Goal: Task Accomplishment & Management: Use online tool/utility

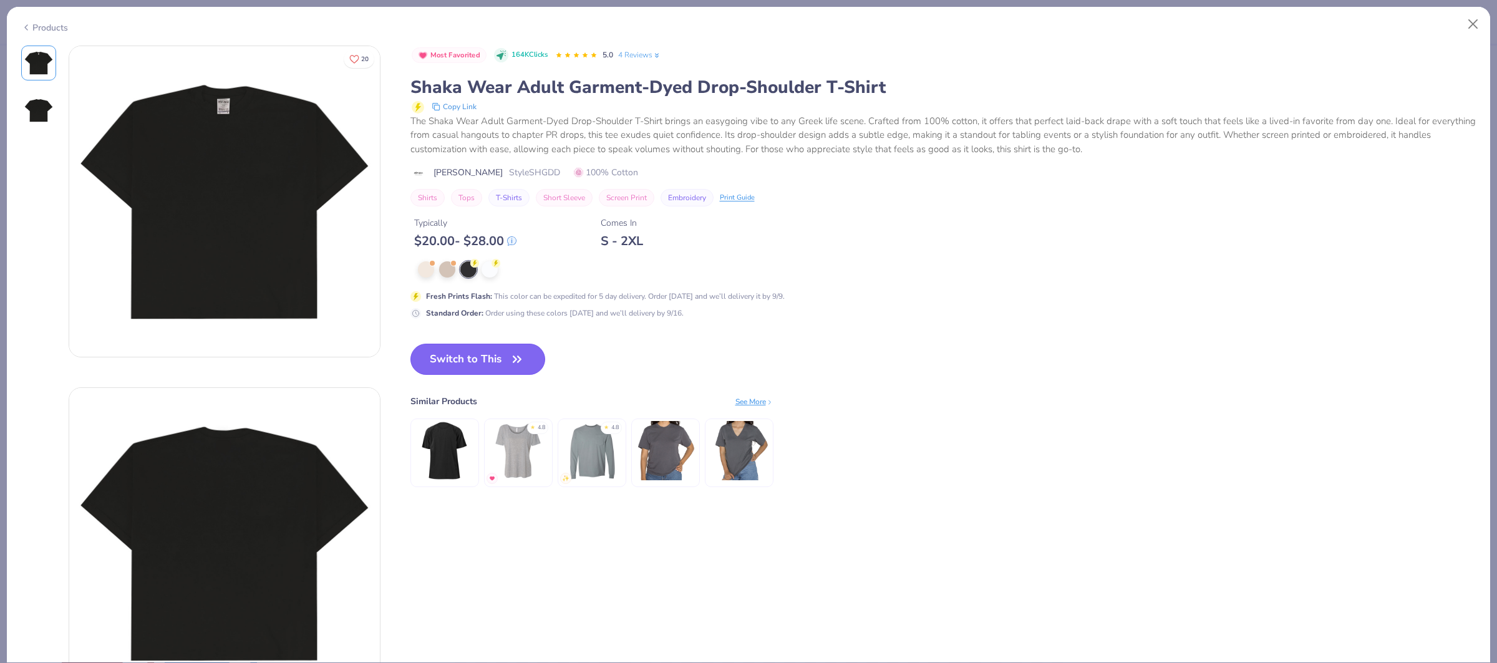
click at [462, 364] on button "Switch to This" at bounding box center [478, 359] width 135 height 31
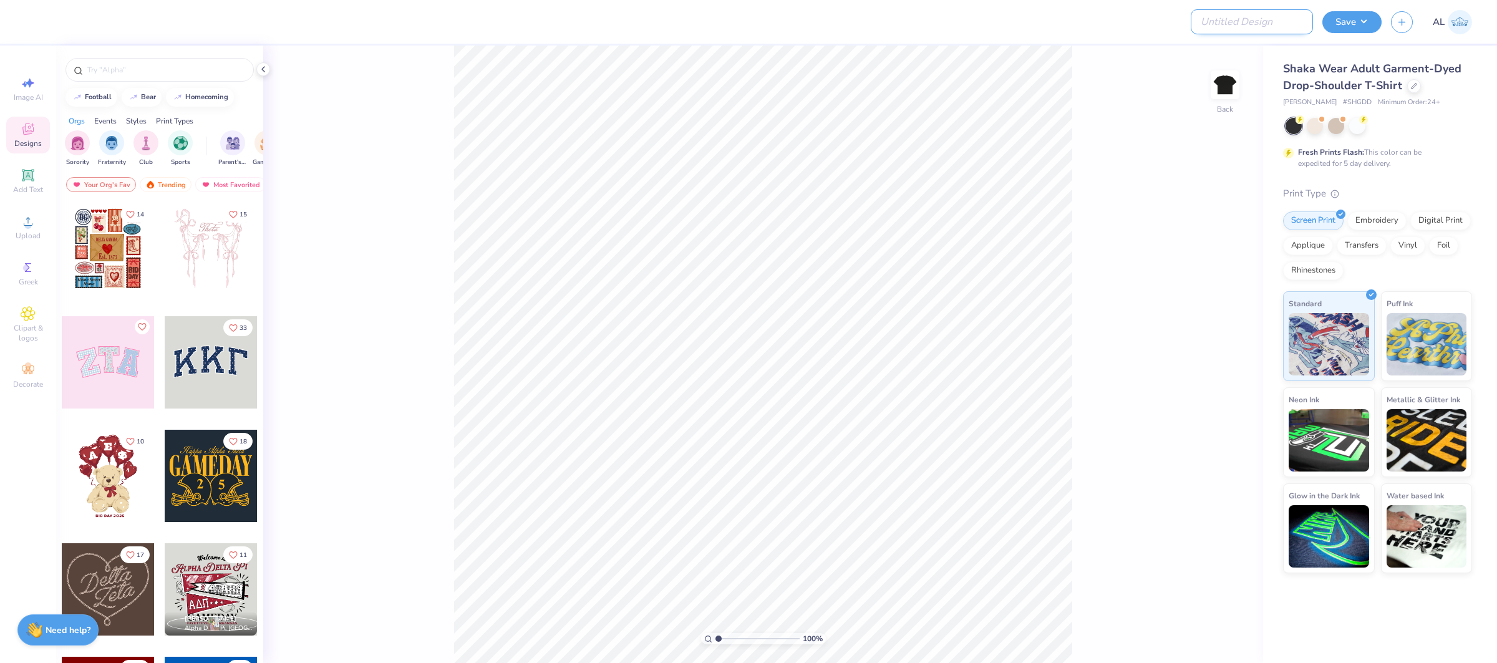
click at [1283, 16] on input "Design Title" at bounding box center [1252, 21] width 122 height 25
paste input "FPS239925"
type input "FPS239925"
click at [1325, 30] on div "Save" at bounding box center [1352, 22] width 59 height 22
click at [1341, 20] on button "Save" at bounding box center [1352, 20] width 59 height 22
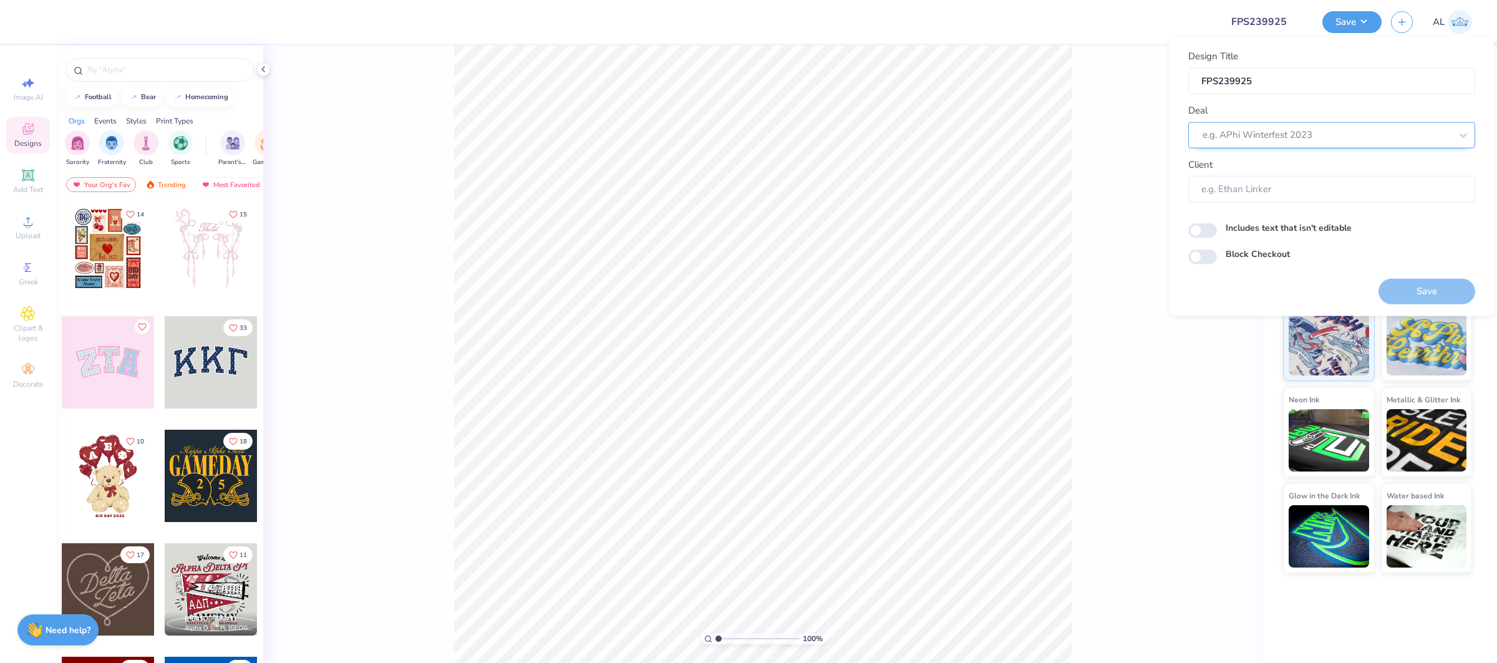
click at [1315, 133] on div at bounding box center [1327, 135] width 248 height 17
click at [1261, 163] on div "Design Tool Gallery" at bounding box center [1332, 168] width 277 height 21
type input "design tool gallery"
type input "Design Tool Gallery User"
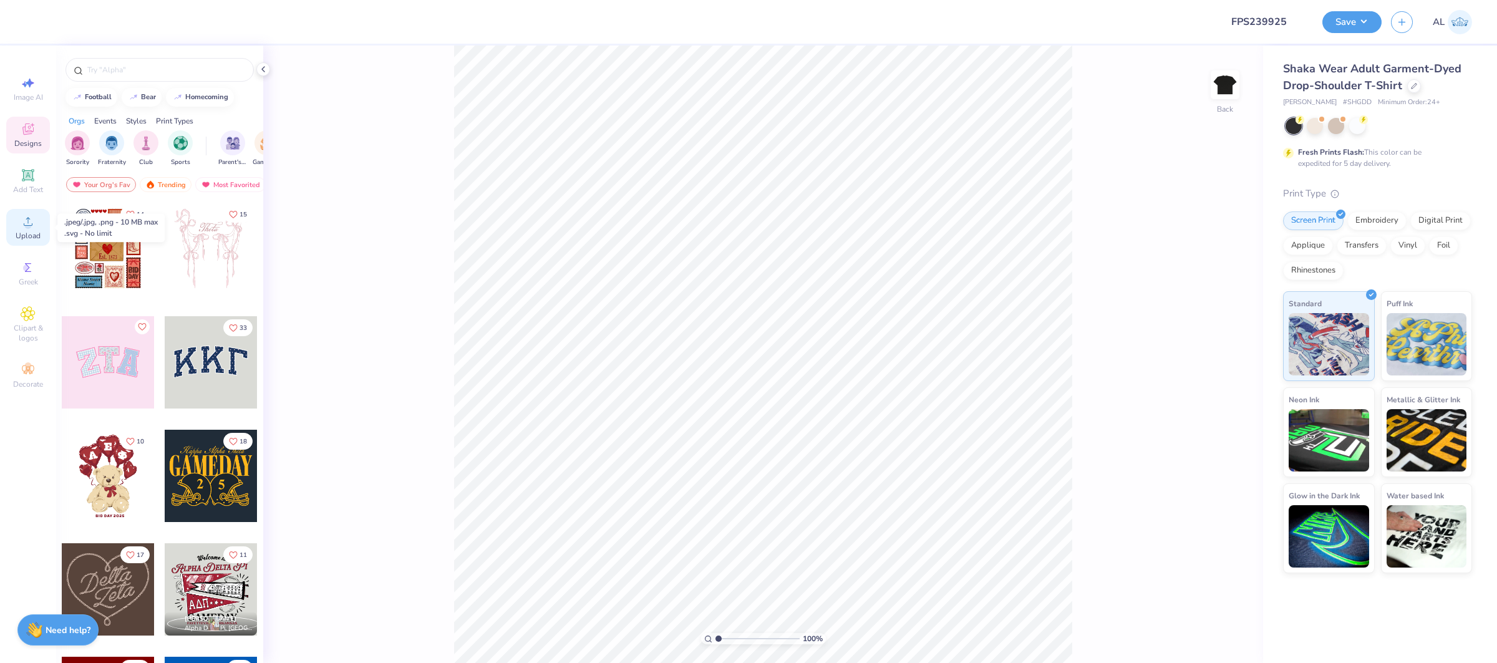
click at [17, 226] on div "Upload" at bounding box center [28, 227] width 44 height 37
click at [31, 223] on icon at bounding box center [28, 221] width 15 height 15
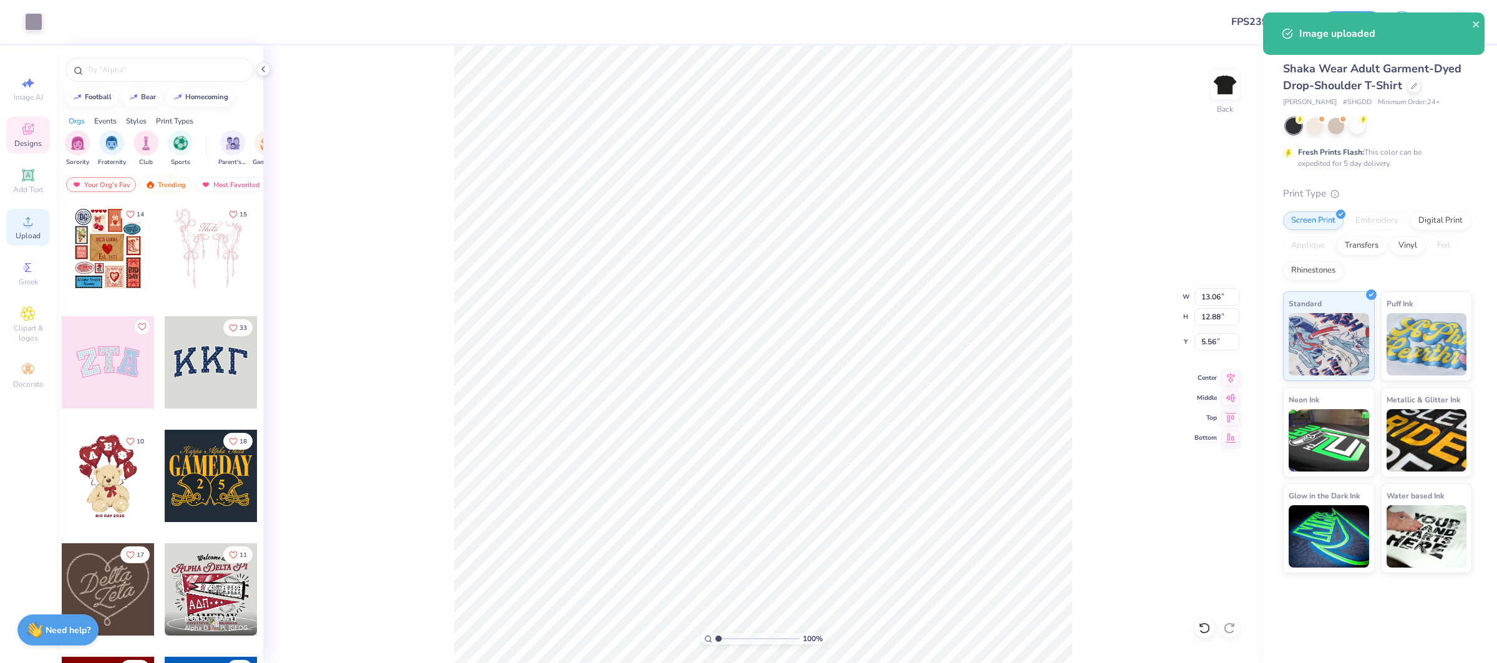
type input "3.00"
click at [1207, 296] on input "13.06" at bounding box center [1217, 296] width 45 height 17
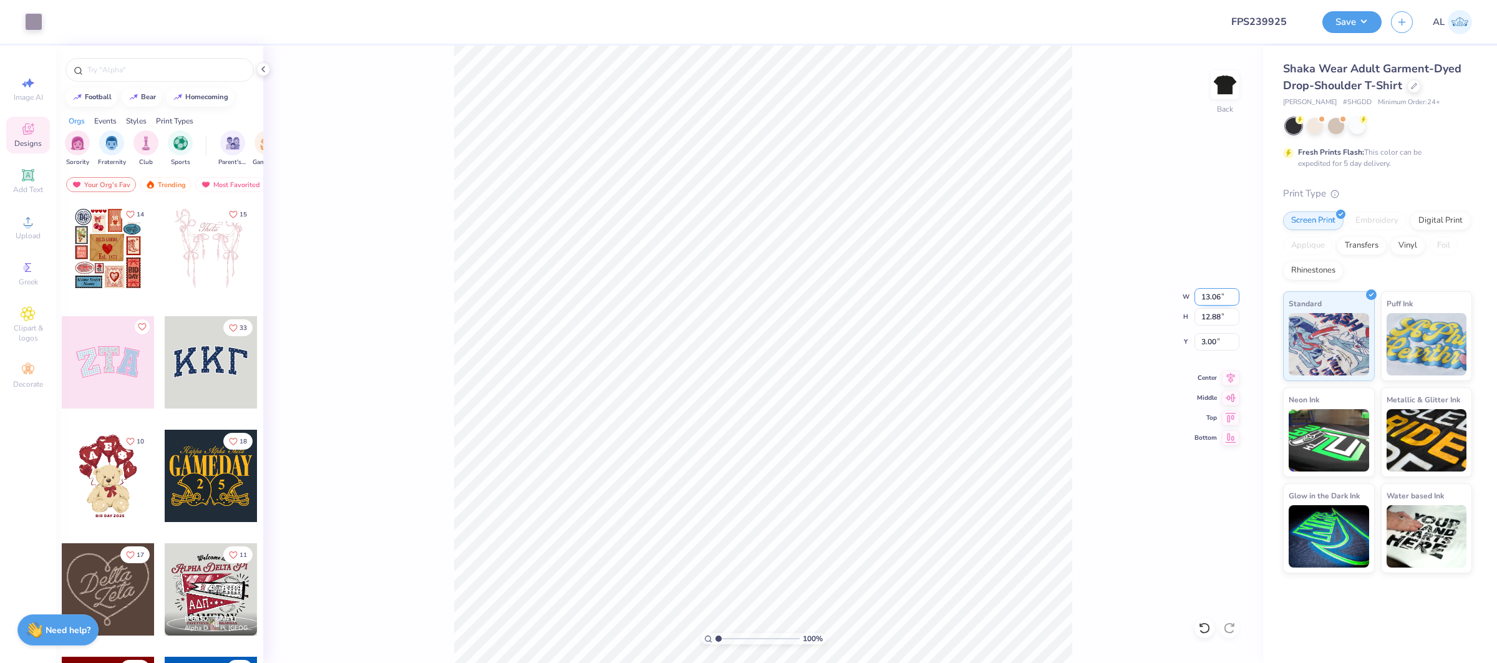
click at [1207, 296] on input "13.06" at bounding box center [1217, 296] width 45 height 17
type input "13.00"
type input "12.81"
click at [1224, 372] on icon at bounding box center [1230, 376] width 17 height 15
click at [1212, 343] on input "3.03" at bounding box center [1217, 341] width 45 height 17
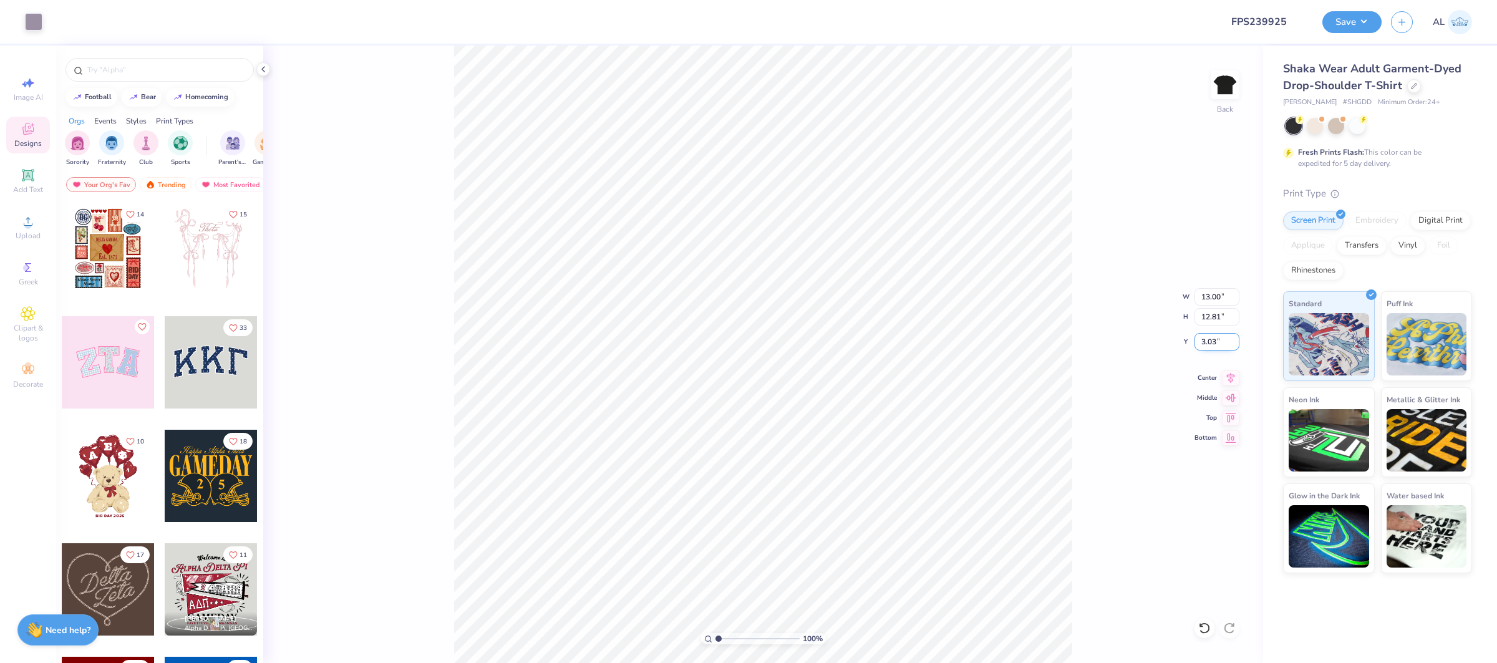
click at [1212, 343] on input "3.03" at bounding box center [1217, 341] width 45 height 17
type input "3.00"
click at [1230, 382] on icon at bounding box center [1230, 376] width 17 height 15
click at [12, 225] on div "Upload" at bounding box center [28, 227] width 44 height 37
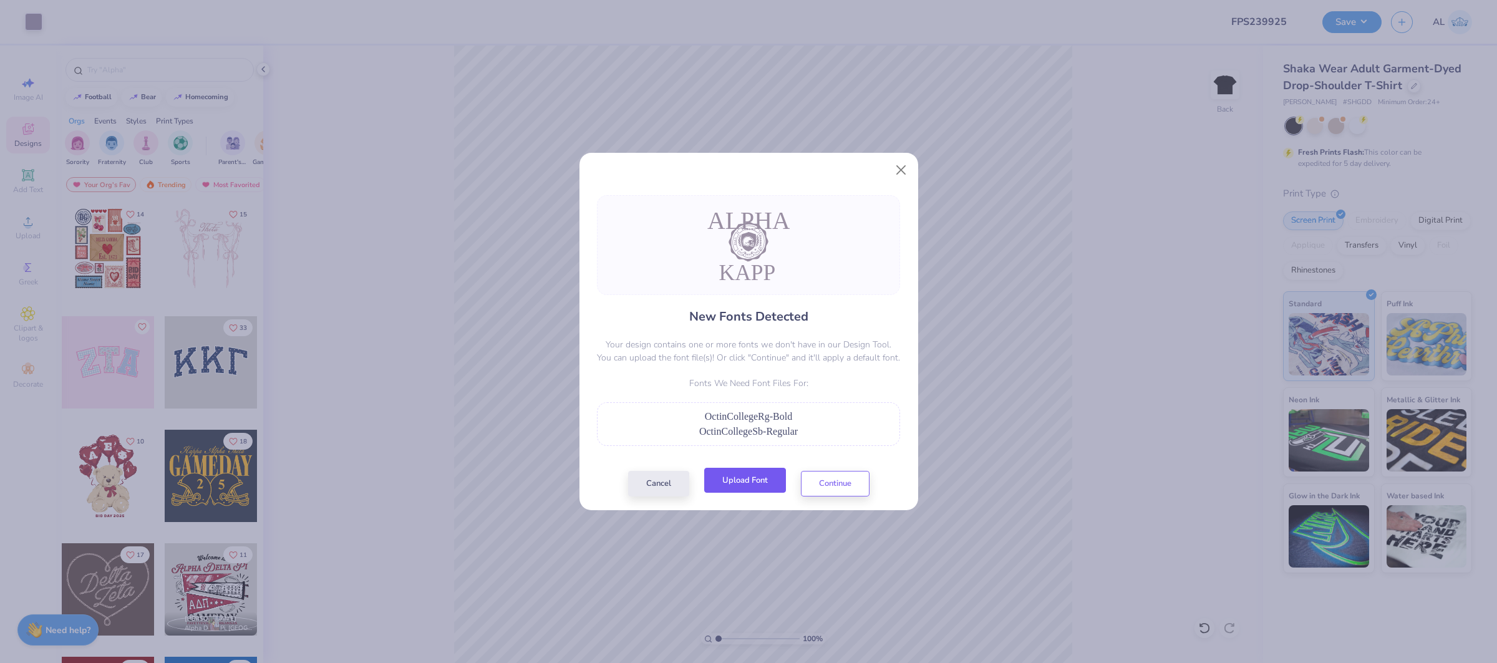
click at [747, 475] on button "Upload Font" at bounding box center [745, 481] width 82 height 26
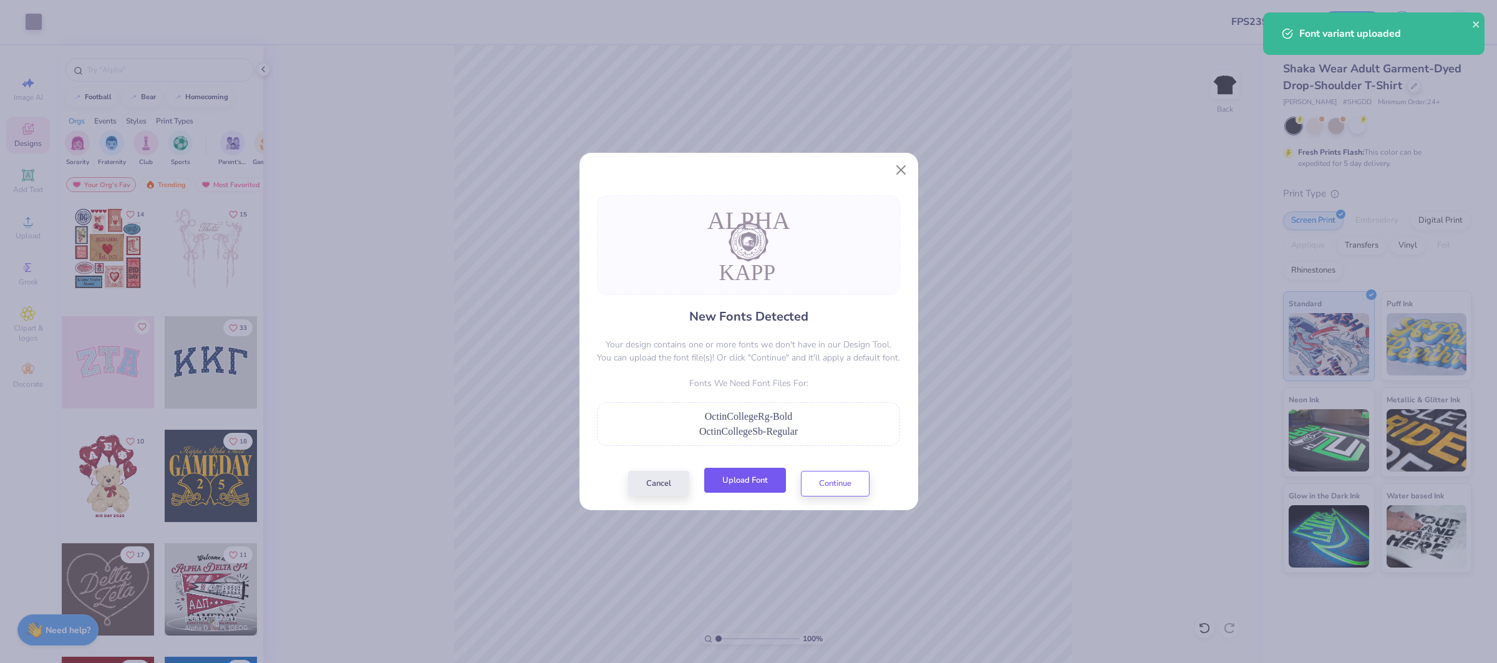
click at [761, 485] on button "Upload Font" at bounding box center [745, 481] width 82 height 26
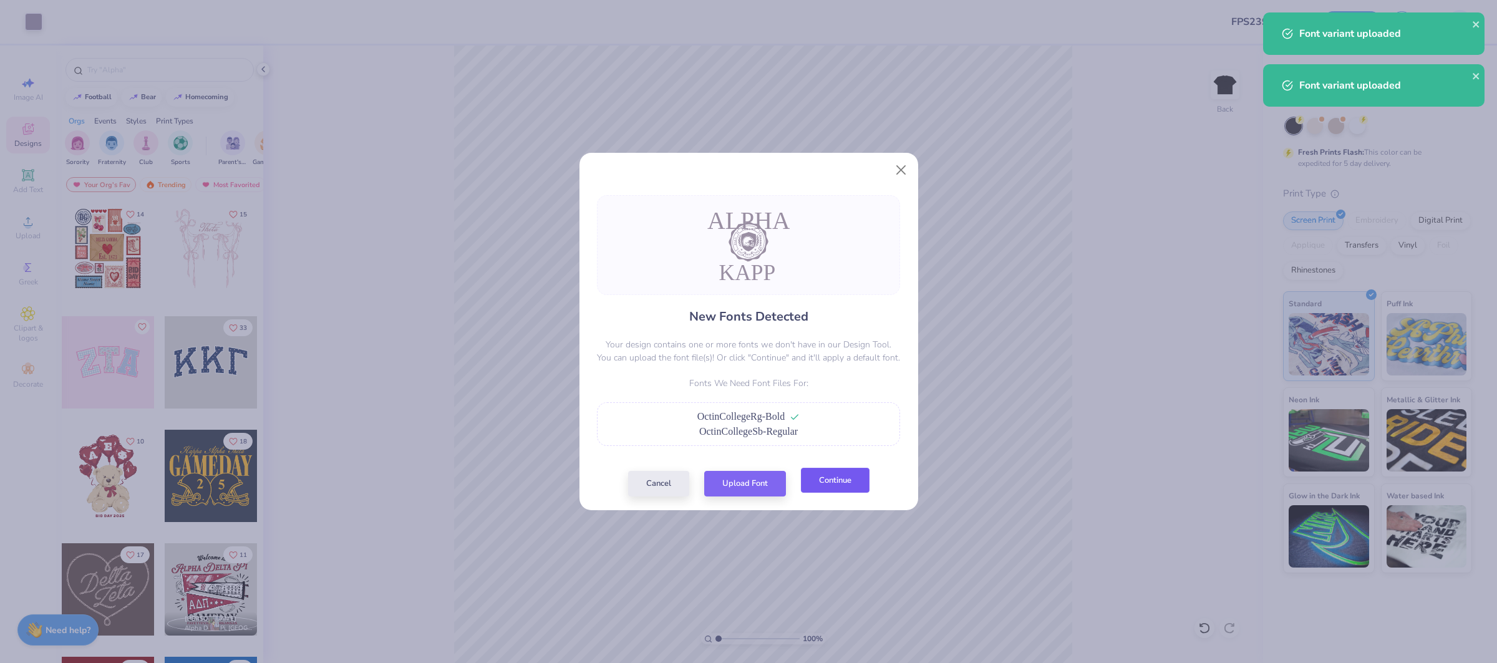
click at [849, 479] on button "Continue" at bounding box center [835, 481] width 69 height 26
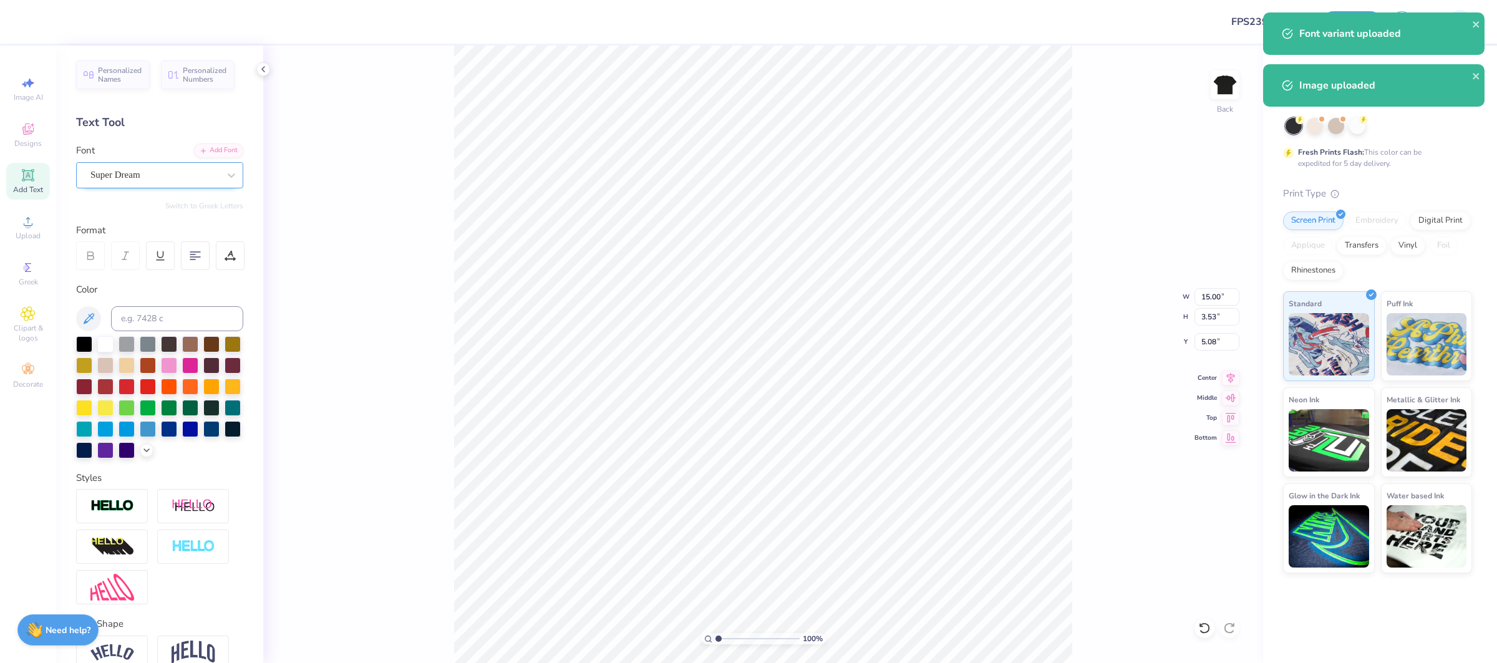
click at [186, 175] on div "Super Dream" at bounding box center [154, 174] width 131 height 19
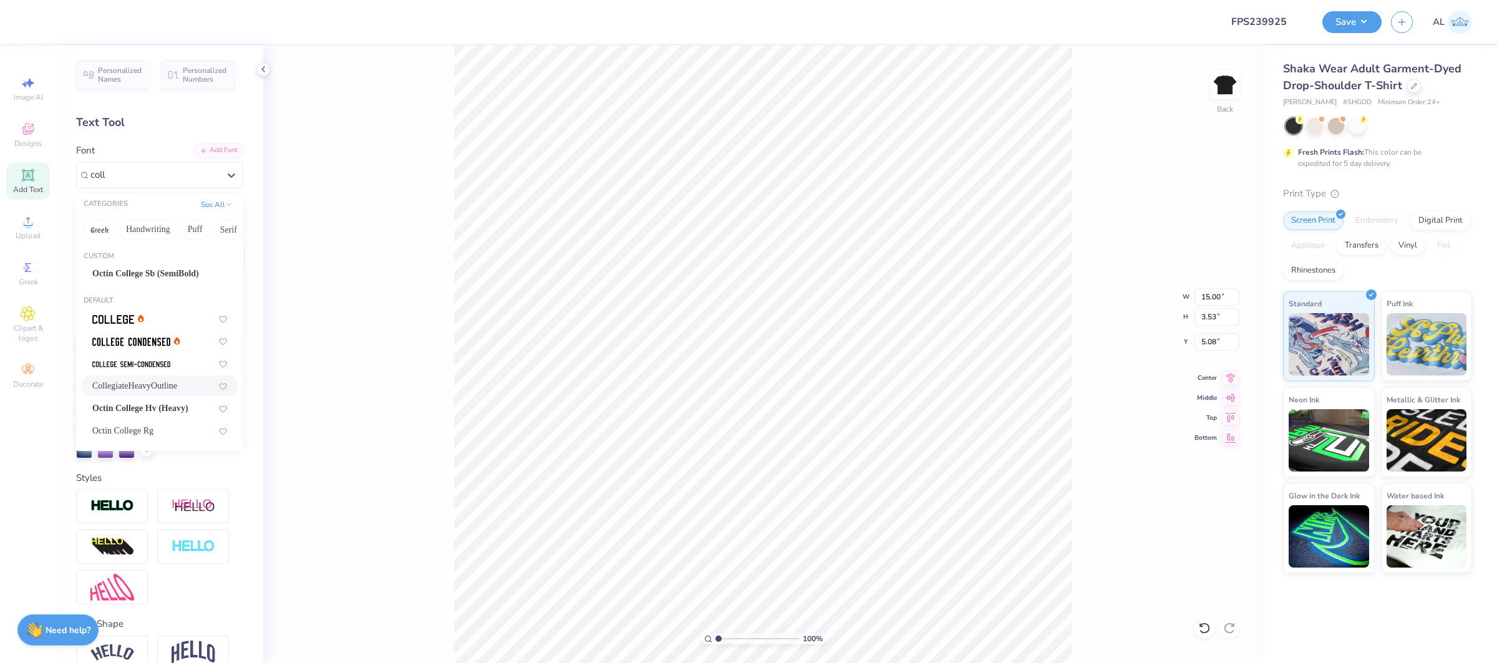
click at [175, 386] on span "CollegiateHeavyOutline" at bounding box center [134, 385] width 85 height 13
type input "coll"
type input "16.22"
type input "3.69"
type input "5.37"
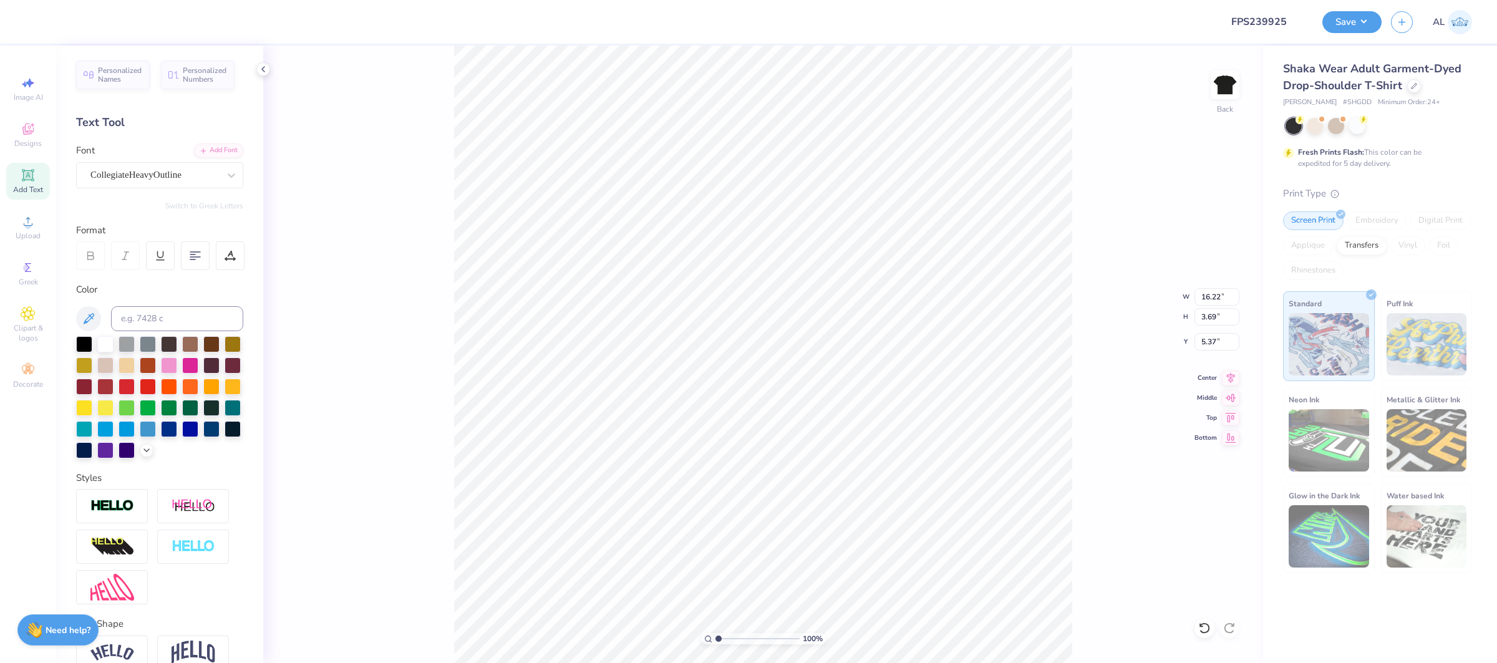
type input "13.00"
type input "12.81"
type input "3.00"
type input "10.37"
type input "3.13"
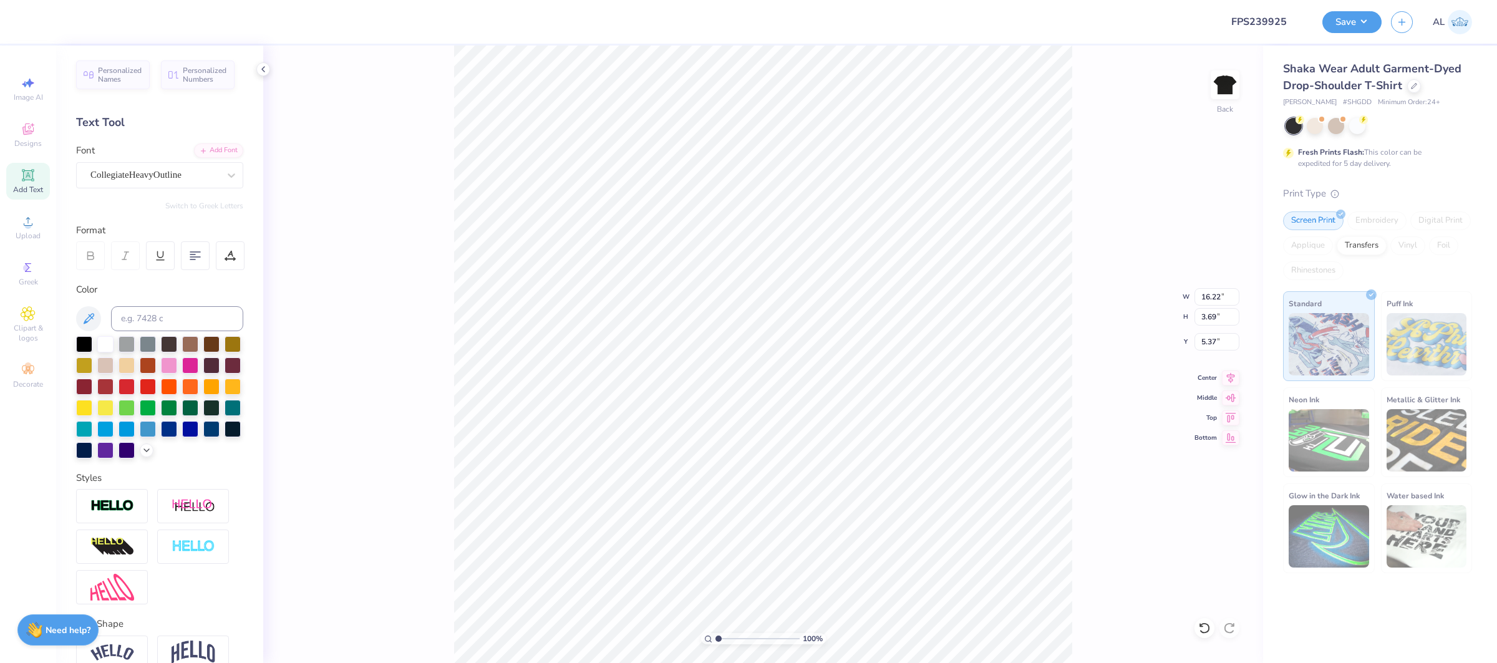
type input "15.77"
click at [185, 167] on div at bounding box center [154, 175] width 129 height 17
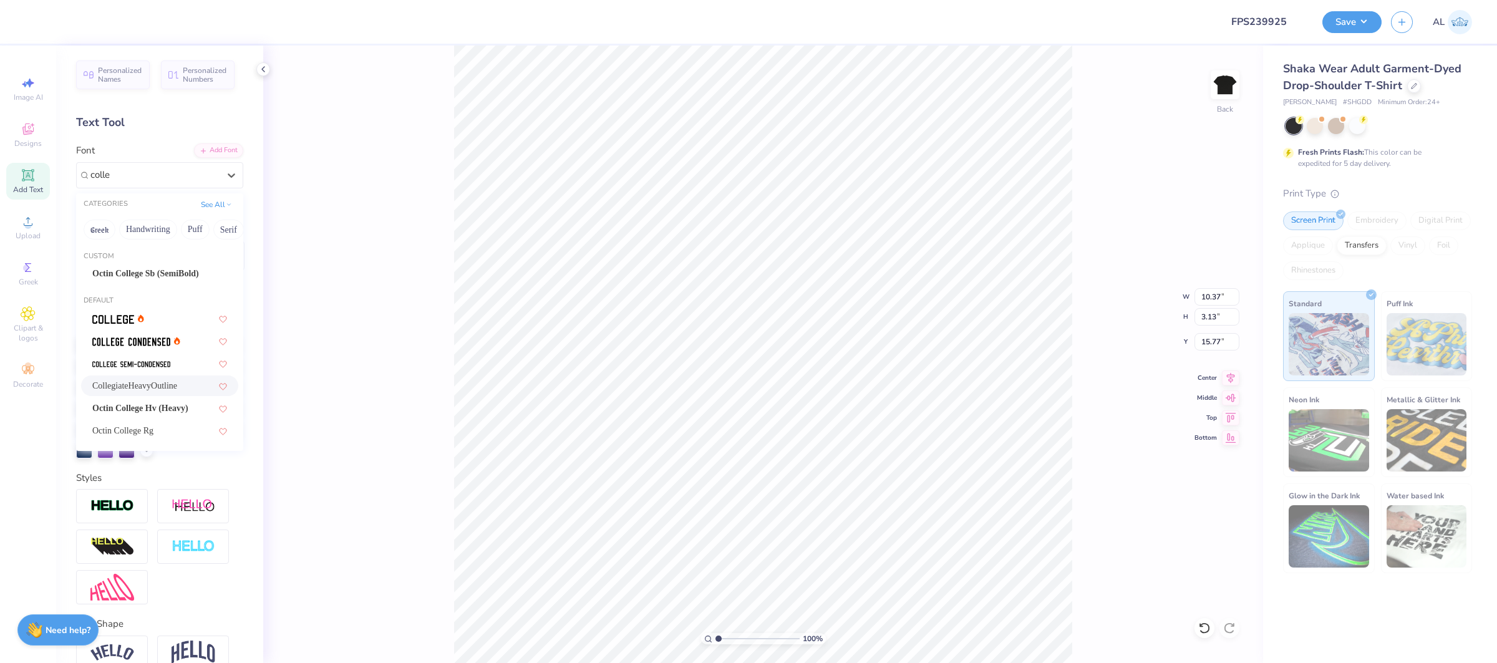
click at [166, 383] on span "CollegiateHeavyOutline" at bounding box center [134, 385] width 85 height 13
type input "colle"
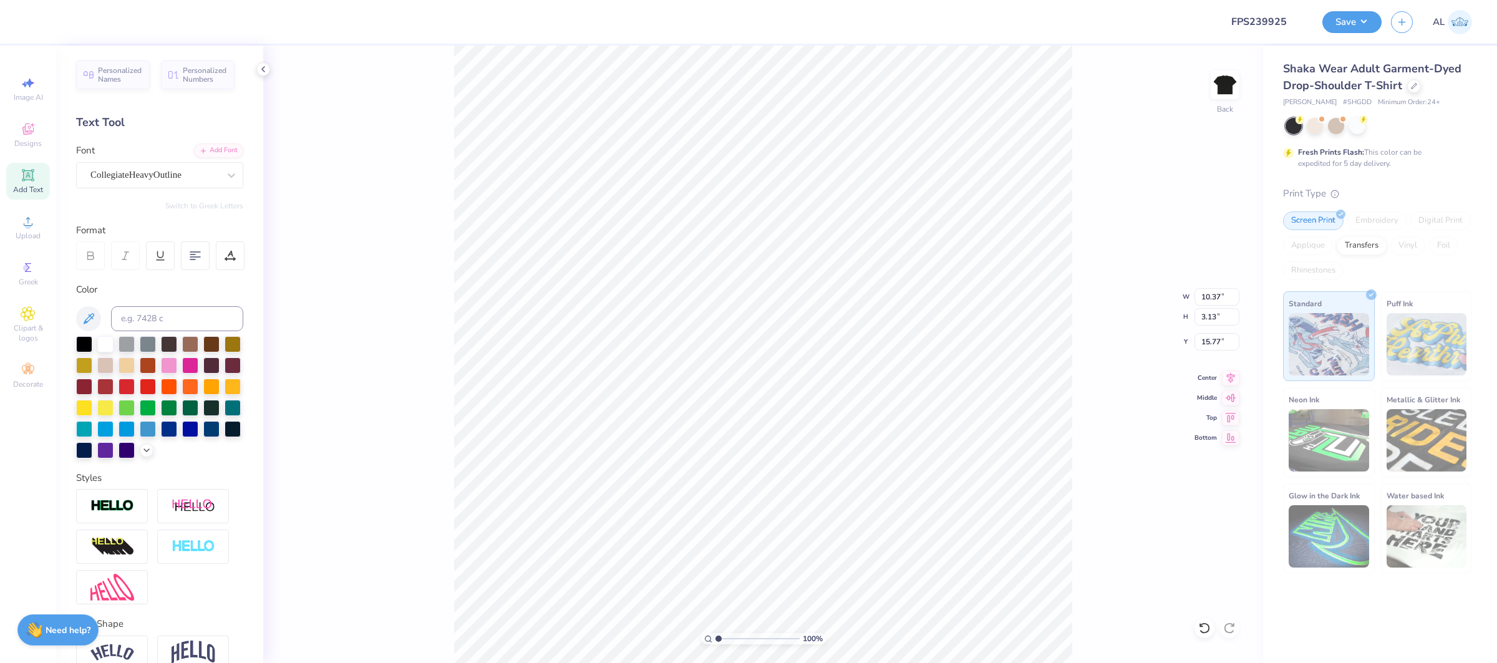
type input "11.61"
type input "3.29"
type input "16.00"
click at [1206, 294] on input "16.22" at bounding box center [1217, 296] width 45 height 17
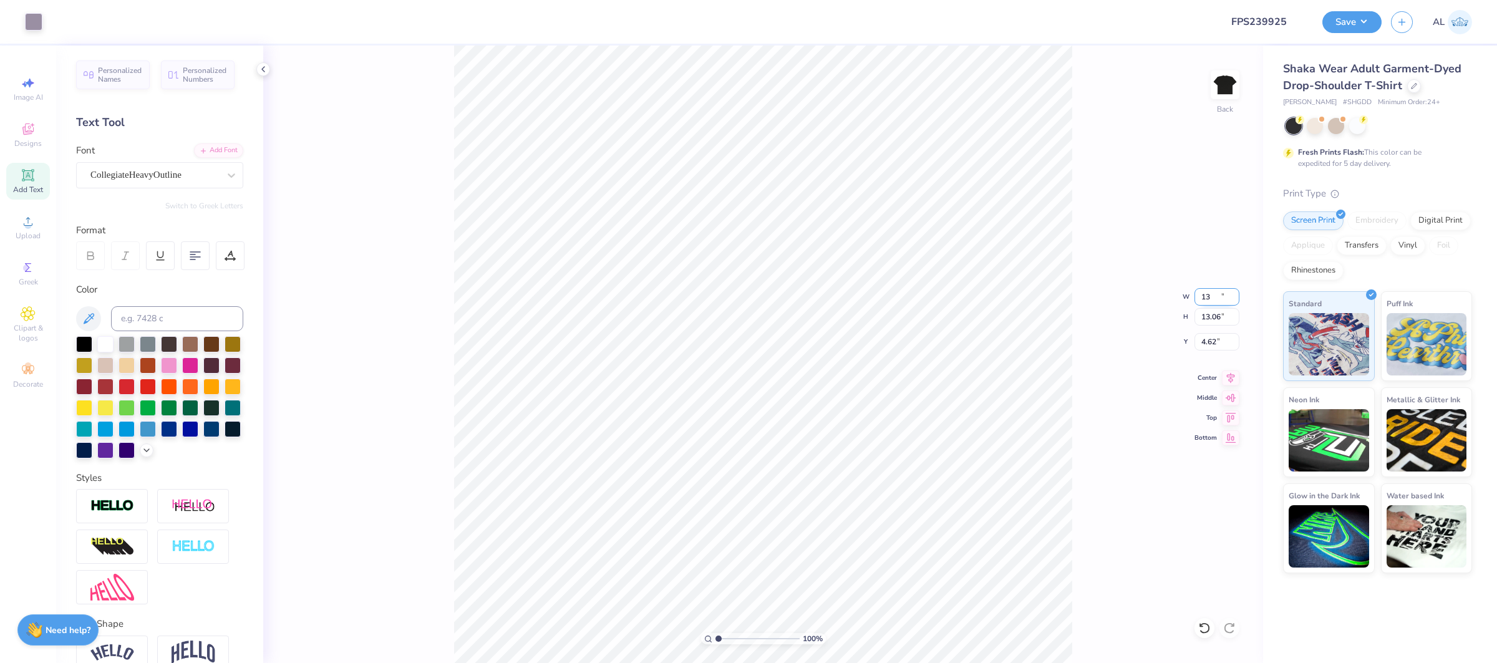
type input "13.00"
type input "13.06"
type input "4.62"
type input "14.40"
type input "12.36"
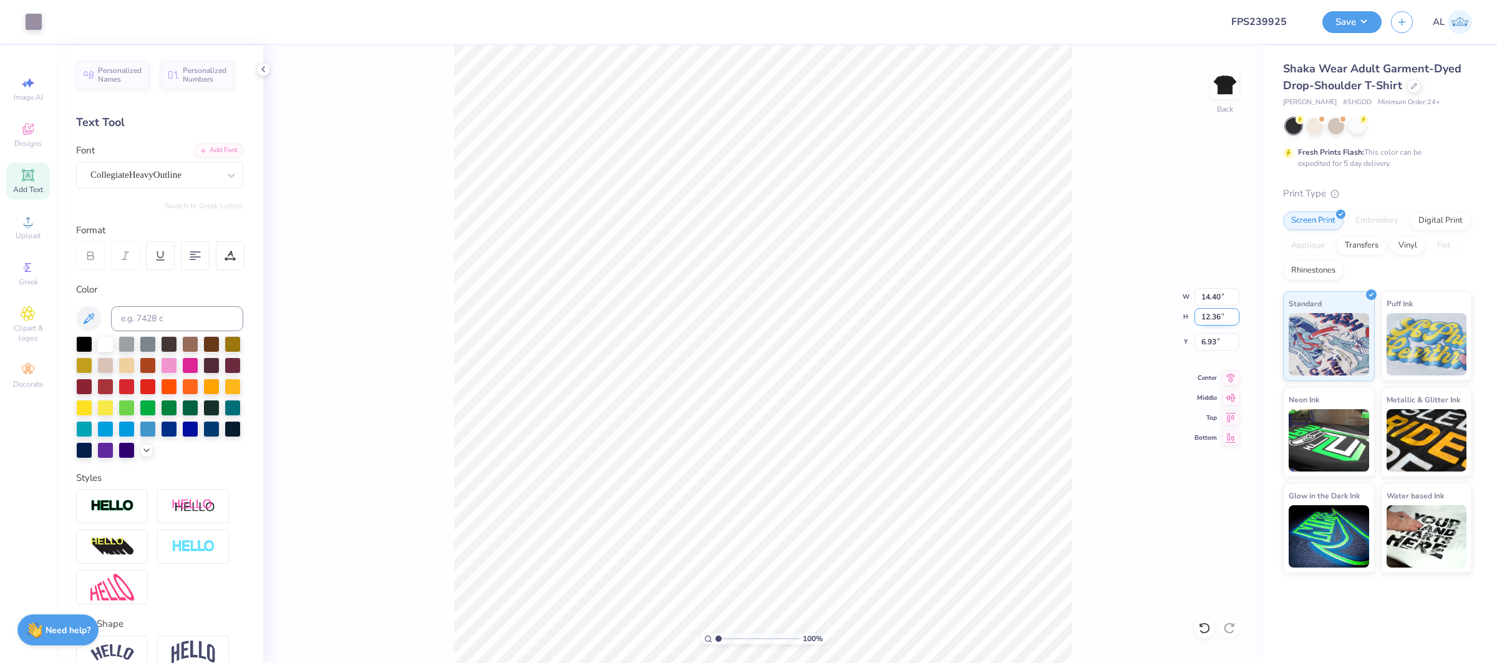
type input "6.93"
click at [1205, 292] on input "14.40" at bounding box center [1217, 296] width 45 height 17
type input "13.00"
type input "11.16"
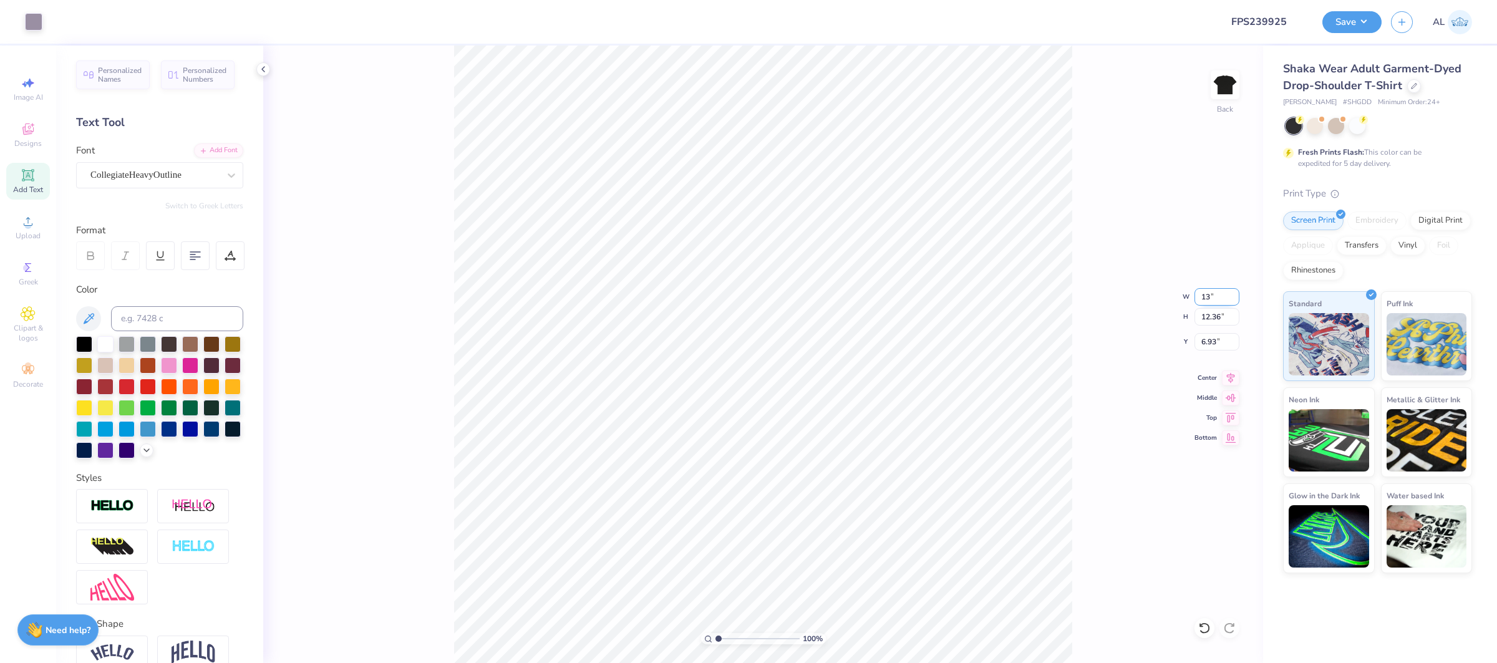
type input "7.53"
click at [1225, 377] on icon at bounding box center [1230, 376] width 17 height 15
type input "4.53"
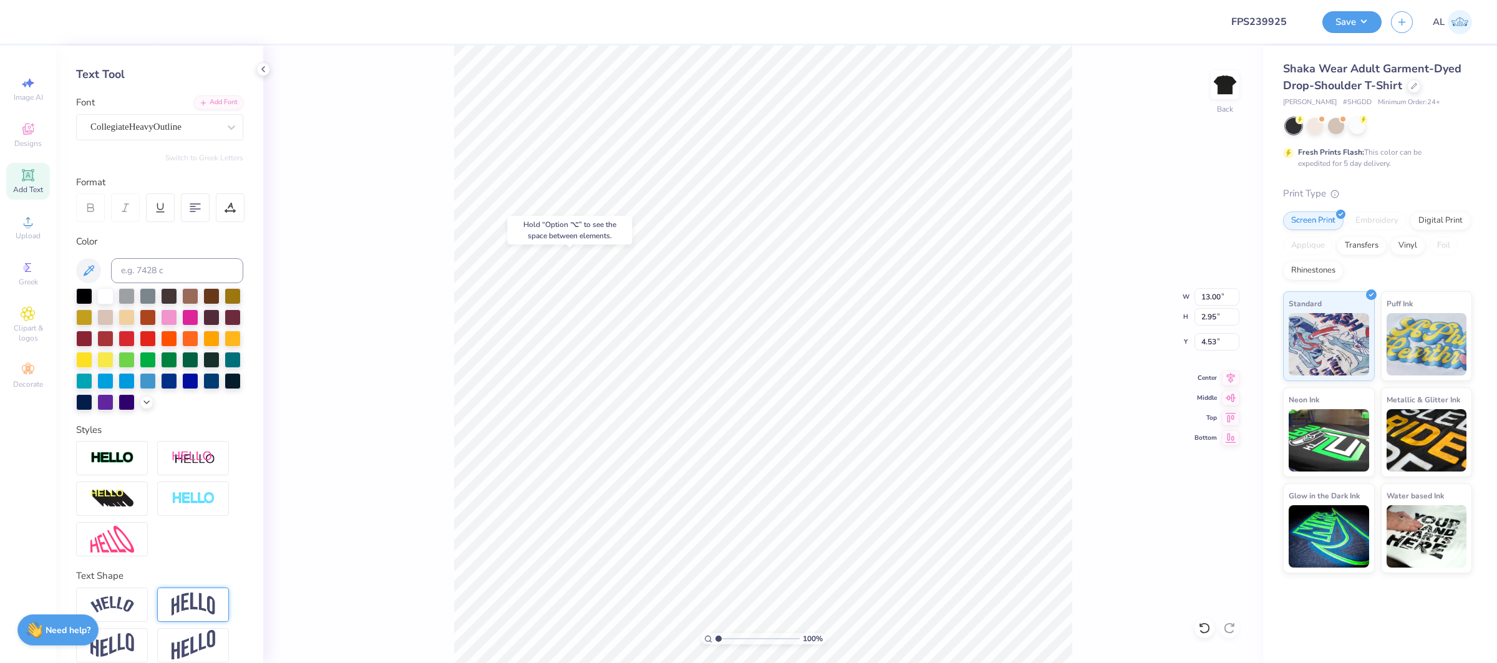
scroll to position [61, 0]
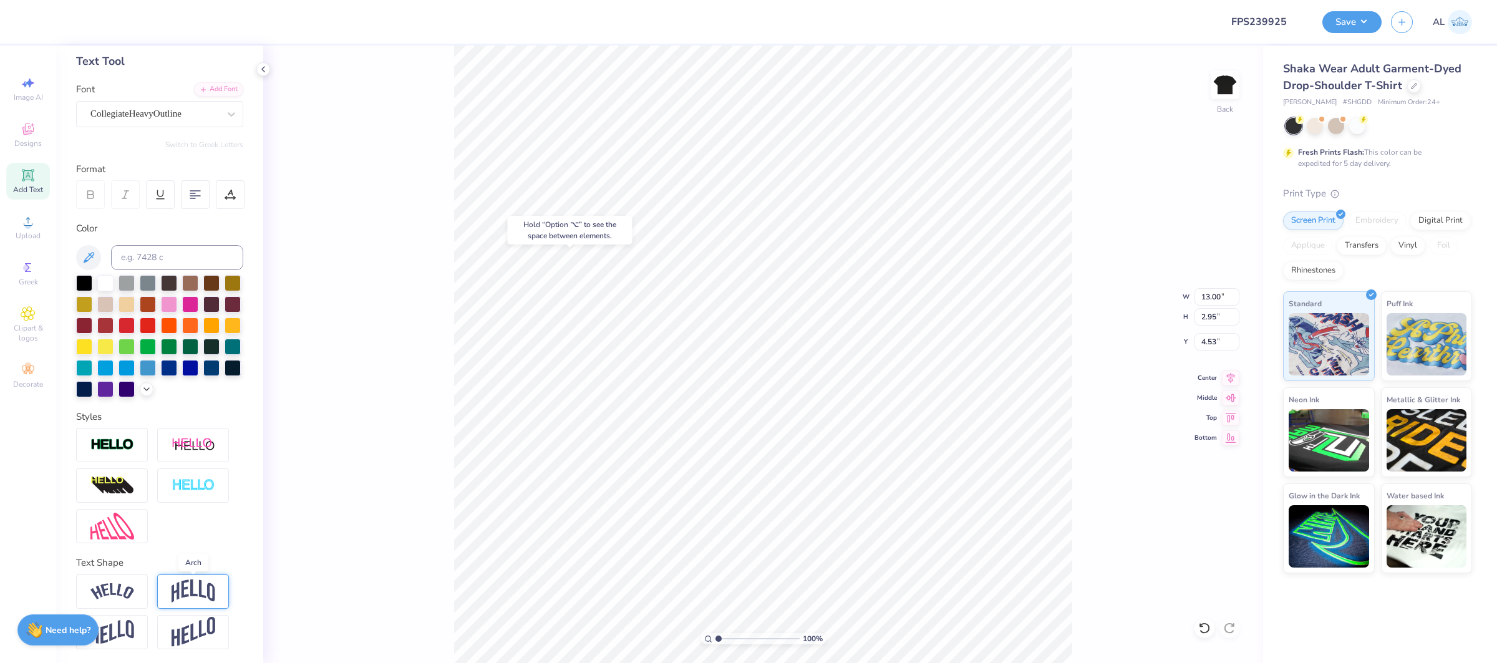
click at [195, 590] on img at bounding box center [194, 592] width 44 height 24
type input "5.65"
type input "3.19"
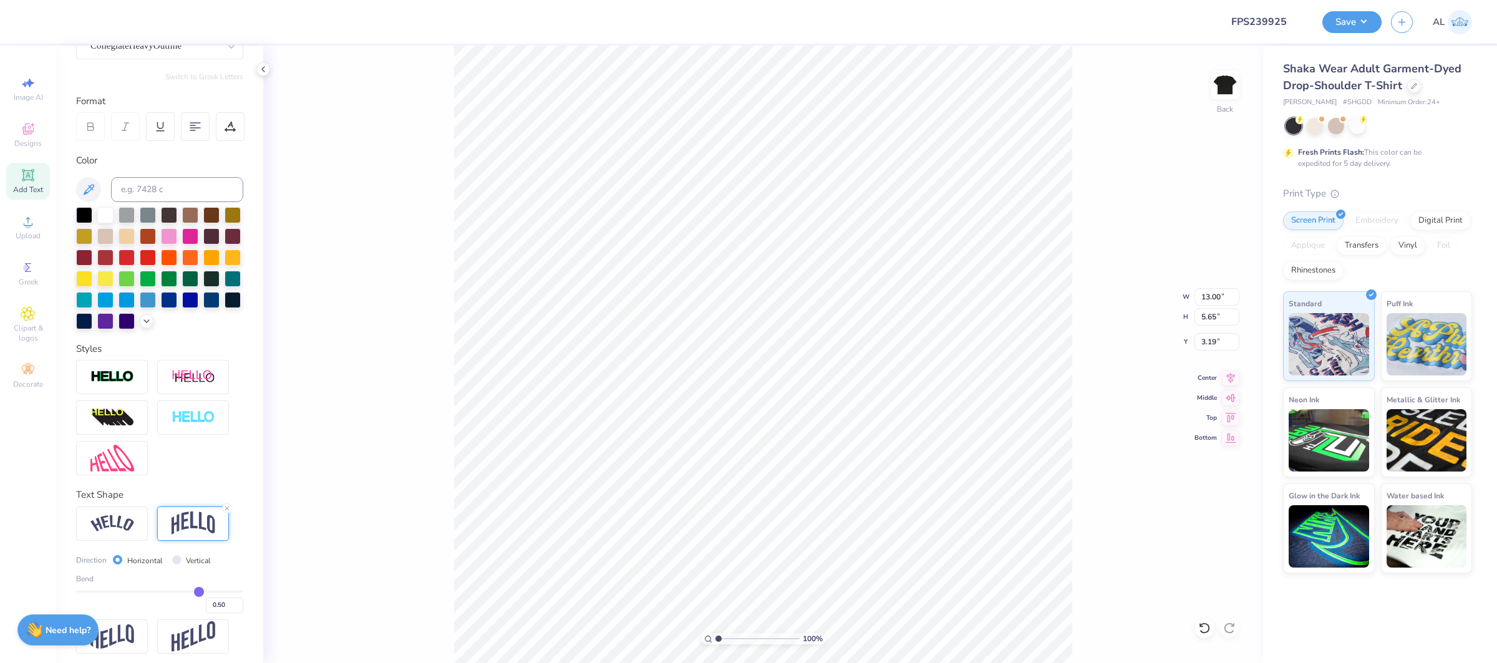
scroll to position [135, 0]
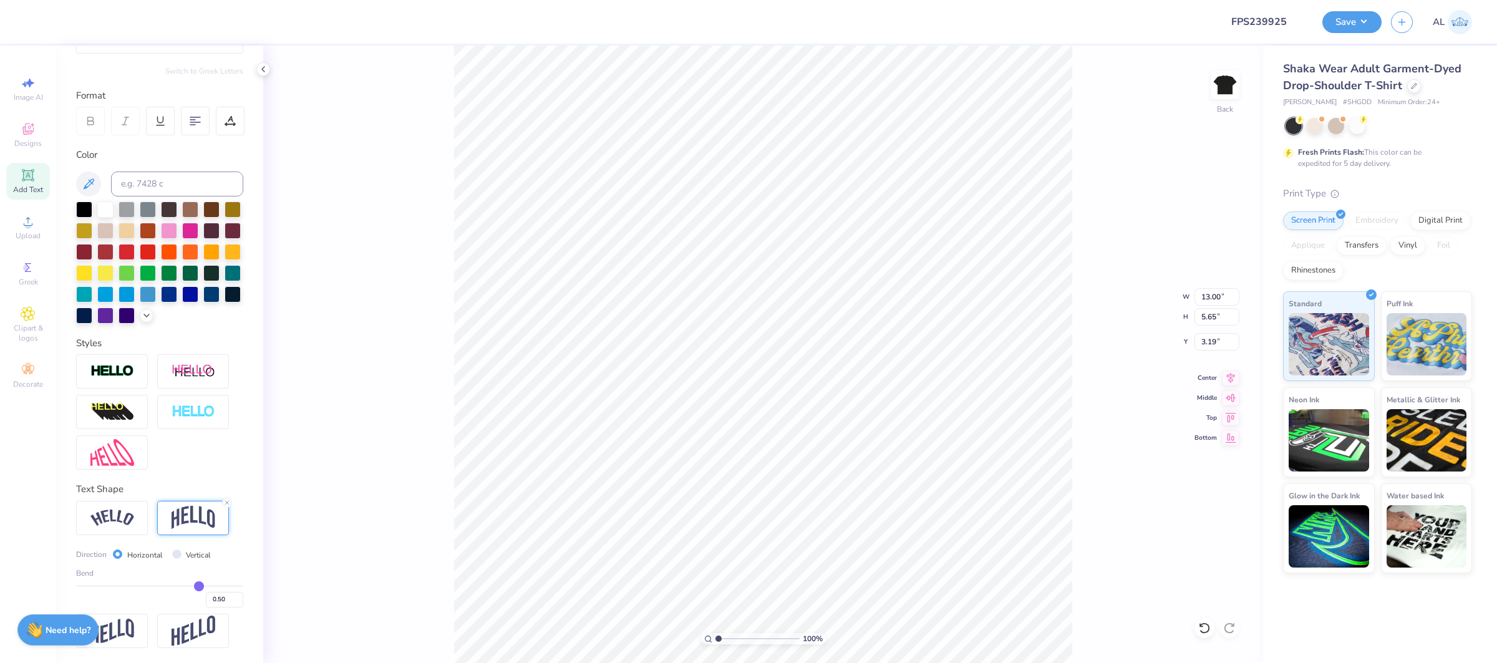
type input "0.3"
type input "0.30"
type input "0.3"
click at [183, 586] on input "range" at bounding box center [159, 586] width 167 height 2
type input "4.51"
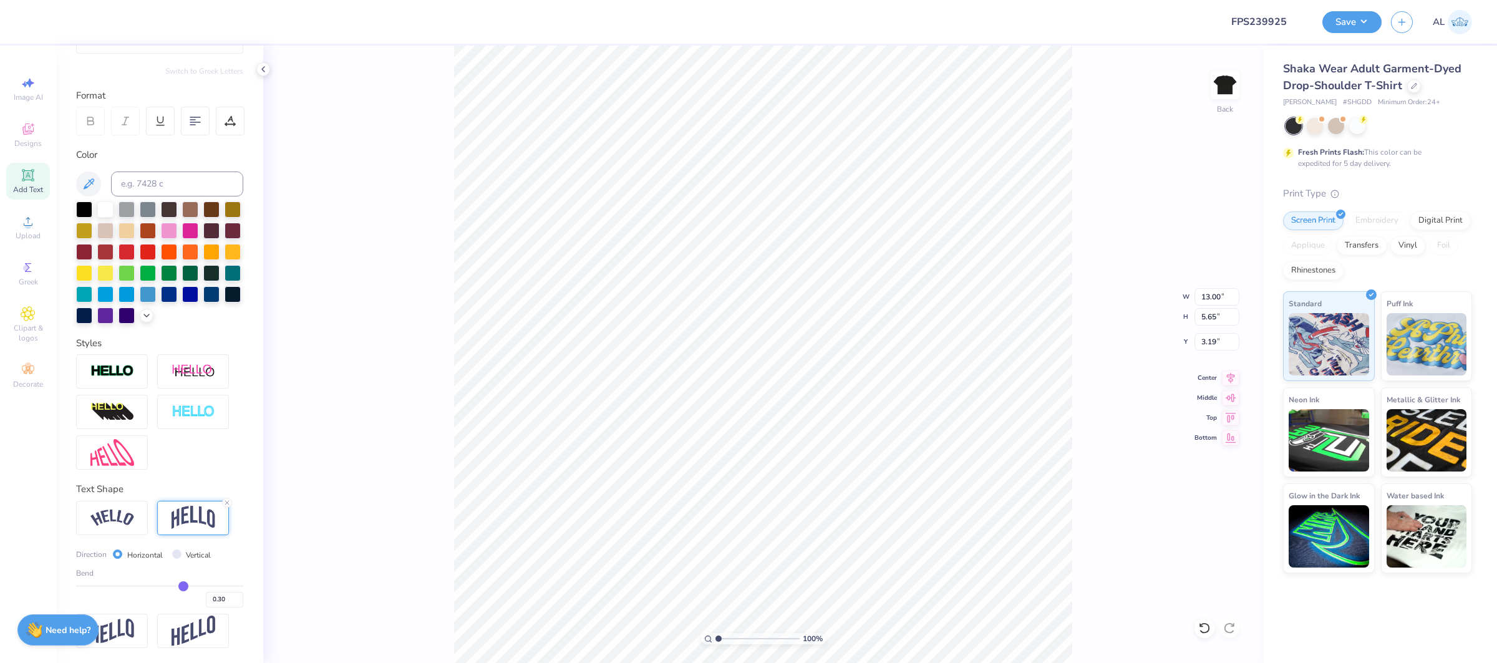
type input "3.75"
type input "0.29"
click at [182, 586] on input "range" at bounding box center [159, 586] width 167 height 2
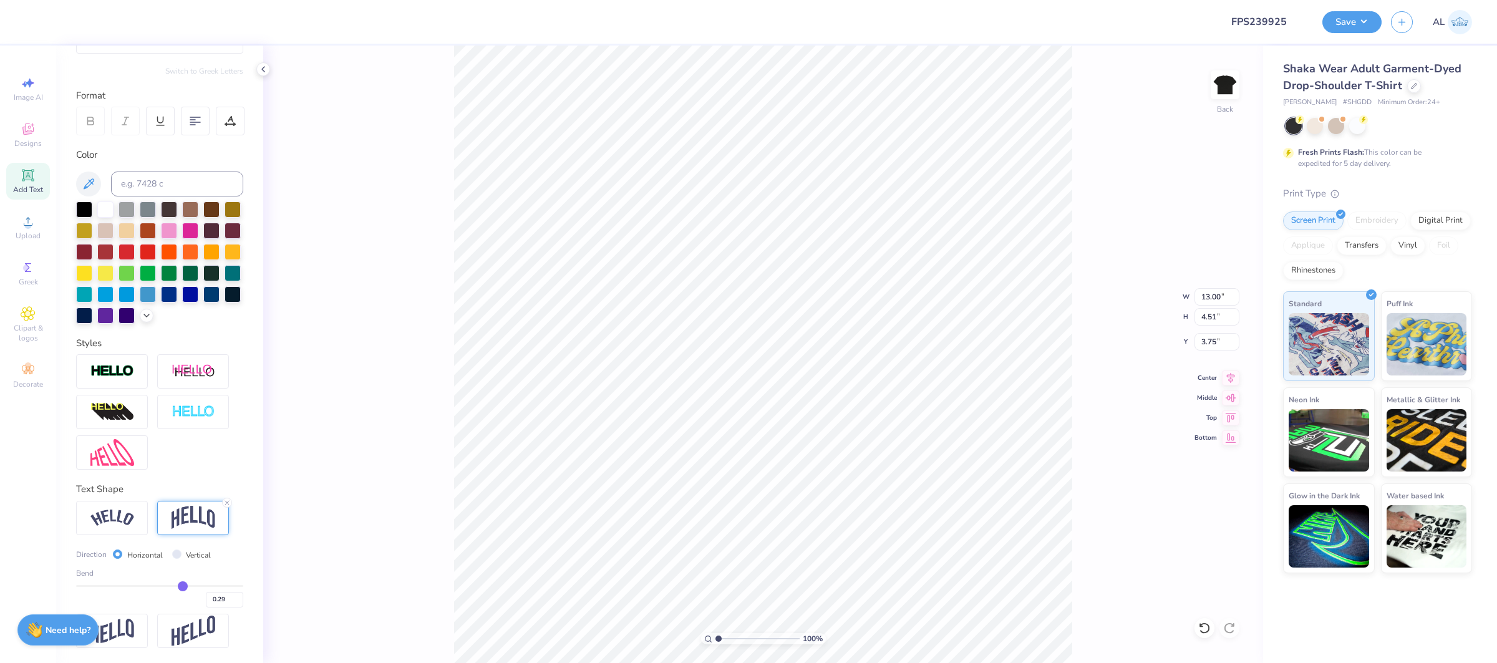
type input "4.46"
type input "3.00"
type input "2.84"
click at [734, 638] on input "range" at bounding box center [758, 638] width 84 height 11
type input "3.09"
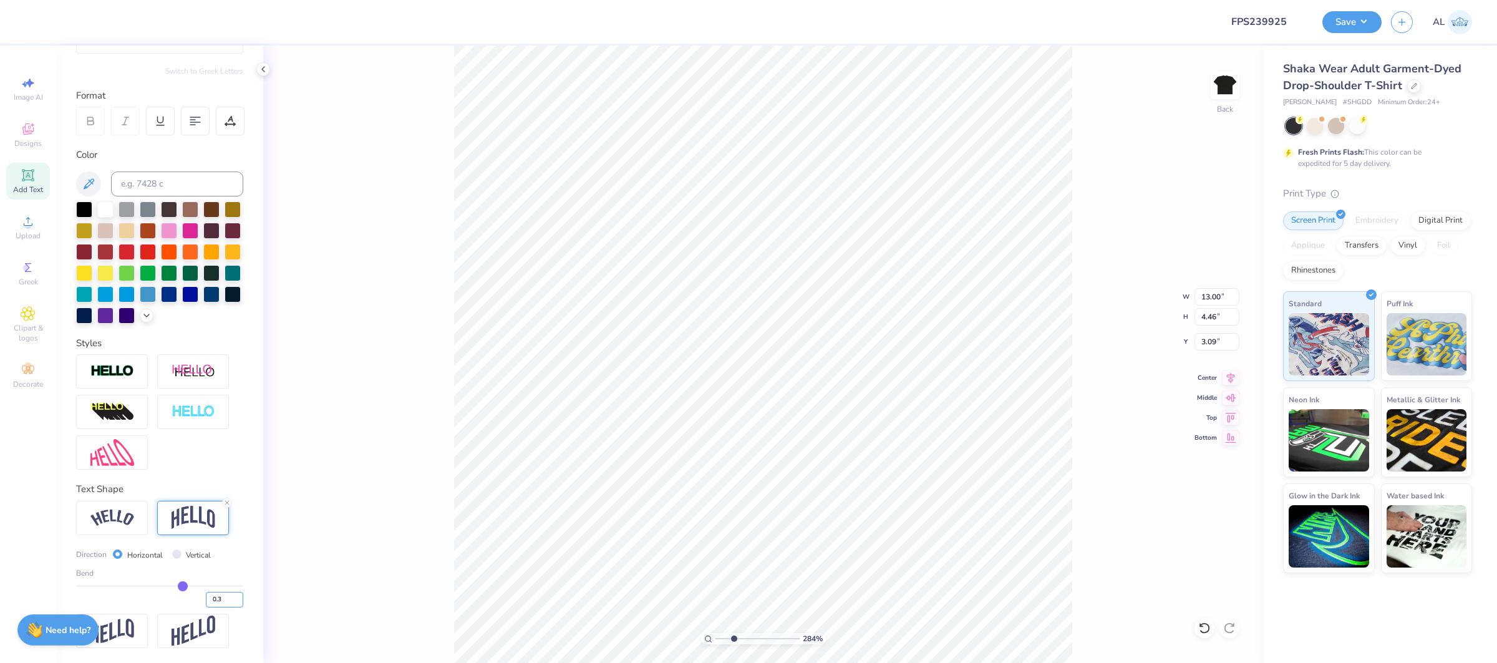
type input "0.3"
click at [236, 598] on input "0.3" at bounding box center [224, 600] width 37 height 16
type input "0.3"
type input "0.30"
type input "4.51"
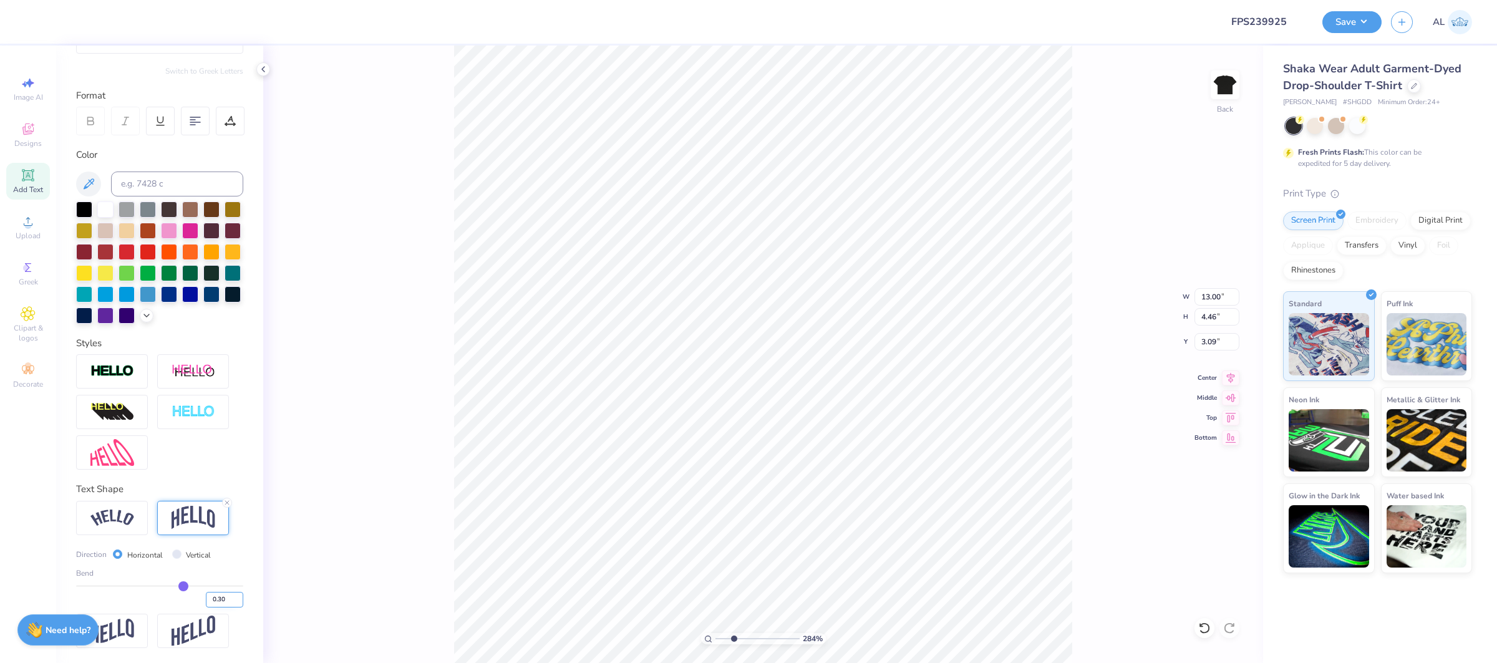
type input "3.06"
type input "0.31"
click at [236, 598] on input "0.31" at bounding box center [224, 600] width 37 height 16
type input "0.31"
type input "4.57"
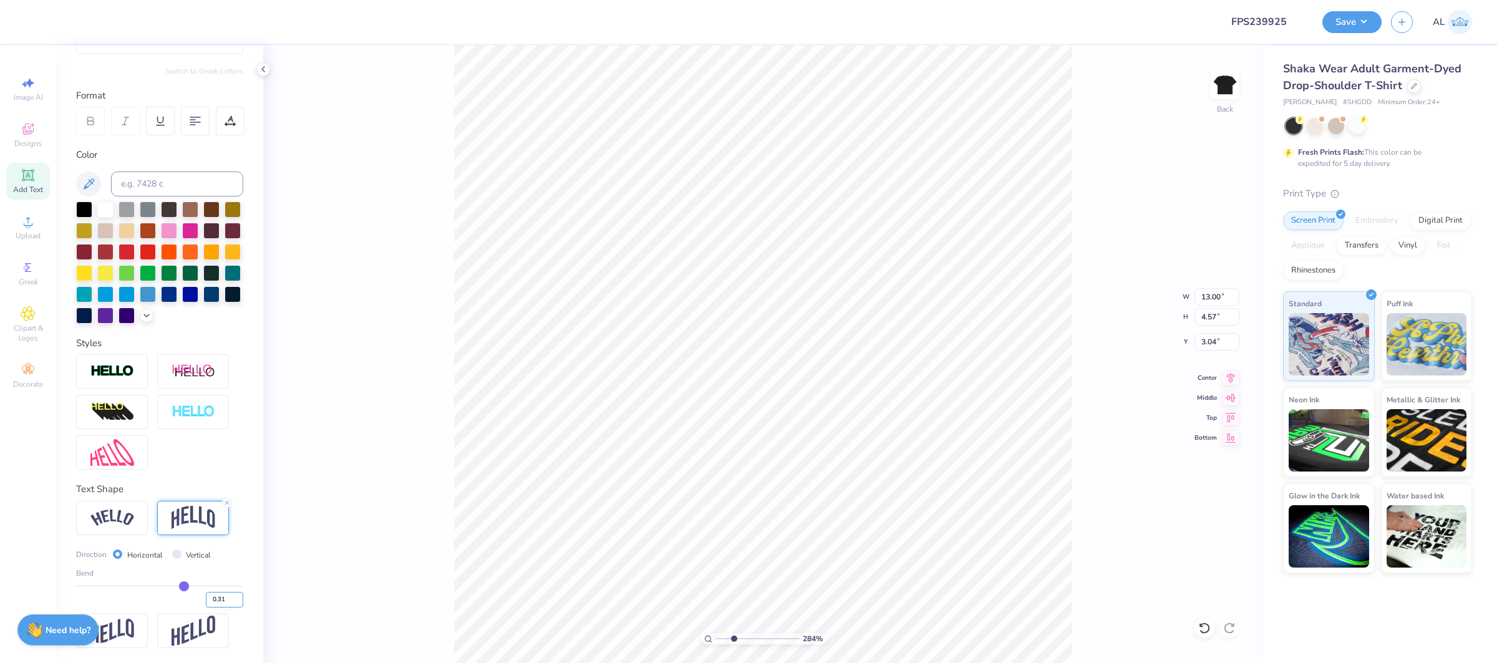
type input "3.00"
click at [24, 178] on icon at bounding box center [27, 174] width 9 height 9
type input "6.81"
type input "1.97"
type input "11.01"
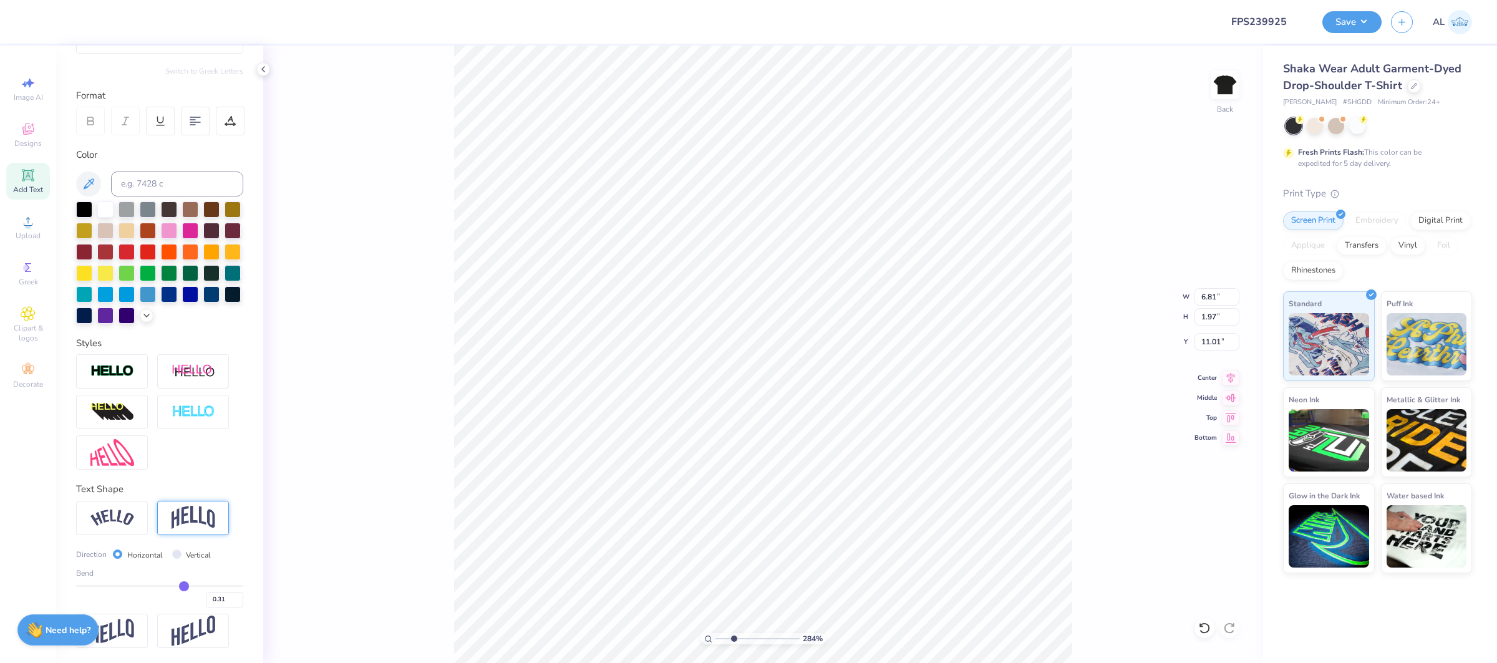
scroll to position [61, 0]
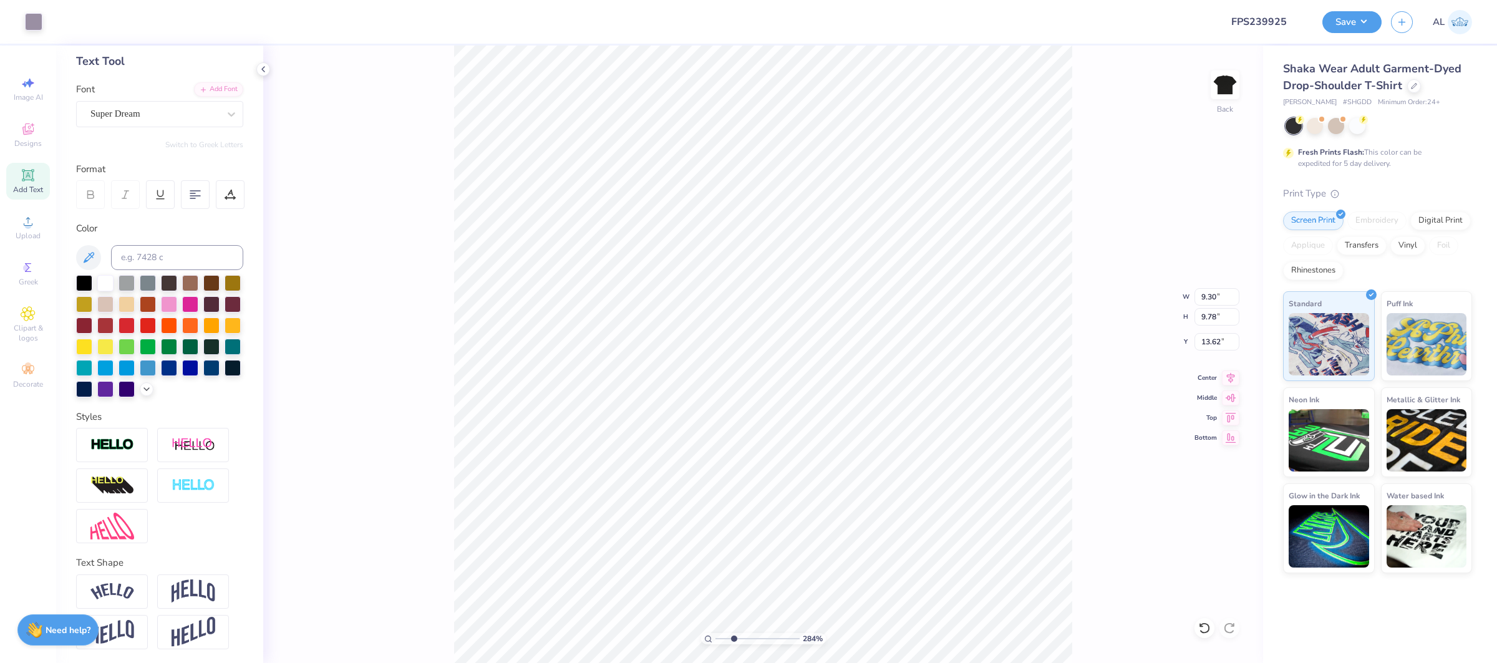
type input "9.30"
type input "9.78"
type input "13.62"
click at [178, 115] on div "Super Dream" at bounding box center [154, 113] width 131 height 19
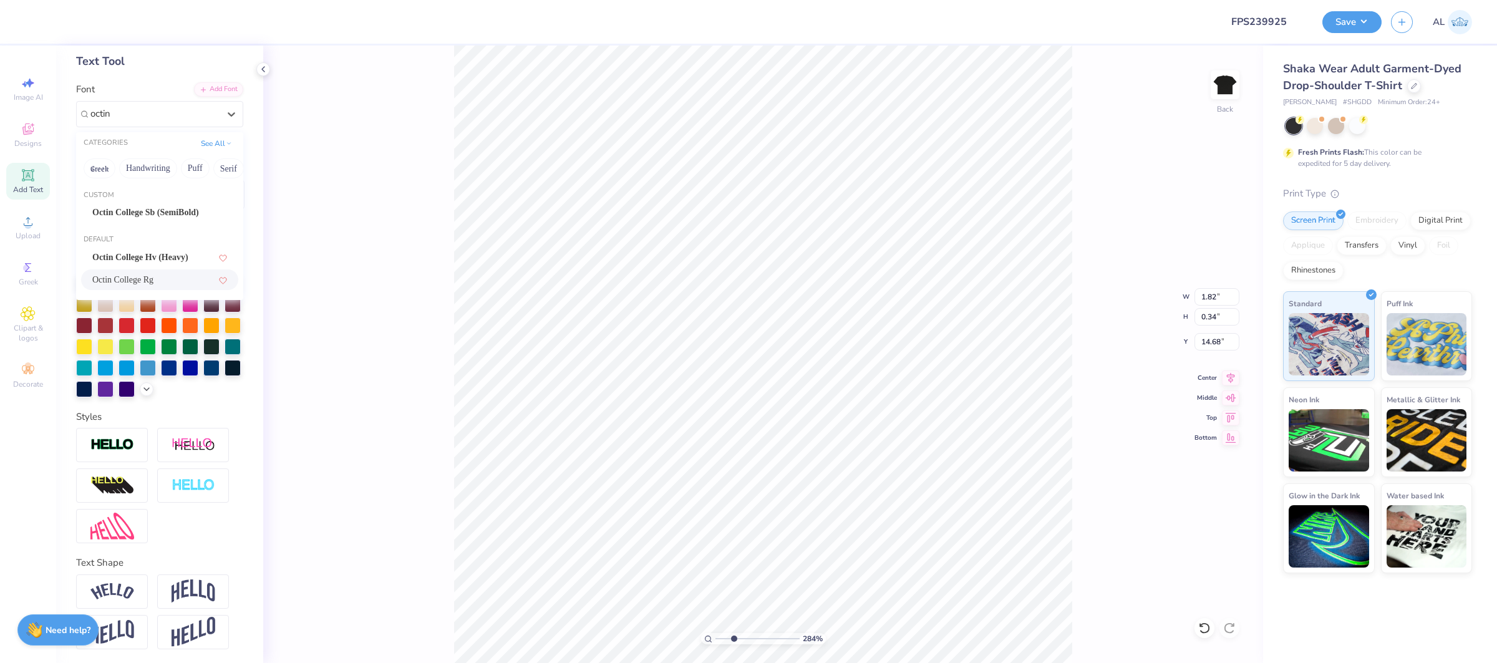
click at [168, 273] on div "Octin College Rg" at bounding box center [159, 279] width 135 height 13
type input "octin"
type input "1.52"
type input "0.31"
type input "14.72"
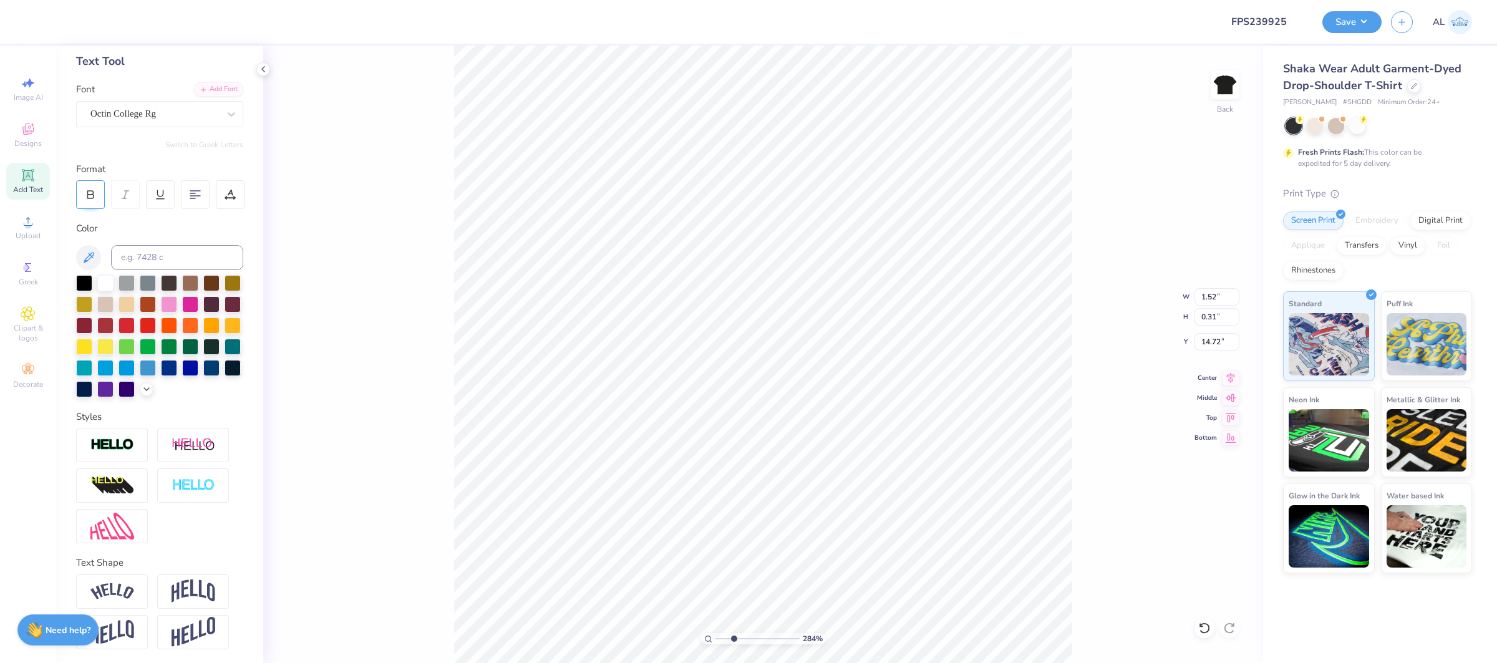
click at [88, 200] on icon at bounding box center [90, 194] width 11 height 11
type input "1.60"
type input "7.26"
click at [225, 193] on icon at bounding box center [230, 194] width 11 height 11
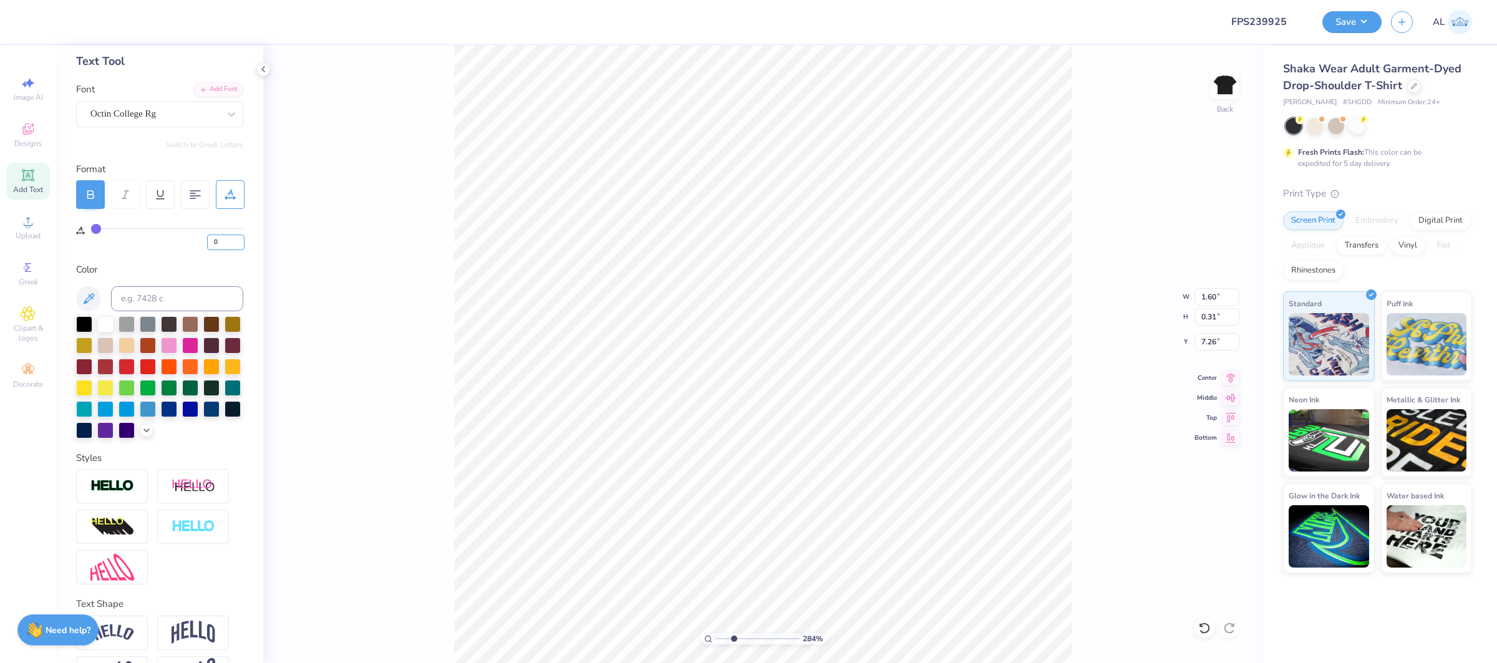
click at [213, 241] on input "0" at bounding box center [225, 243] width 37 height 16
type input "20"
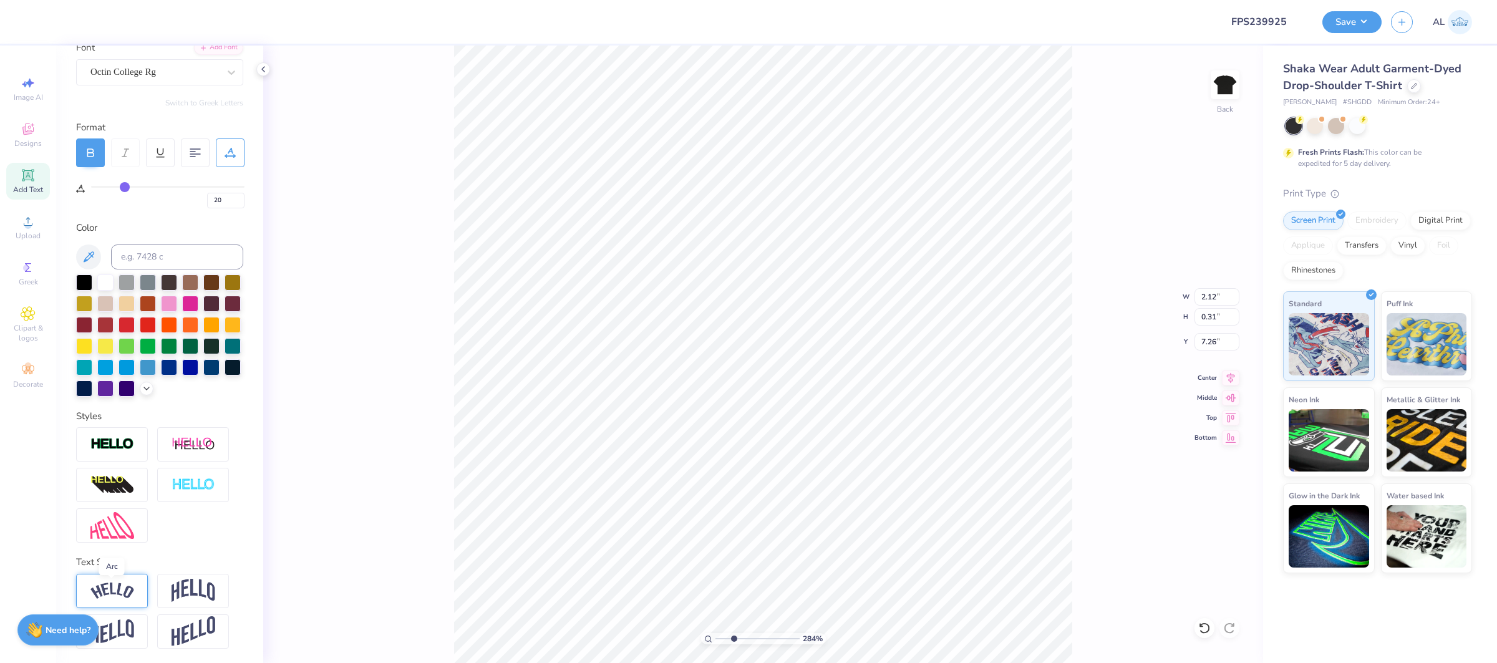
click at [130, 595] on img at bounding box center [112, 591] width 44 height 17
type input "2.52"
type input "0.62"
type input "7.11"
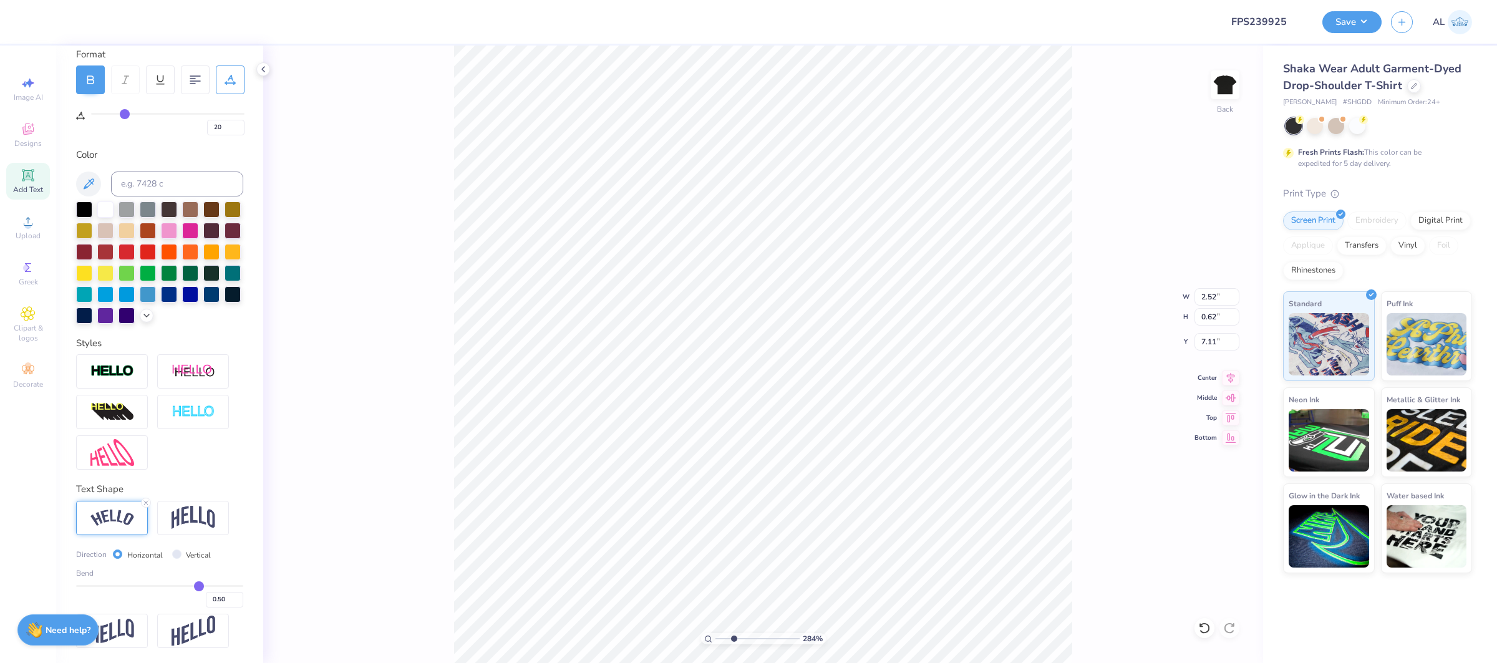
type input "0.49"
type input "0.48"
type input "0.47"
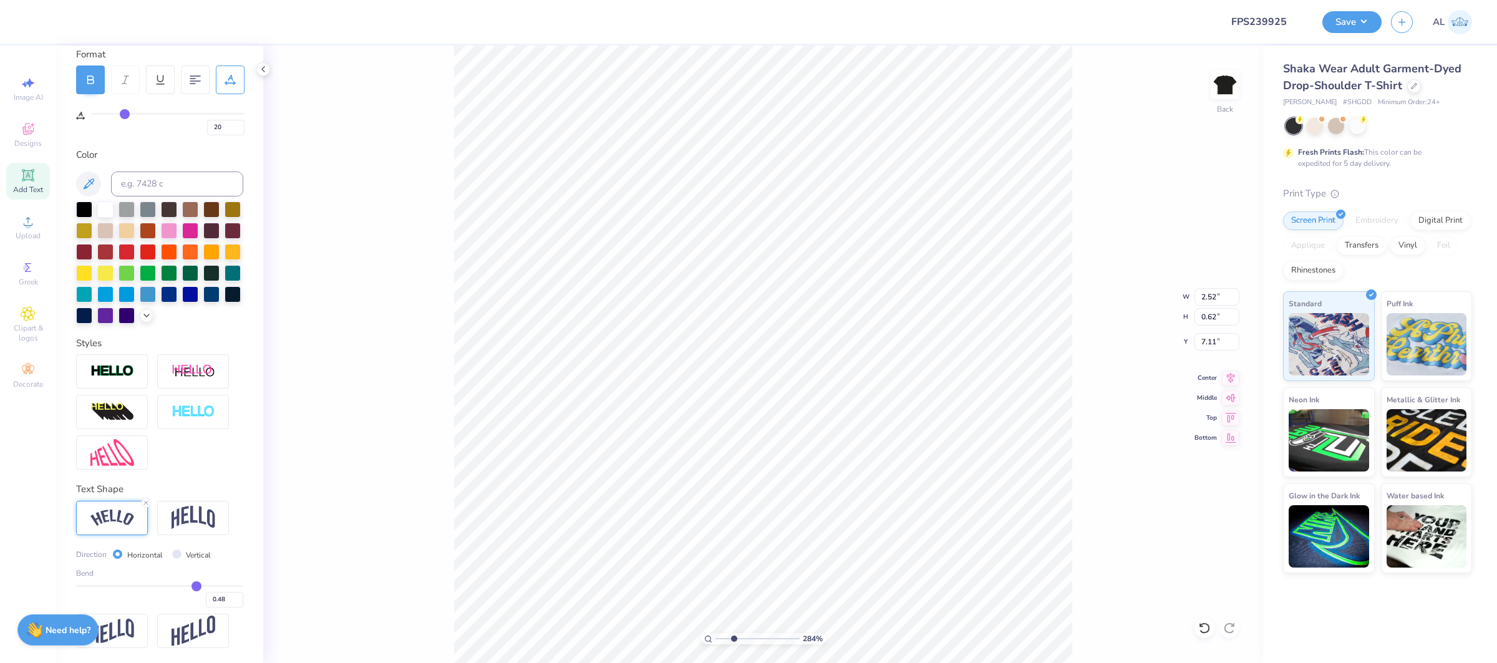
type input "0.47"
type input "0.46"
type input "0.45"
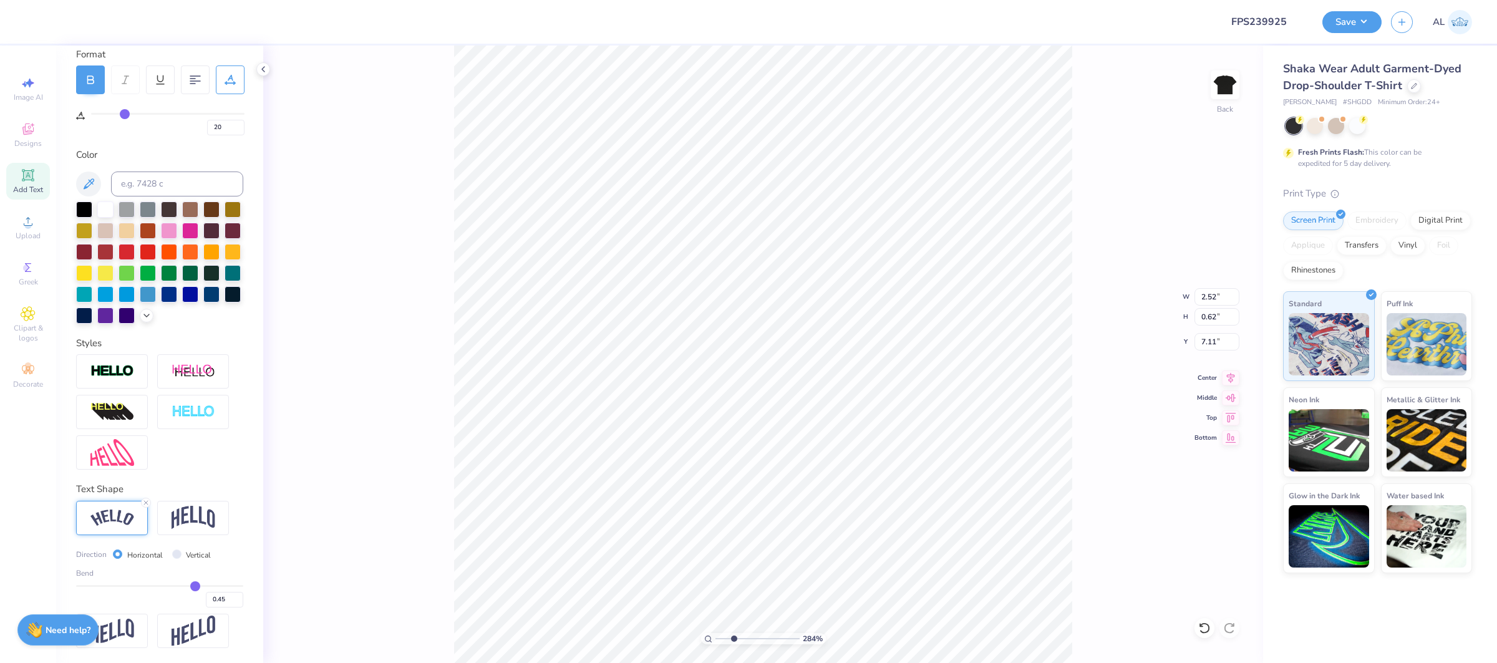
type input "0.44"
type input "0.43"
type input "0.42"
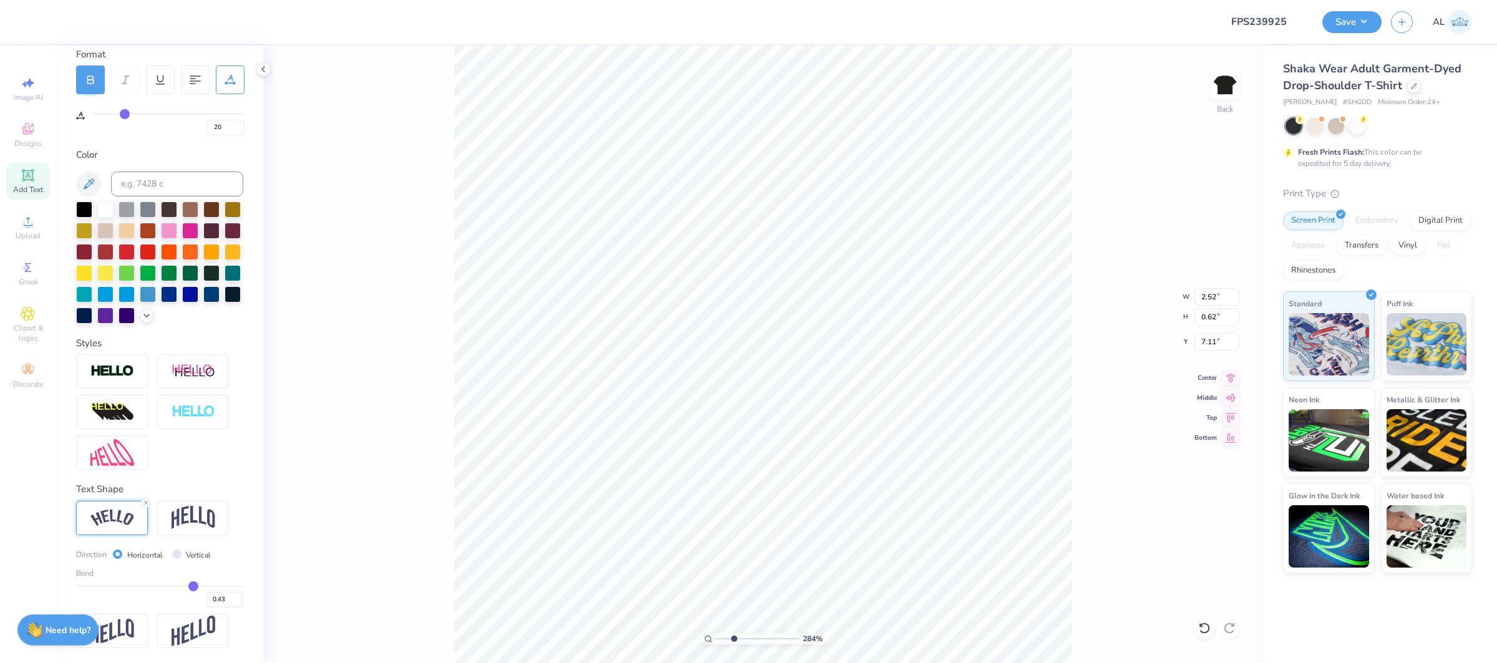
type input "0.42"
type input "0.41"
drag, startPoint x: 198, startPoint y: 590, endPoint x: 205, endPoint y: 585, distance: 8.5
type input "0.4"
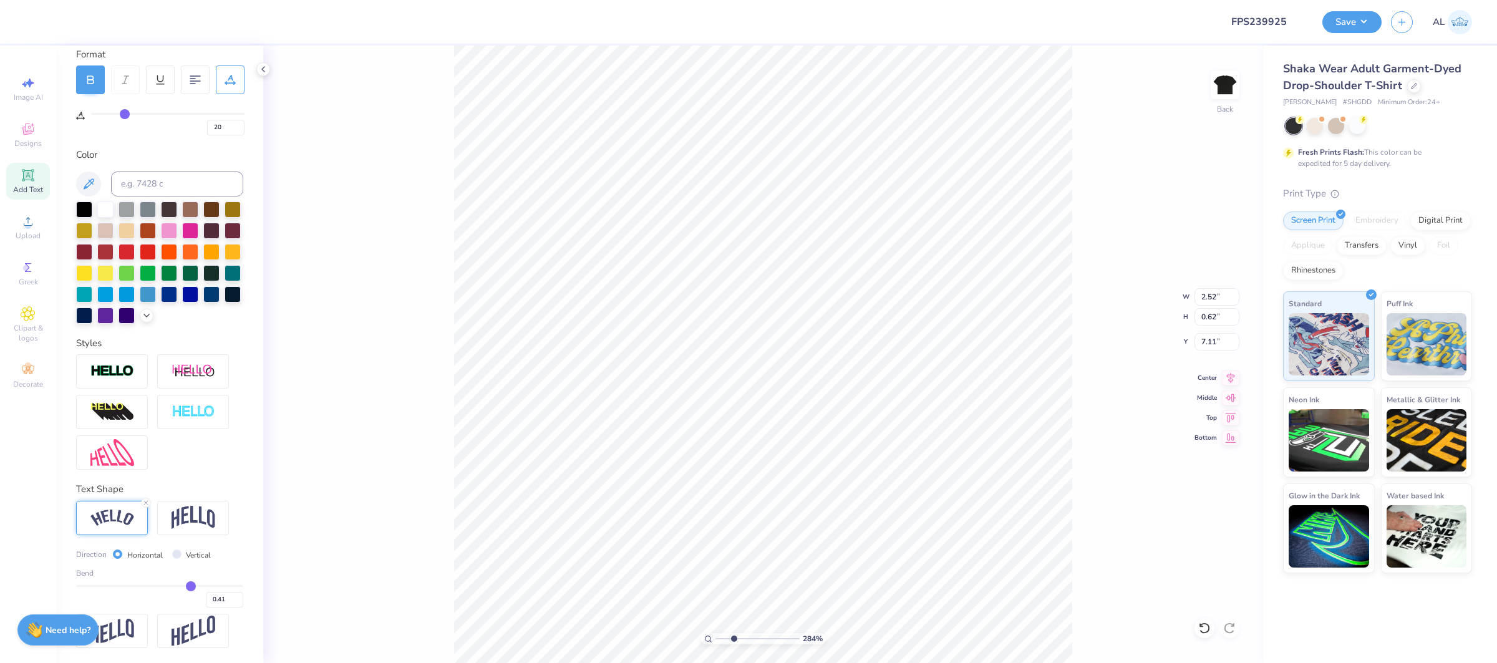
click at [191, 587] on input "range" at bounding box center [159, 586] width 167 height 2
type input "2.46"
type input "0.52"
type input "7.16"
type input "0.41"
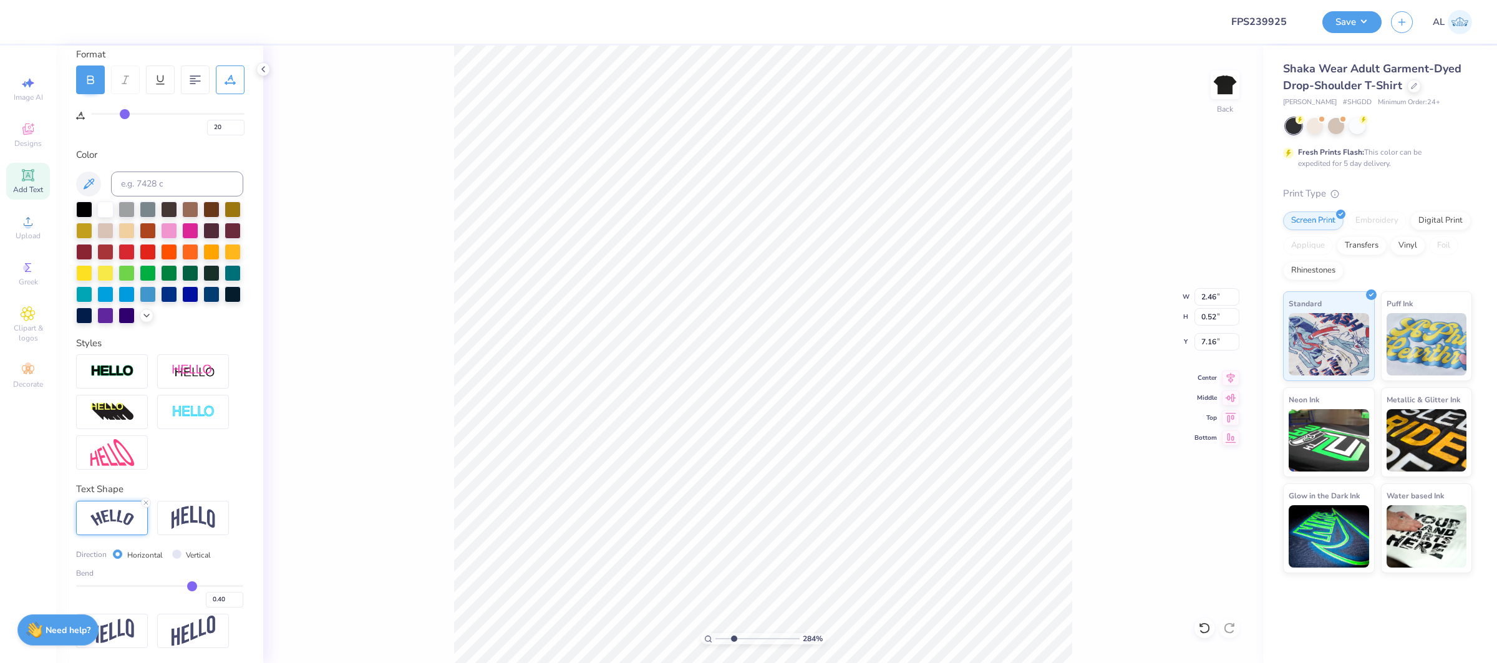
type input "0.41"
type input "10"
click at [824, 630] on div "1000 %" at bounding box center [763, 355] width 618 height 618
type input "0.44"
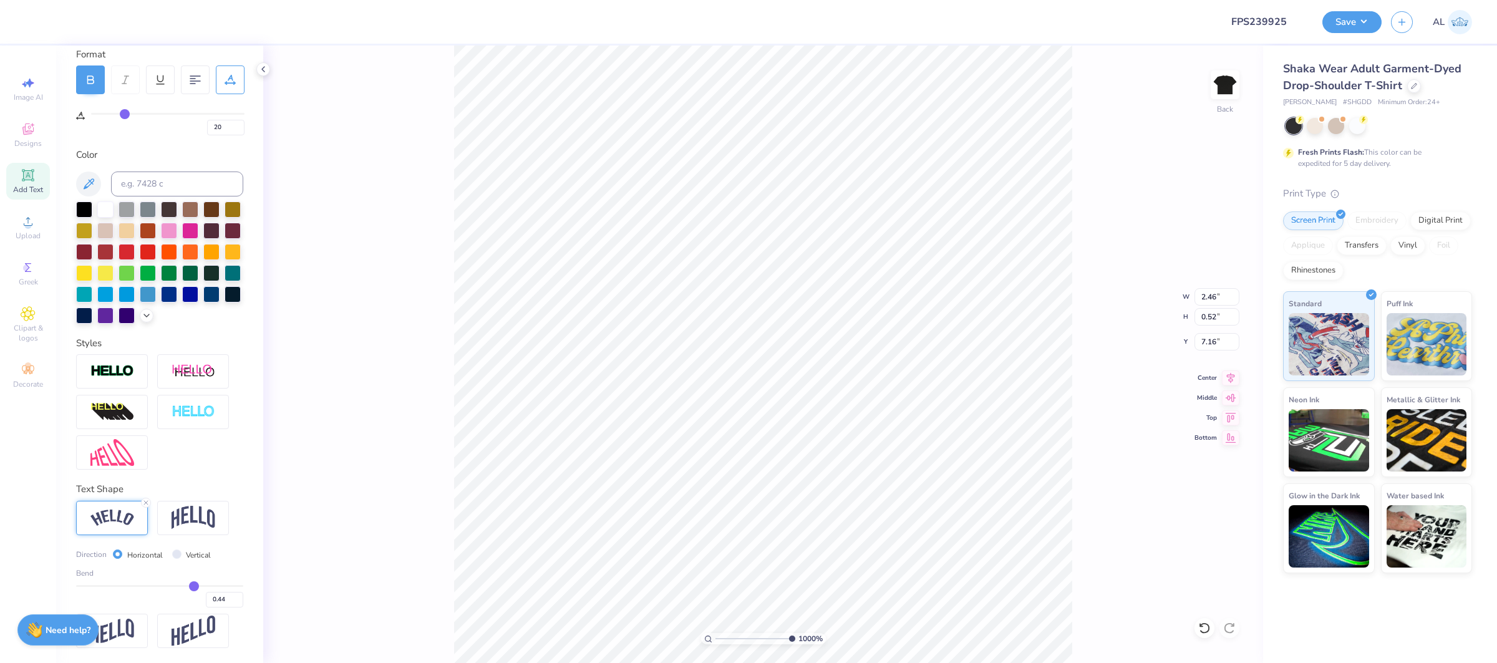
type input "0.45"
type input "0.46"
type input "0.47"
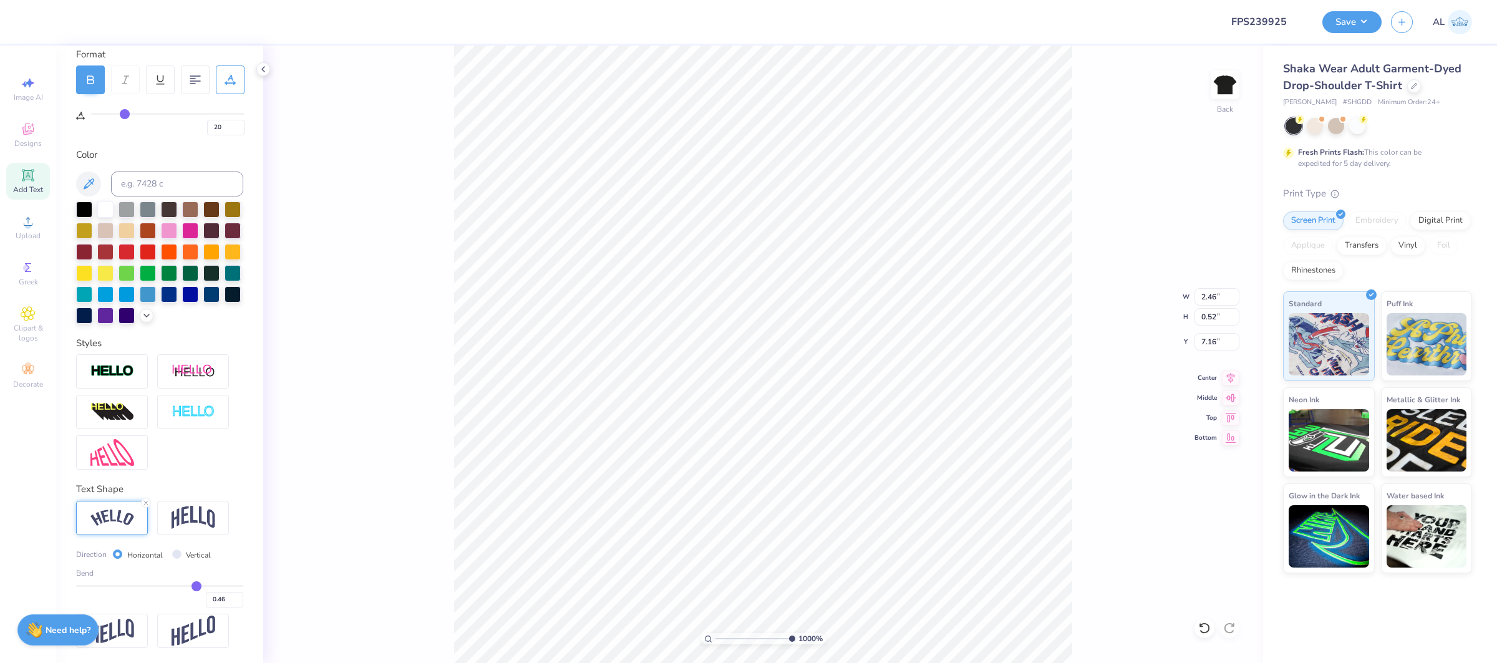
type input "0.47"
type input "0.48"
click at [197, 587] on input "range" at bounding box center [159, 586] width 167 height 2
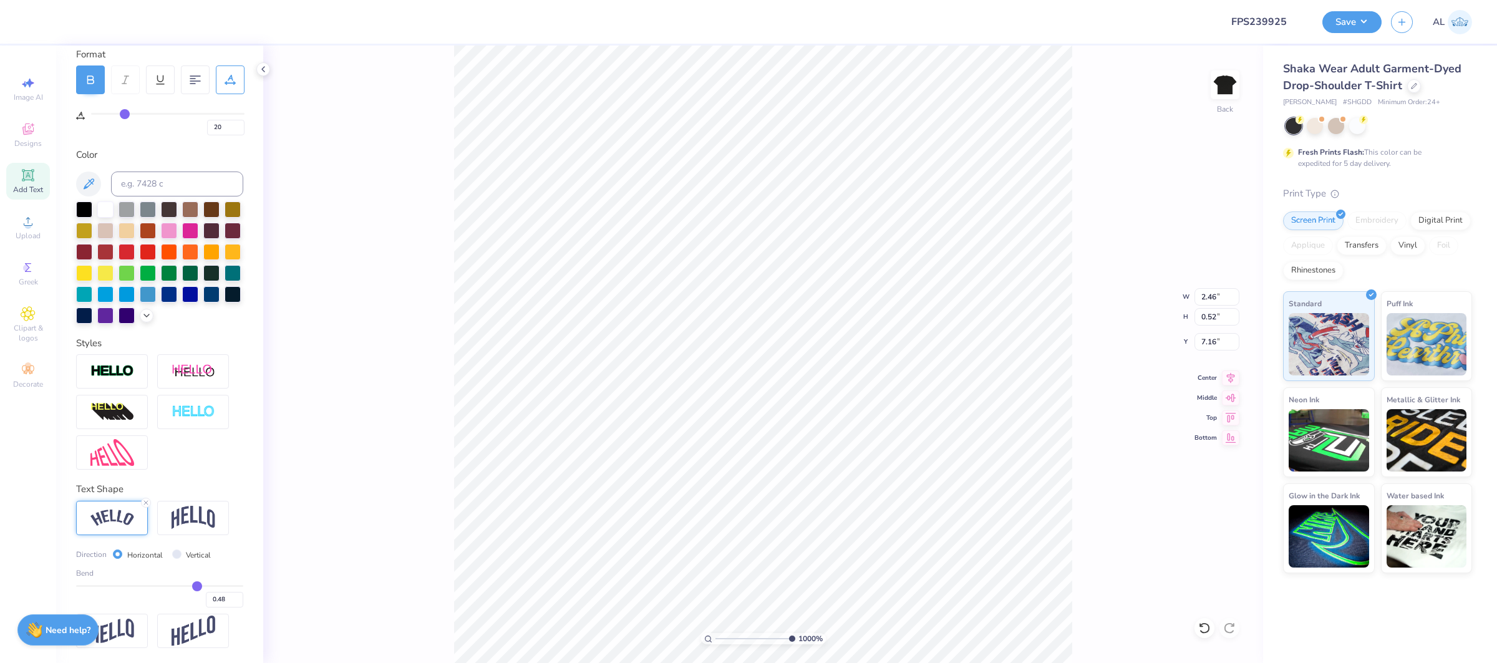
type input "2.51"
type input "0.59"
type input "7.12"
type input "0.49"
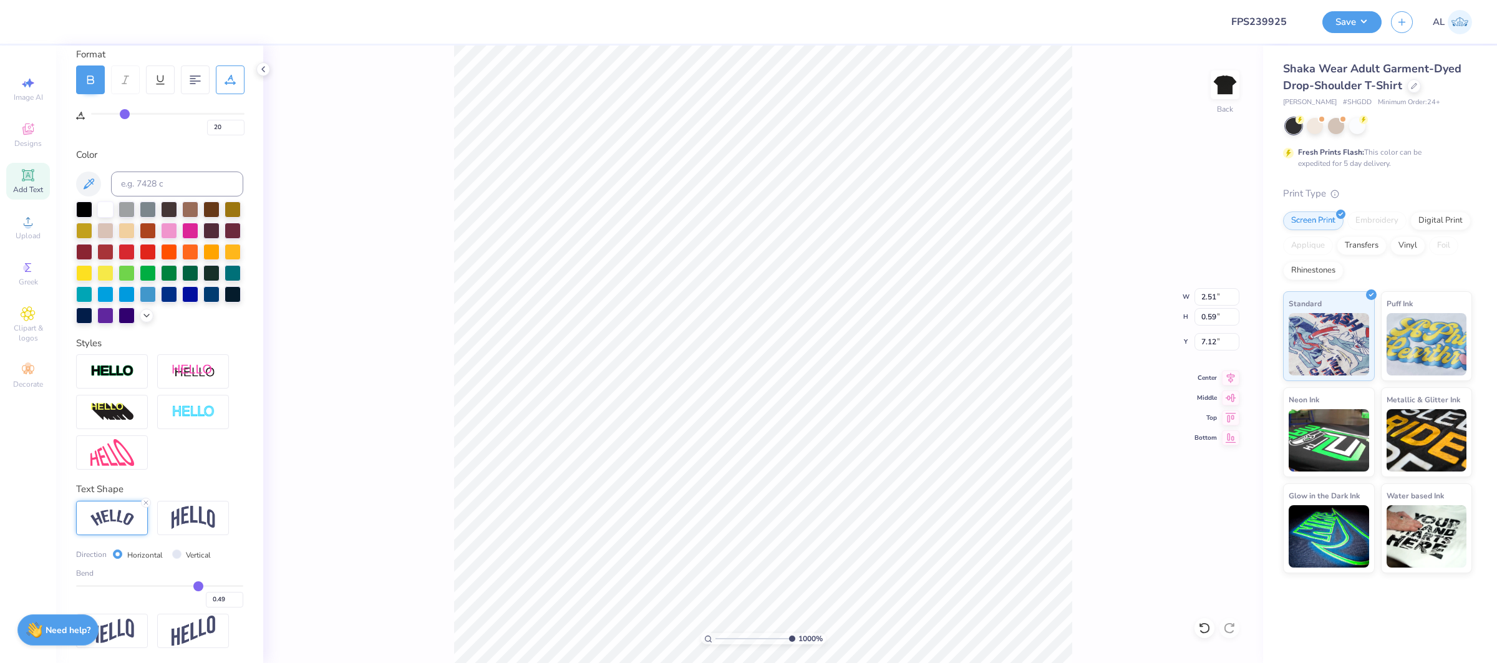
type input "0.48"
click at [198, 587] on input "range" at bounding box center [159, 586] width 167 height 2
type input "0.48"
type input "7.15"
drag, startPoint x: 756, startPoint y: 639, endPoint x: 742, endPoint y: 638, distance: 13.7
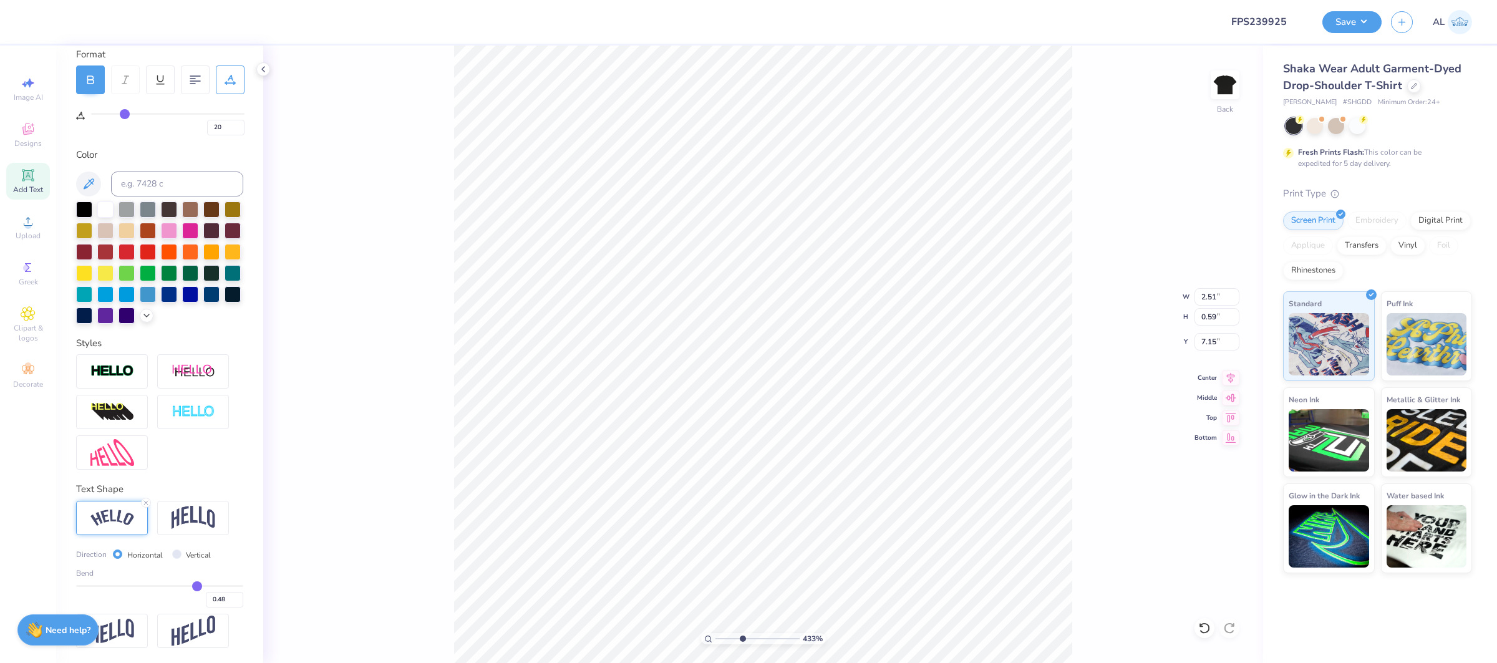
type input "3.81"
click at [742, 638] on input "range" at bounding box center [758, 638] width 84 height 11
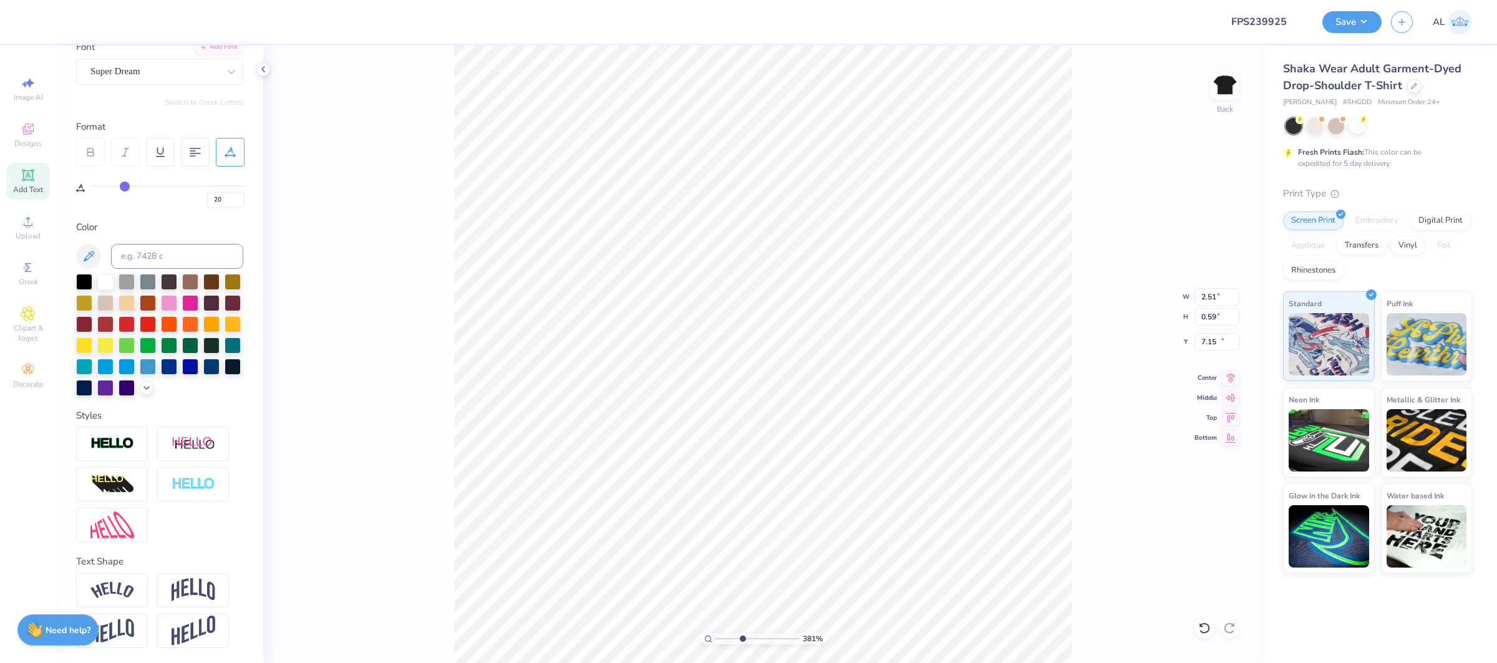
type input "0.34"
type input "2.34"
type input "15.70"
type input "16"
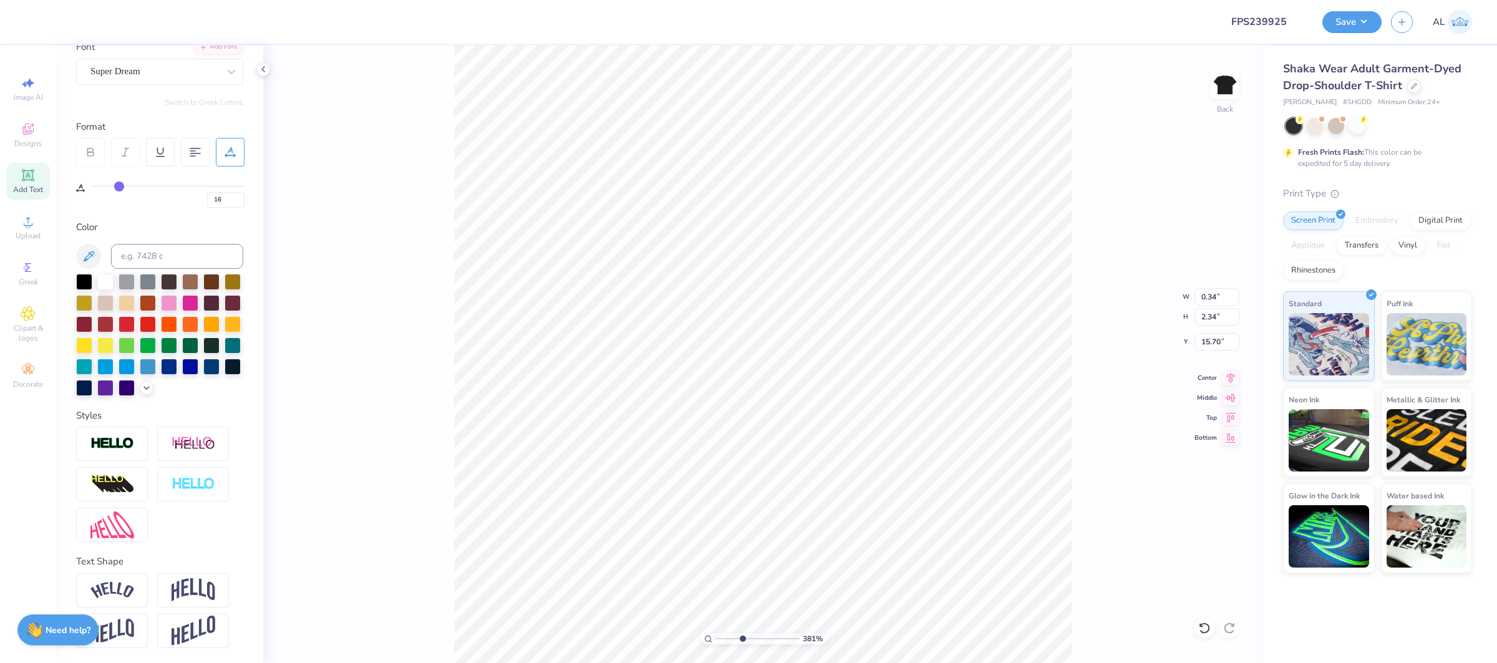
scroll to position [103, 0]
type input "8.64"
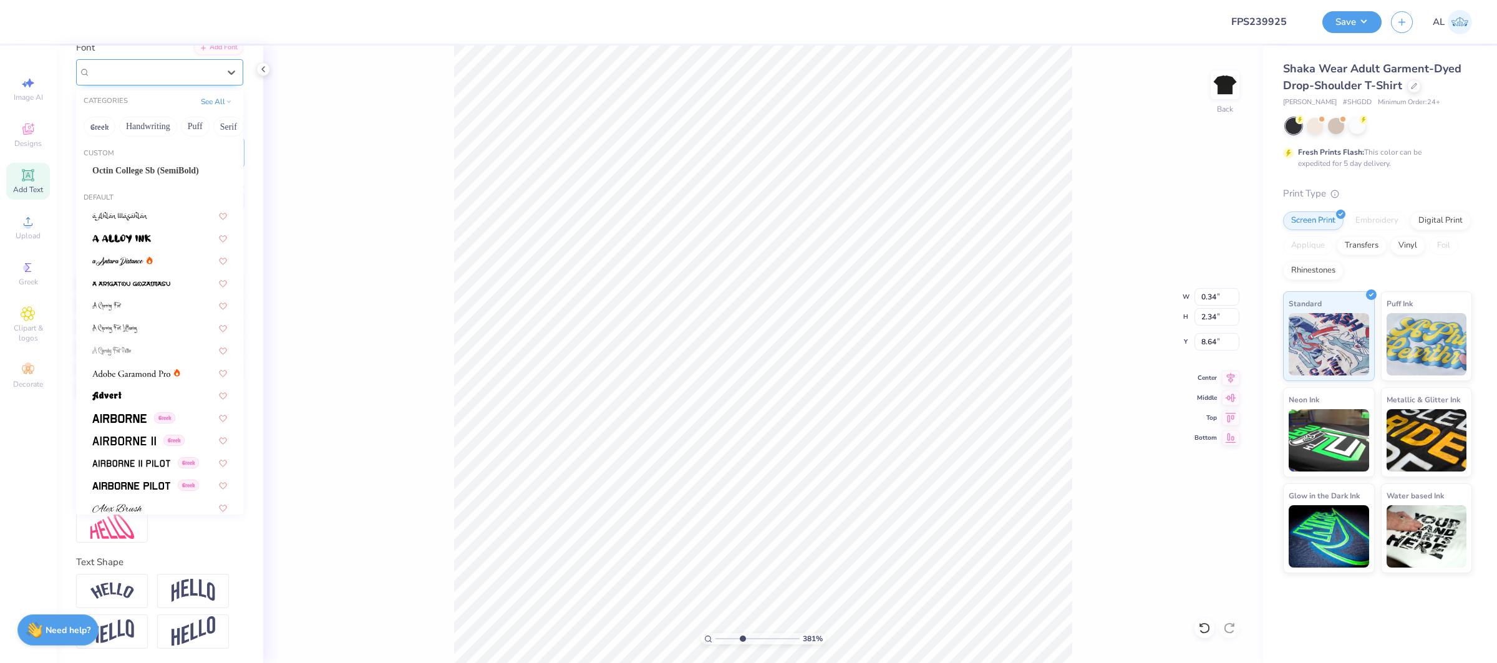
click at [178, 71] on div "Super Dream" at bounding box center [154, 71] width 131 height 19
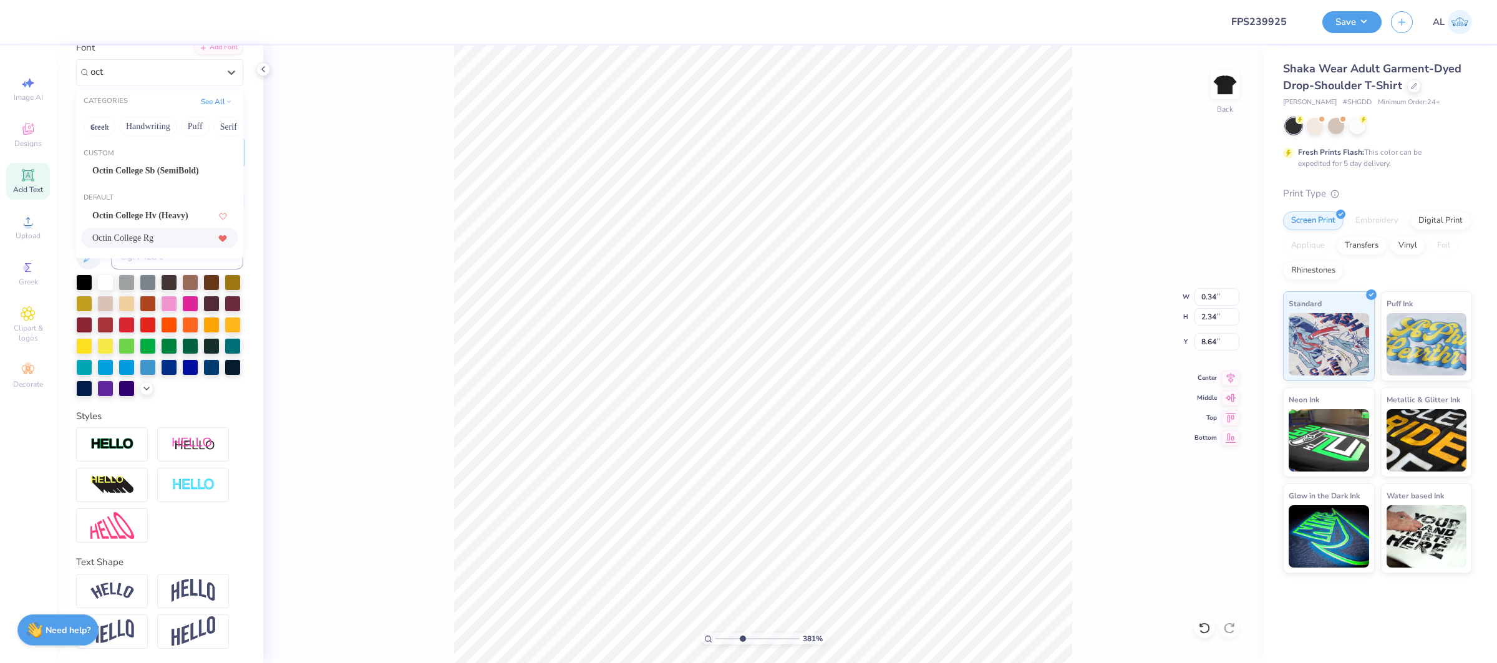
click at [225, 238] on icon at bounding box center [222, 238] width 7 height 6
click at [181, 236] on div "Octin College Rg" at bounding box center [159, 237] width 135 height 13
type input "oct"
type input "0.31"
type input "2.15"
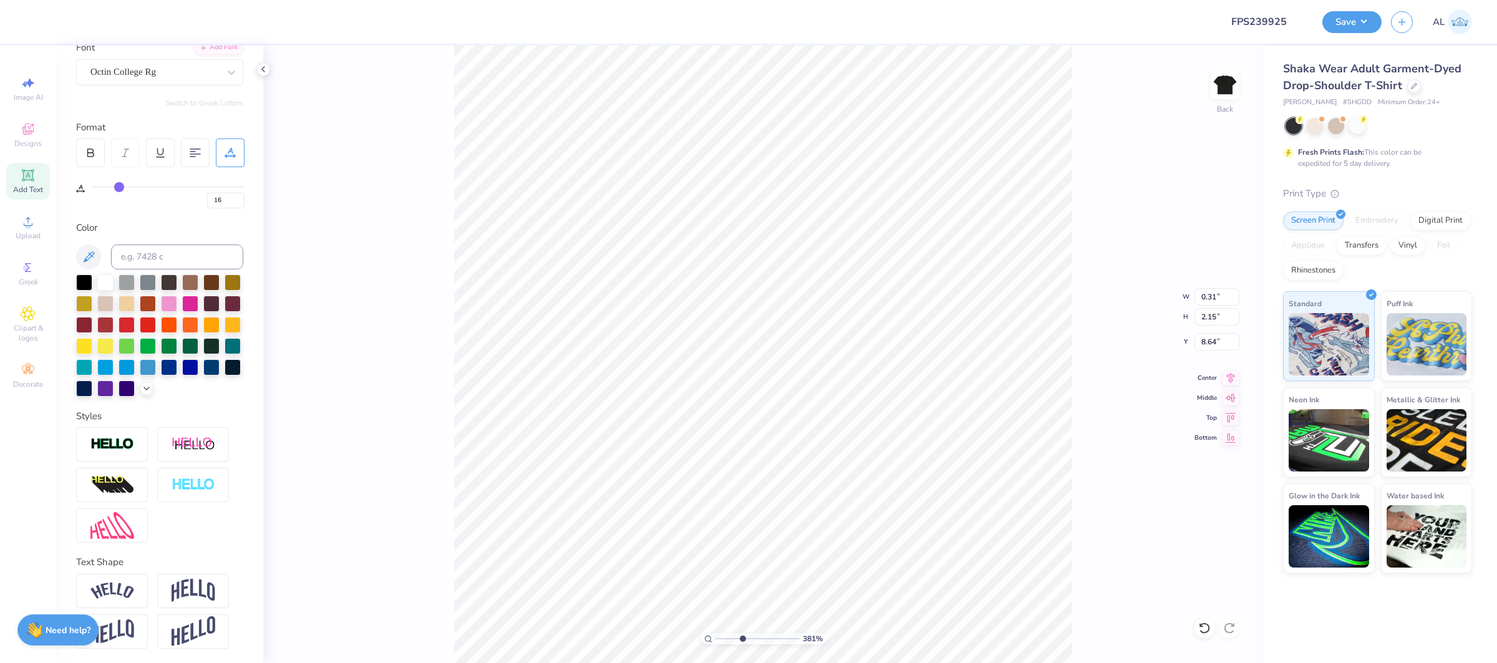
type input "8.73"
click at [90, 162] on div at bounding box center [90, 153] width 29 height 29
type input "2.23"
type input "8.70"
click at [123, 593] on img at bounding box center [112, 591] width 44 height 17
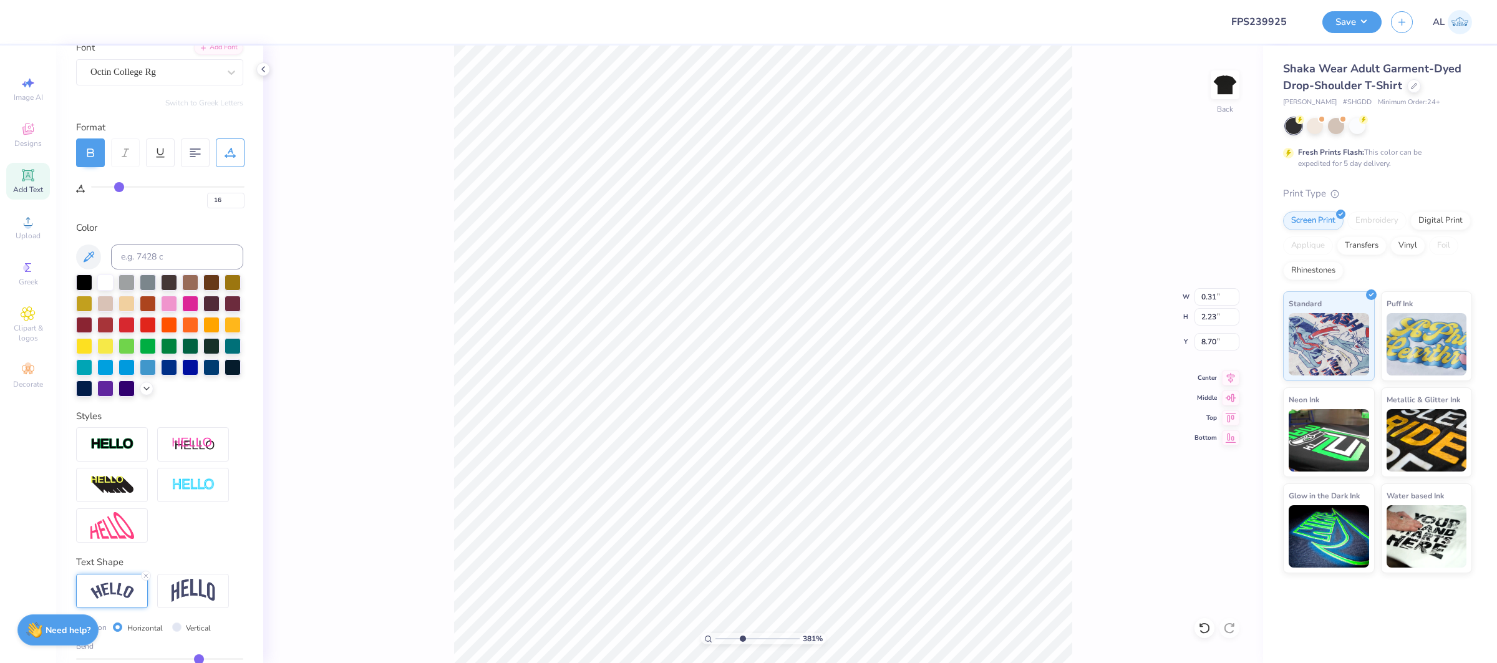
type input "0.60"
type input "2.62"
type input "8.50"
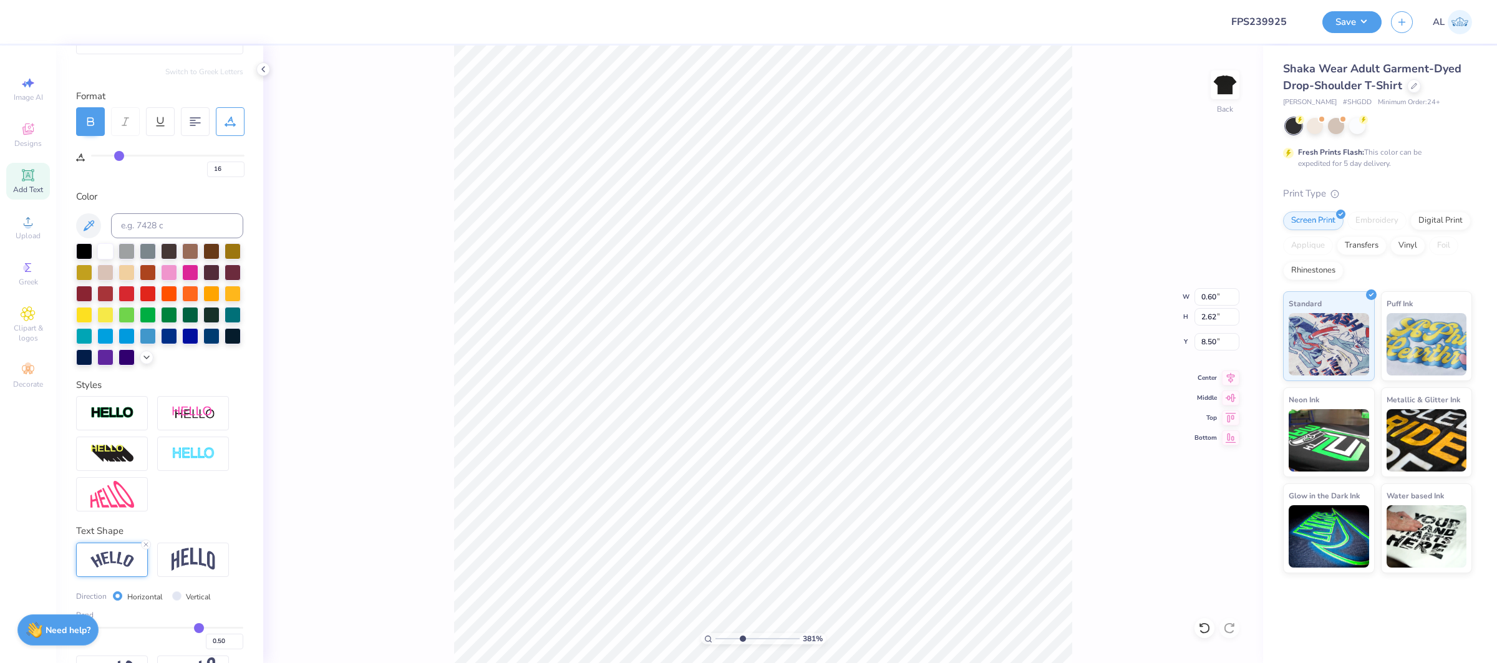
scroll to position [176, 0]
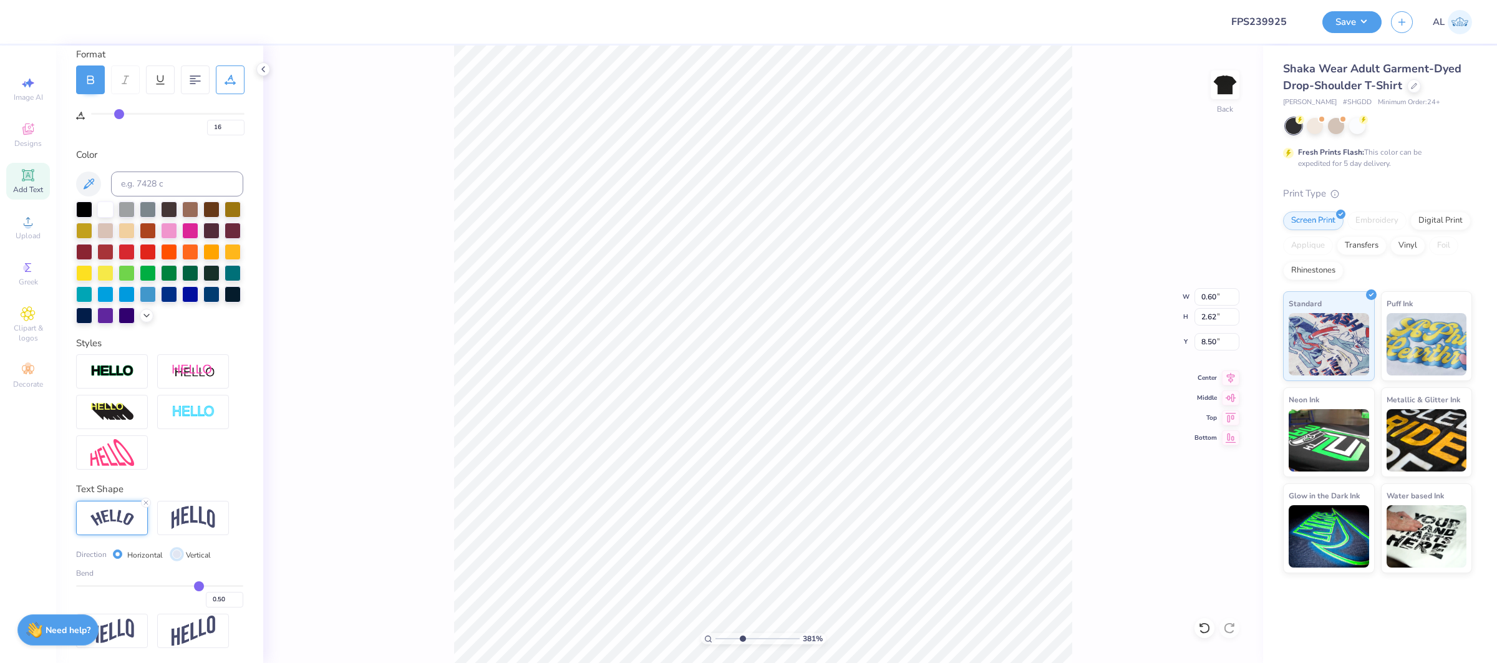
click at [177, 557] on input "Vertical" at bounding box center [176, 554] width 9 height 9
radio input "true"
type input "3.42"
type input "2.22"
type input "8.70"
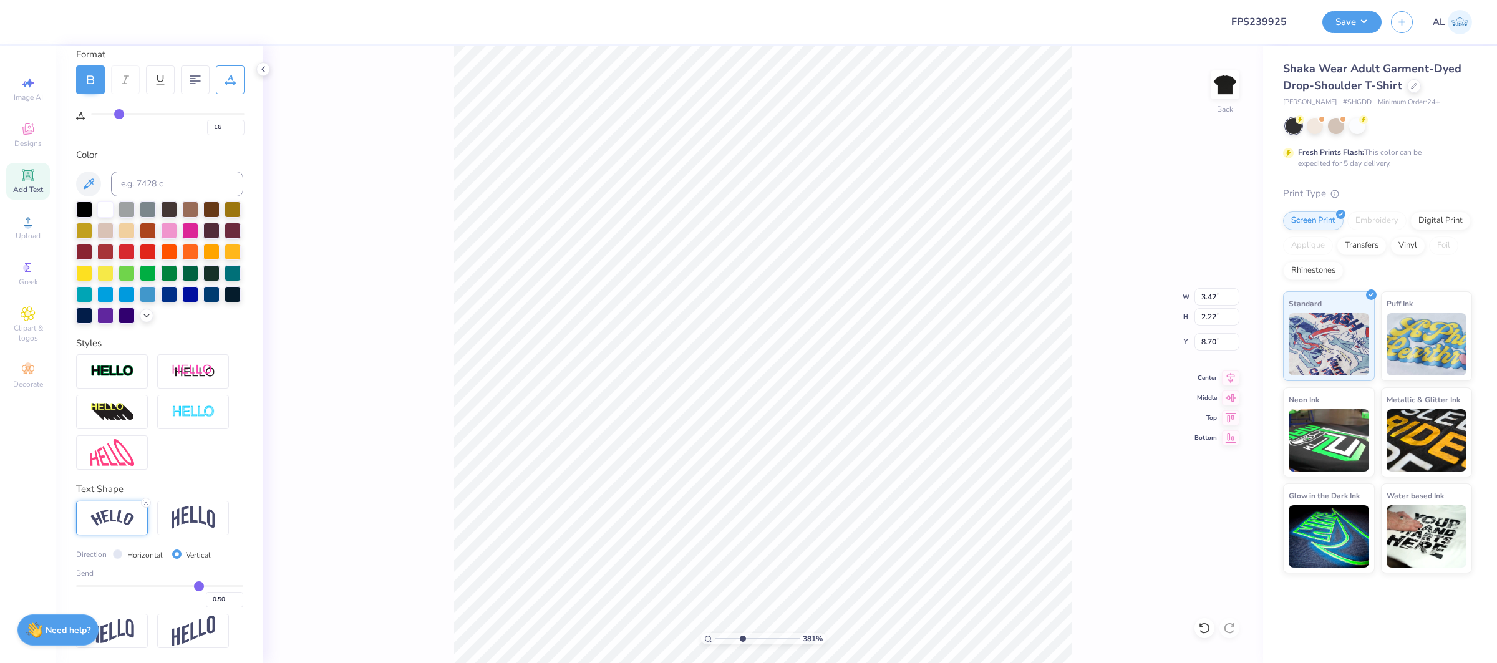
type input "0.53"
type input "0.52"
type input "0.51"
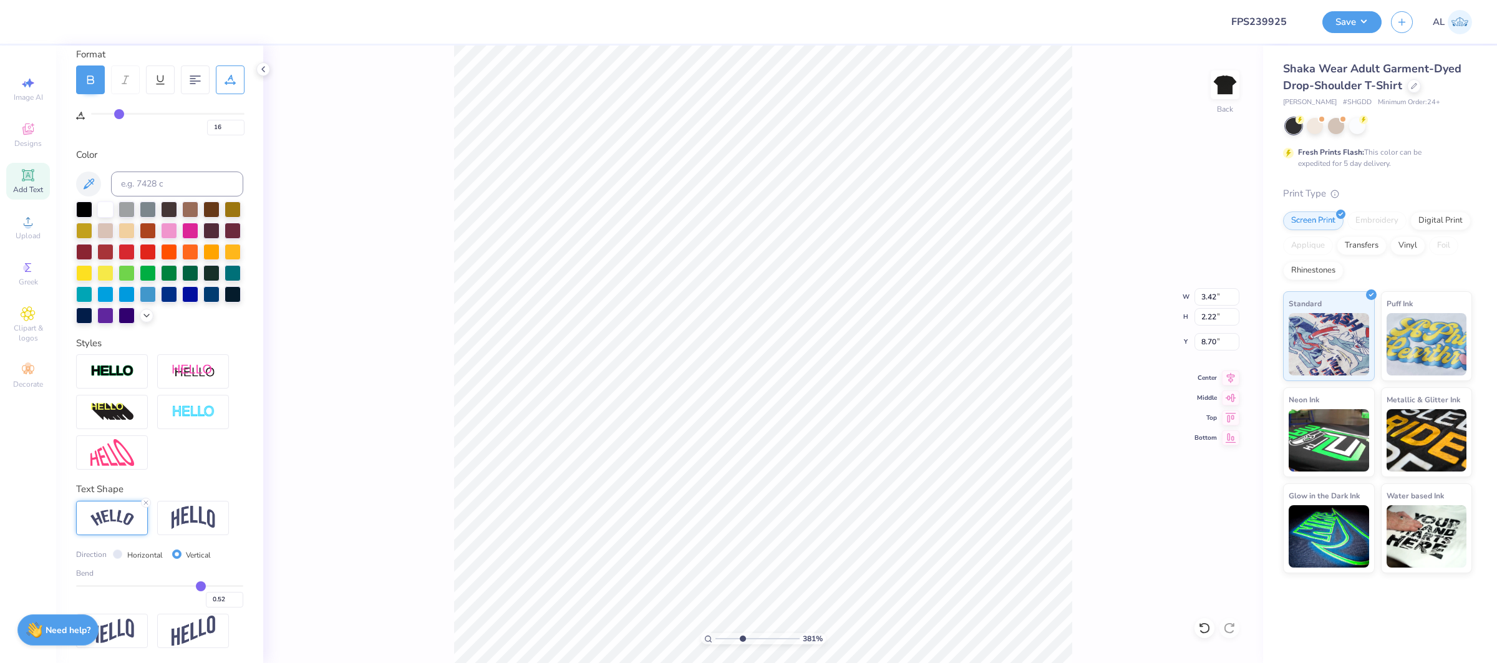
type input "0.51"
type input "0.49"
type input "0.48"
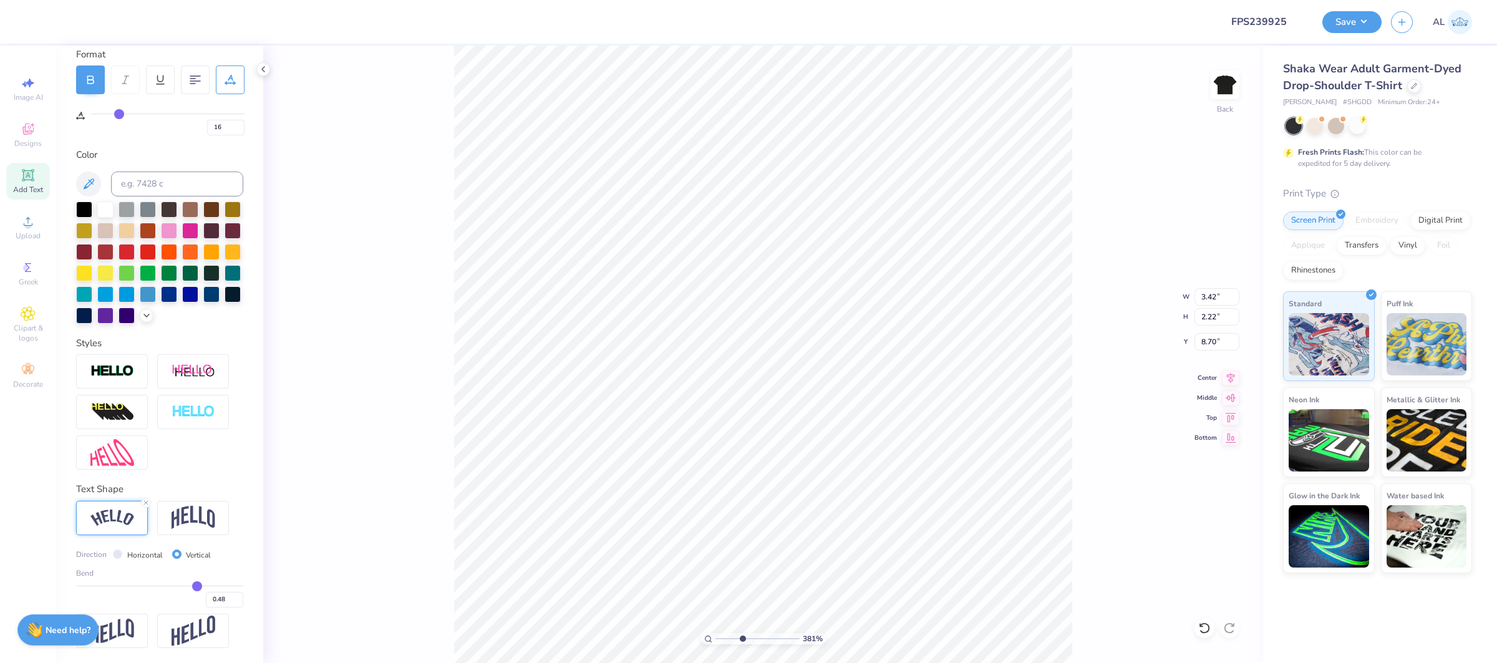
type input "0.46"
type input "0.45"
type input "0.44"
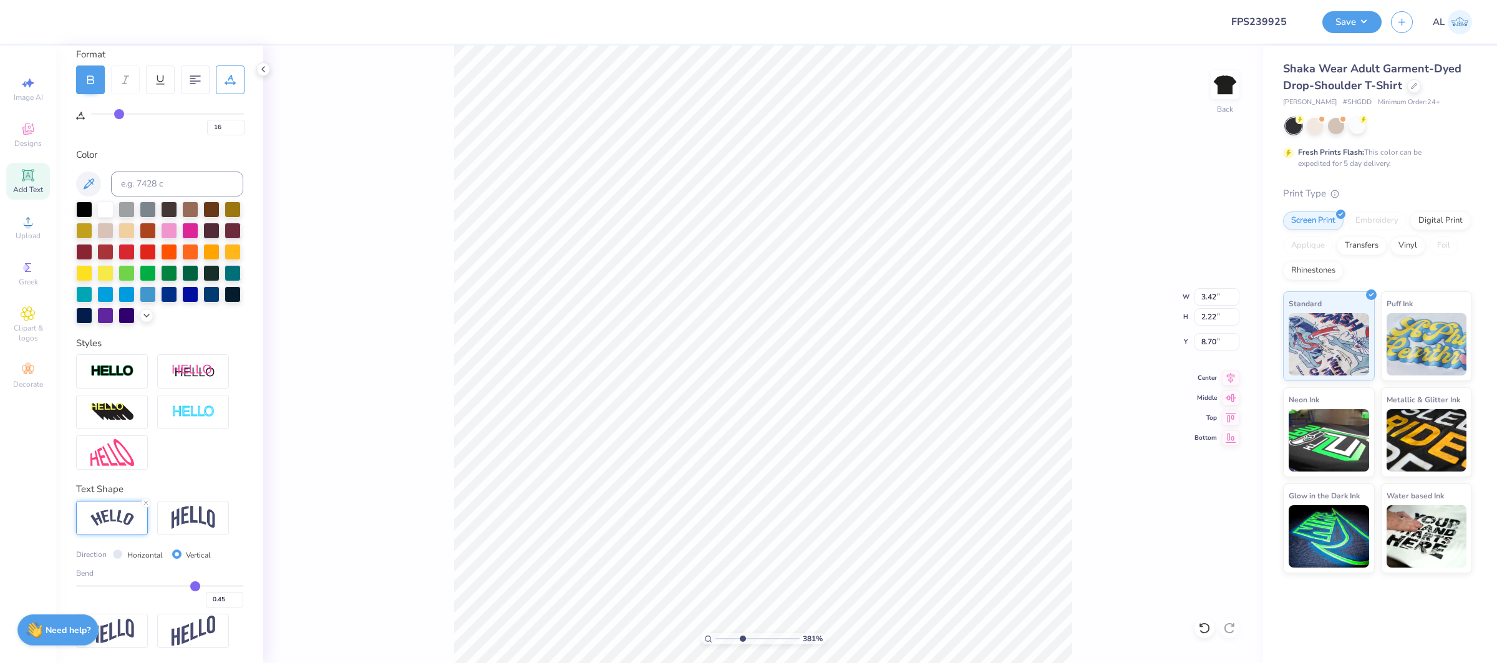
type input "0.44"
type input "0.43"
type input "0.42"
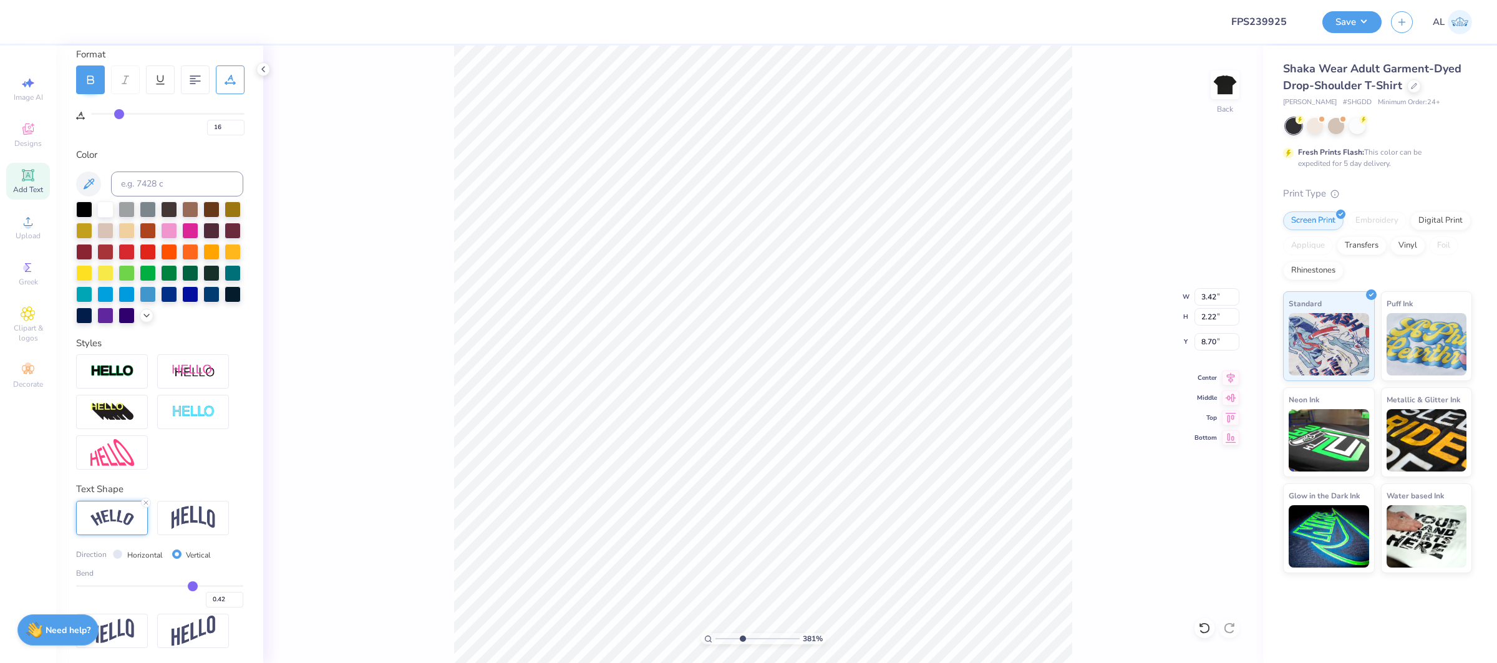
type input "0.41"
drag, startPoint x: 202, startPoint y: 587, endPoint x: 192, endPoint y: 587, distance: 9.4
type input "0.41"
click at [192, 587] on input "range" at bounding box center [159, 586] width 167 height 2
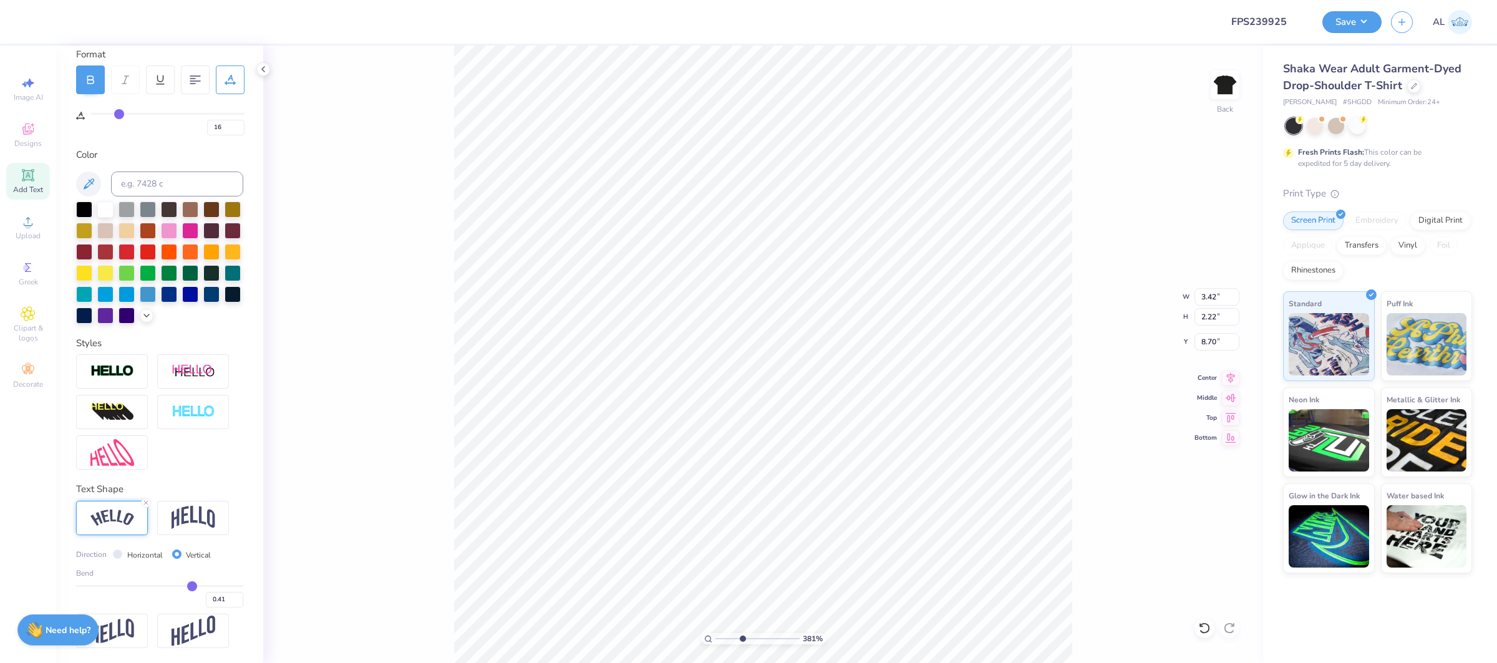
type input "2.95"
type input "2.21"
type input "0.36"
type input "0.33"
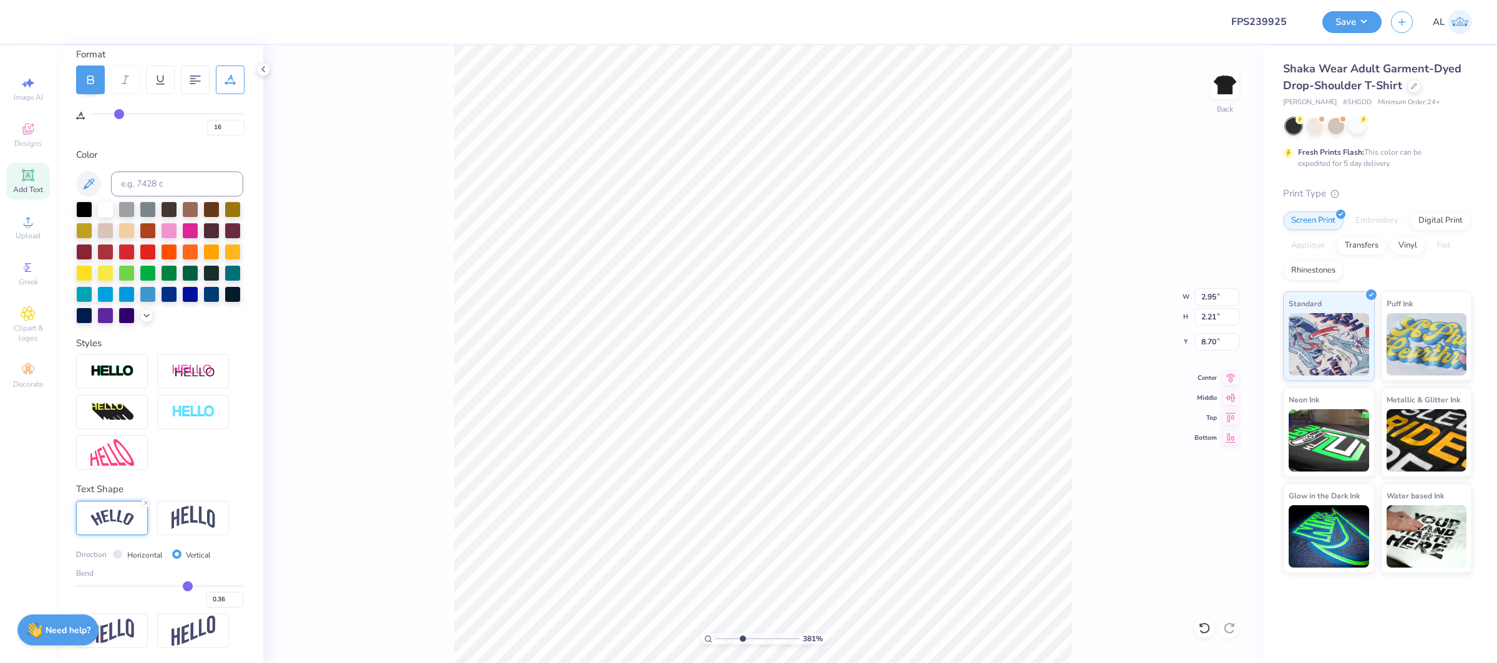
type input "0.33"
type input "0.29"
type input "0.24"
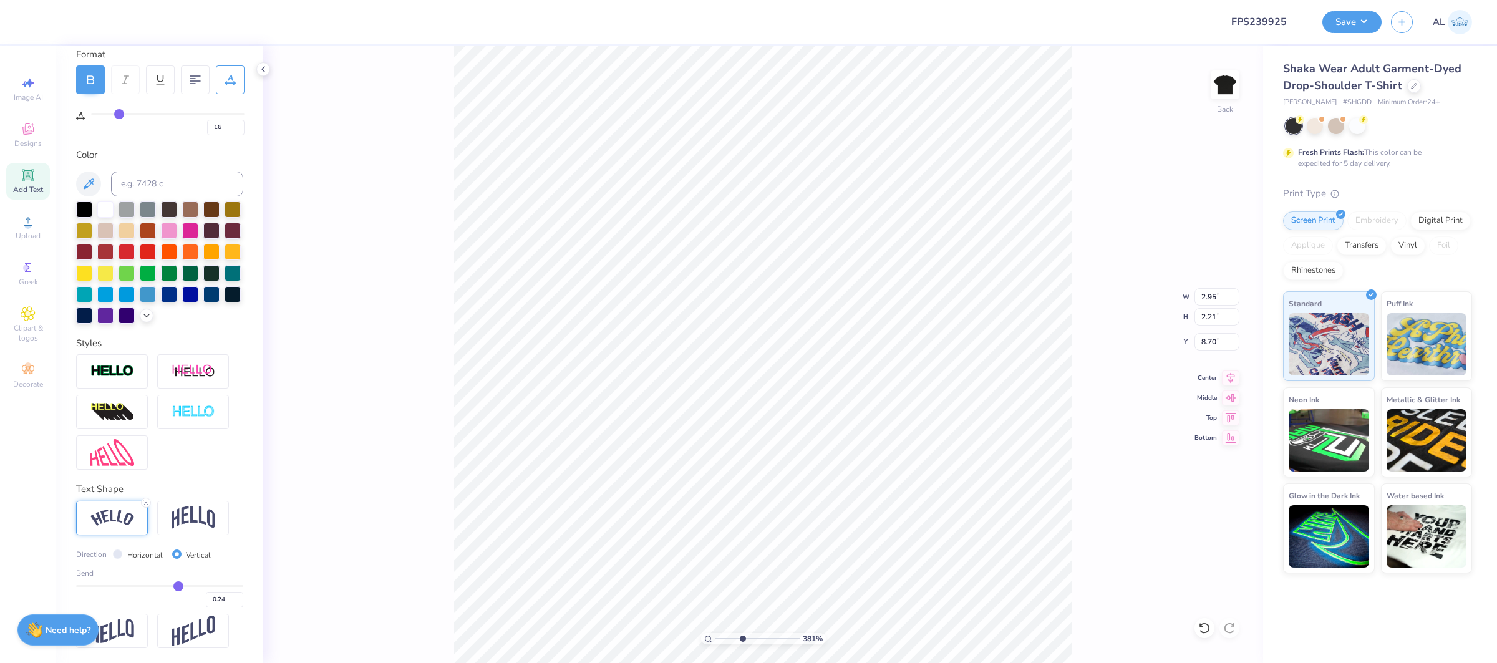
type input "0.19"
type input "0.14"
type input "0.11"
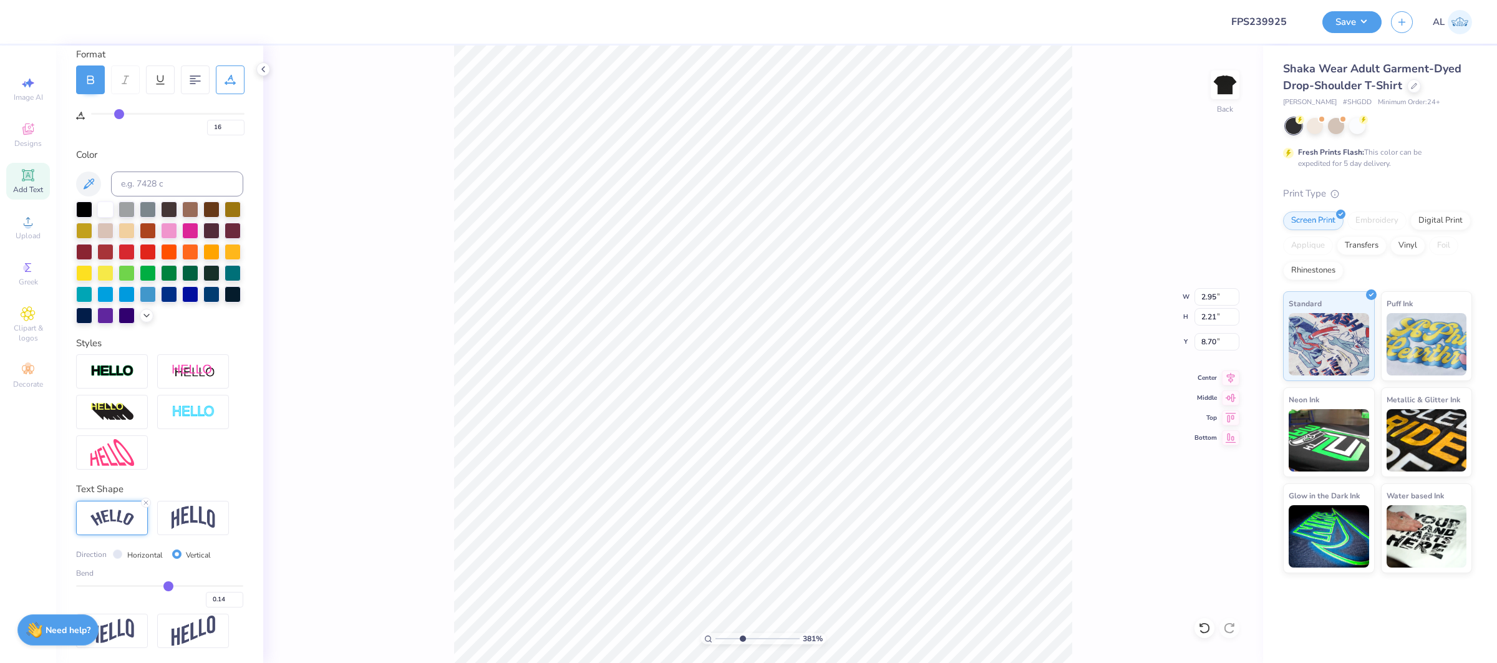
type input "0.11"
type input "0.06"
type input "0.04"
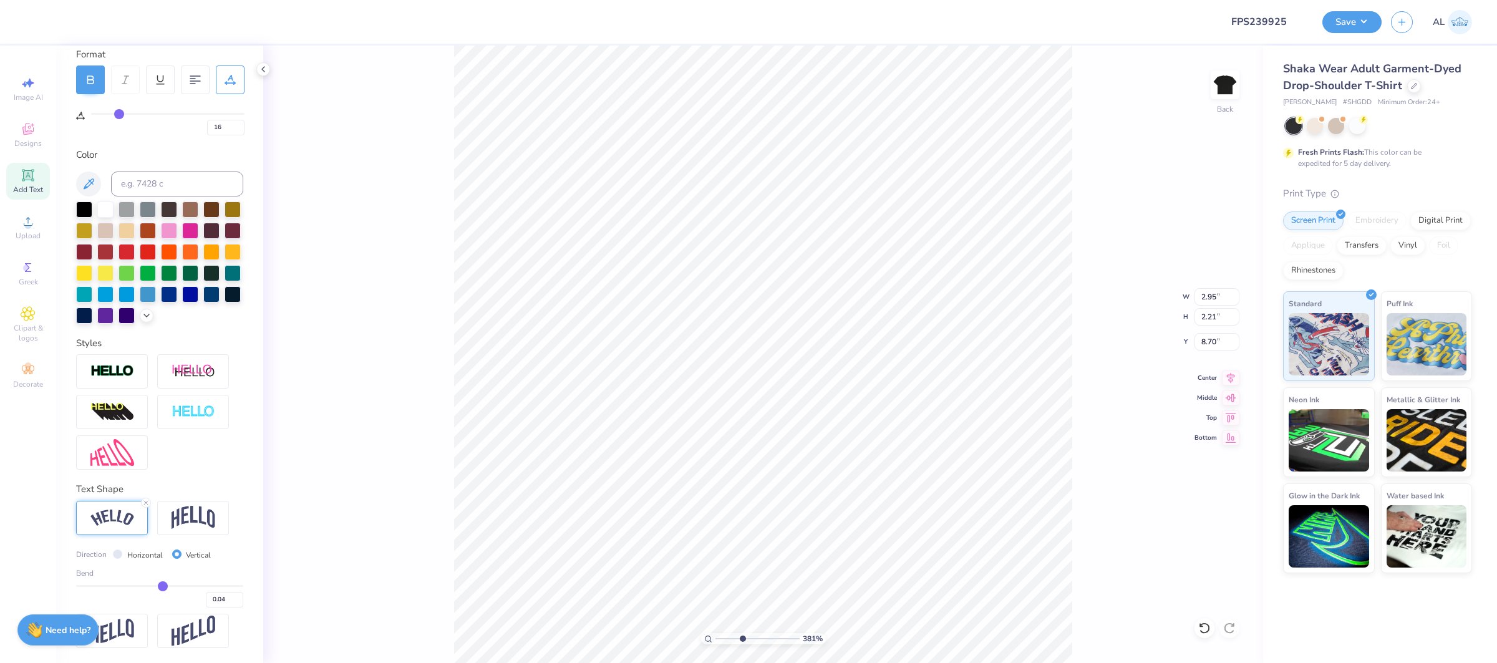
type input "0.03"
type input "0.02"
drag, startPoint x: 188, startPoint y: 586, endPoint x: 162, endPoint y: 585, distance: 26.9
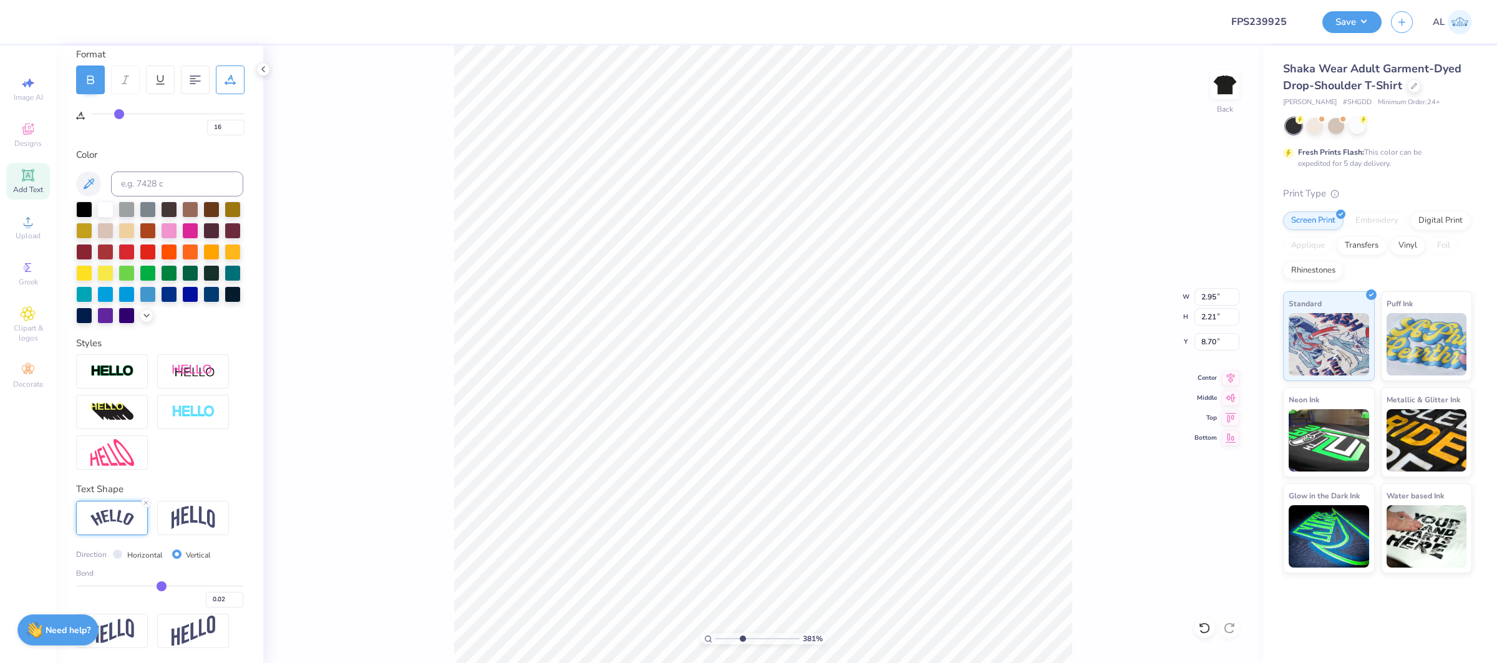
type input "0.02"
click at [161, 586] on input "range" at bounding box center [159, 586] width 167 height 2
type input "0.44"
type input "2.23"
type input "0.07"
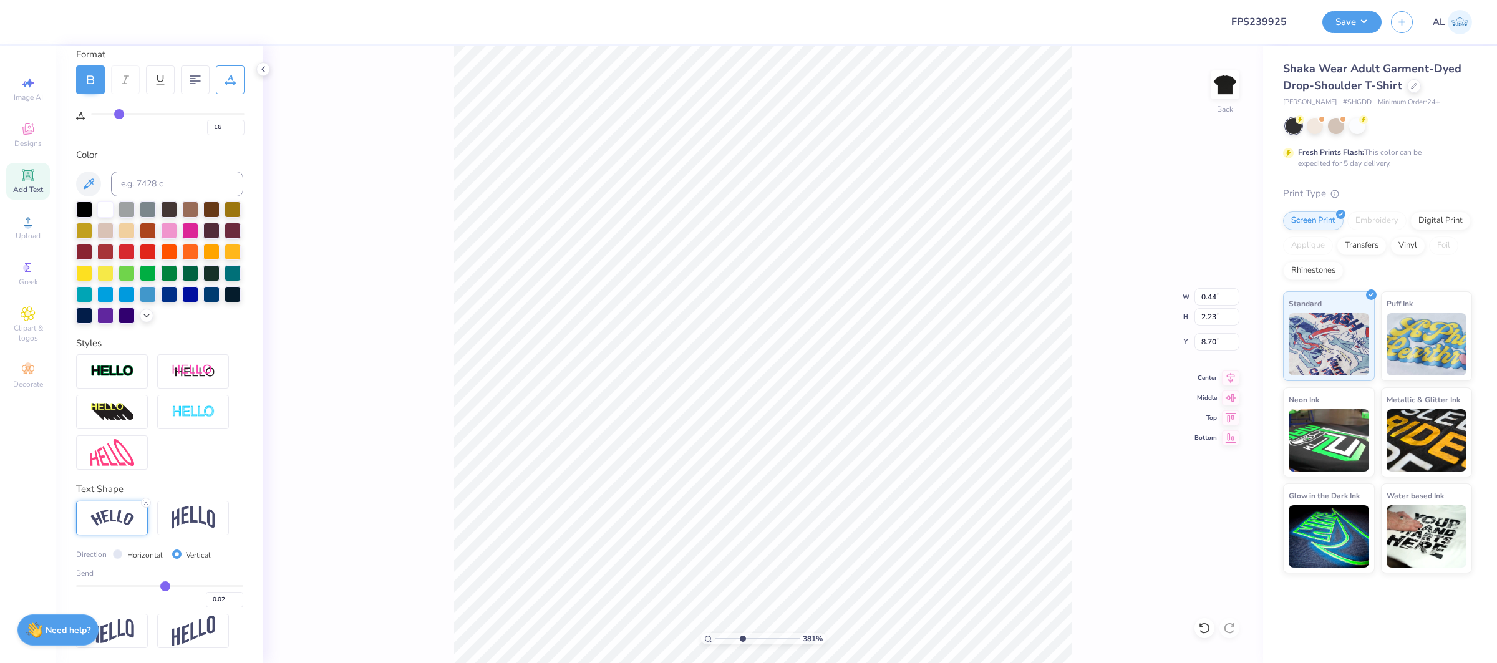
type input "0.07"
type input "0.08"
type input "0.1"
type input "0.10"
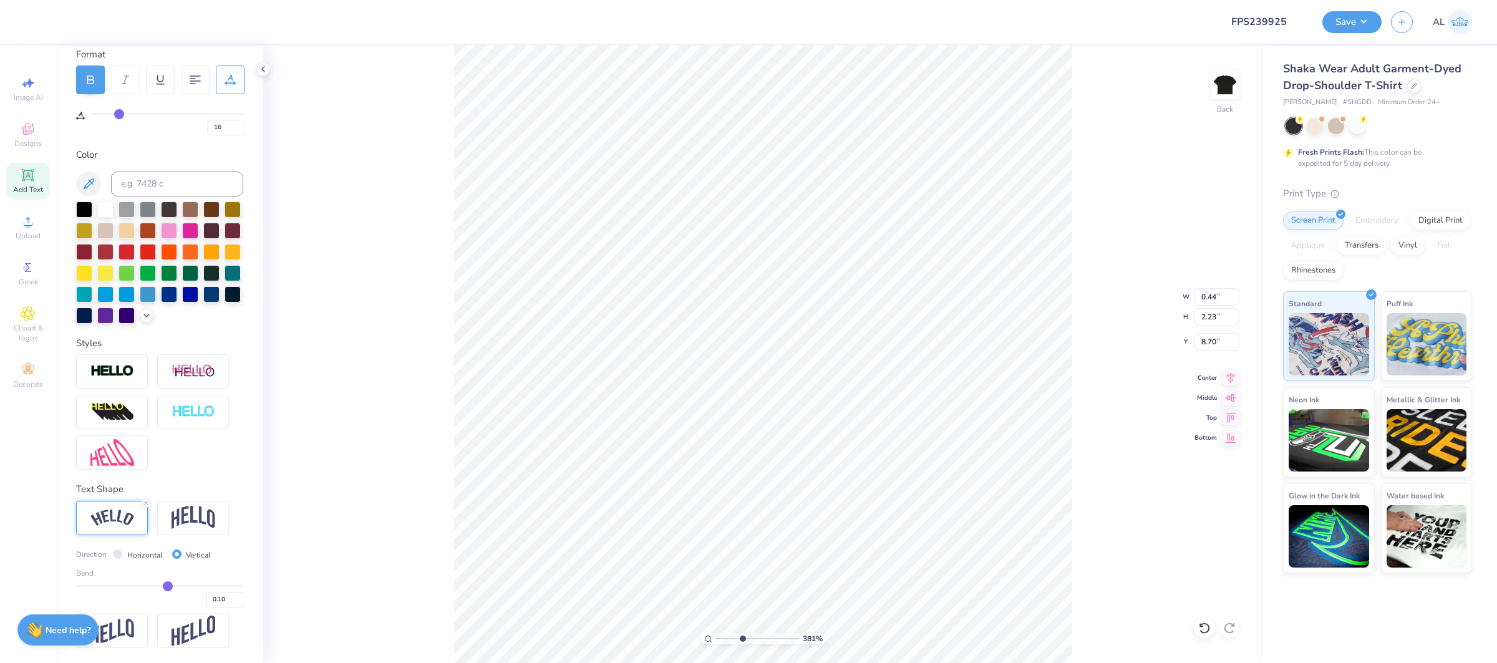
type input "0.11"
click at [168, 587] on input "range" at bounding box center [159, 586] width 167 height 2
type input "1.06"
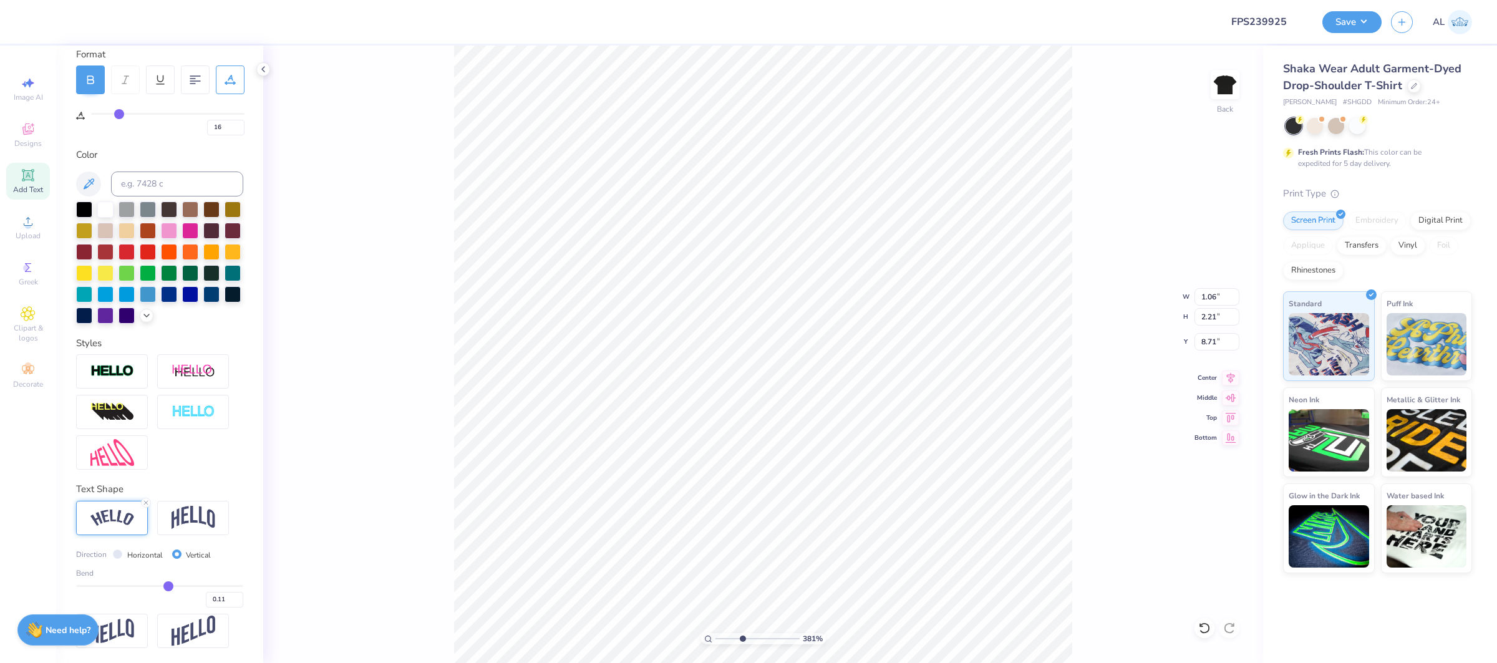
click at [137, 557] on label "Horizontal" at bounding box center [145, 555] width 36 height 11
click at [122, 557] on input "Horizontal" at bounding box center [117, 554] width 9 height 9
click at [175, 586] on input "range" at bounding box center [159, 586] width 167 height 2
drag, startPoint x: 175, startPoint y: 586, endPoint x: 185, endPoint y: 586, distance: 10.6
click at [185, 586] on input "range" at bounding box center [159, 586] width 167 height 2
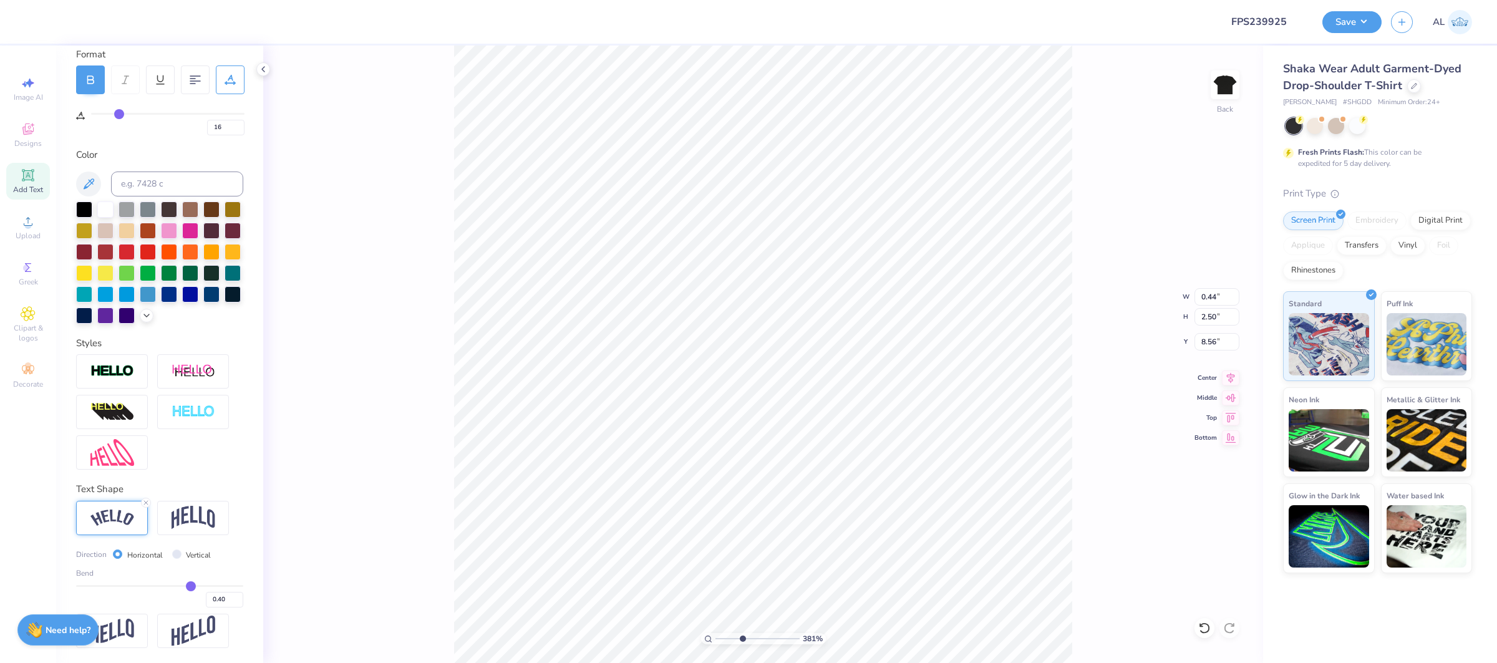
click at [191, 587] on input "range" at bounding box center [159, 586] width 167 height 2
click at [195, 586] on input "range" at bounding box center [159, 586] width 167 height 2
drag, startPoint x: 745, startPoint y: 642, endPoint x: 771, endPoint y: 634, distance: 26.8
click at [764, 642] on input "range" at bounding box center [758, 638] width 84 height 11
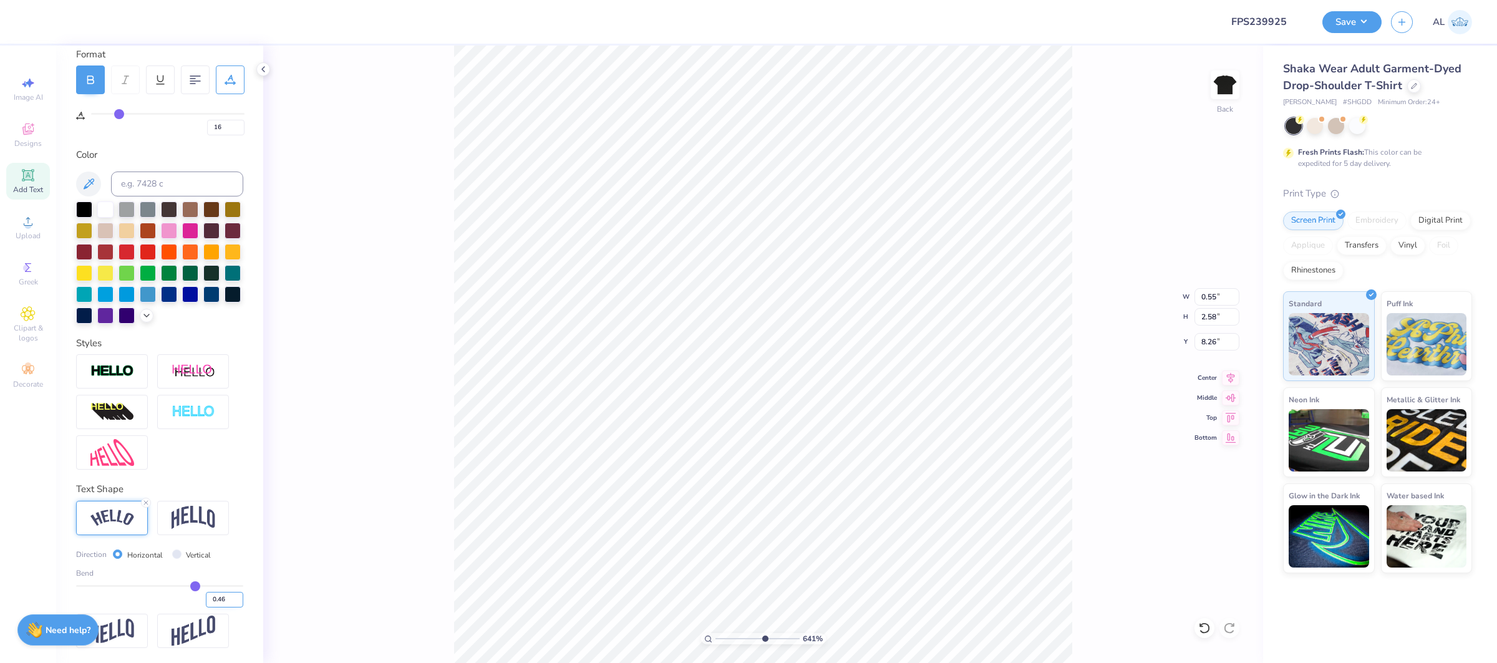
click at [238, 598] on input "0.46" at bounding box center [224, 600] width 37 height 16
click at [238, 598] on input "0.47" at bounding box center [224, 600] width 37 height 16
drag, startPoint x: 745, startPoint y: 638, endPoint x: 726, endPoint y: 639, distance: 18.8
click at [726, 639] on input "range" at bounding box center [758, 638] width 84 height 11
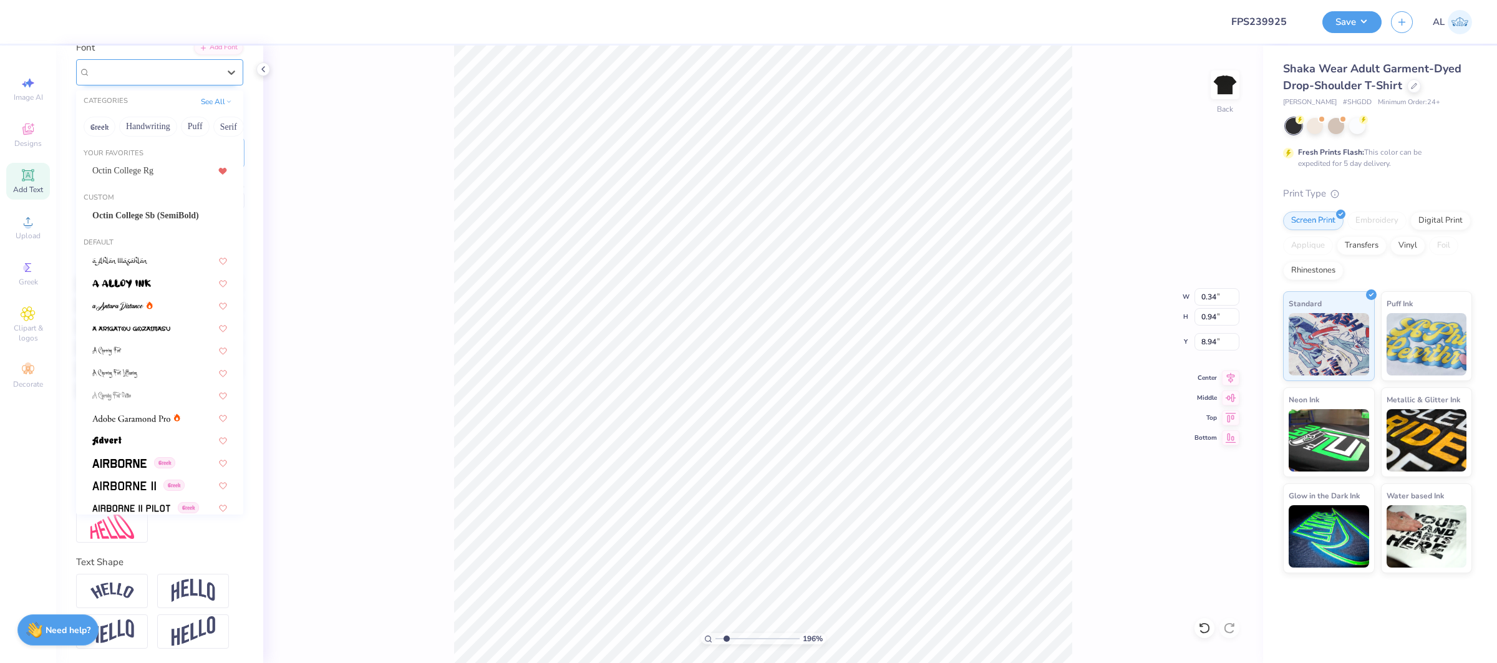
click at [156, 64] on div at bounding box center [154, 72] width 129 height 17
click at [153, 168] on span "Octin College Rg" at bounding box center [122, 170] width 61 height 13
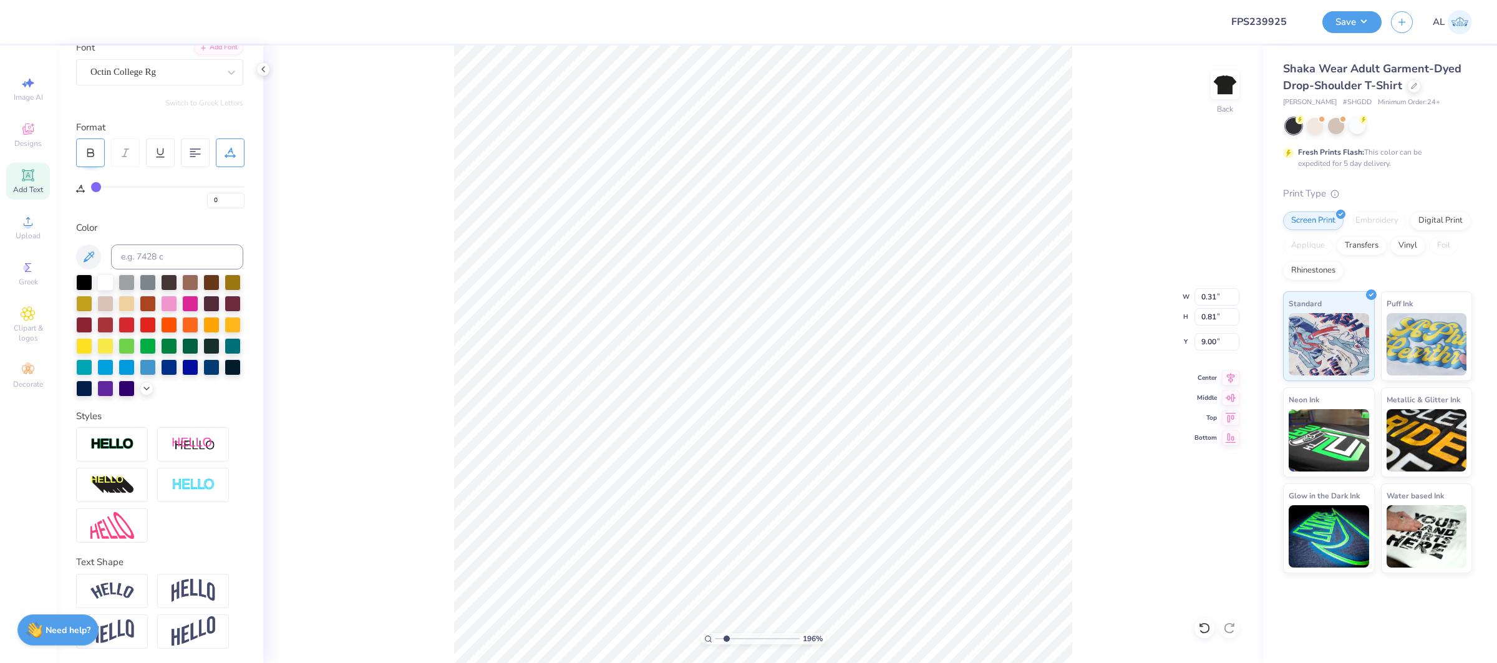
click at [85, 155] on icon at bounding box center [90, 152] width 11 height 11
click at [229, 200] on input "0" at bounding box center [225, 201] width 37 height 16
drag, startPoint x: 748, startPoint y: 639, endPoint x: 757, endPoint y: 636, distance: 9.5
click at [757, 636] on input "range" at bounding box center [758, 638] width 84 height 11
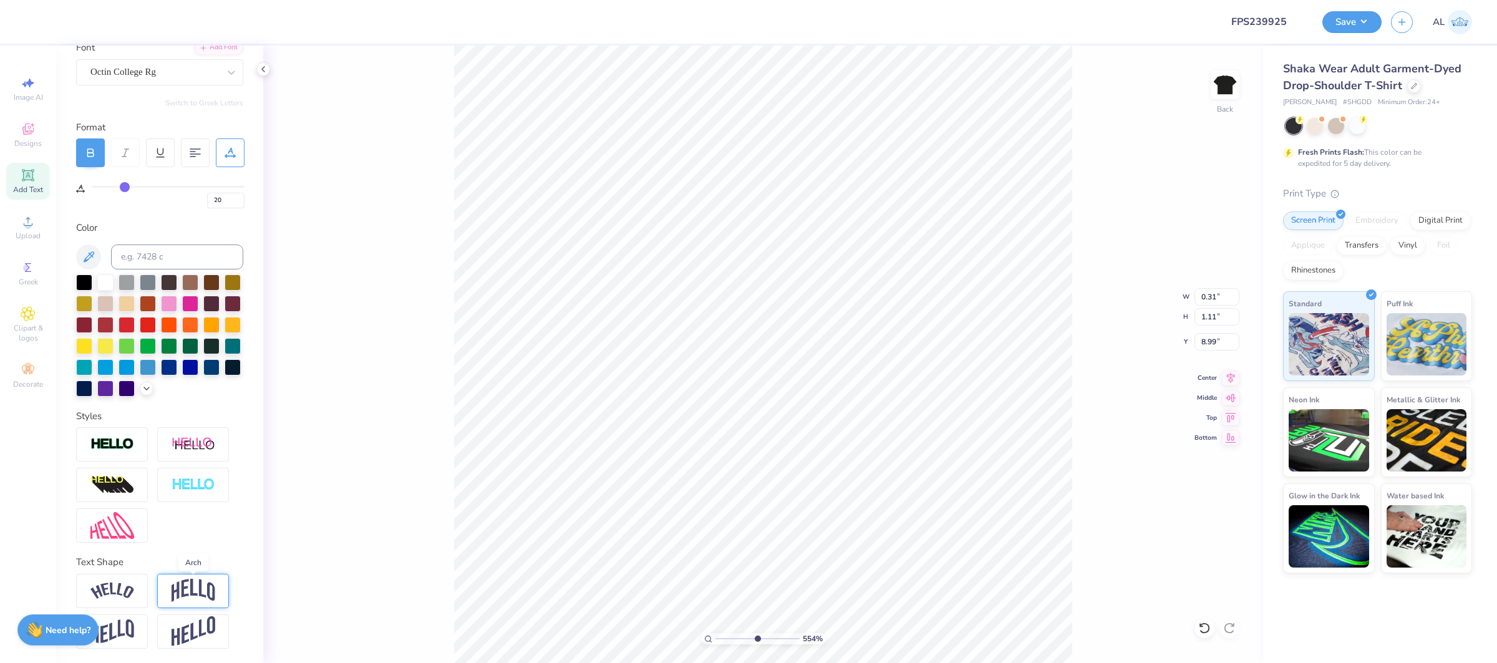
click at [175, 588] on img at bounding box center [194, 591] width 44 height 24
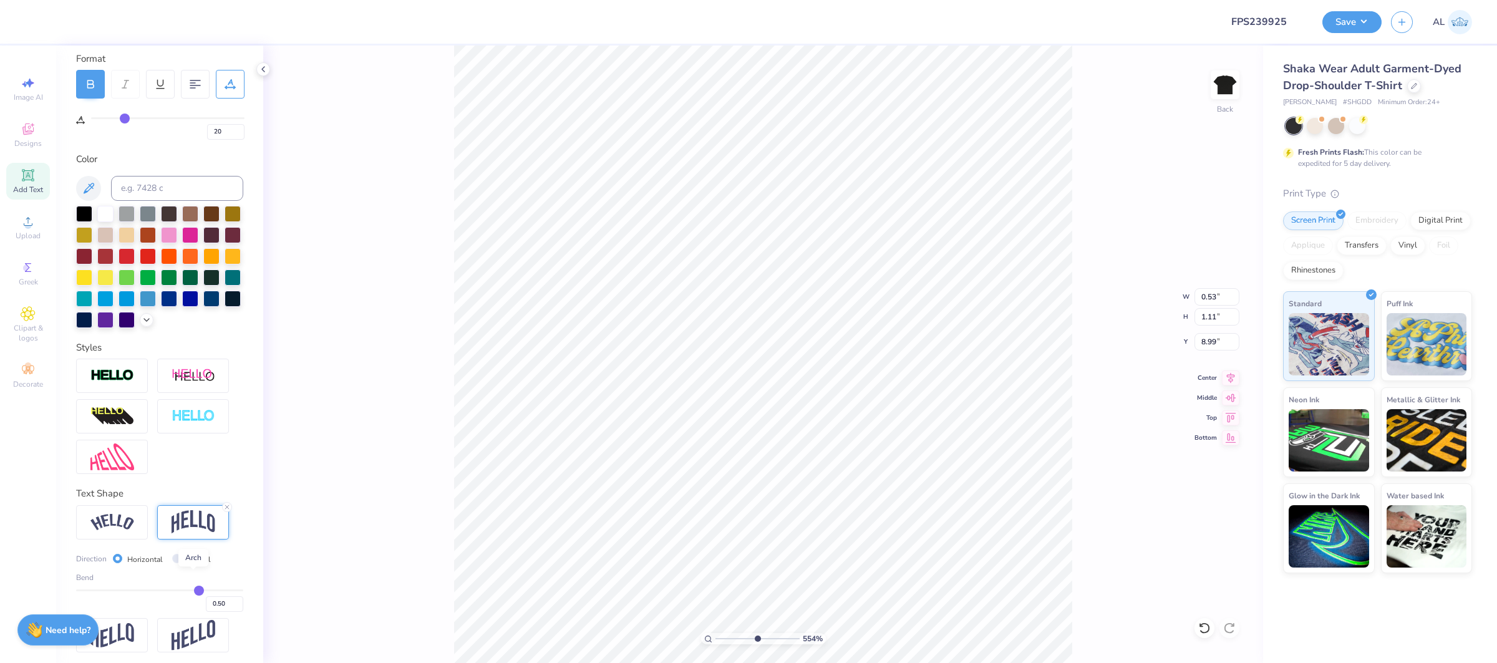
scroll to position [176, 0]
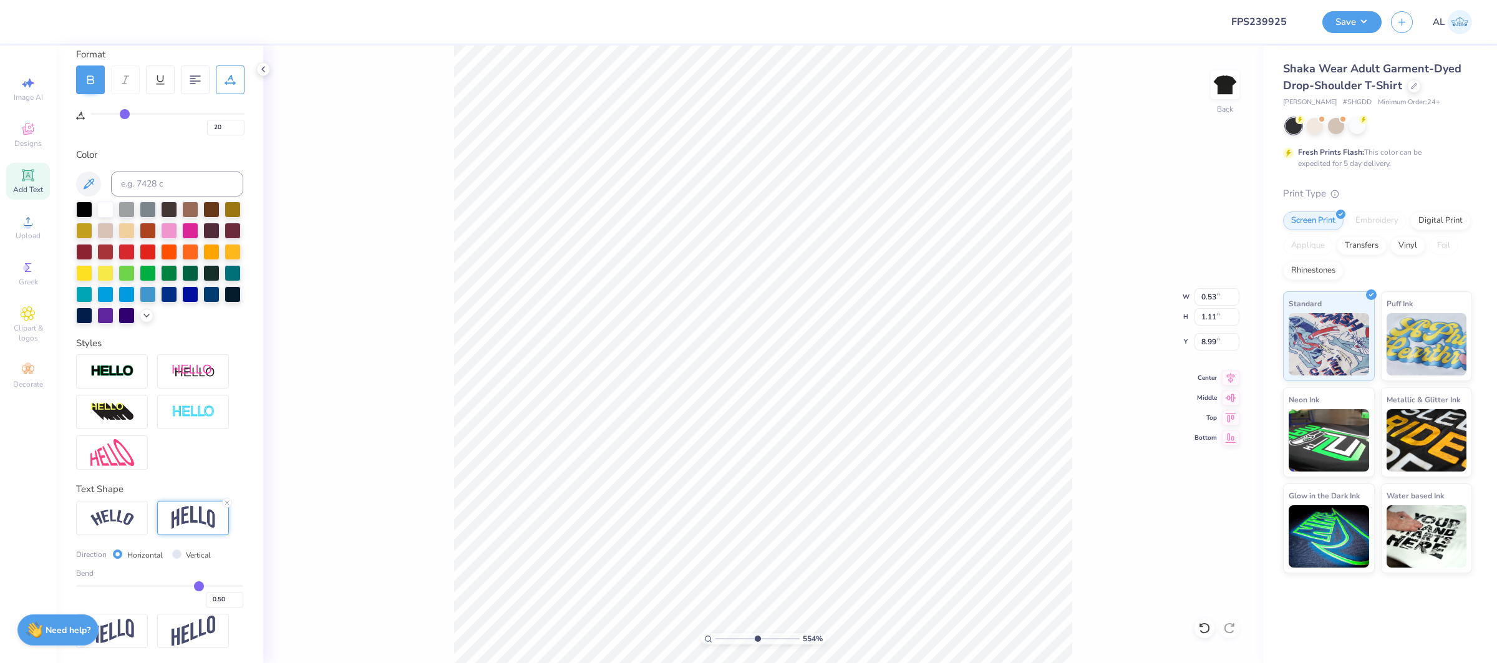
click at [110, 585] on div "Bend 0.50" at bounding box center [159, 588] width 167 height 40
click at [125, 585] on input "range" at bounding box center [159, 586] width 167 height 2
click at [127, 585] on input "range" at bounding box center [159, 586] width 167 height 2
click at [122, 512] on img at bounding box center [112, 518] width 44 height 17
drag, startPoint x: 130, startPoint y: 586, endPoint x: 145, endPoint y: 586, distance: 15.6
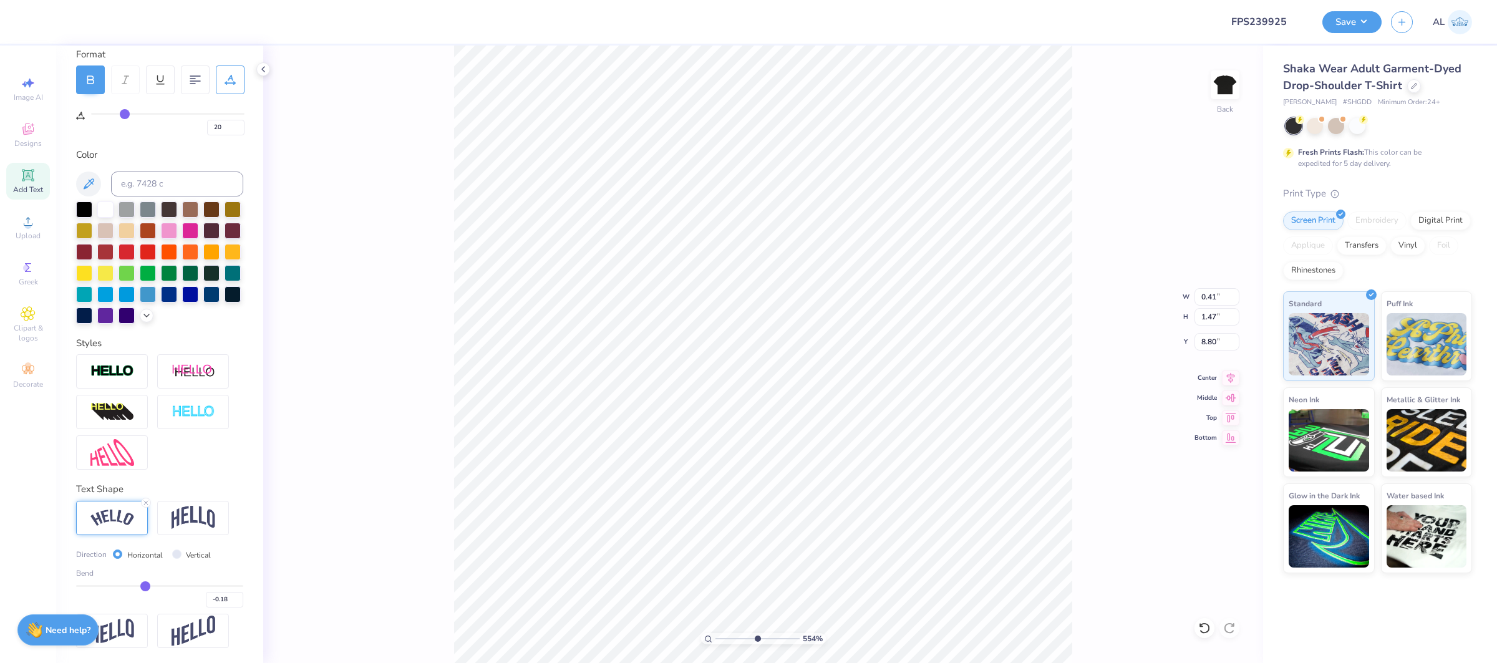
click at [145, 586] on input "range" at bounding box center [159, 586] width 167 height 2
drag, startPoint x: 145, startPoint y: 586, endPoint x: 183, endPoint y: 586, distance: 38.1
click at [183, 586] on input "range" at bounding box center [159, 586] width 167 height 2
click at [182, 586] on input "range" at bounding box center [159, 586] width 167 height 2
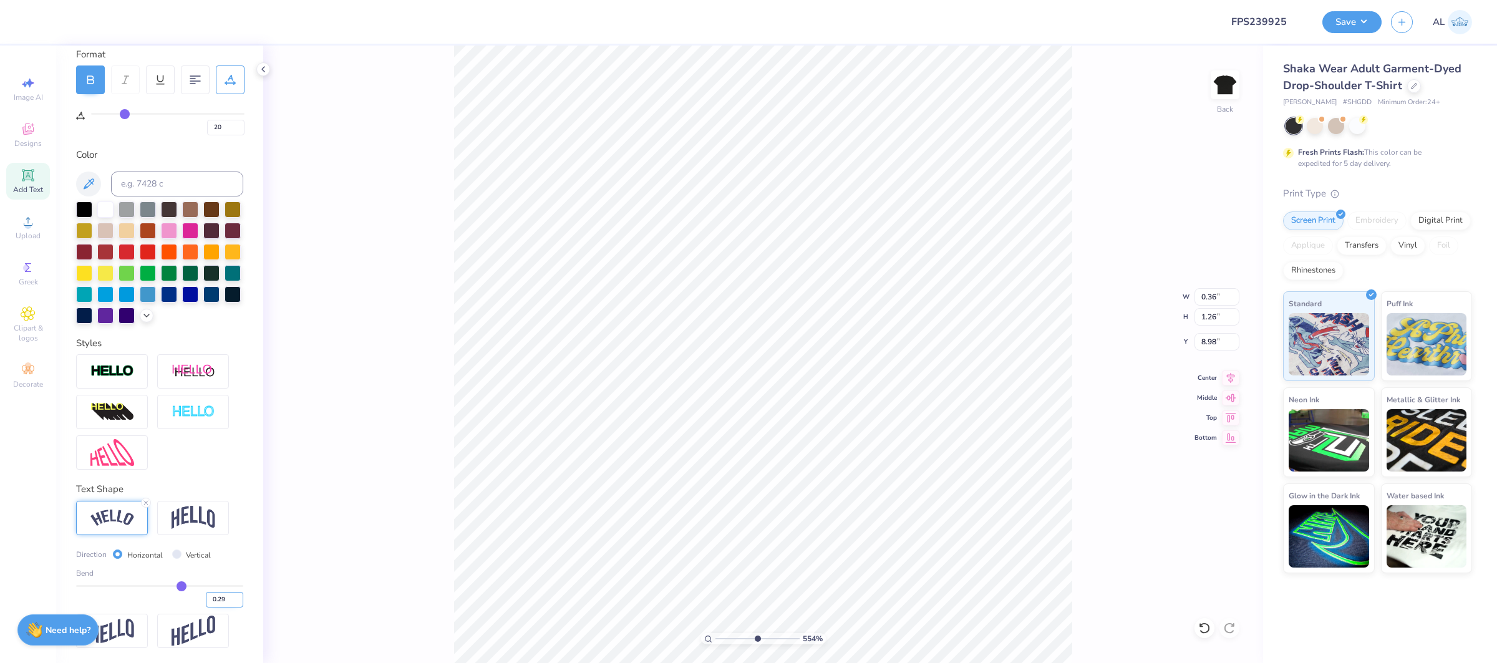
click at [239, 599] on input "0.29" at bounding box center [224, 600] width 37 height 16
click at [239, 599] on input "0.3" at bounding box center [224, 600] width 37 height 16
click at [239, 599] on input "0.31" at bounding box center [224, 600] width 37 height 16
drag, startPoint x: 744, startPoint y: 640, endPoint x: 732, endPoint y: 640, distance: 12.5
click at [732, 640] on input "range" at bounding box center [758, 638] width 84 height 11
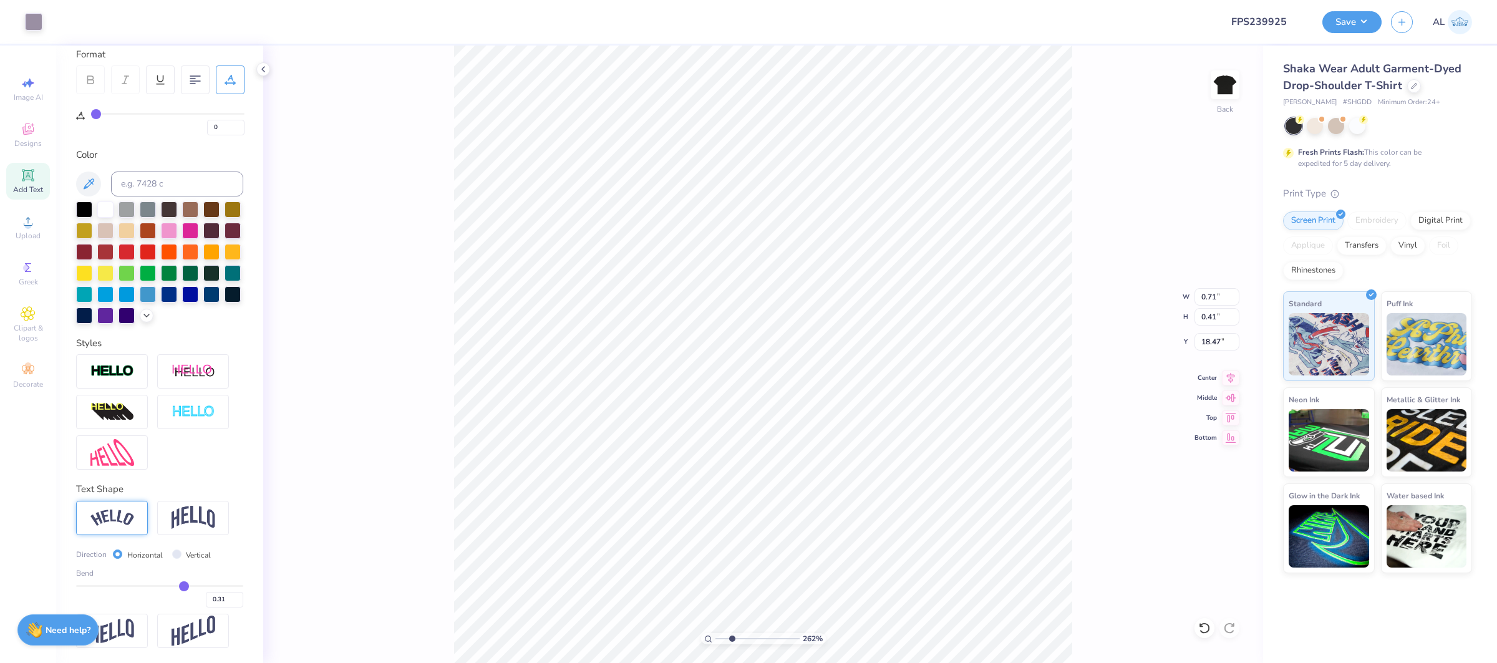
scroll to position [103, 0]
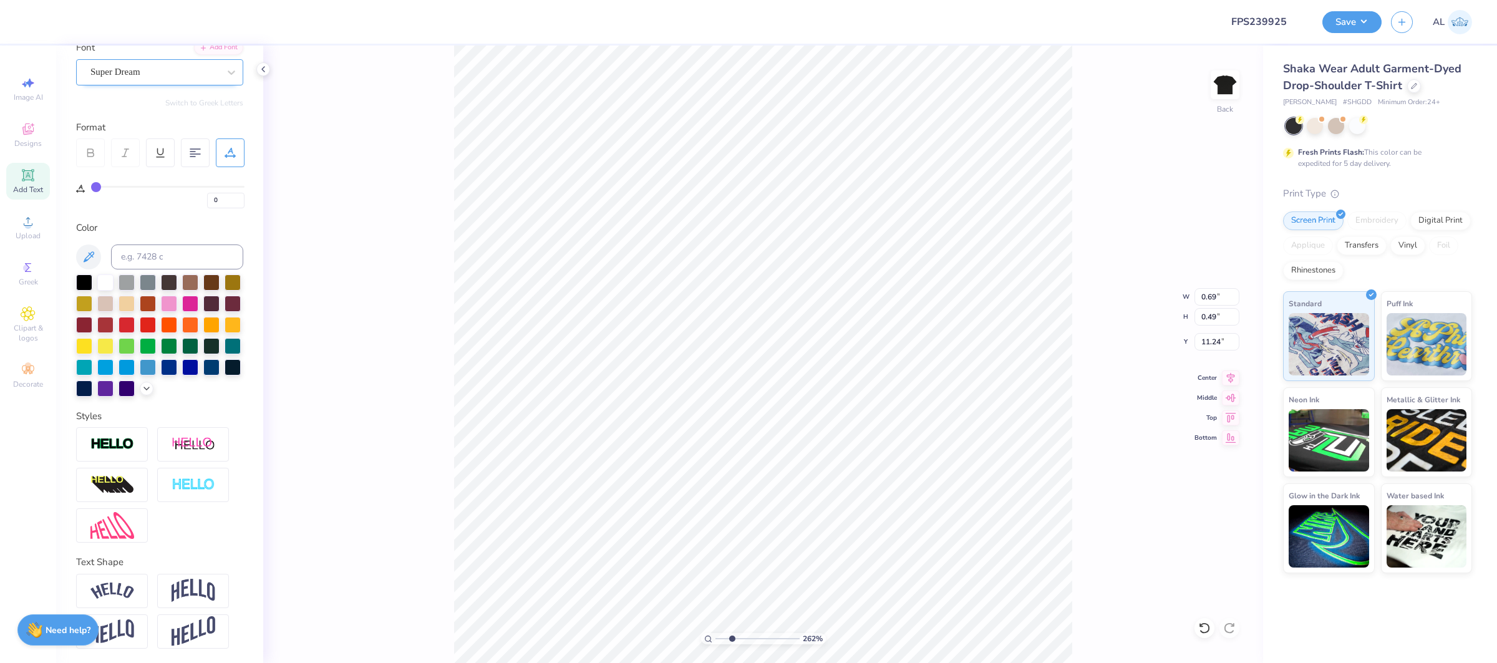
click at [165, 68] on div "Super Dream" at bounding box center [154, 71] width 131 height 19
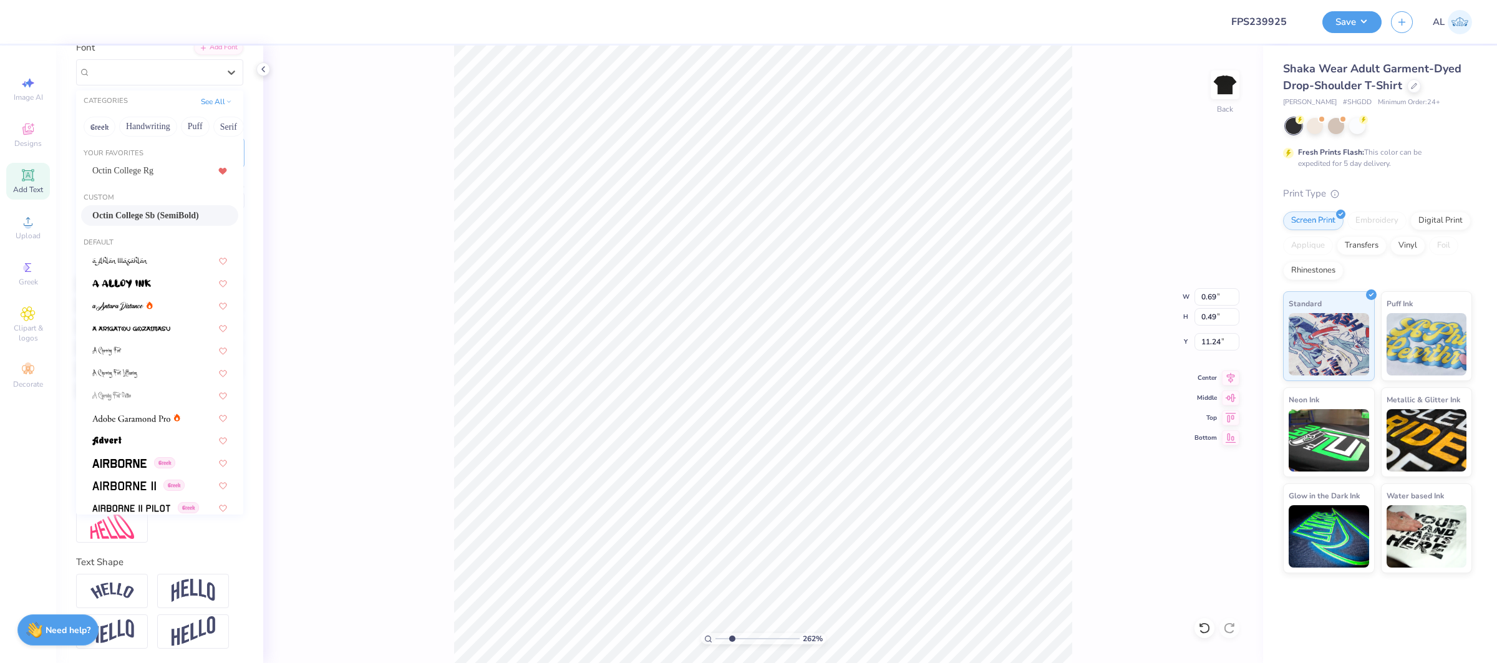
click at [174, 215] on span "Octin College Sb (SemiBold)" at bounding box center [145, 215] width 107 height 13
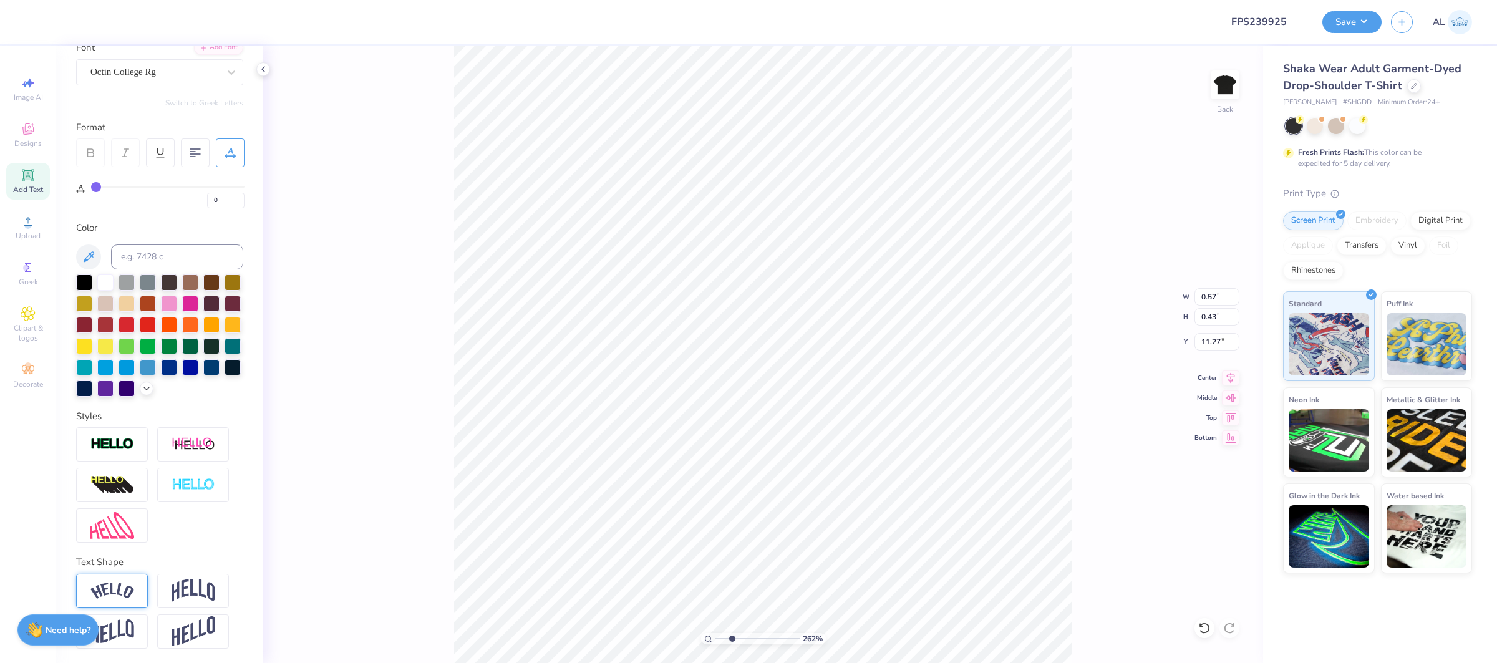
click at [123, 595] on img at bounding box center [112, 591] width 44 height 17
drag, startPoint x: 751, startPoint y: 641, endPoint x: 789, endPoint y: 639, distance: 38.1
click at [789, 641] on input "range" at bounding box center [758, 638] width 84 height 11
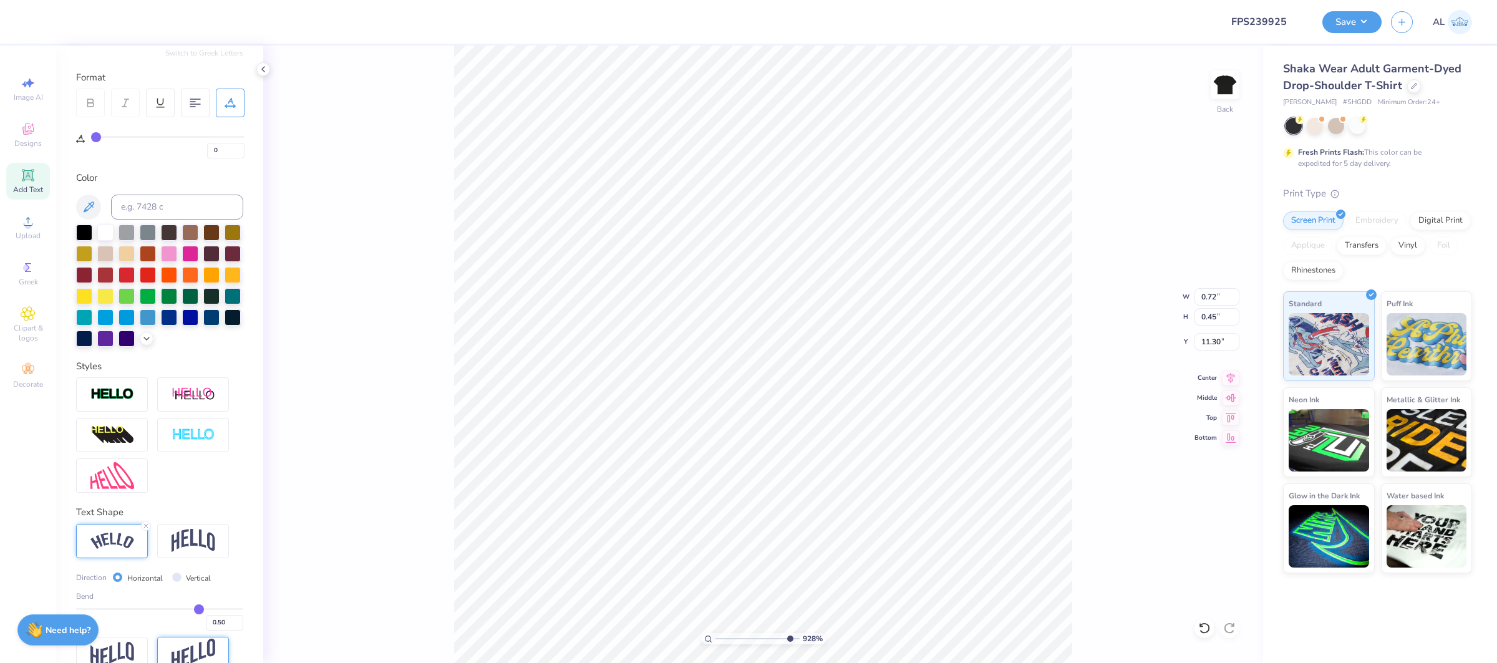
scroll to position [176, 0]
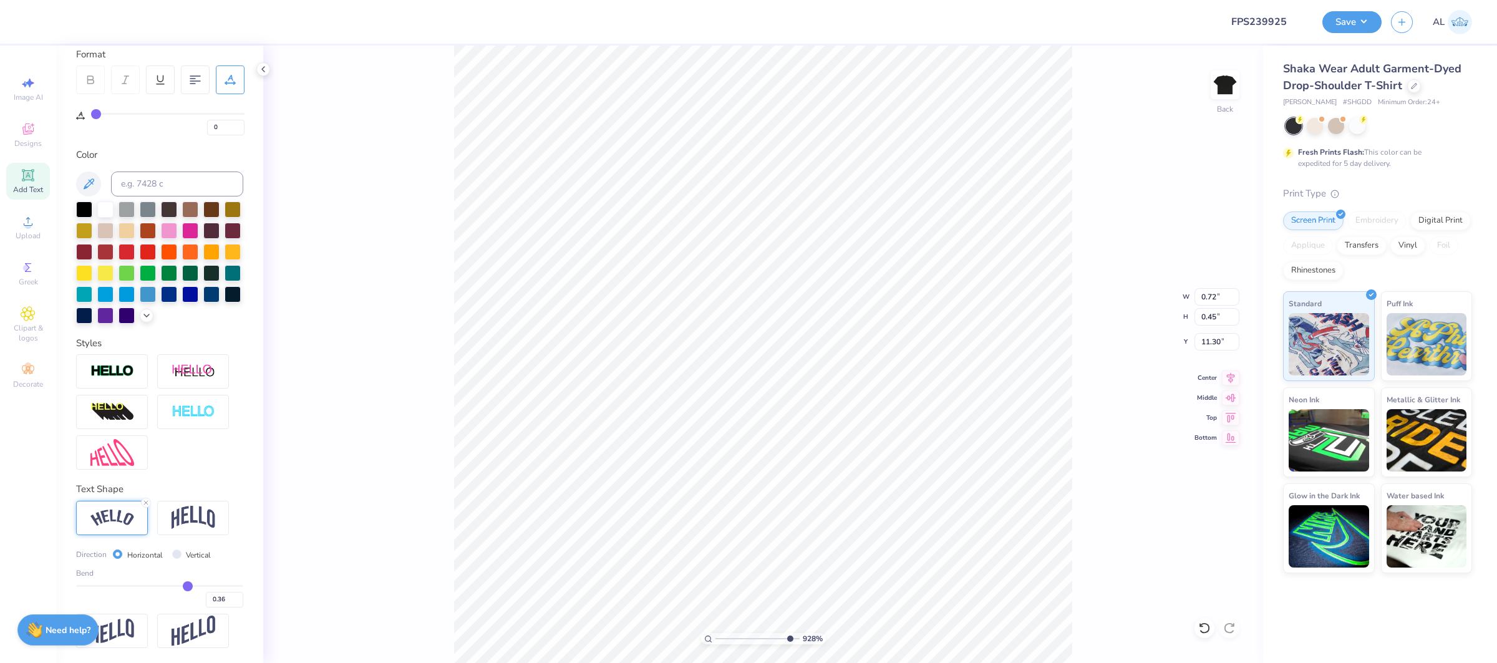
drag, startPoint x: 194, startPoint y: 586, endPoint x: 188, endPoint y: 587, distance: 6.4
click at [188, 587] on input "range" at bounding box center [159, 586] width 167 height 2
drag, startPoint x: 188, startPoint y: 587, endPoint x: 158, endPoint y: 585, distance: 29.4
click at [158, 585] on input "range" at bounding box center [159, 586] width 167 height 2
drag, startPoint x: 158, startPoint y: 585, endPoint x: 143, endPoint y: 585, distance: 15.6
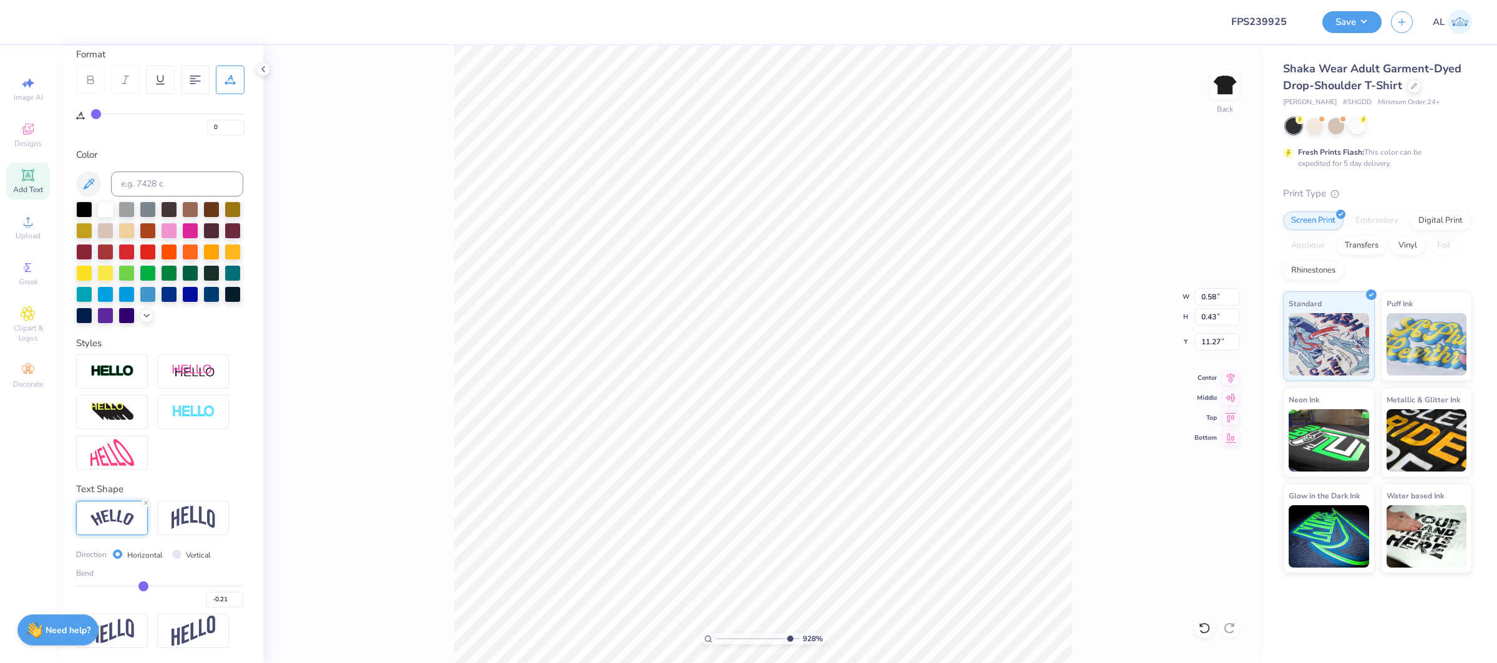
click at [143, 585] on input "range" at bounding box center [159, 586] width 167 height 2
drag, startPoint x: 143, startPoint y: 585, endPoint x: 125, endPoint y: 587, distance: 17.6
click at [125, 587] on input "range" at bounding box center [159, 586] width 167 height 2
drag, startPoint x: 126, startPoint y: 586, endPoint x: 118, endPoint y: 588, distance: 8.3
click at [118, 587] on input "range" at bounding box center [159, 586] width 167 height 2
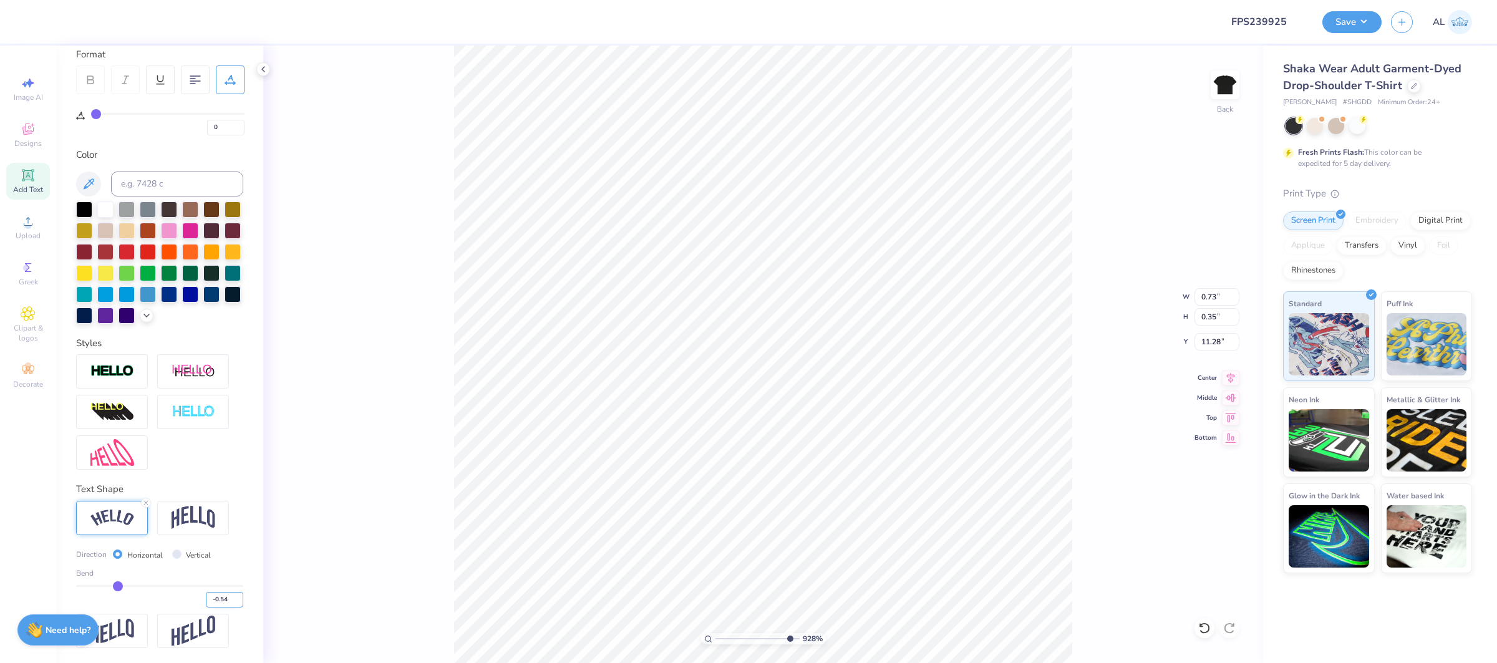
click at [237, 605] on input "-0.54" at bounding box center [224, 600] width 37 height 16
click at [237, 605] on input "-0.55" at bounding box center [224, 600] width 37 height 16
click at [240, 596] on input "-0.54" at bounding box center [224, 600] width 37 height 16
click at [240, 596] on input "-0.53" at bounding box center [224, 600] width 37 height 16
click at [240, 596] on input "-0.52" at bounding box center [224, 600] width 37 height 16
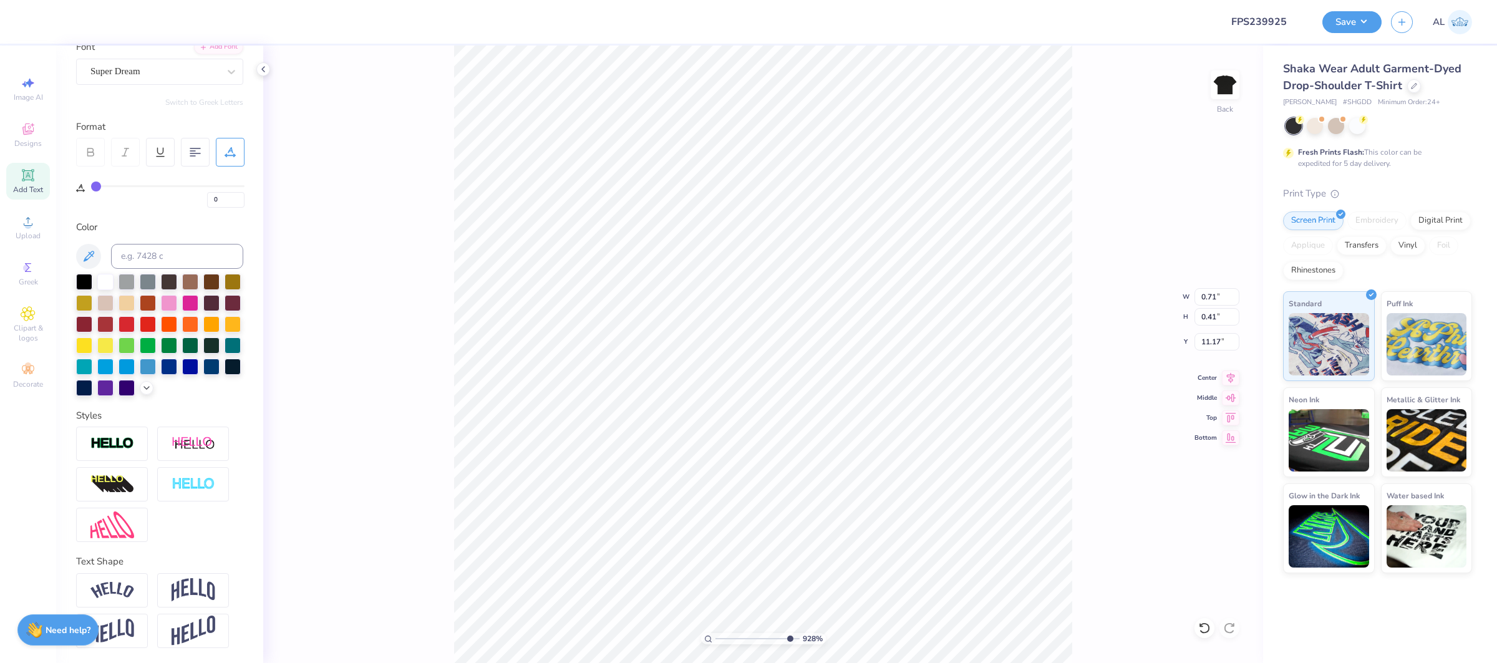
scroll to position [103, 0]
click at [143, 69] on div "Super Dream" at bounding box center [154, 71] width 131 height 19
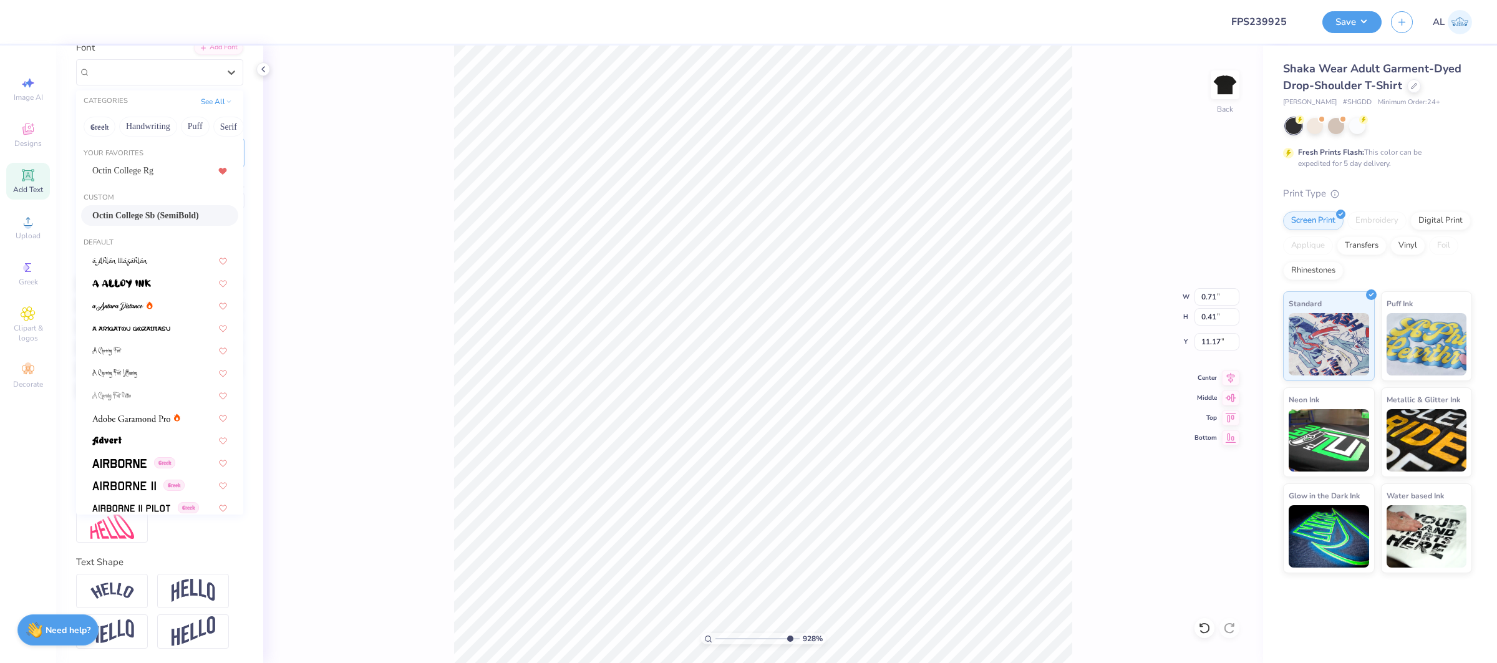
click at [150, 211] on span "Octin College Sb (SemiBold)" at bounding box center [145, 215] width 107 height 13
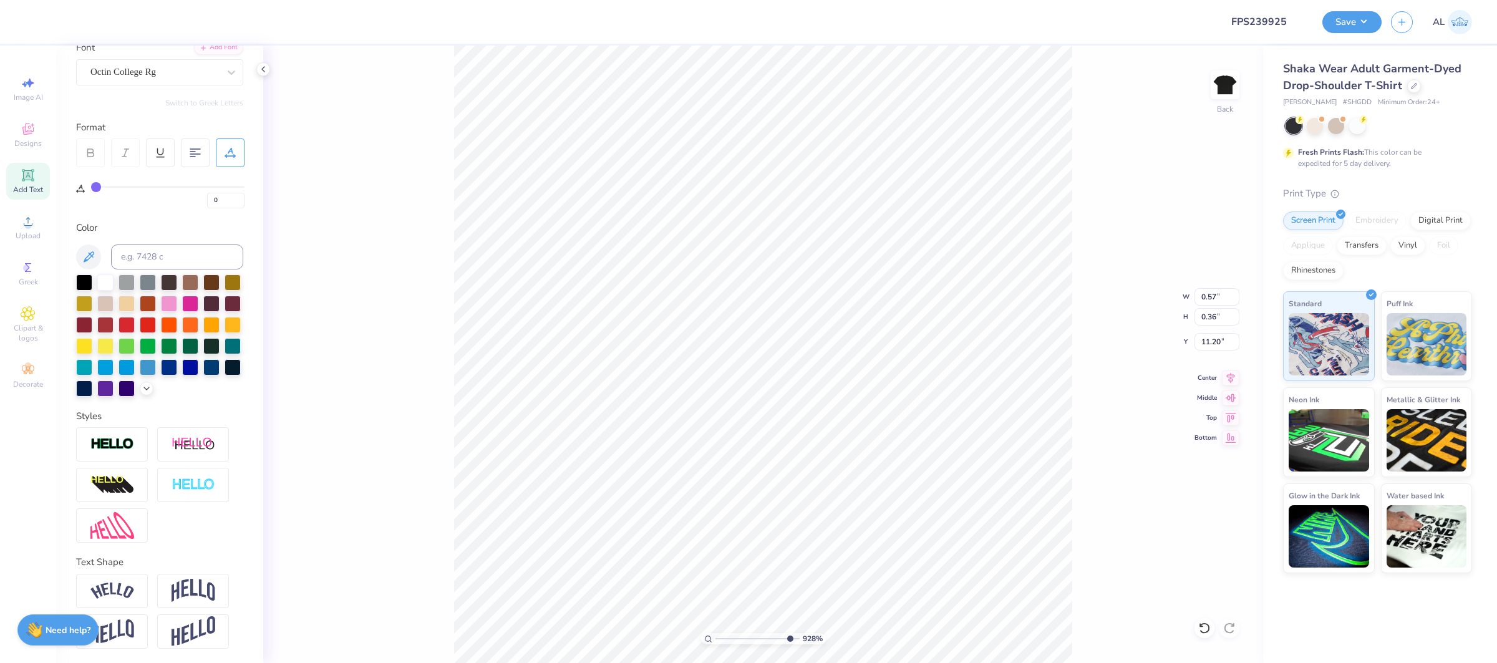
click at [112, 591] on img at bounding box center [112, 591] width 44 height 17
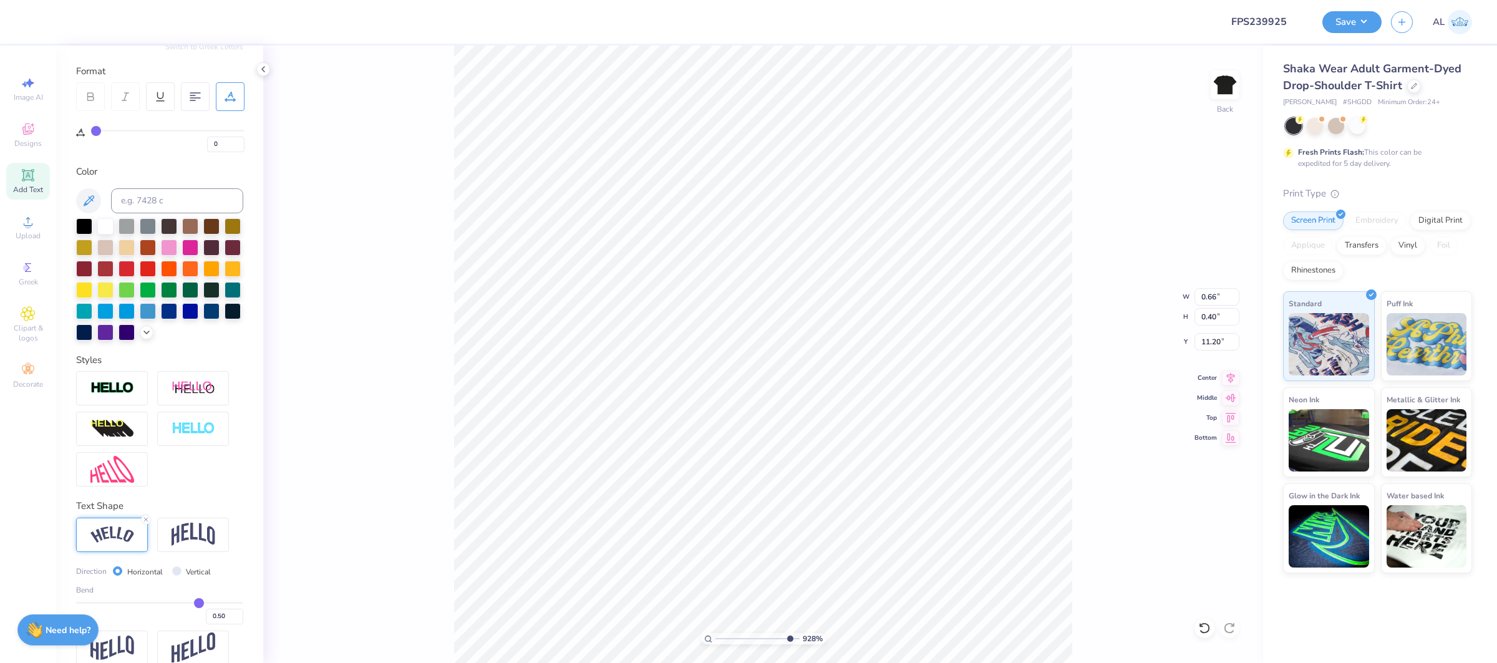
scroll to position [170, 0]
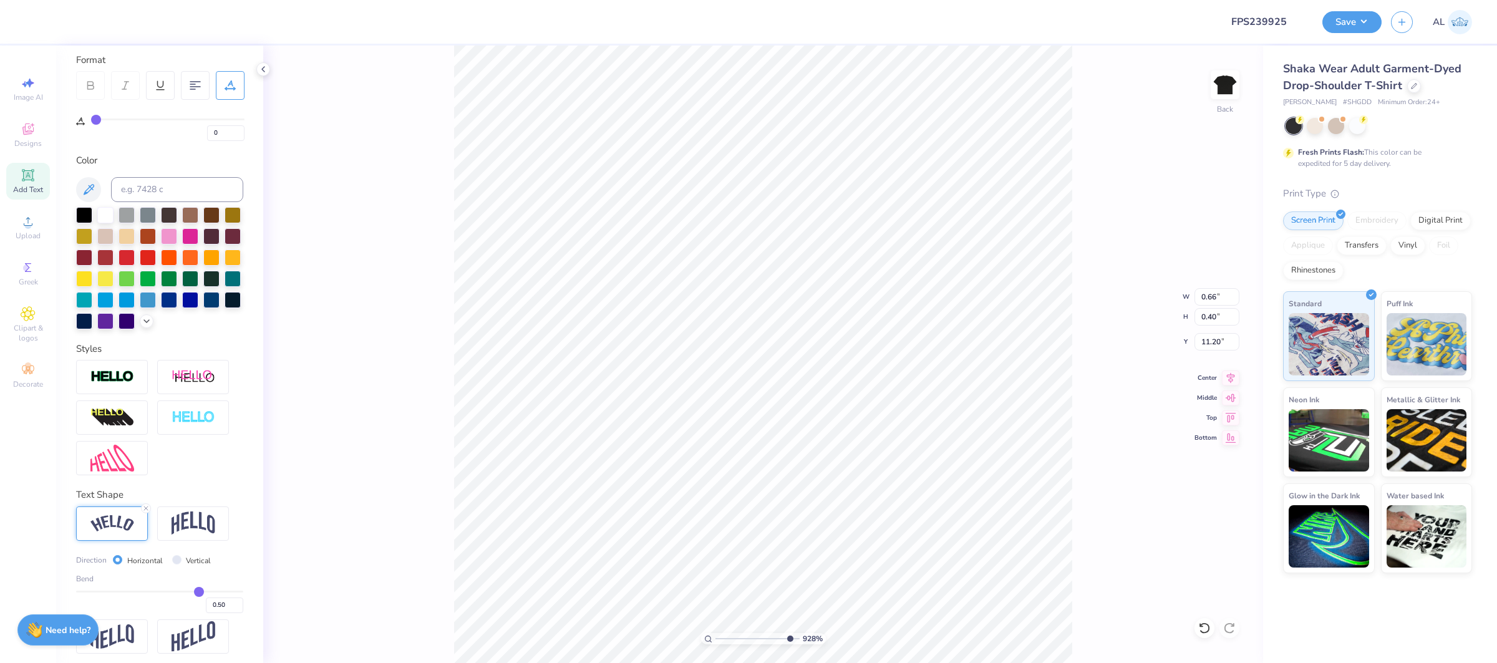
click at [147, 593] on div "0.50" at bounding box center [159, 602] width 167 height 22
click at [142, 591] on input "range" at bounding box center [159, 592] width 167 height 2
click at [137, 592] on input "range" at bounding box center [159, 592] width 167 height 2
click at [125, 590] on div "Bend -0.28" at bounding box center [159, 593] width 167 height 40
click at [125, 591] on input "range" at bounding box center [159, 592] width 167 height 2
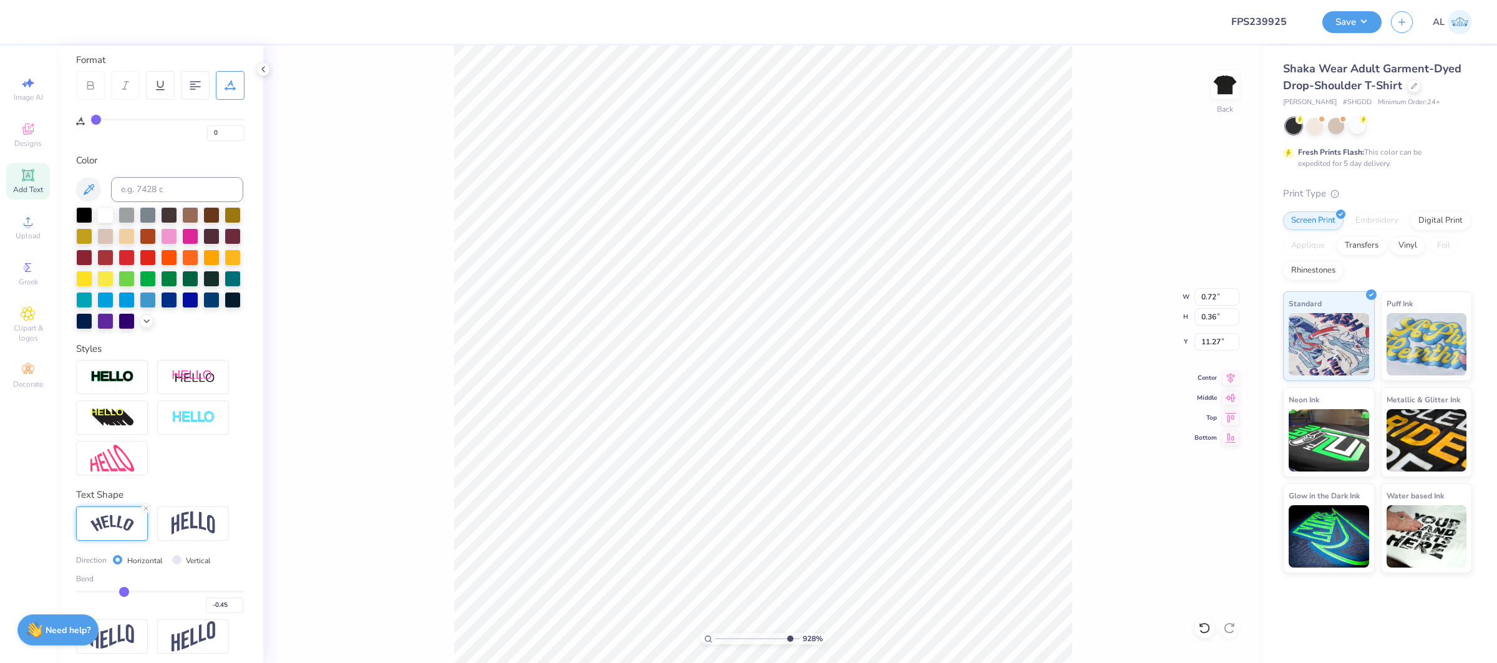
drag, startPoint x: 125, startPoint y: 591, endPoint x: 175, endPoint y: 576, distance: 52.3
click at [124, 591] on input "range" at bounding box center [159, 592] width 167 height 2
drag, startPoint x: 775, startPoint y: 636, endPoint x: 731, endPoint y: 639, distance: 43.8
click at [731, 639] on input "range" at bounding box center [758, 638] width 84 height 11
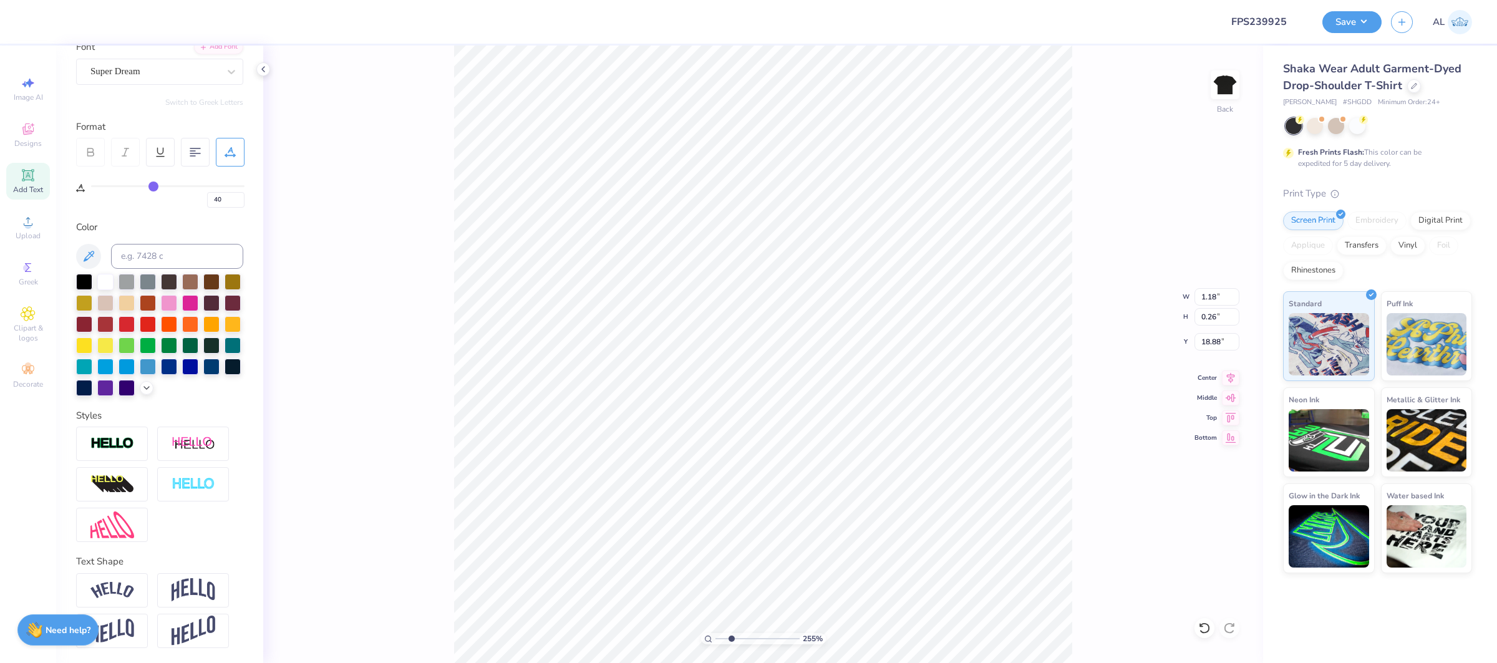
scroll to position [103, 0]
click at [130, 60] on div "Super Dream" at bounding box center [159, 72] width 167 height 26
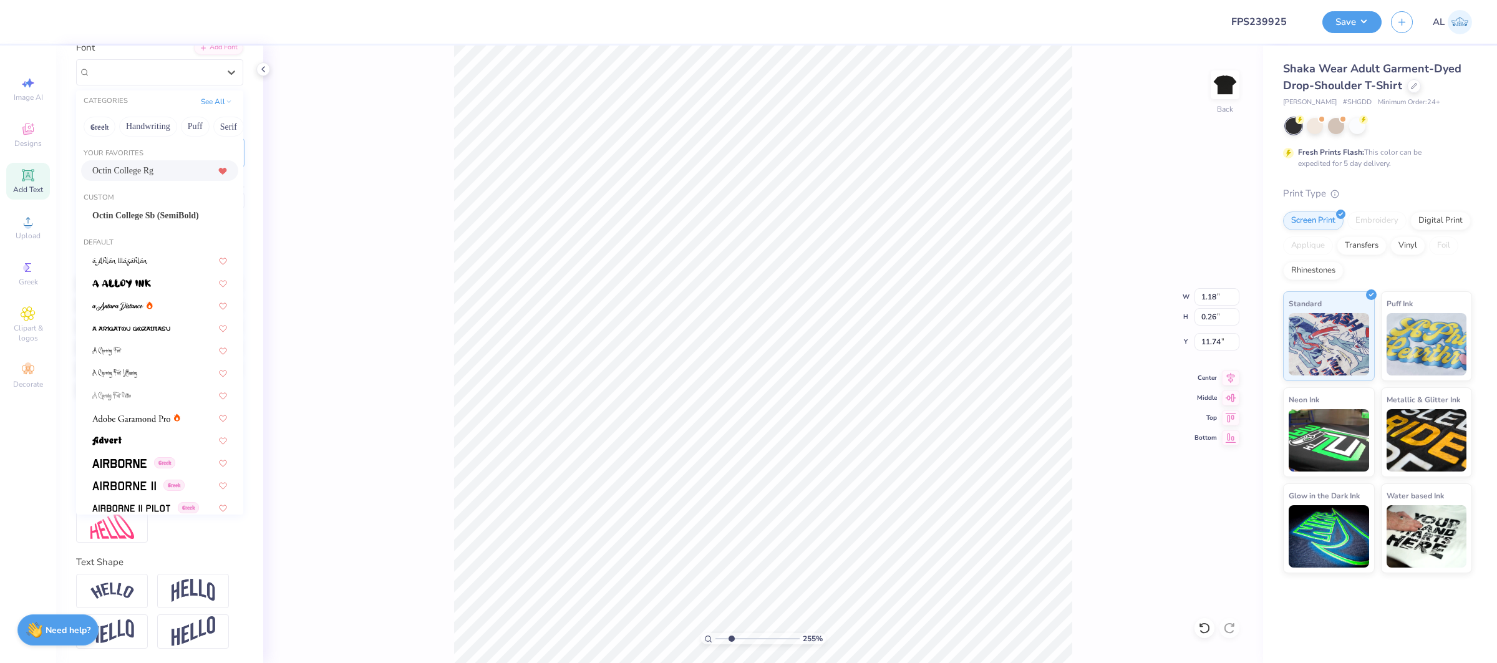
click at [168, 164] on div "Octin College Rg" at bounding box center [159, 170] width 135 height 13
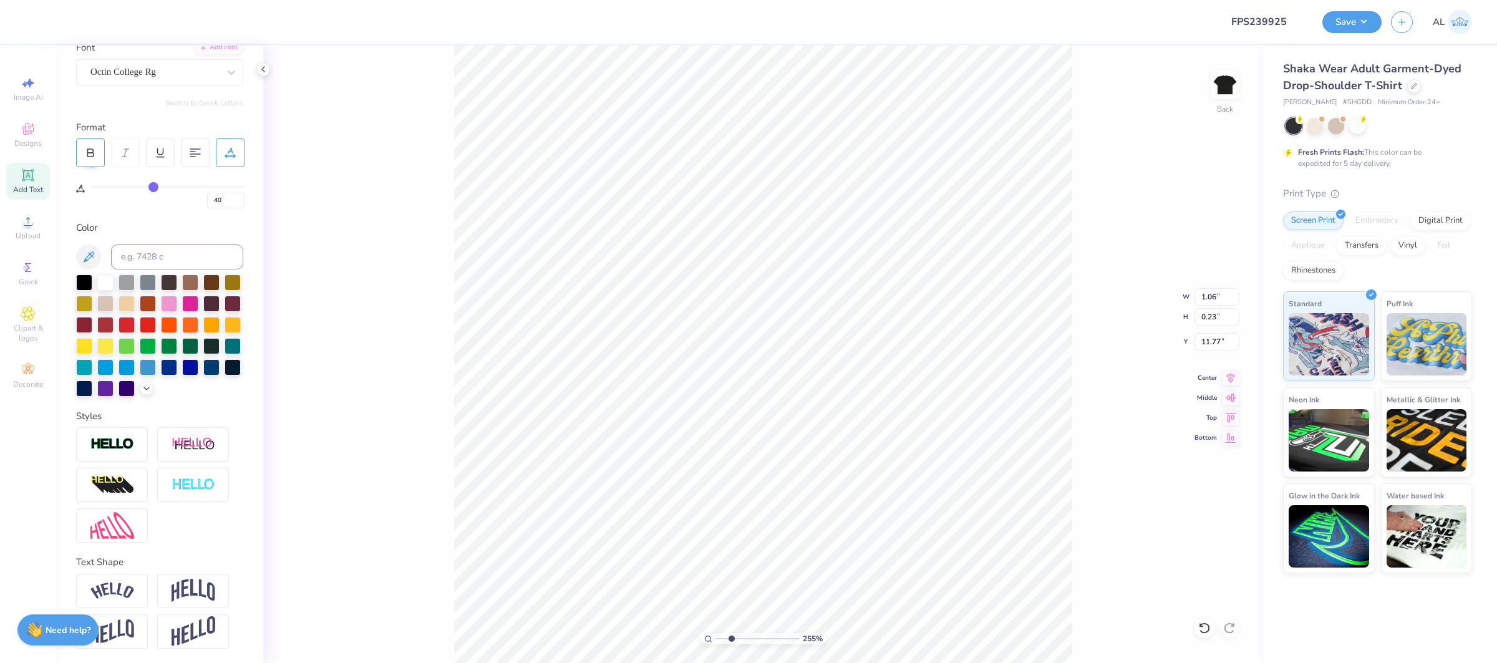
click at [79, 143] on div at bounding box center [90, 153] width 29 height 29
drag, startPoint x: 754, startPoint y: 639, endPoint x: 771, endPoint y: 641, distance: 17.6
click at [771, 641] on input "range" at bounding box center [758, 638] width 84 height 11
click at [129, 593] on img at bounding box center [112, 591] width 44 height 17
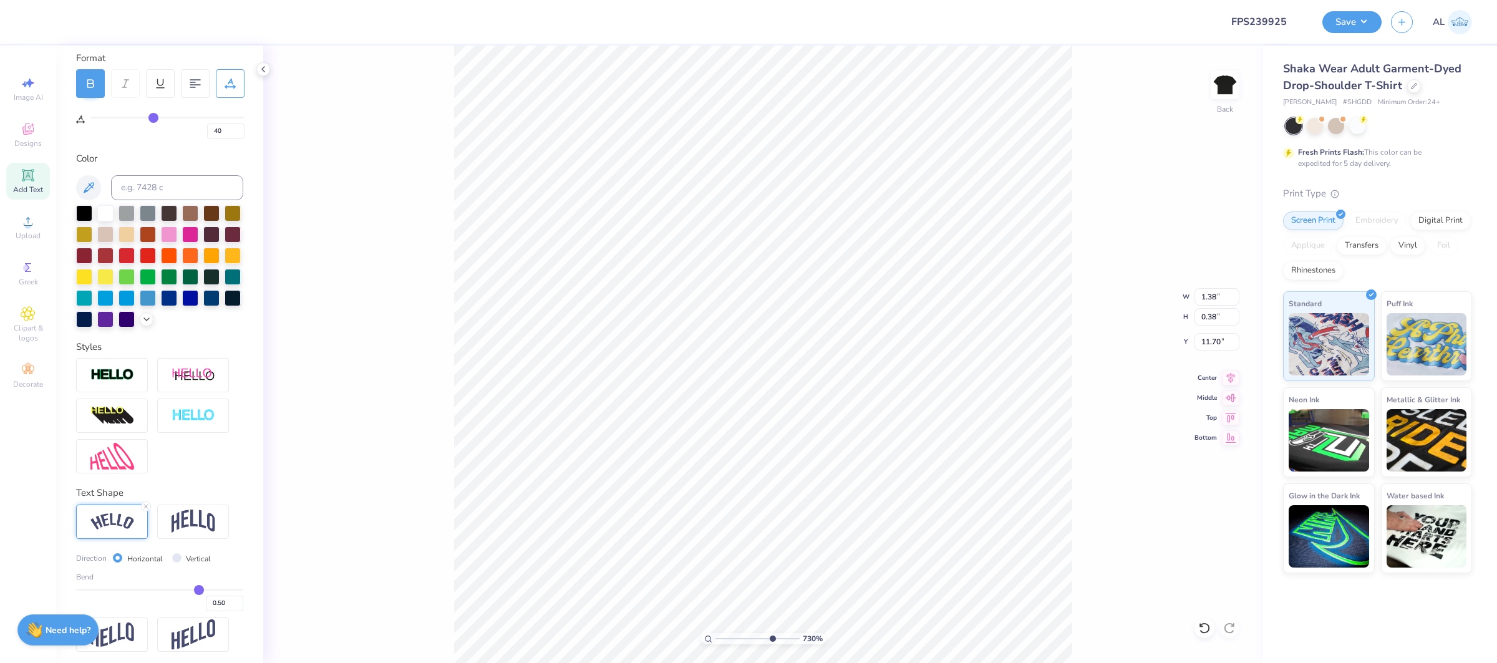
scroll to position [176, 0]
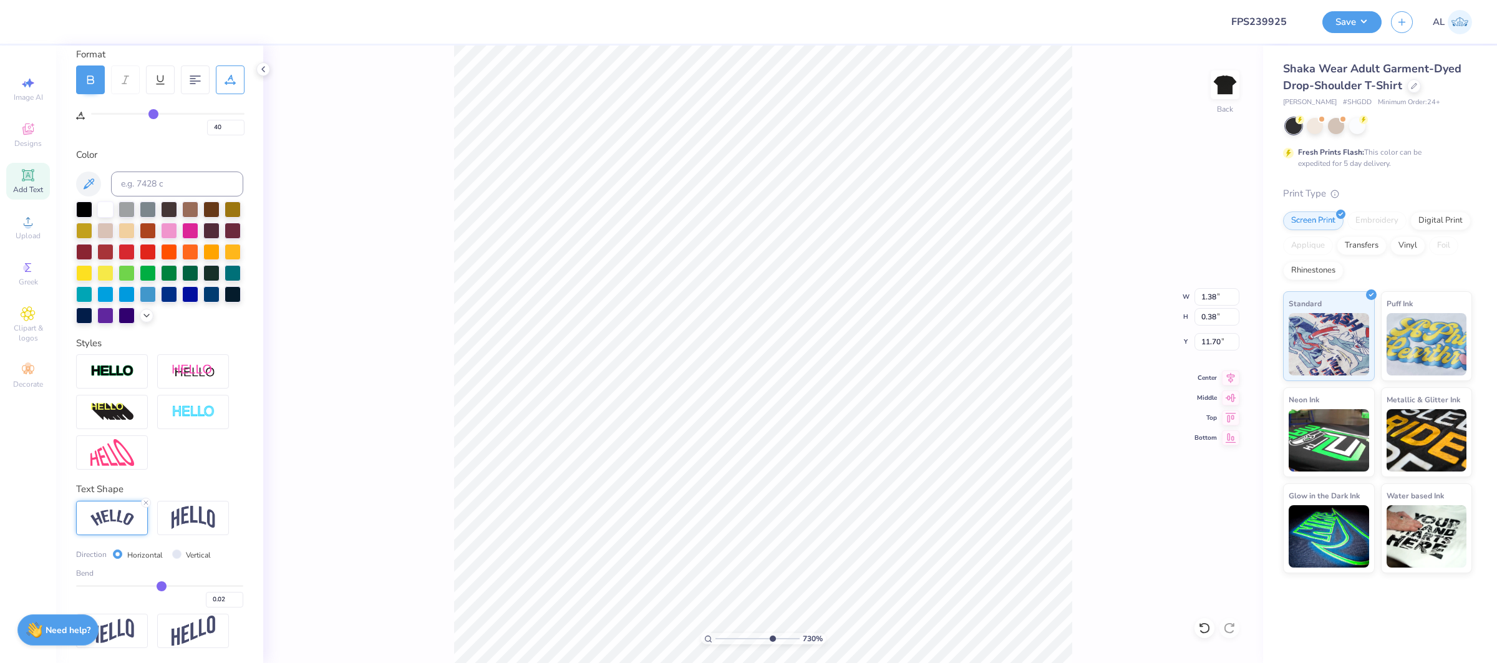
drag, startPoint x: 197, startPoint y: 586, endPoint x: 161, endPoint y: 587, distance: 36.2
click at [161, 587] on input "range" at bounding box center [159, 586] width 167 height 2
drag, startPoint x: 157, startPoint y: 587, endPoint x: 142, endPoint y: 588, distance: 14.4
click at [142, 587] on input "range" at bounding box center [159, 586] width 167 height 2
drag, startPoint x: 142, startPoint y: 588, endPoint x: 126, endPoint y: 589, distance: 16.3
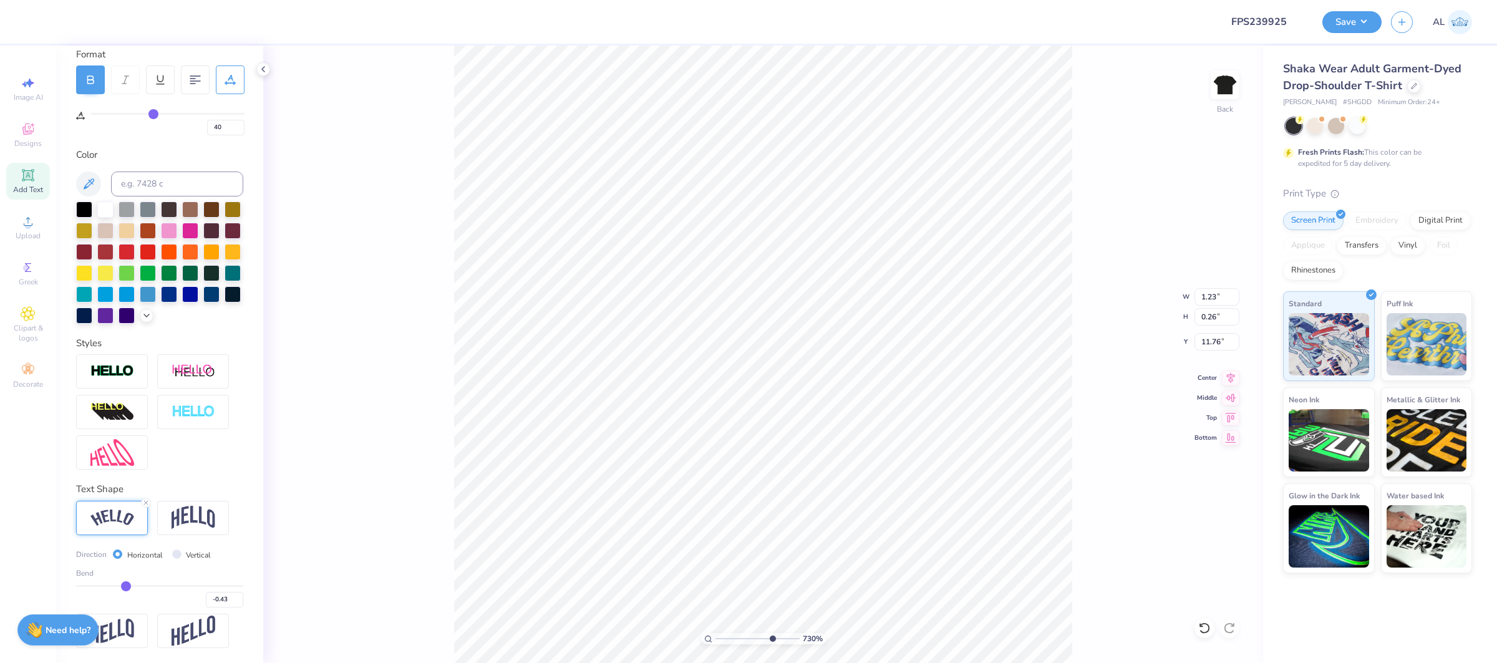
click at [126, 587] on input "range" at bounding box center [159, 586] width 167 height 2
click at [127, 587] on input "range" at bounding box center [159, 586] width 167 height 2
click at [235, 604] on input "-0.42" at bounding box center [224, 600] width 37 height 16
click at [235, 604] on input "-0.43" at bounding box center [224, 600] width 37 height 16
click at [840, 635] on div "1000 %" at bounding box center [763, 355] width 618 height 618
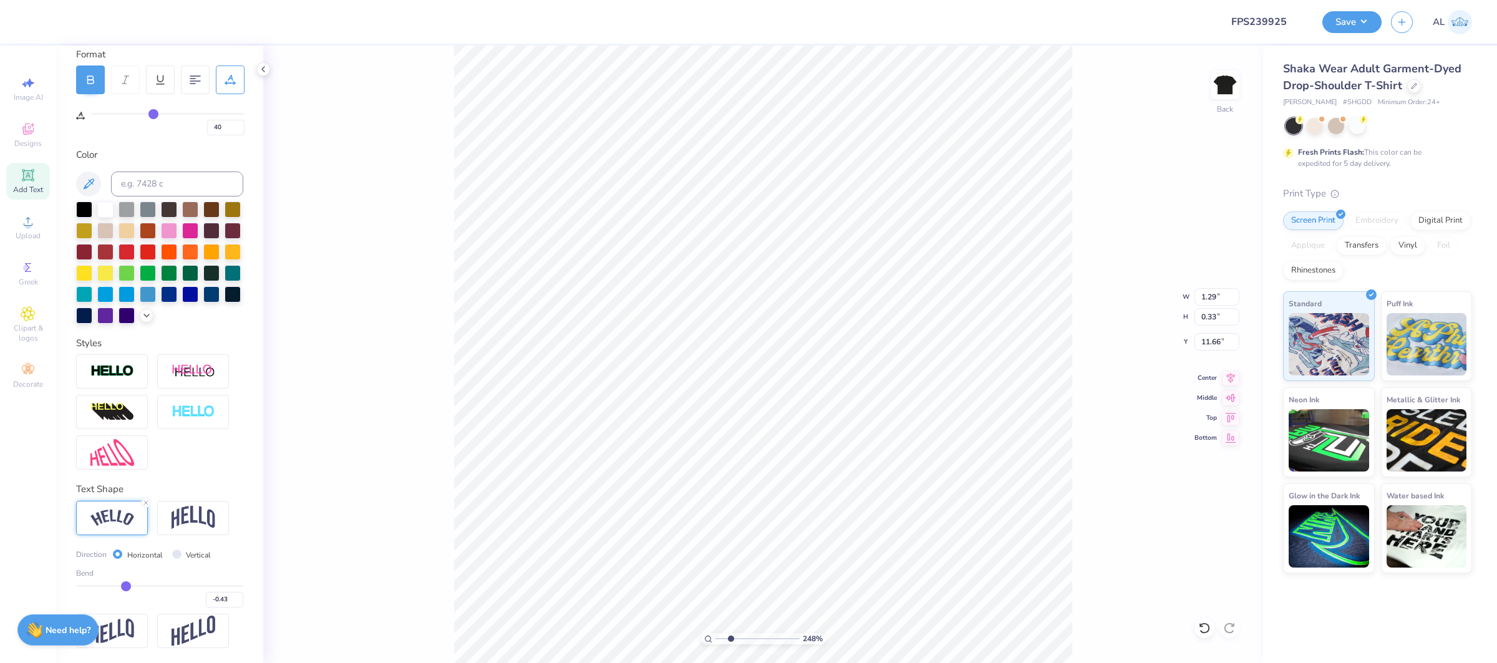
drag, startPoint x: 775, startPoint y: 638, endPoint x: 731, endPoint y: 639, distance: 44.3
click at [731, 639] on input "range" at bounding box center [758, 638] width 84 height 11
drag, startPoint x: 733, startPoint y: 639, endPoint x: 754, endPoint y: 639, distance: 21.2
click at [754, 639] on input "range" at bounding box center [758, 638] width 84 height 11
click at [685, 638] on div "100 %" at bounding box center [763, 355] width 618 height 618
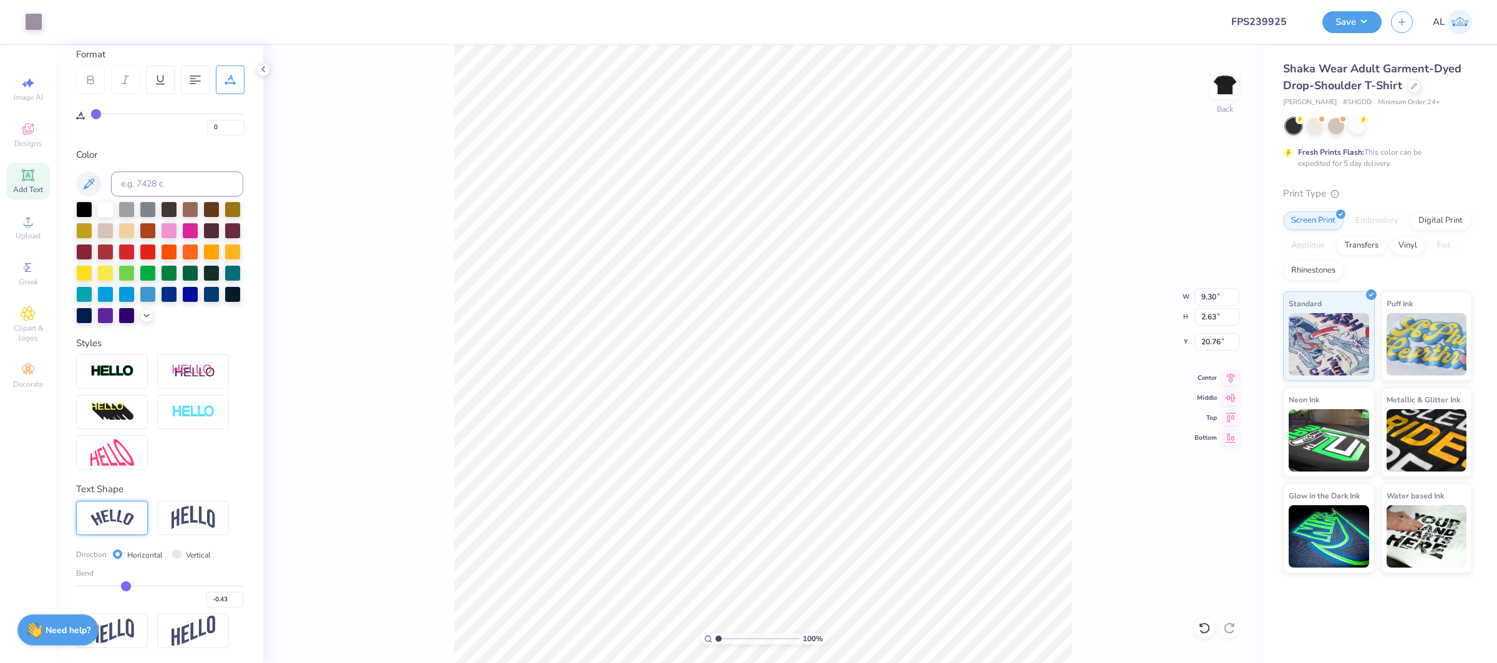
scroll to position [103, 0]
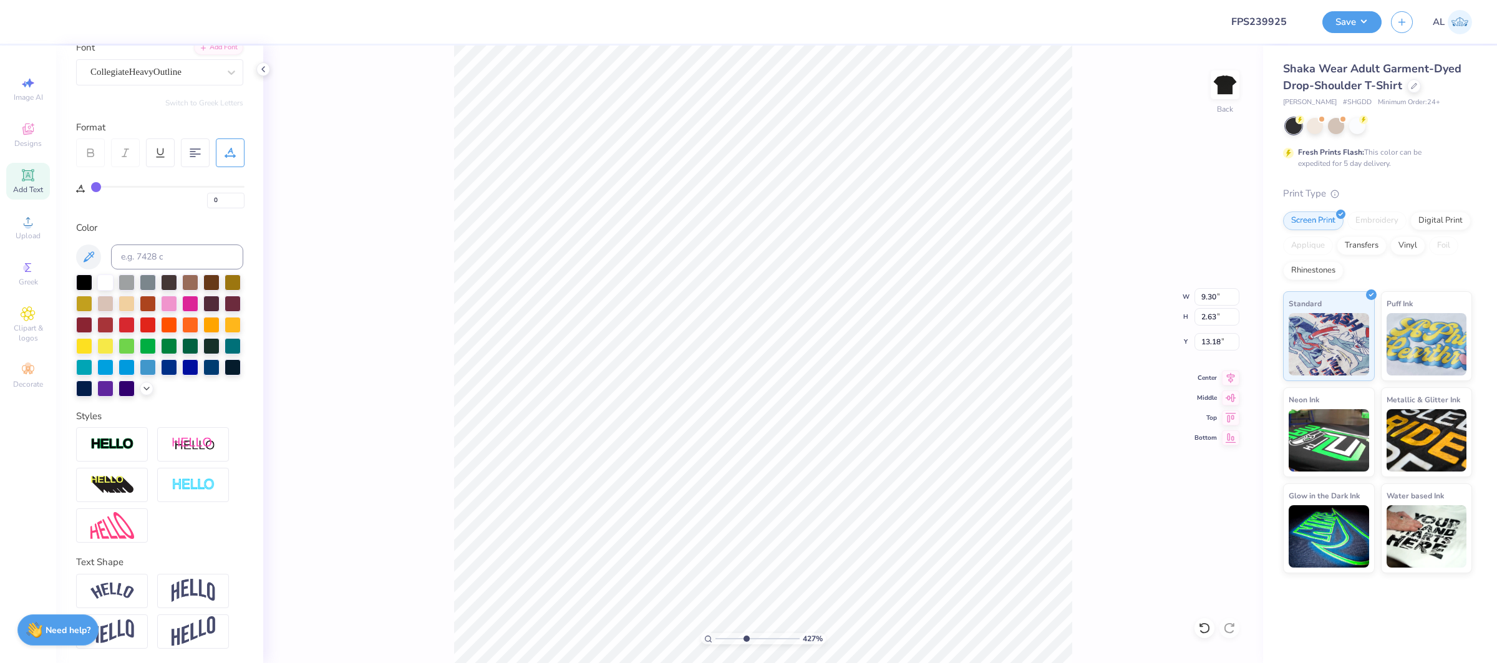
drag, startPoint x: 719, startPoint y: 640, endPoint x: 746, endPoint y: 640, distance: 26.2
click at [746, 640] on input "range" at bounding box center [758, 638] width 84 height 11
click at [691, 636] on div "100 %" at bounding box center [763, 355] width 618 height 618
click at [762, 636] on input "range" at bounding box center [758, 638] width 84 height 11
click at [673, 631] on div "100 %" at bounding box center [763, 355] width 618 height 618
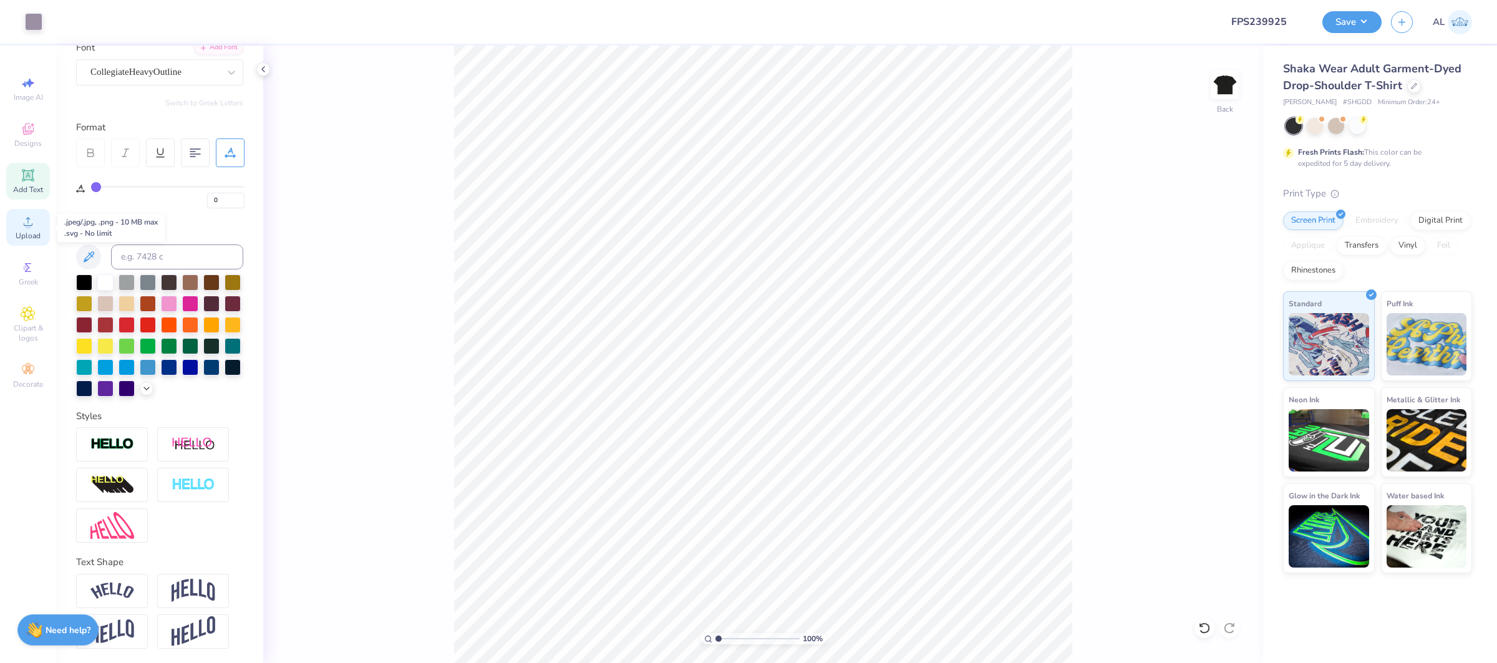
click at [31, 235] on span "Upload" at bounding box center [28, 236] width 25 height 10
click at [1233, 374] on icon at bounding box center [1230, 376] width 17 height 15
click at [1207, 300] on input "13.35" at bounding box center [1217, 296] width 45 height 17
click at [1213, 342] on input "2.95" at bounding box center [1217, 341] width 45 height 17
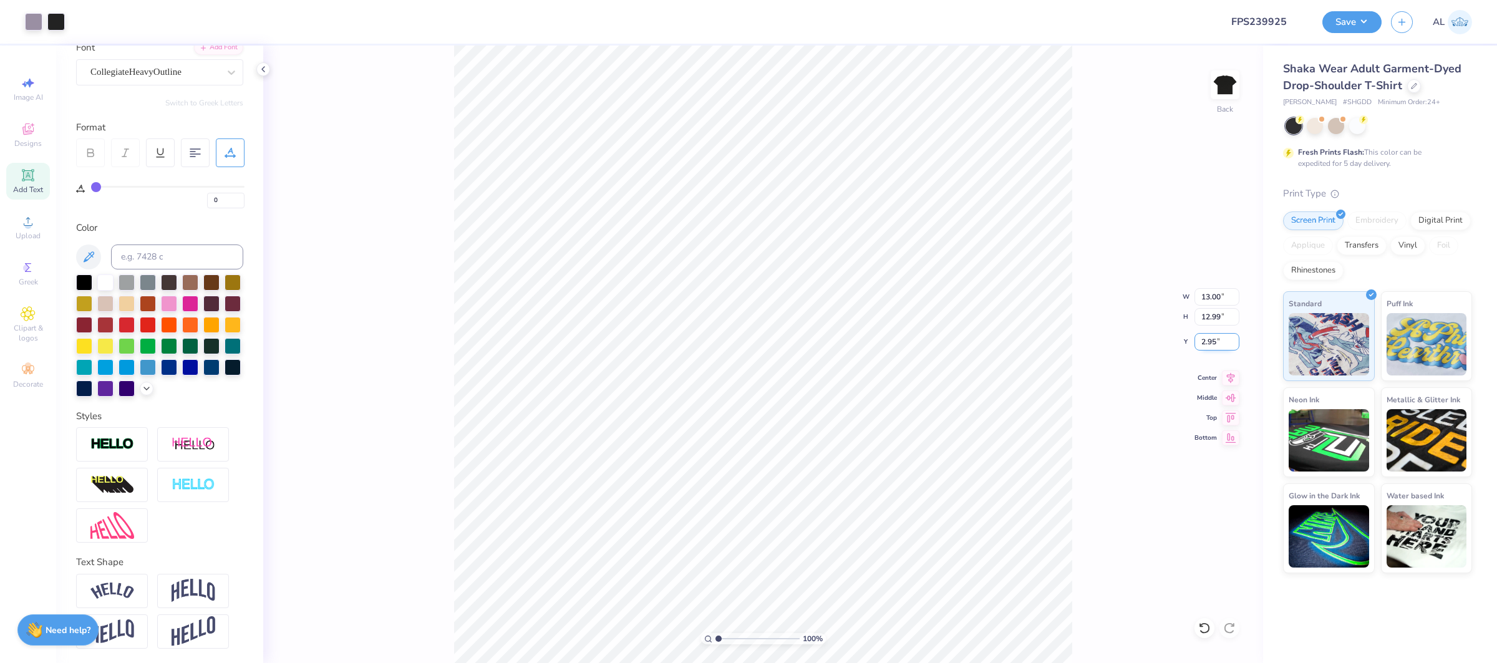
click at [1213, 342] on input "2.95" at bounding box center [1217, 341] width 45 height 17
click at [1219, 333] on input "2.95" at bounding box center [1217, 341] width 45 height 17
click at [1210, 338] on input "2.95" at bounding box center [1217, 341] width 45 height 17
click at [1230, 380] on icon at bounding box center [1231, 376] width 8 height 11
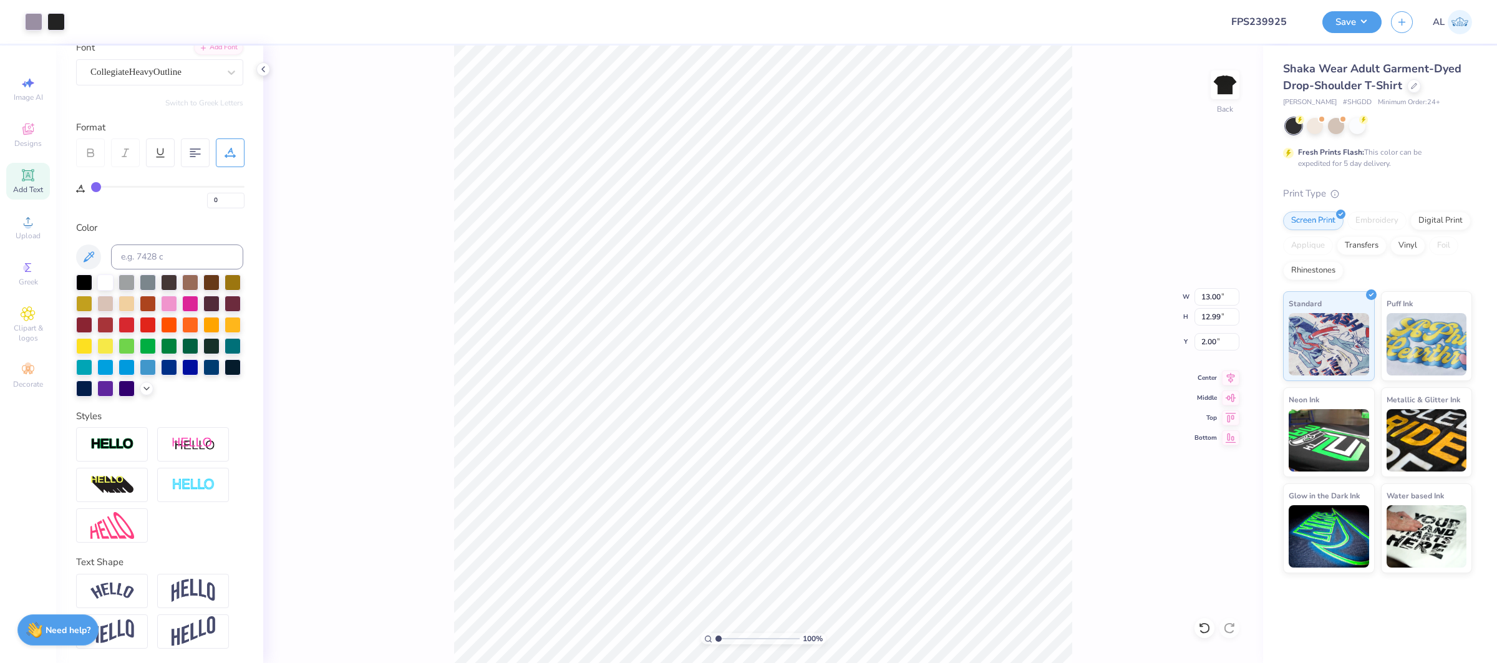
click at [1176, 147] on div "100 % Back W 13.00 13.00 " H 12.99 12.99 " Y 2.00 2.00 " Center Middle Top Bott…" at bounding box center [763, 355] width 1000 height 618
click at [1352, 20] on button "Save" at bounding box center [1352, 20] width 59 height 22
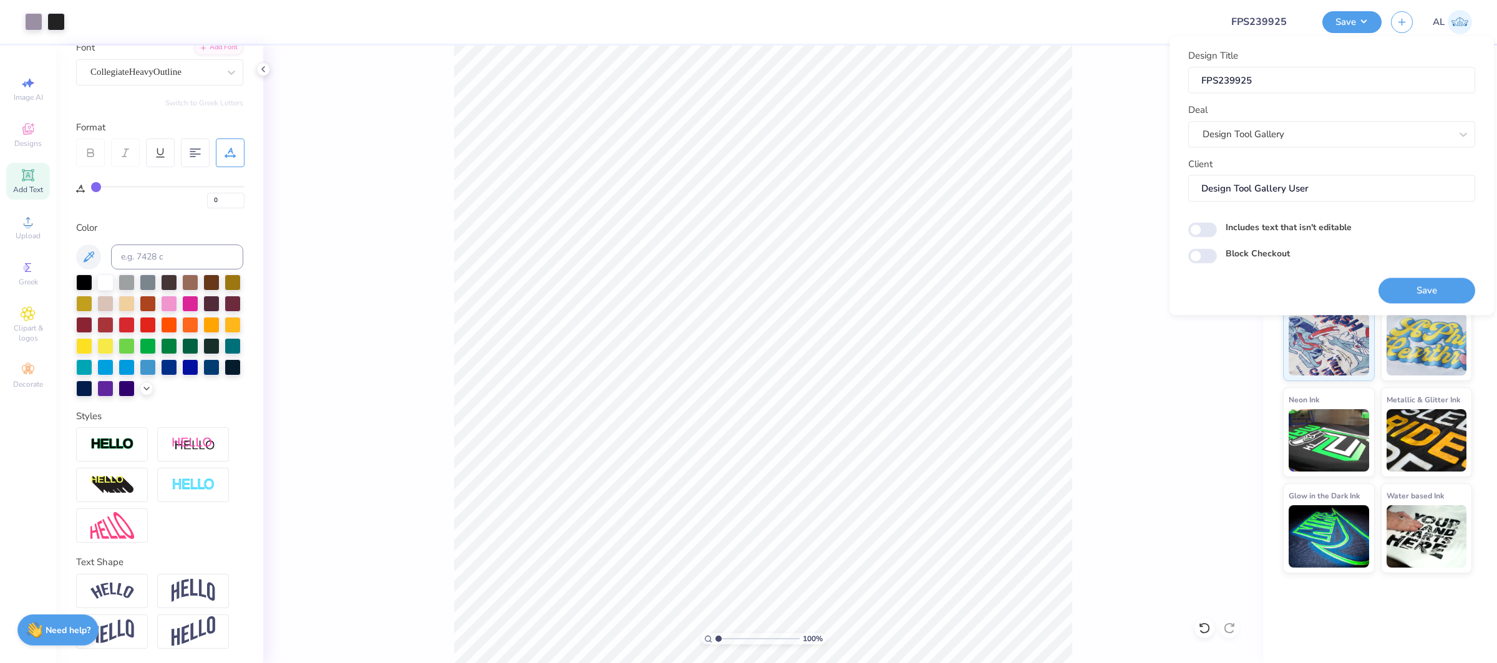
drag, startPoint x: 1422, startPoint y: 288, endPoint x: 190, endPoint y: 3, distance: 1264.7
click at [1422, 288] on button "Save" at bounding box center [1427, 291] width 97 height 26
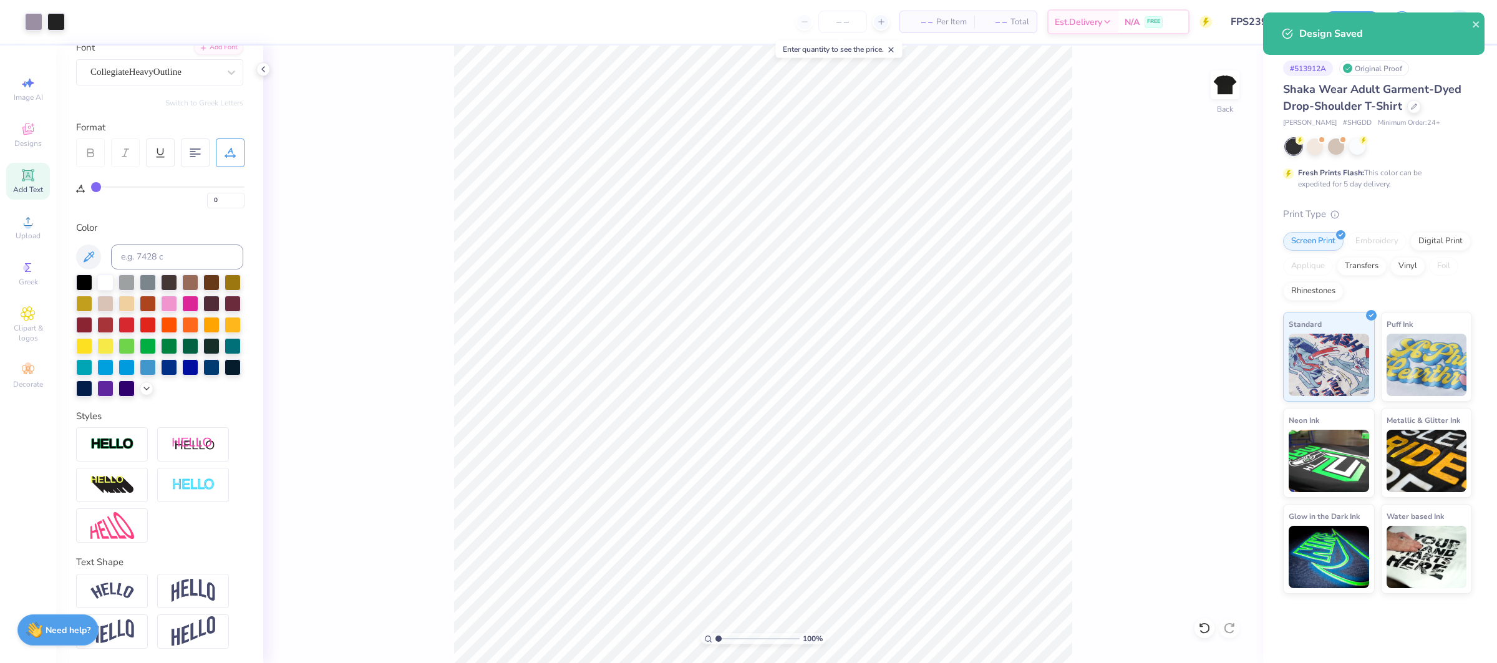
scroll to position [103, 0]
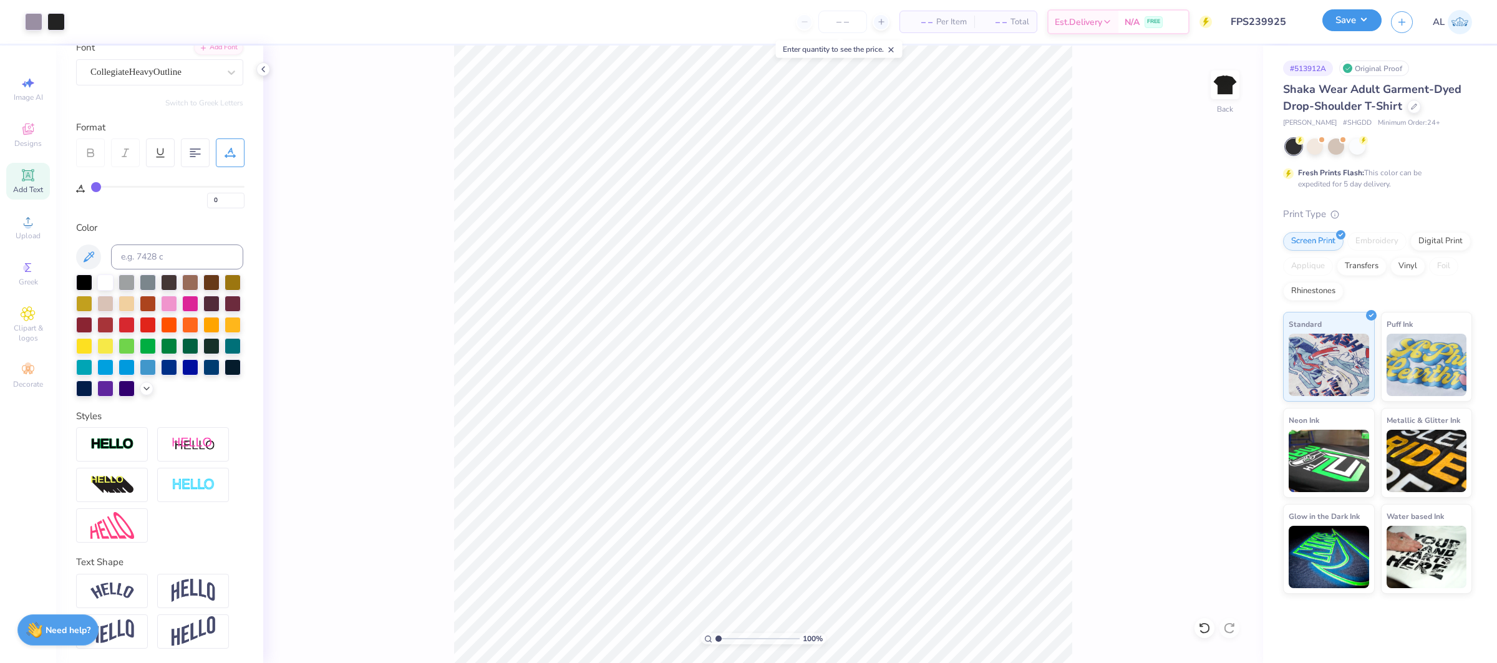
click at [1373, 26] on button "Save" at bounding box center [1352, 20] width 59 height 22
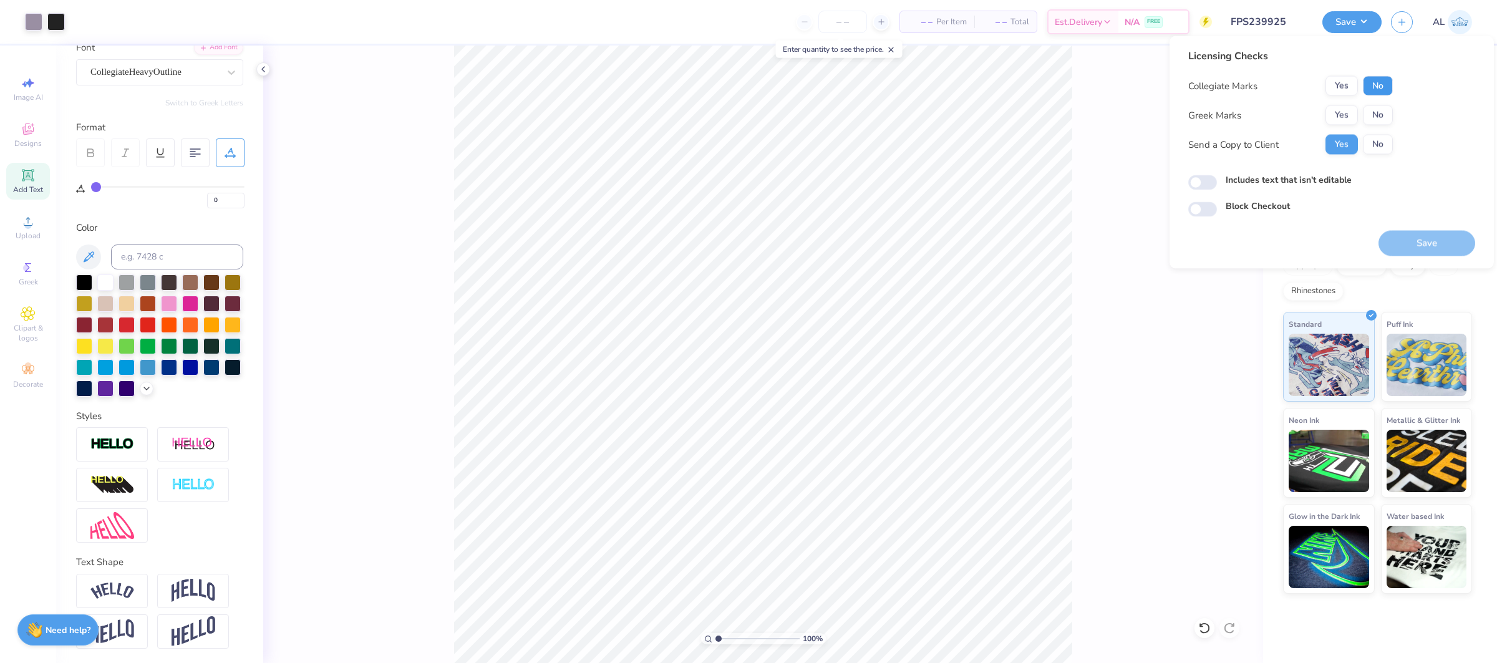
click at [1373, 83] on button "No" at bounding box center [1378, 86] width 30 height 20
click at [1352, 115] on button "Yes" at bounding box center [1342, 115] width 32 height 20
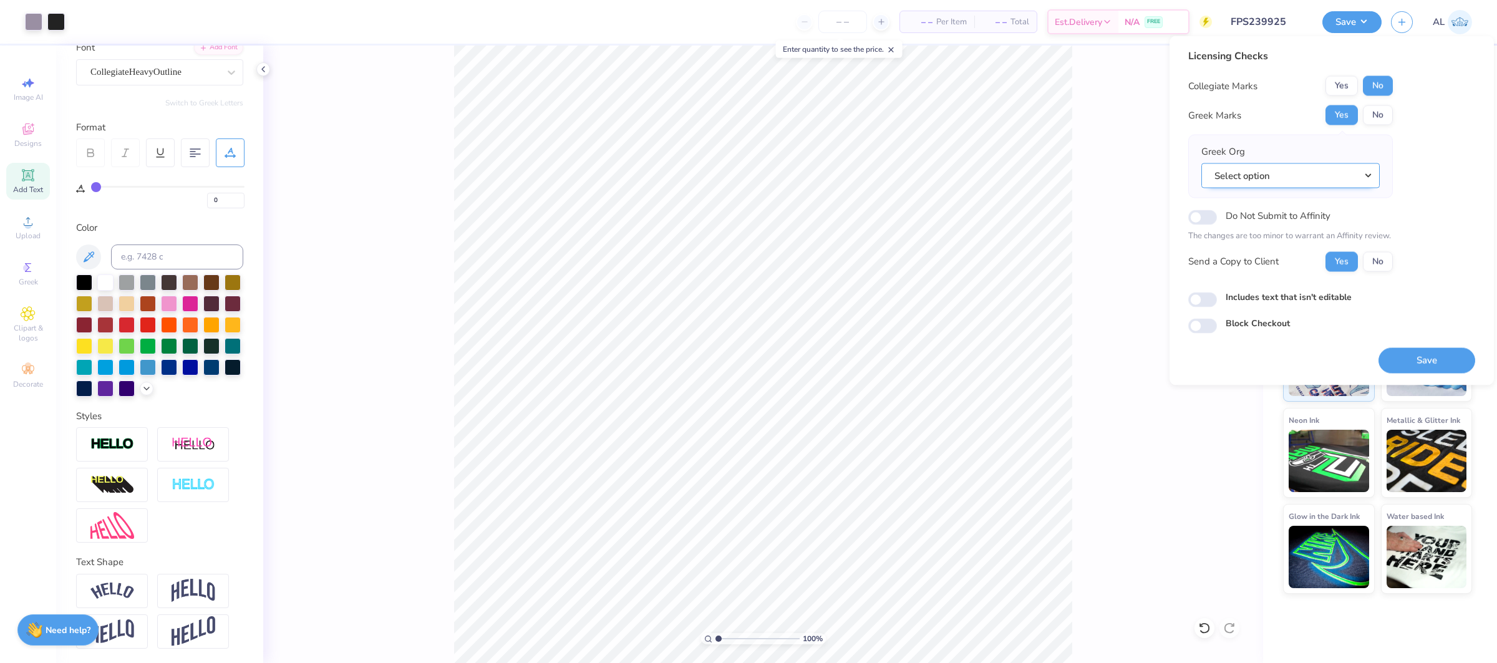
click at [1331, 186] on button "Select option" at bounding box center [1291, 176] width 178 height 26
click at [1317, 347] on link "Alpha Kappa Lambda" at bounding box center [1291, 341] width 168 height 21
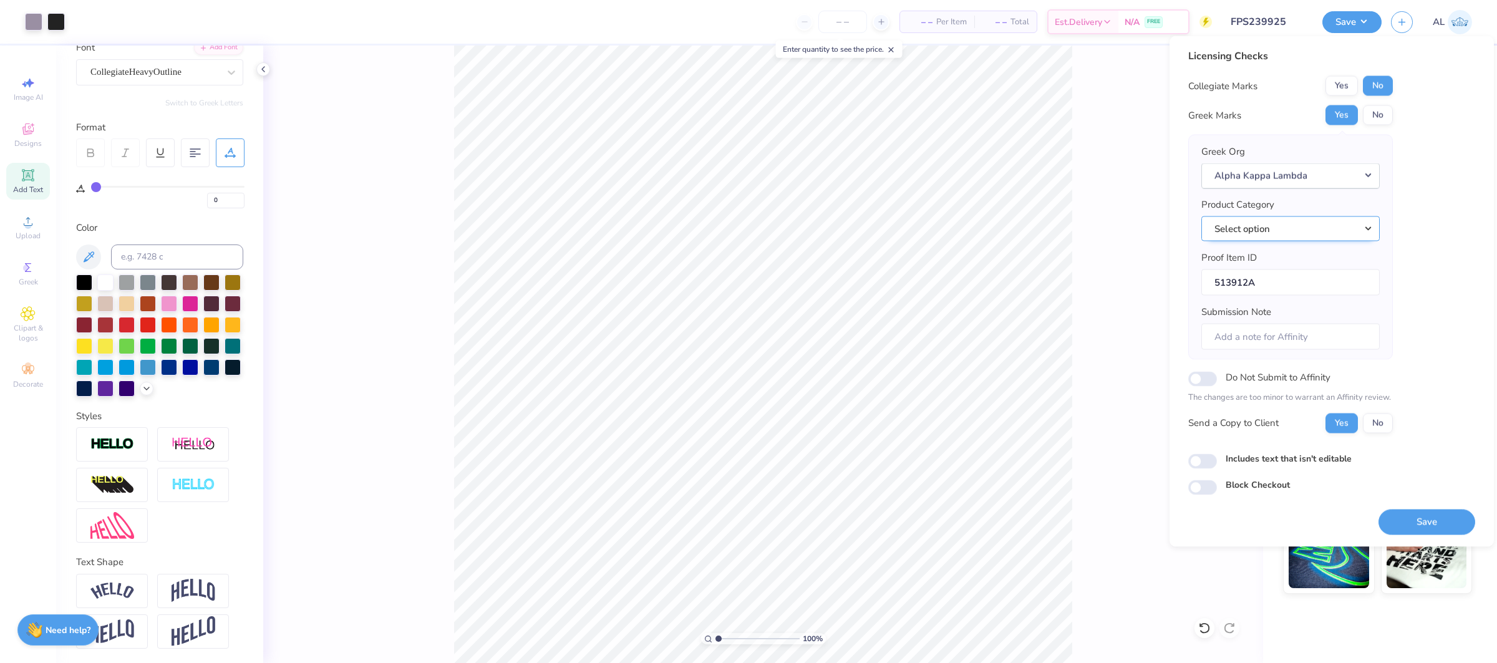
click at [1307, 236] on button "Select option" at bounding box center [1291, 229] width 178 height 26
click at [1298, 402] on link "Short sleeve t-shirts" at bounding box center [1291, 412] width 168 height 21
drag, startPoint x: 1424, startPoint y: 517, endPoint x: 1325, endPoint y: 331, distance: 210.4
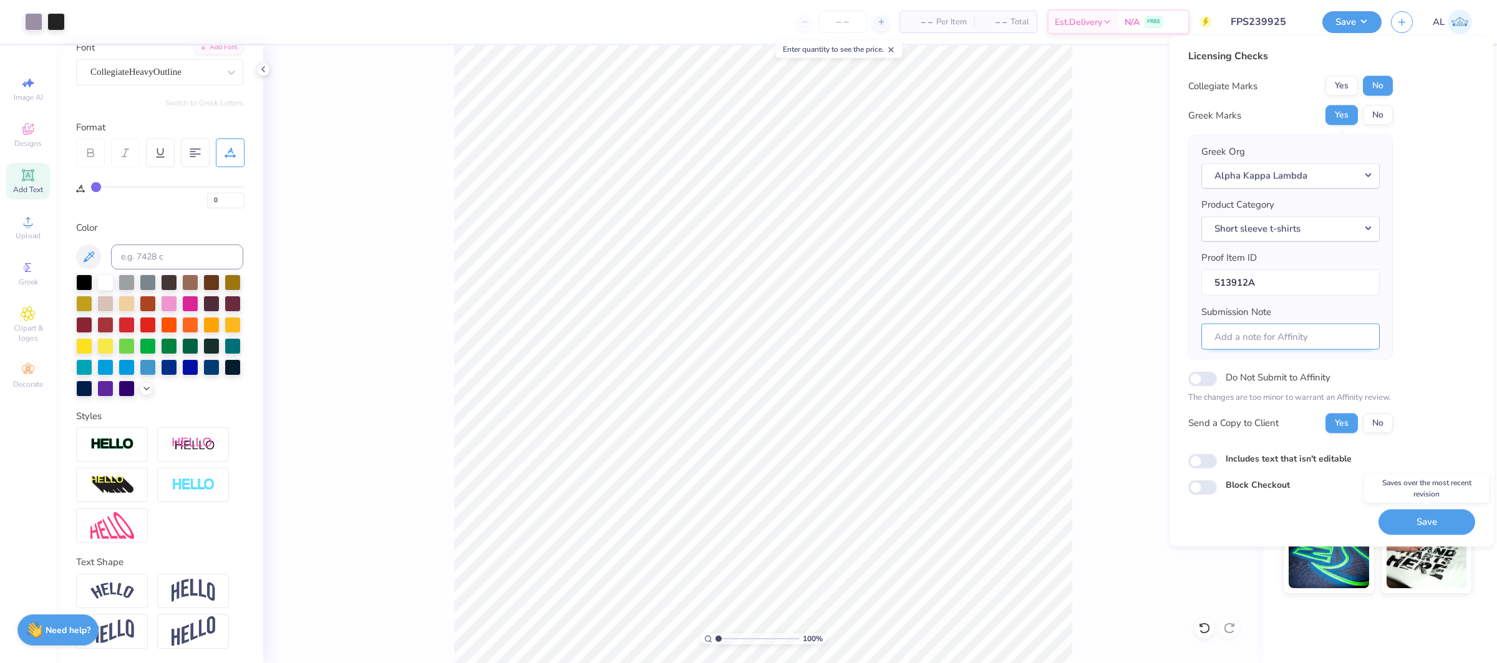
click at [1424, 517] on button "Save" at bounding box center [1427, 522] width 97 height 26
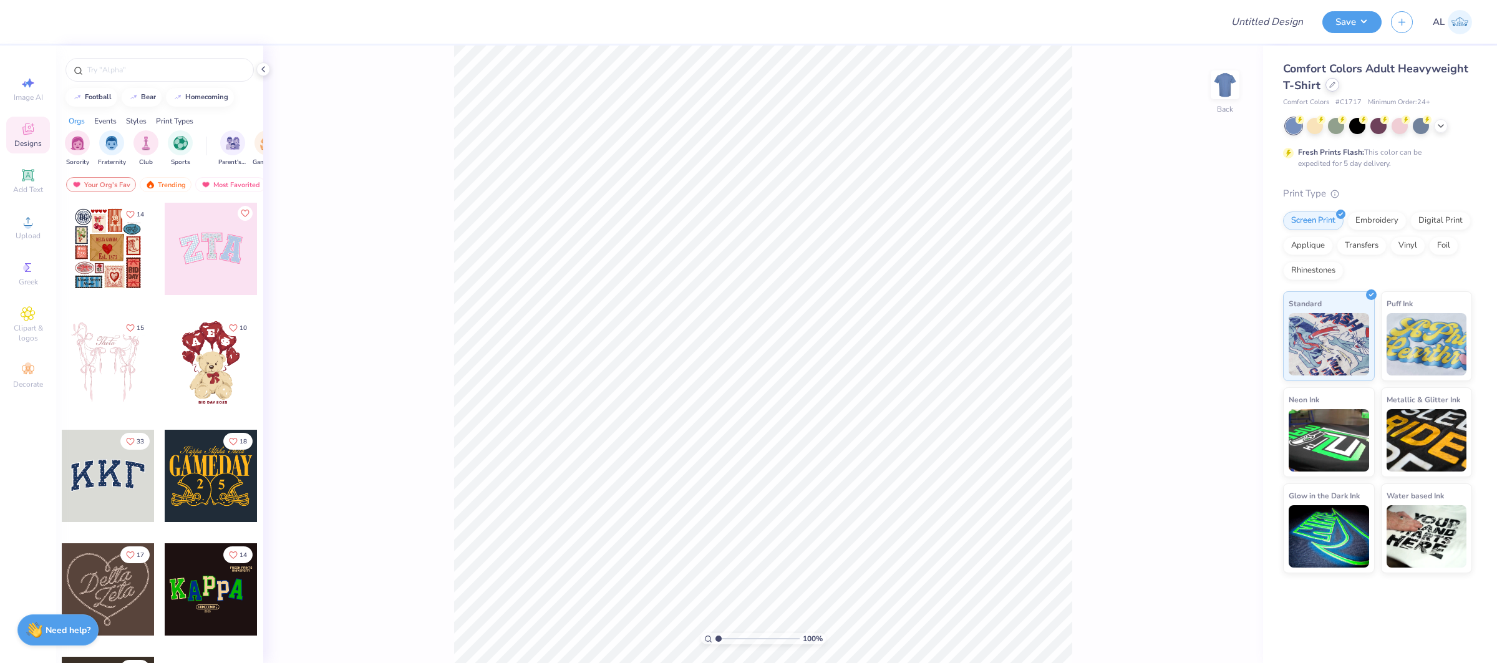
click at [1331, 85] on icon at bounding box center [1333, 85] width 6 height 6
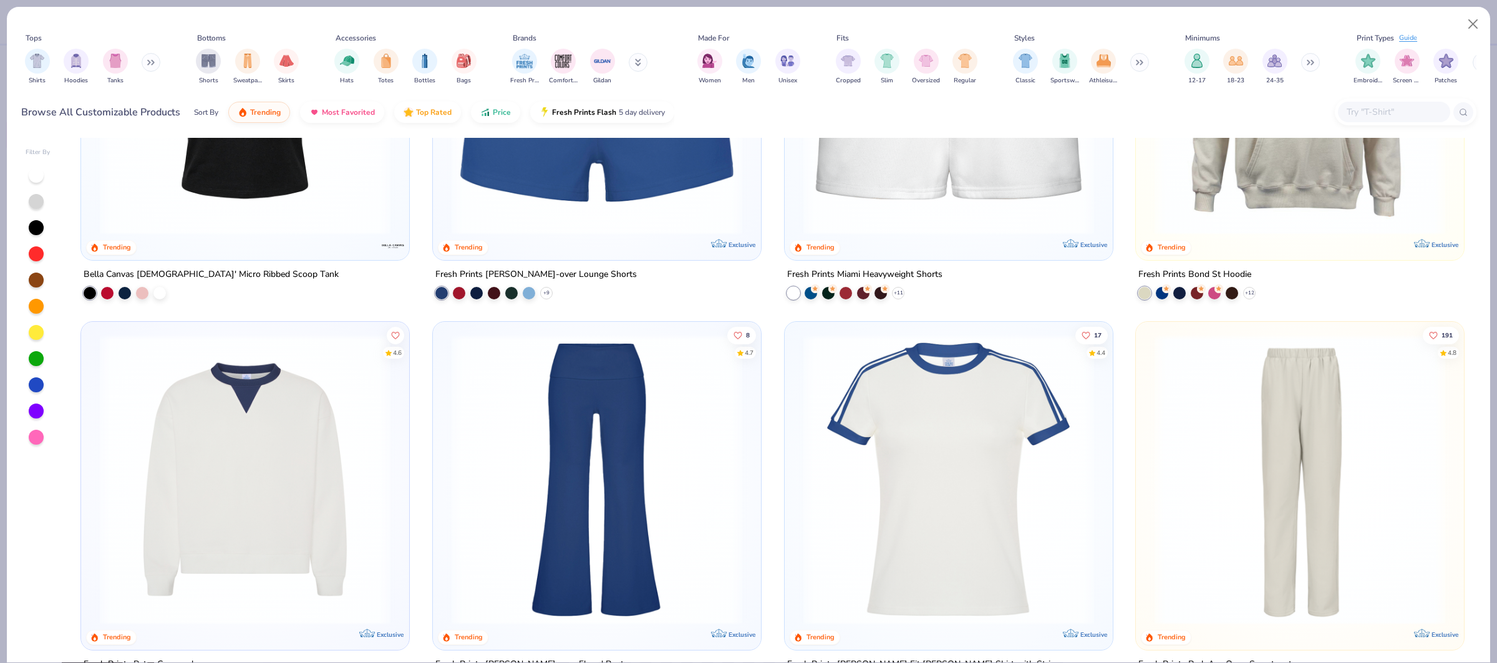
scroll to position [1396, 0]
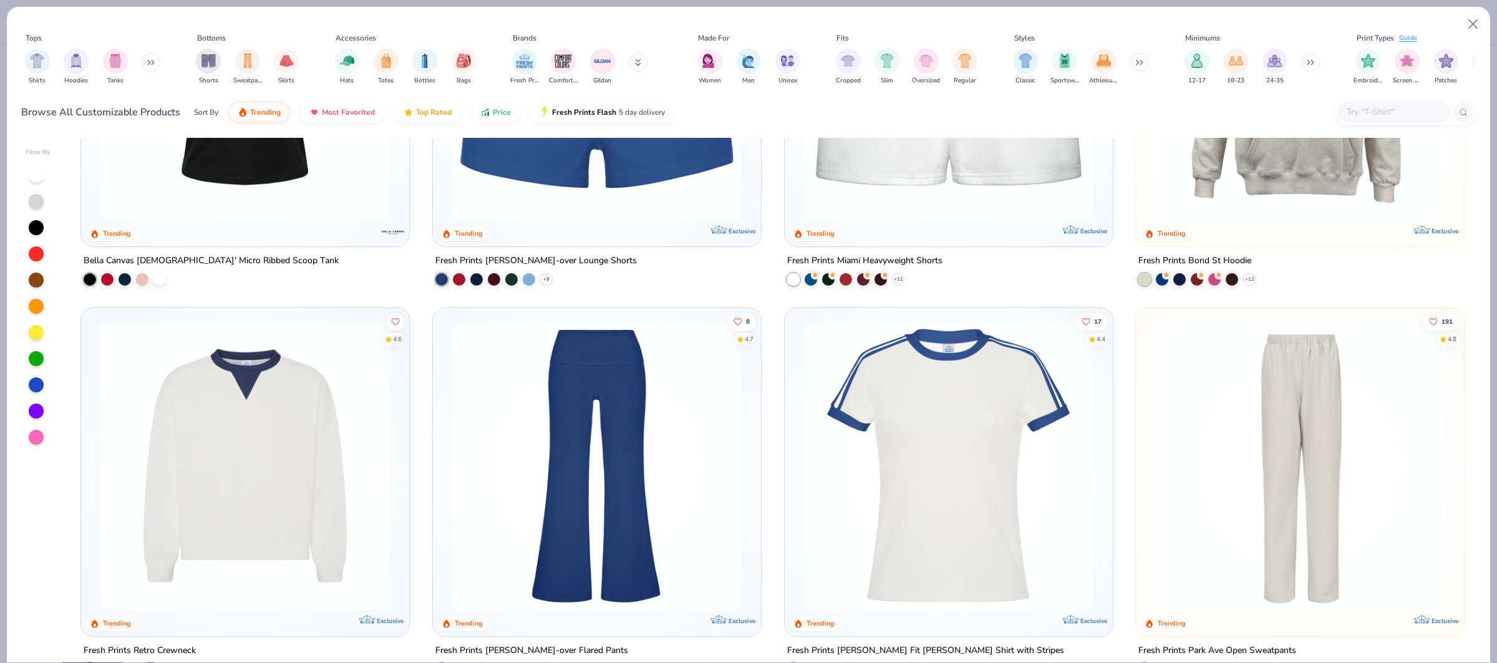
click at [304, 435] on img at bounding box center [245, 466] width 303 height 291
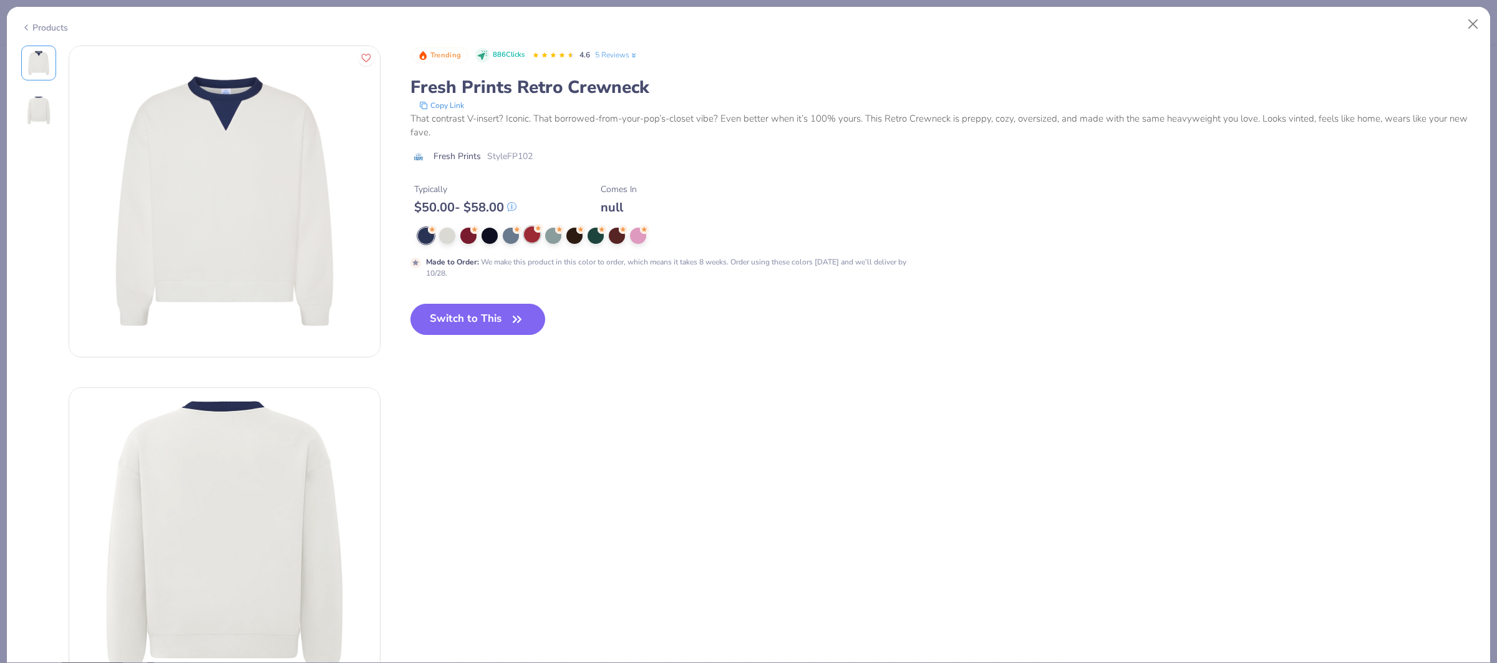
click at [529, 233] on div at bounding box center [532, 234] width 16 height 16
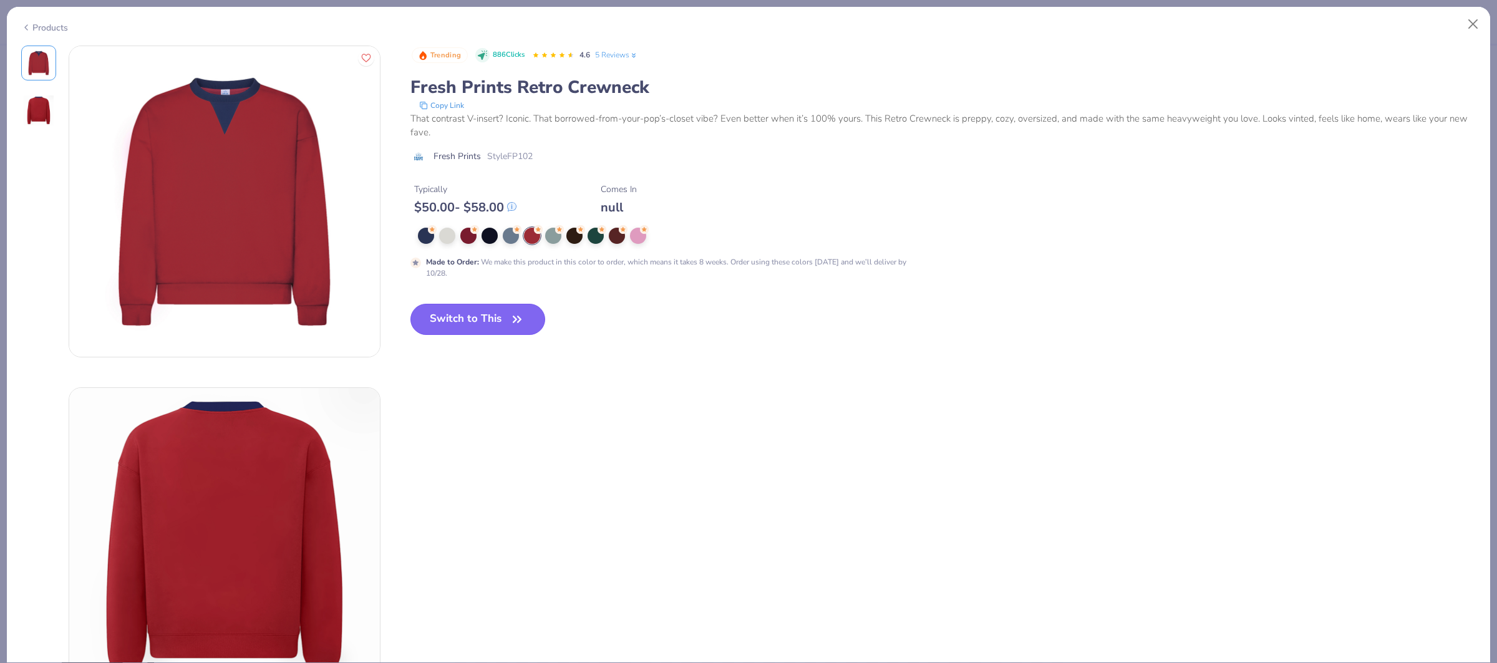
click at [429, 309] on button "Switch to This" at bounding box center [478, 319] width 135 height 31
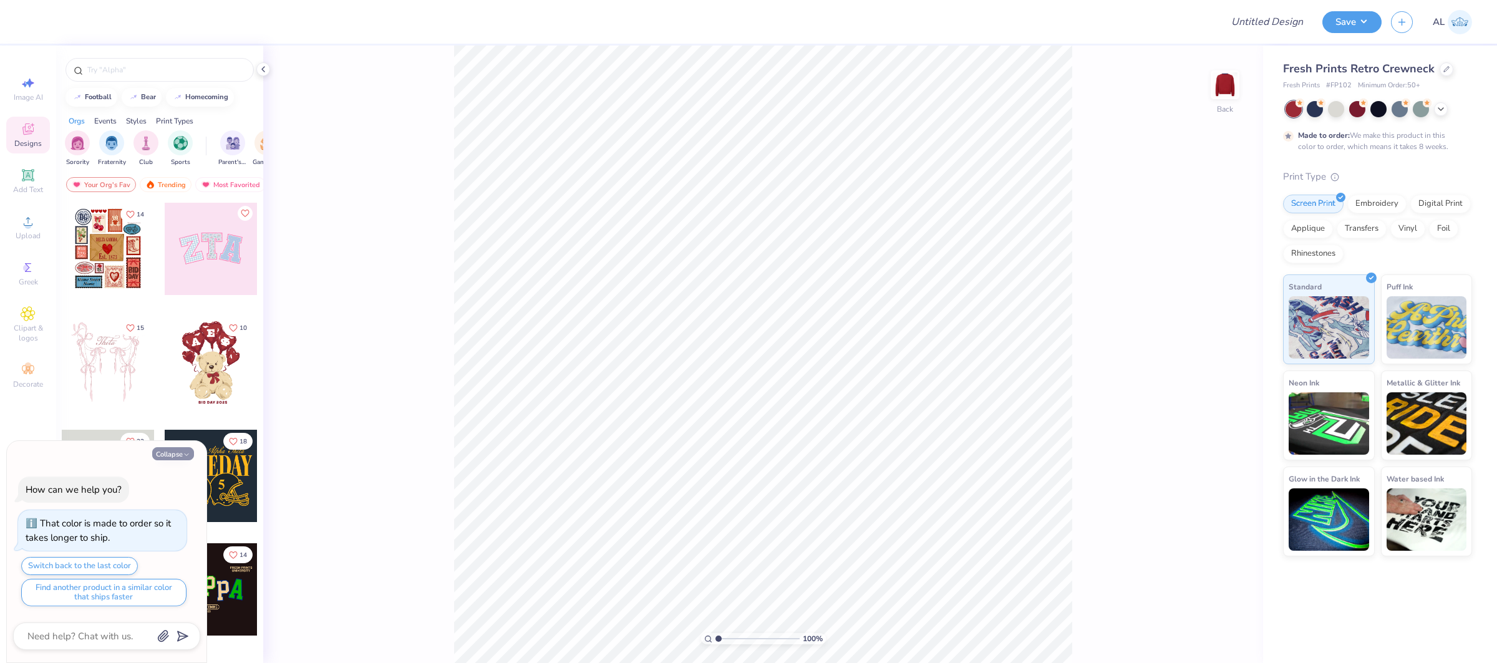
click at [181, 452] on button "Collapse" at bounding box center [173, 453] width 42 height 13
type textarea "x"
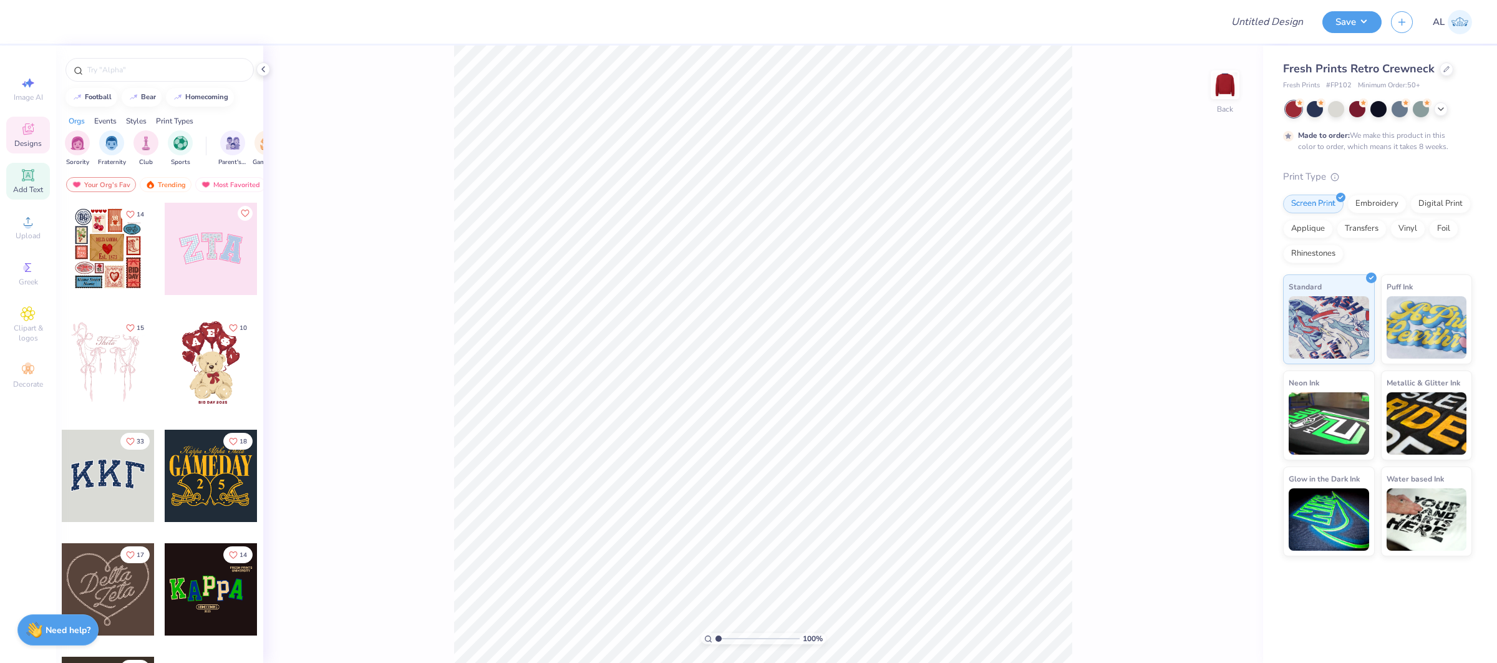
click at [29, 186] on span "Add Text" at bounding box center [28, 190] width 30 height 10
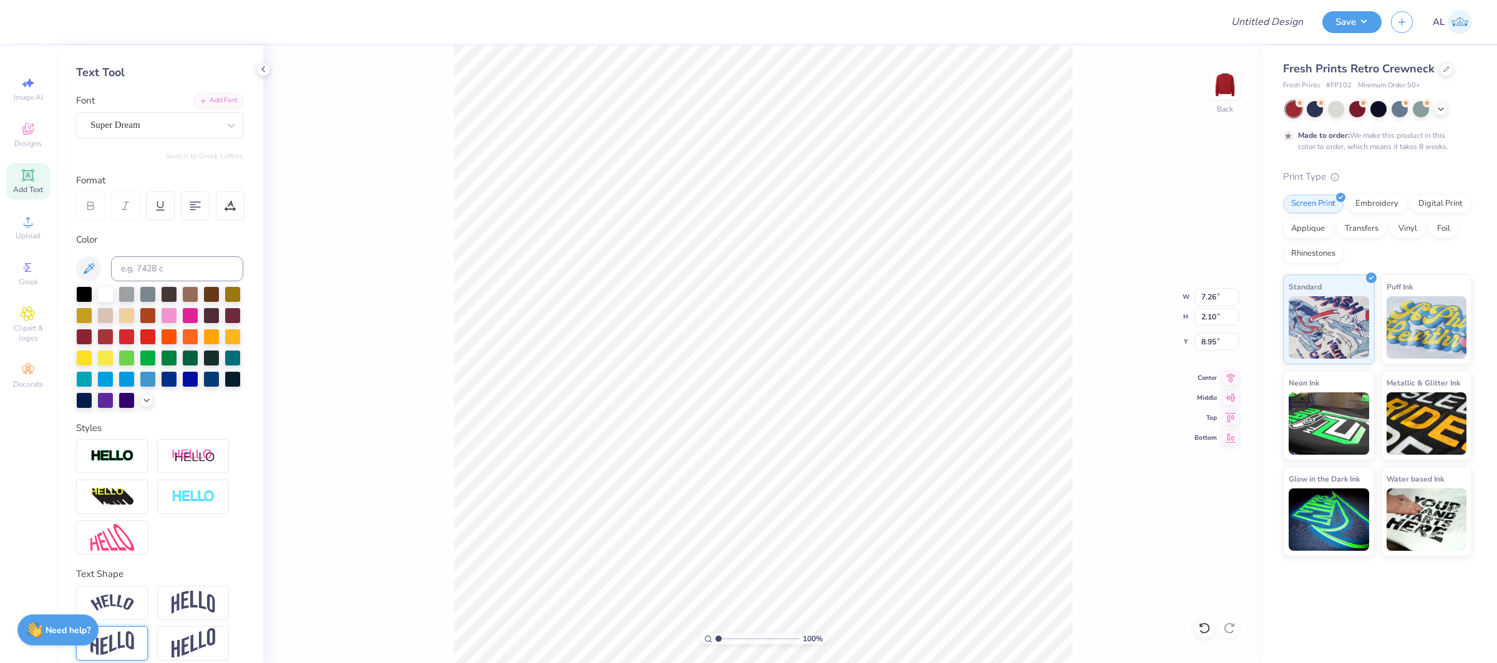
scroll to position [61, 0]
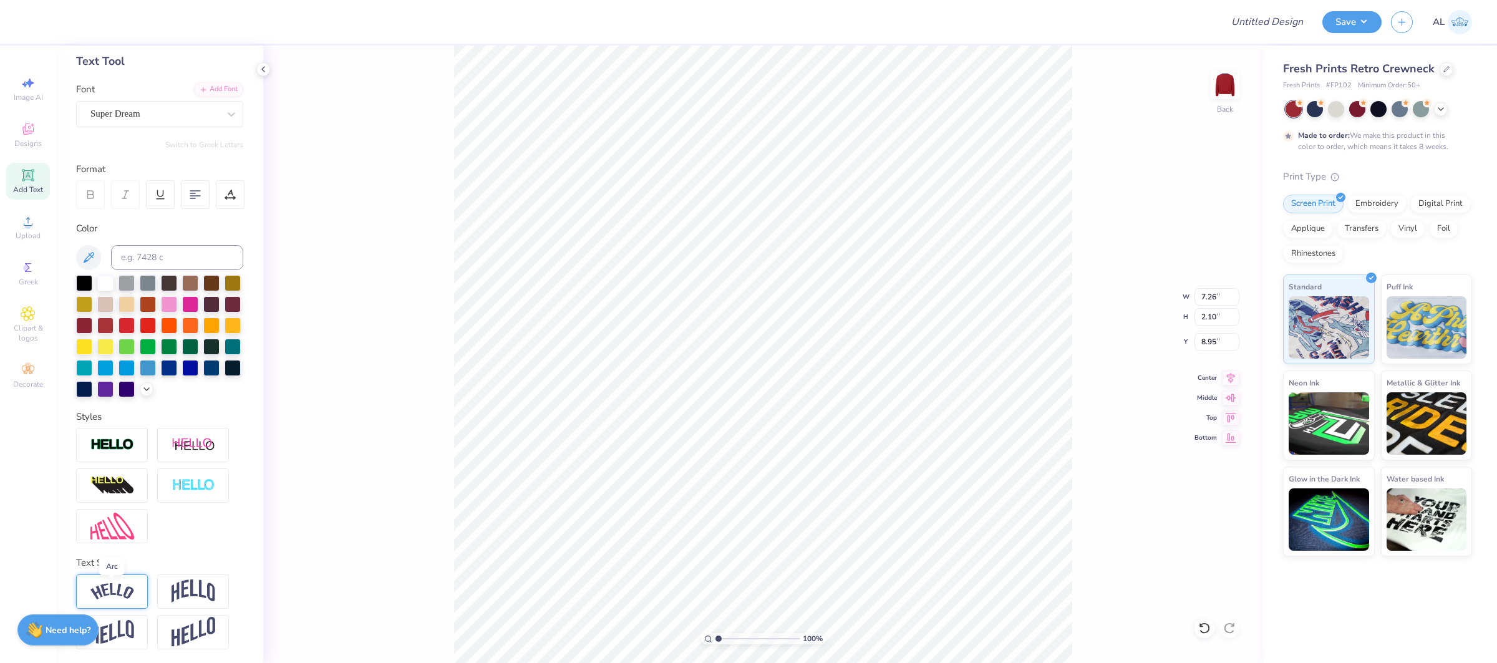
click at [115, 583] on img at bounding box center [112, 591] width 44 height 17
type input "9.86"
type input "2.77"
type input "8.62"
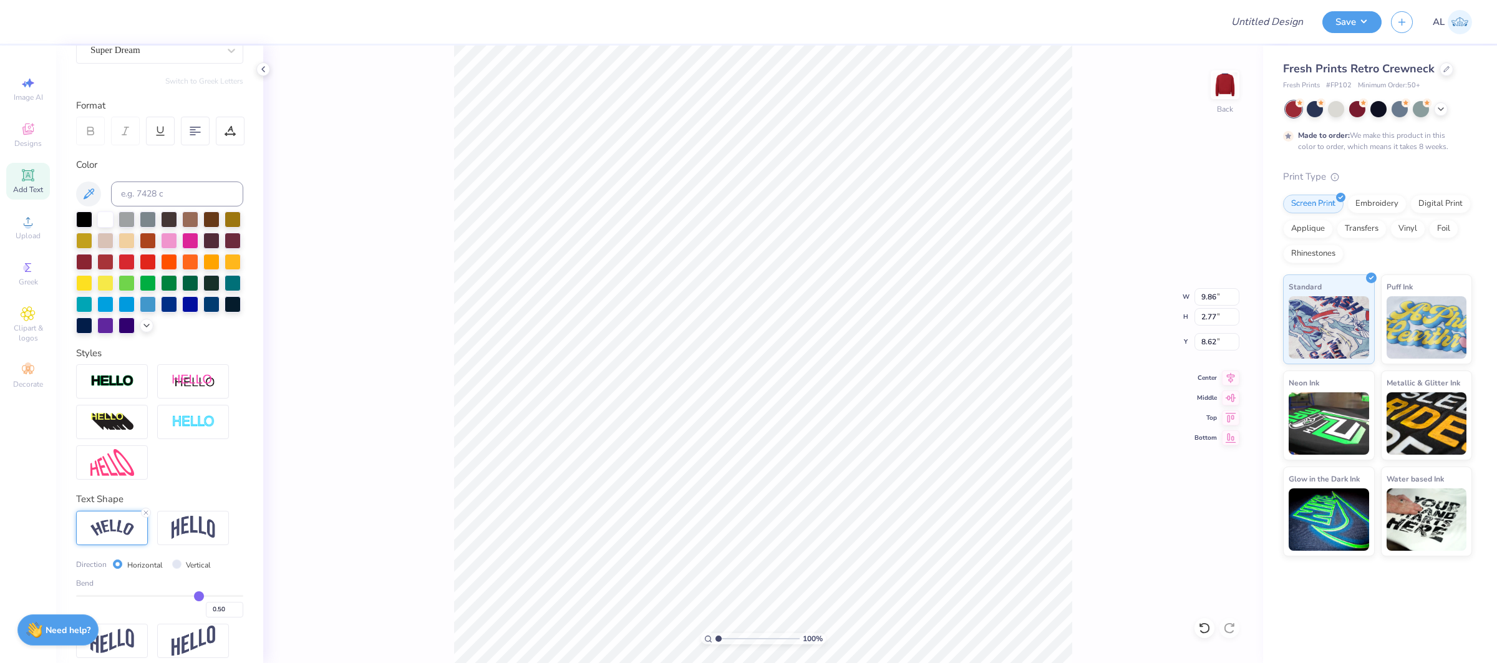
scroll to position [135, 0]
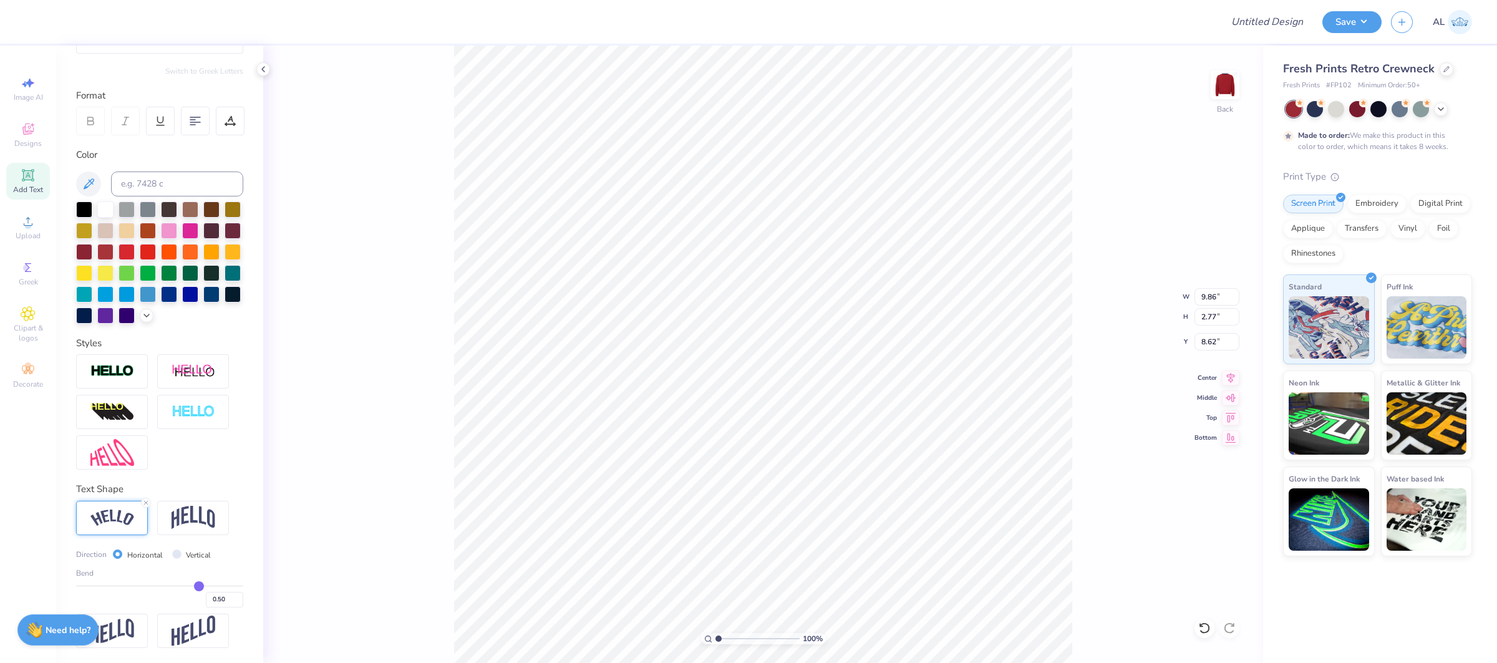
click at [186, 553] on label "Vertical" at bounding box center [198, 555] width 25 height 11
click at [182, 553] on input "Vertical" at bounding box center [176, 554] width 9 height 9
radio input "true"
type input "7.00"
type input "11.24"
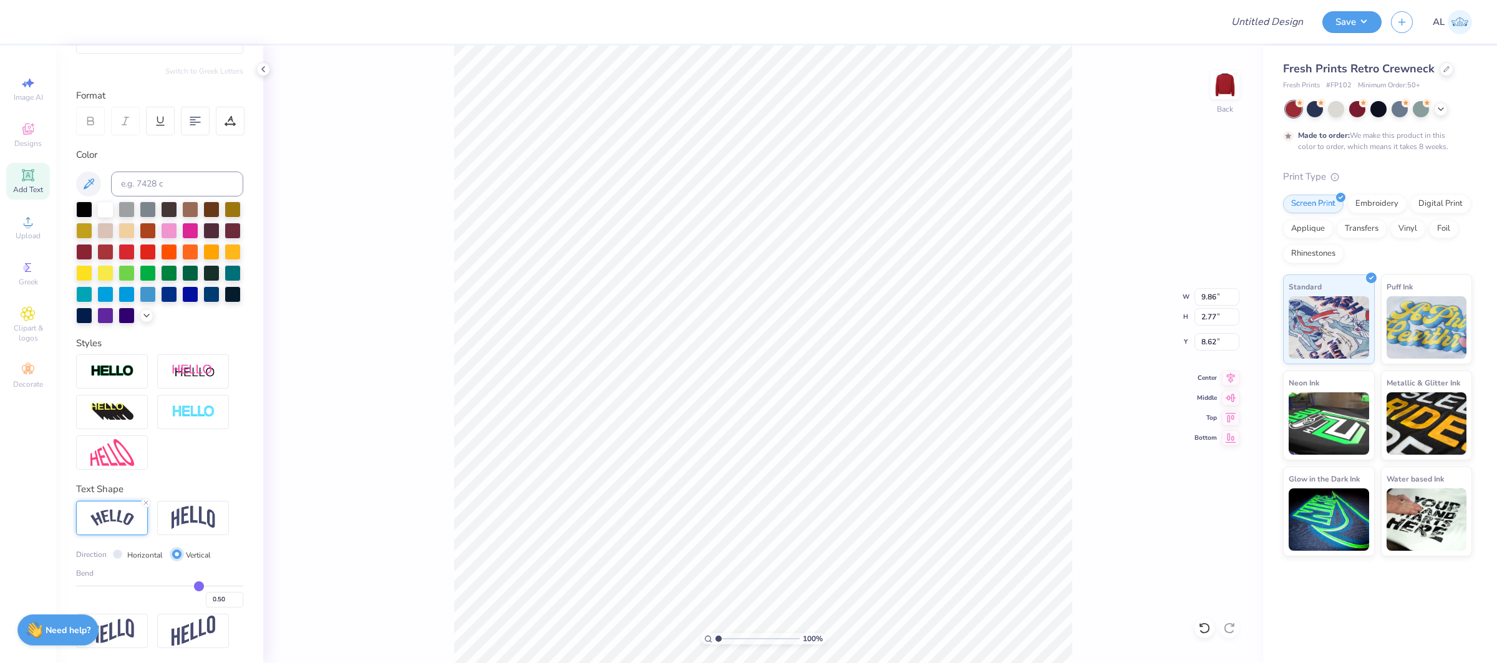
type input "4.38"
type input "0.52"
type input "0.51"
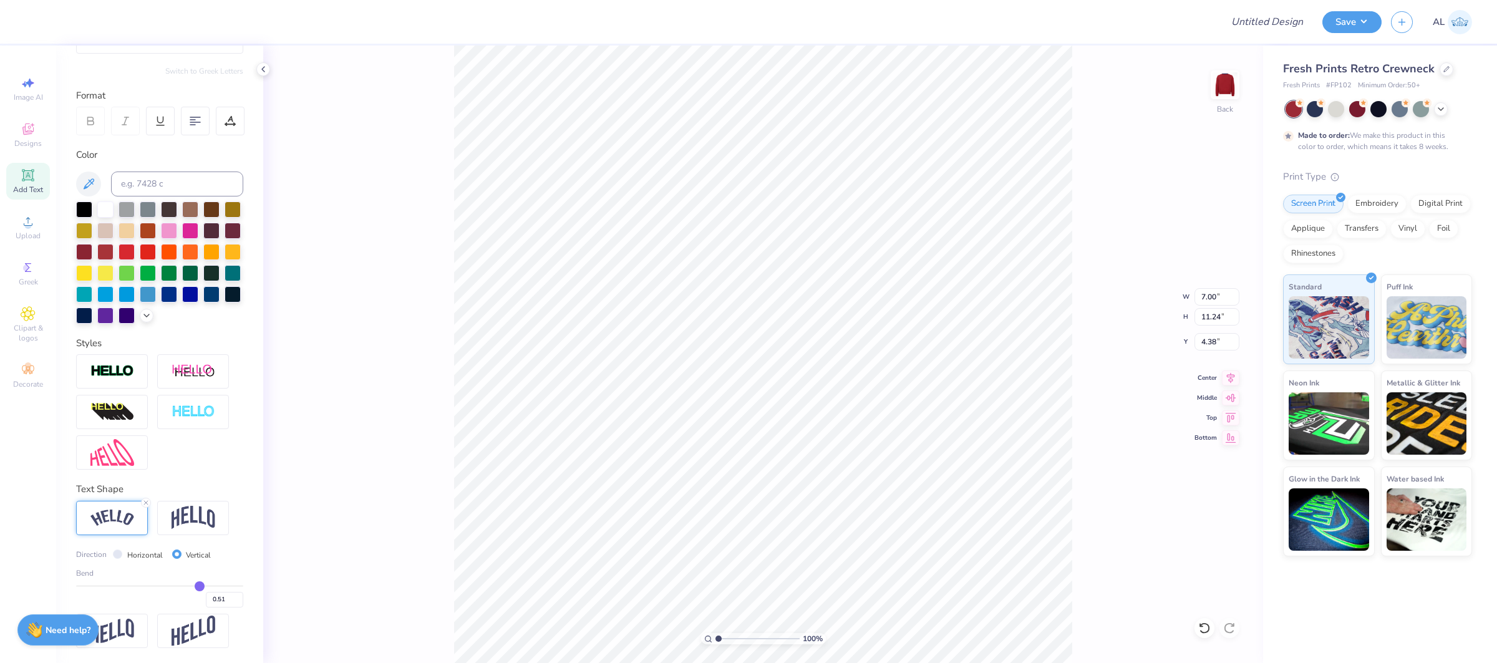
type input "0.49"
type input "0.47"
type input "0.42"
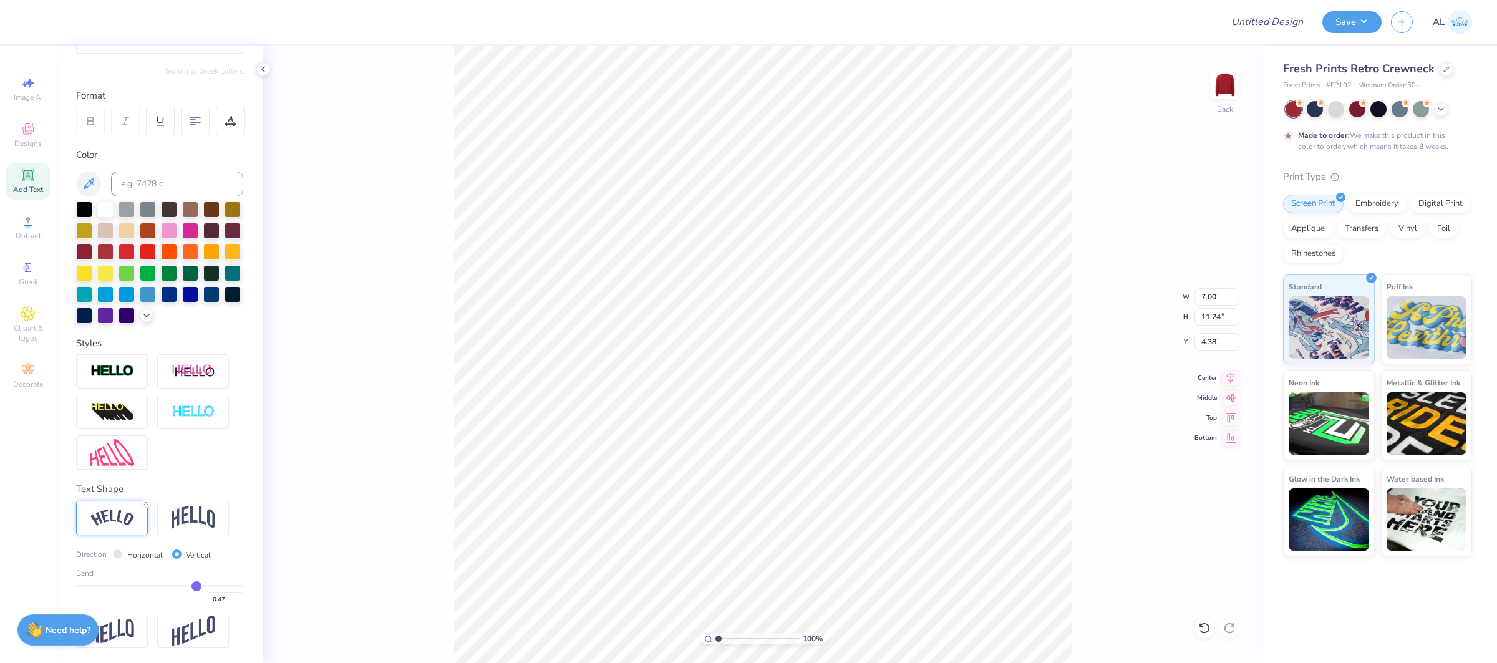
type input "0.42"
type input "0.37"
type input "0.32"
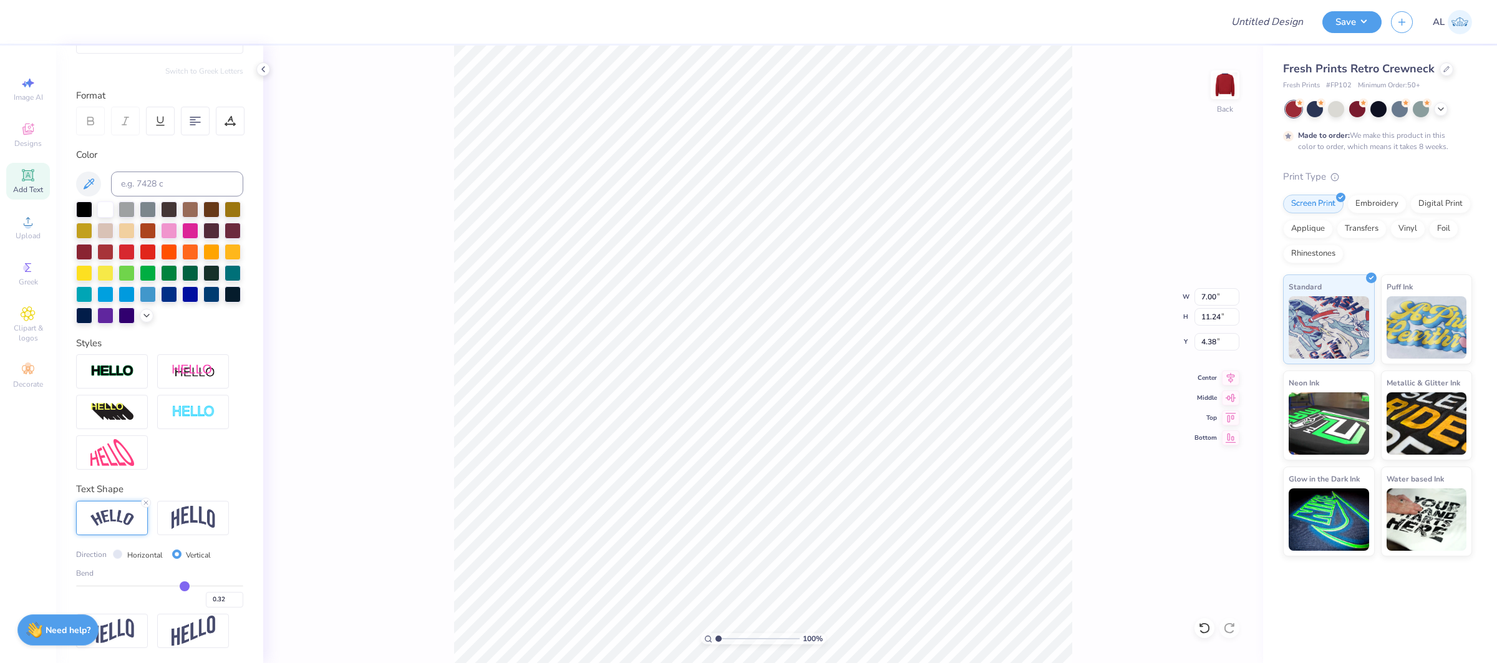
type input "0.26"
type input "0.22"
type input "0.19"
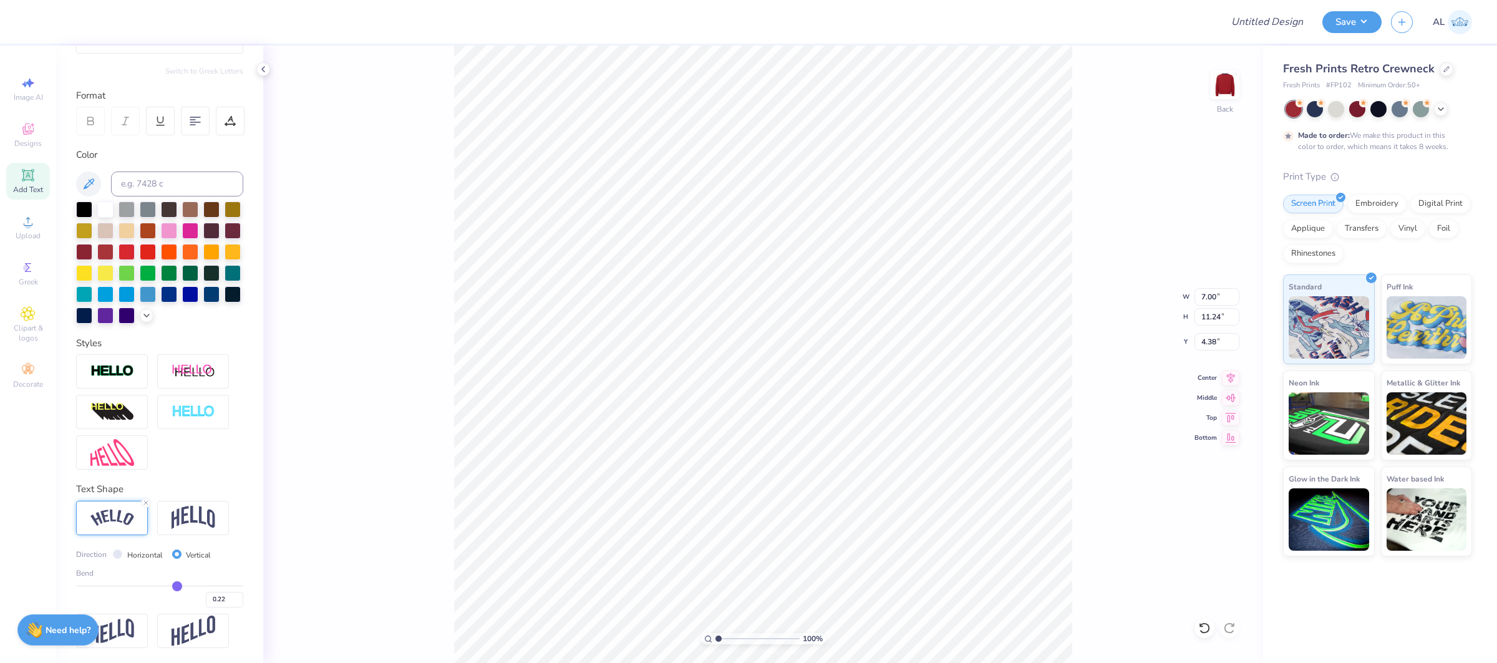
type input "0.19"
type input "0.18"
type input "0.17"
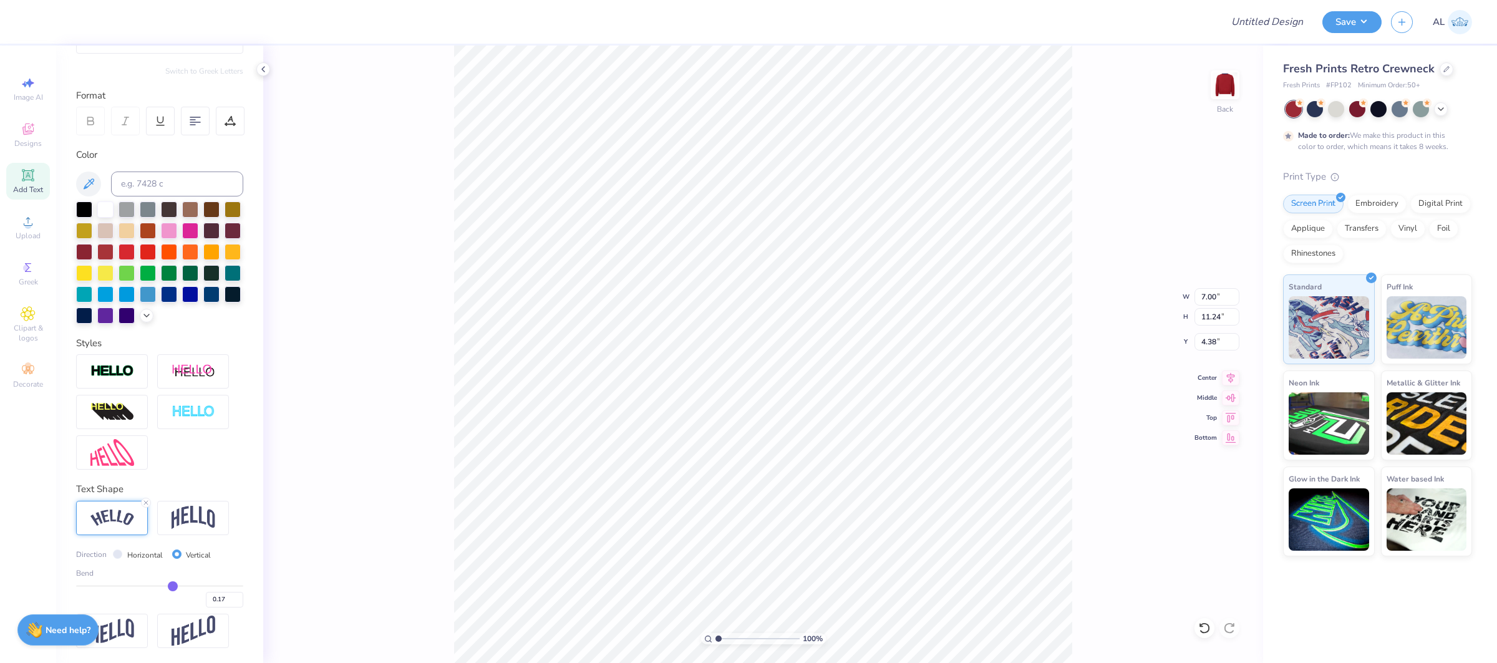
type input "0.17"
drag, startPoint x: 200, startPoint y: 585, endPoint x: 172, endPoint y: 584, distance: 28.1
click at [173, 585] on input "range" at bounding box center [159, 586] width 167 height 2
type input "7.19"
type input "5.48"
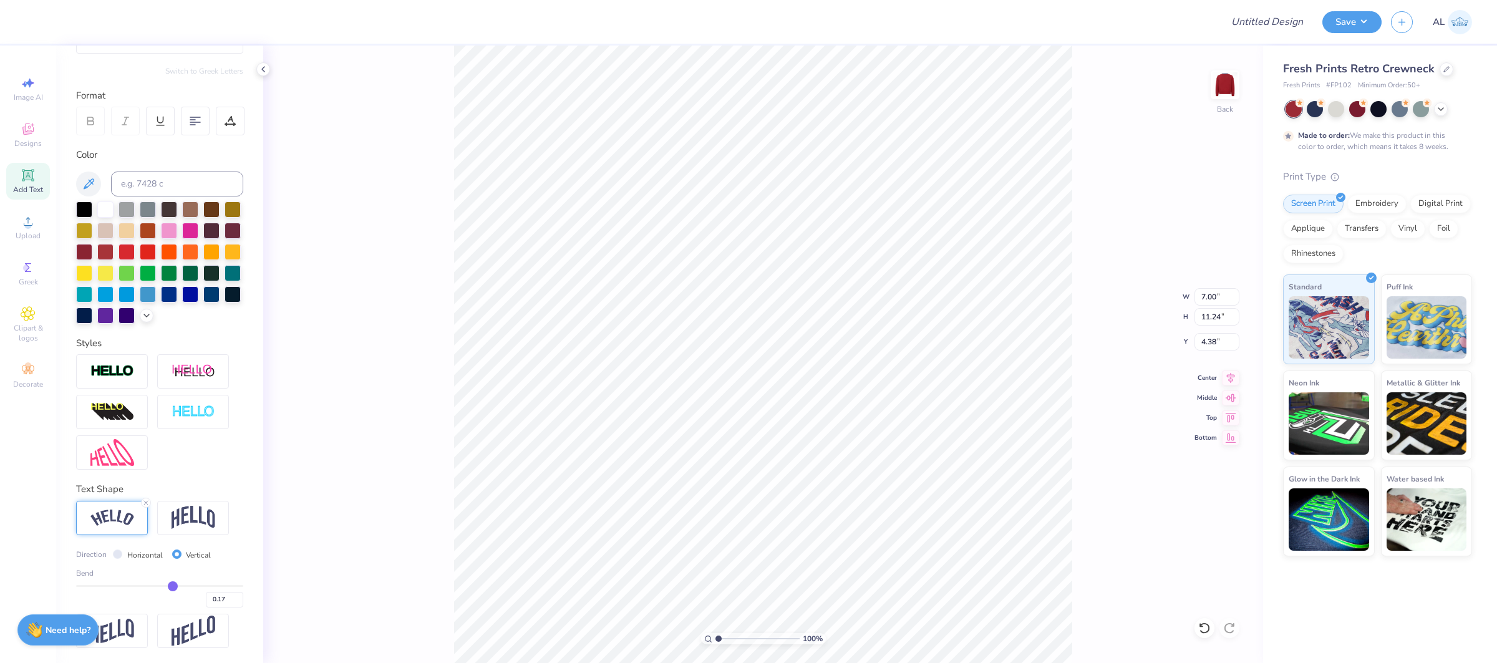
type input "7.26"
click at [136, 553] on label "Horizontal" at bounding box center [145, 555] width 36 height 11
click at [122, 553] on input "Horizontal" at bounding box center [117, 554] width 9 height 9
radio input "true"
type input "8.21"
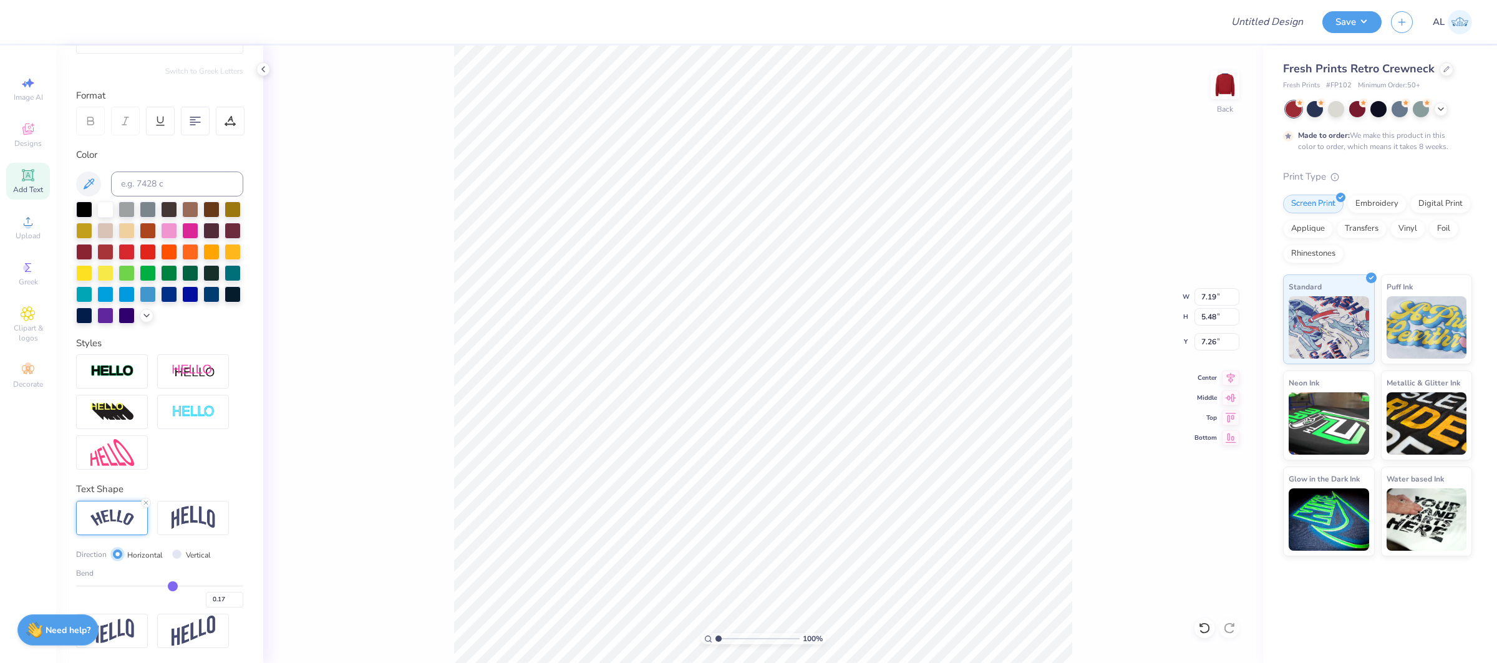
type input "2.17"
type input "8.92"
click at [1268, 26] on input "Design Title" at bounding box center [1252, 21] width 122 height 25
paste input "FPS239926"
type input "FPS239926"
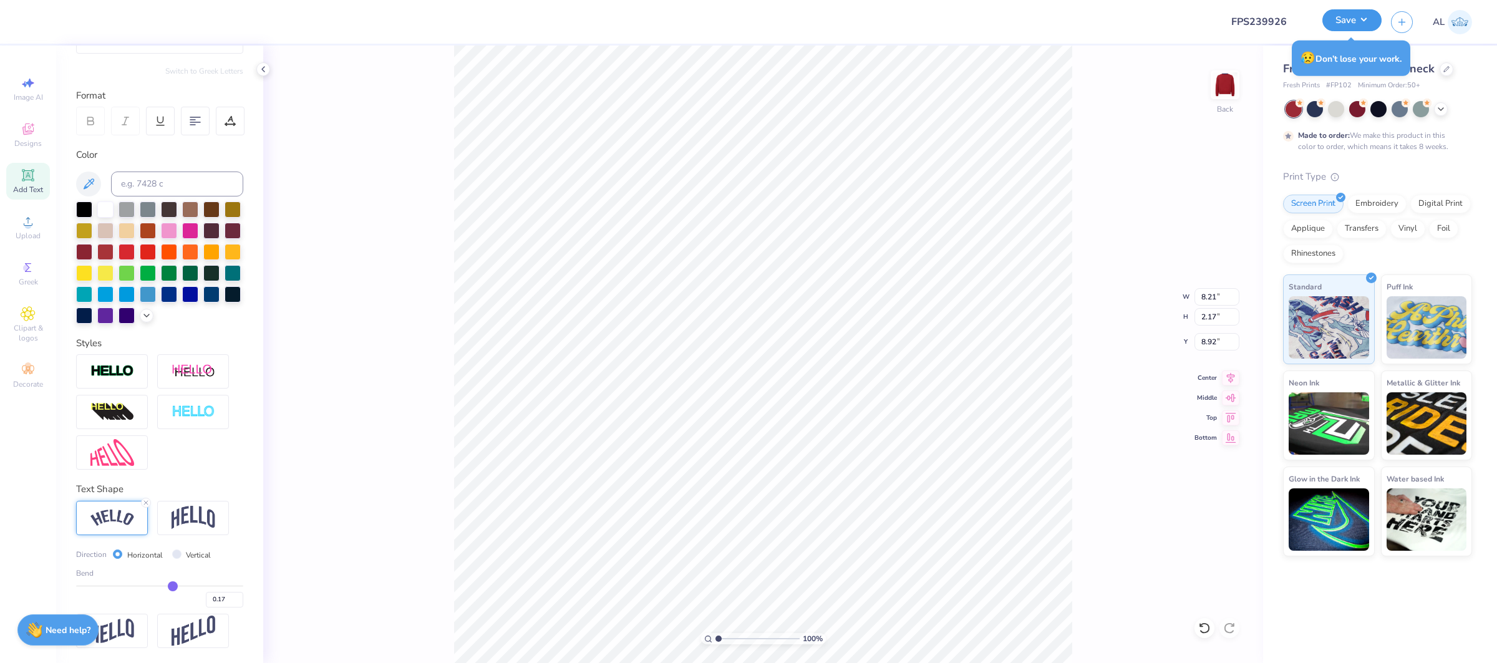
click at [1349, 14] on button "Save" at bounding box center [1352, 20] width 59 height 22
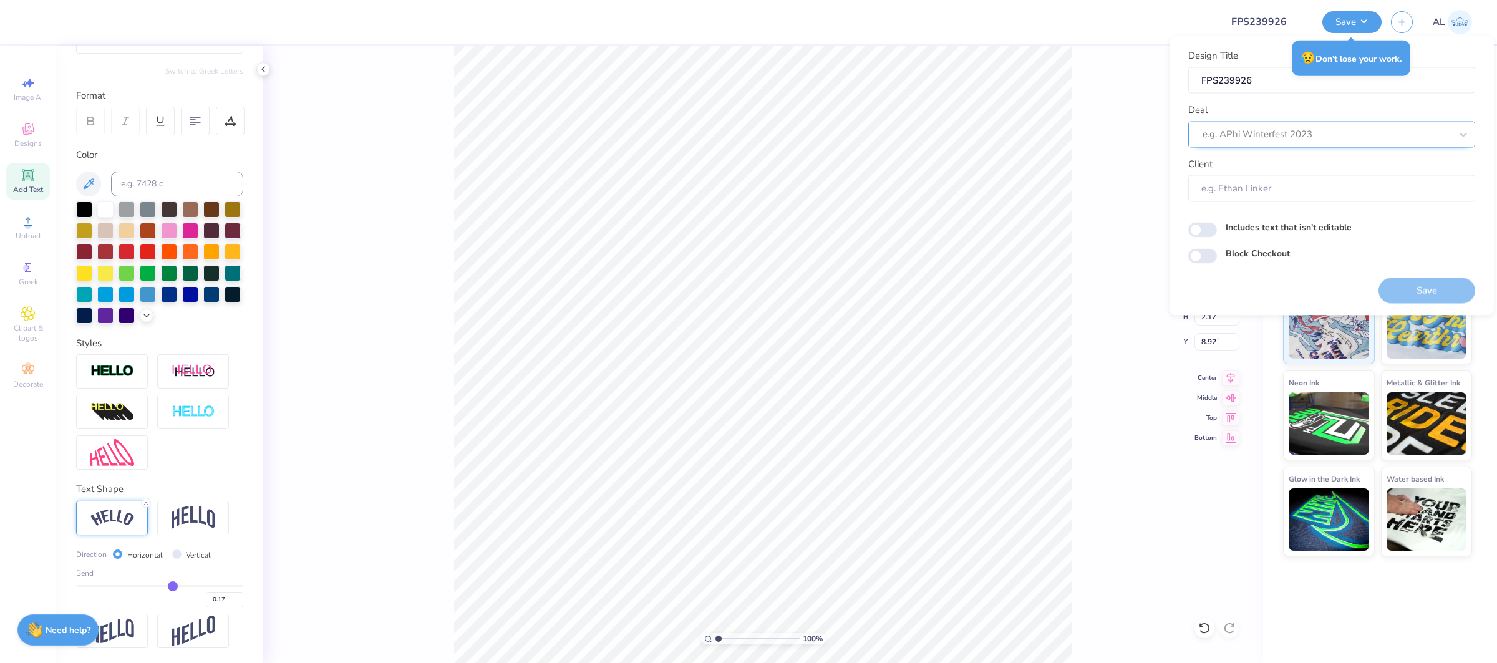
click at [1285, 132] on div at bounding box center [1327, 134] width 248 height 17
click at [1267, 167] on div "Design Tool Gallery" at bounding box center [1332, 167] width 277 height 21
type input "design tool gallery"
type input "Design Tool Gallery User"
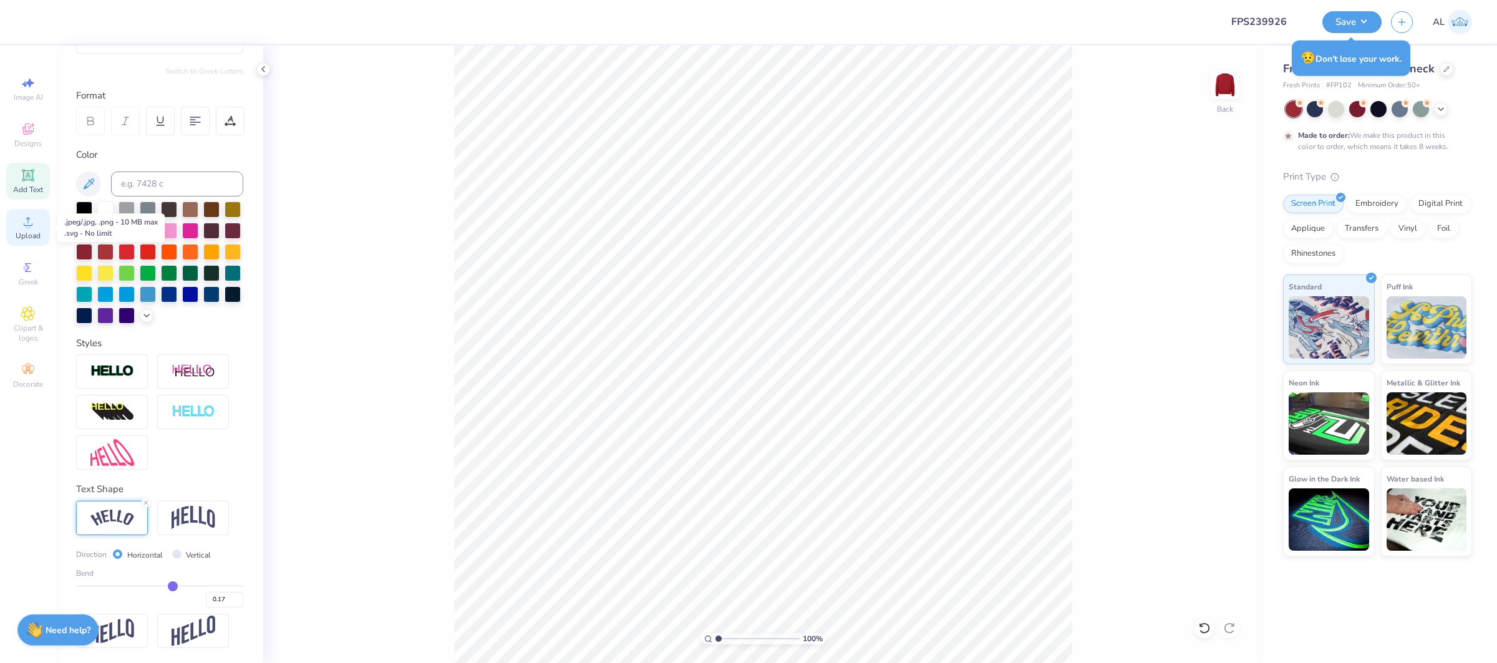
click at [32, 229] on icon at bounding box center [28, 221] width 15 height 15
click at [40, 219] on div "Upload" at bounding box center [28, 227] width 44 height 37
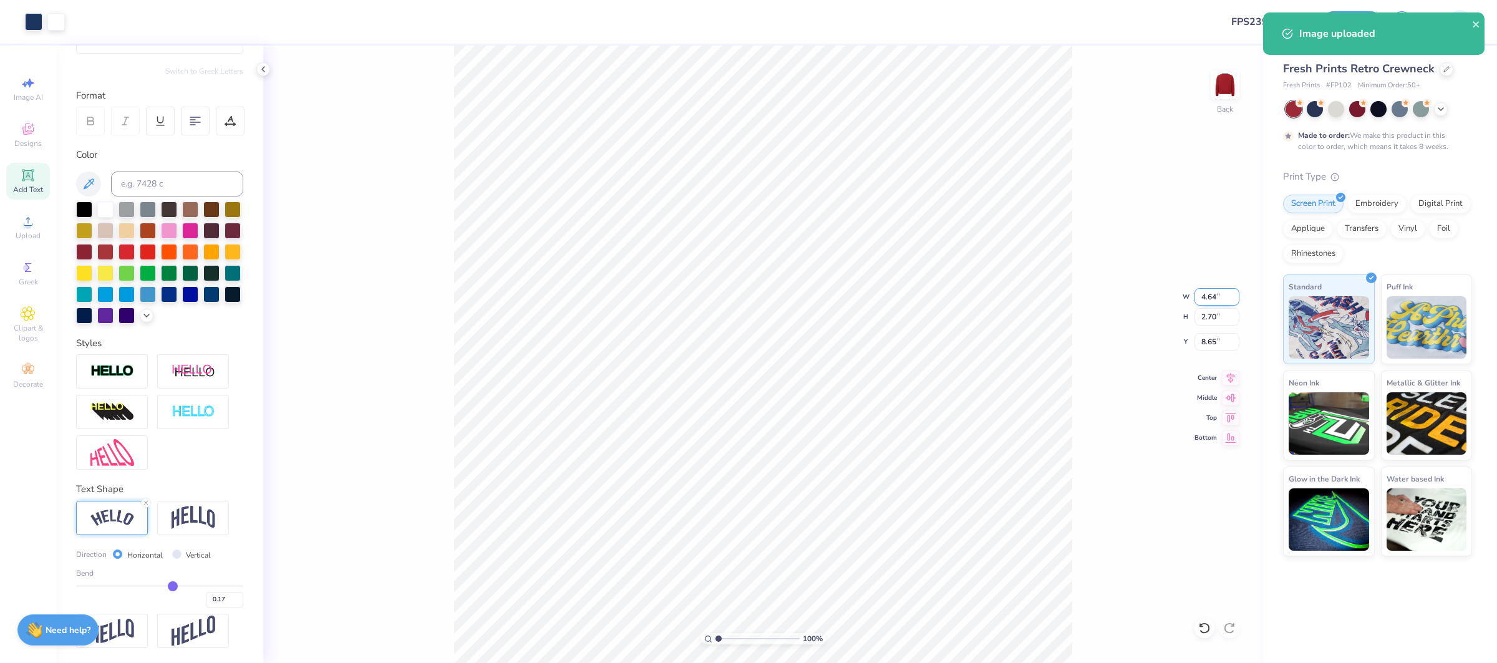
click at [1212, 297] on input "4.64" at bounding box center [1217, 296] width 45 height 17
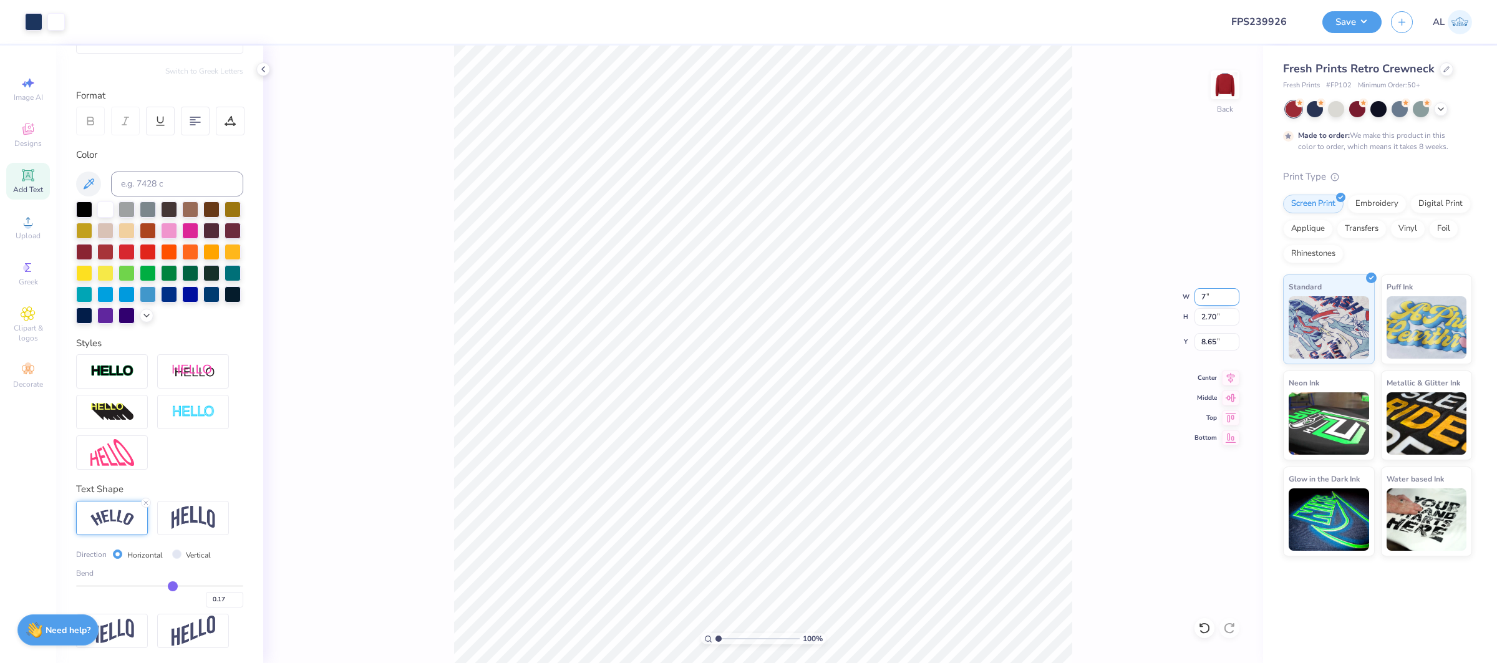
type input "7.00"
type input "4.07"
type input "7.96"
click at [1212, 297] on input "7.00" at bounding box center [1217, 296] width 45 height 17
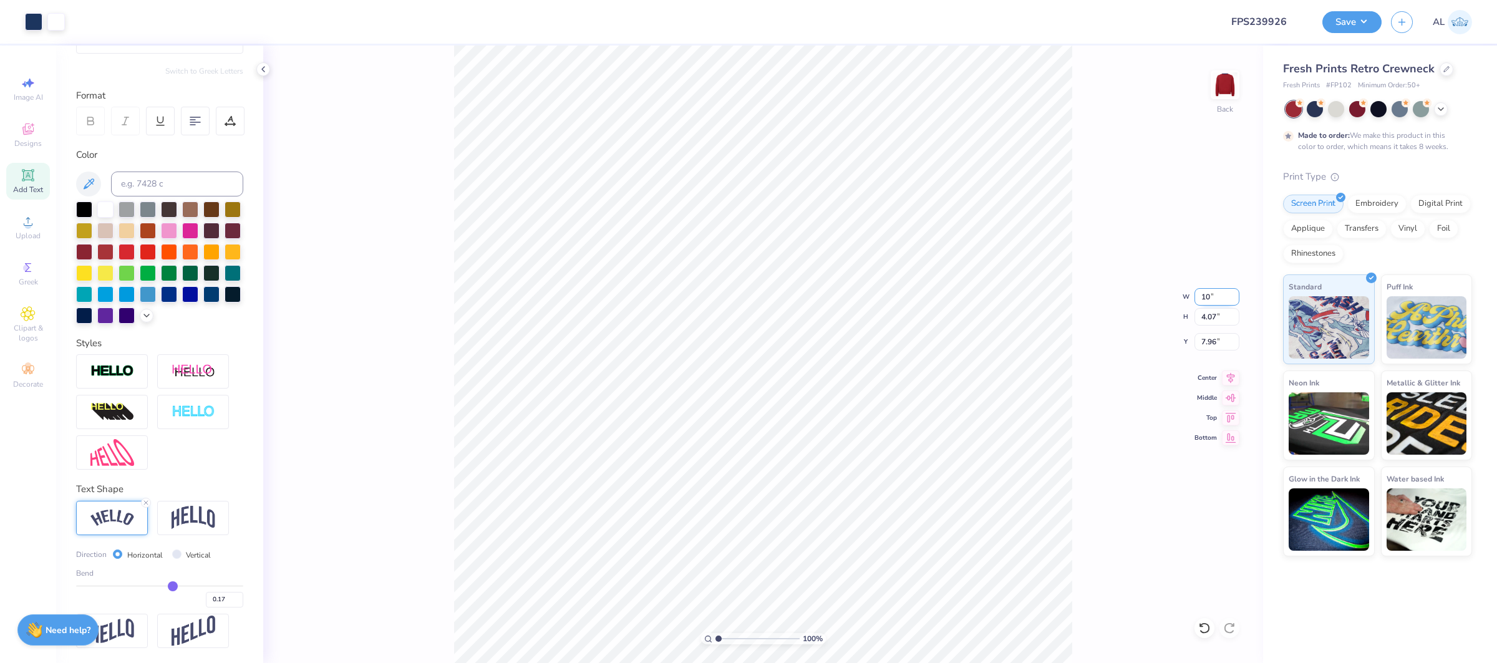
type input "10.00"
type input "5.82"
type input "4.18"
click at [48, 234] on div "Upload" at bounding box center [28, 227] width 44 height 37
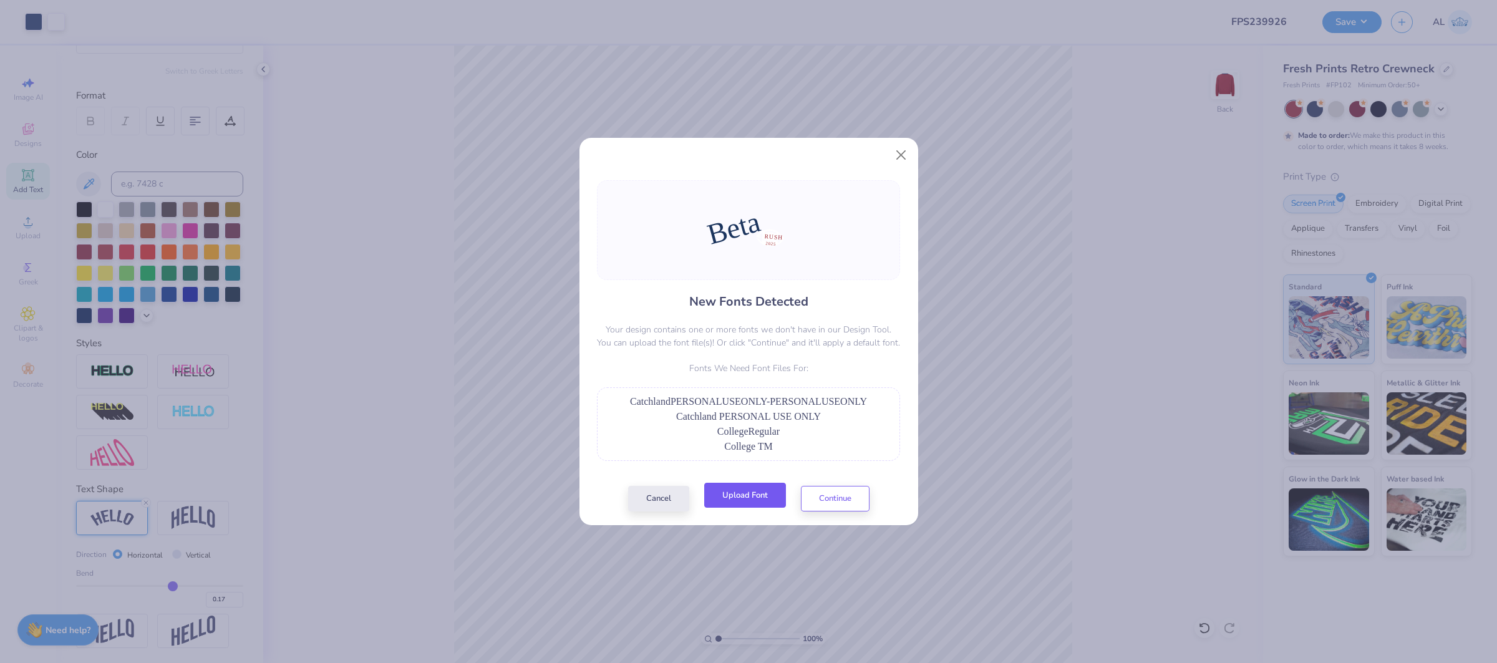
click at [759, 487] on button "Upload Font" at bounding box center [745, 496] width 82 height 26
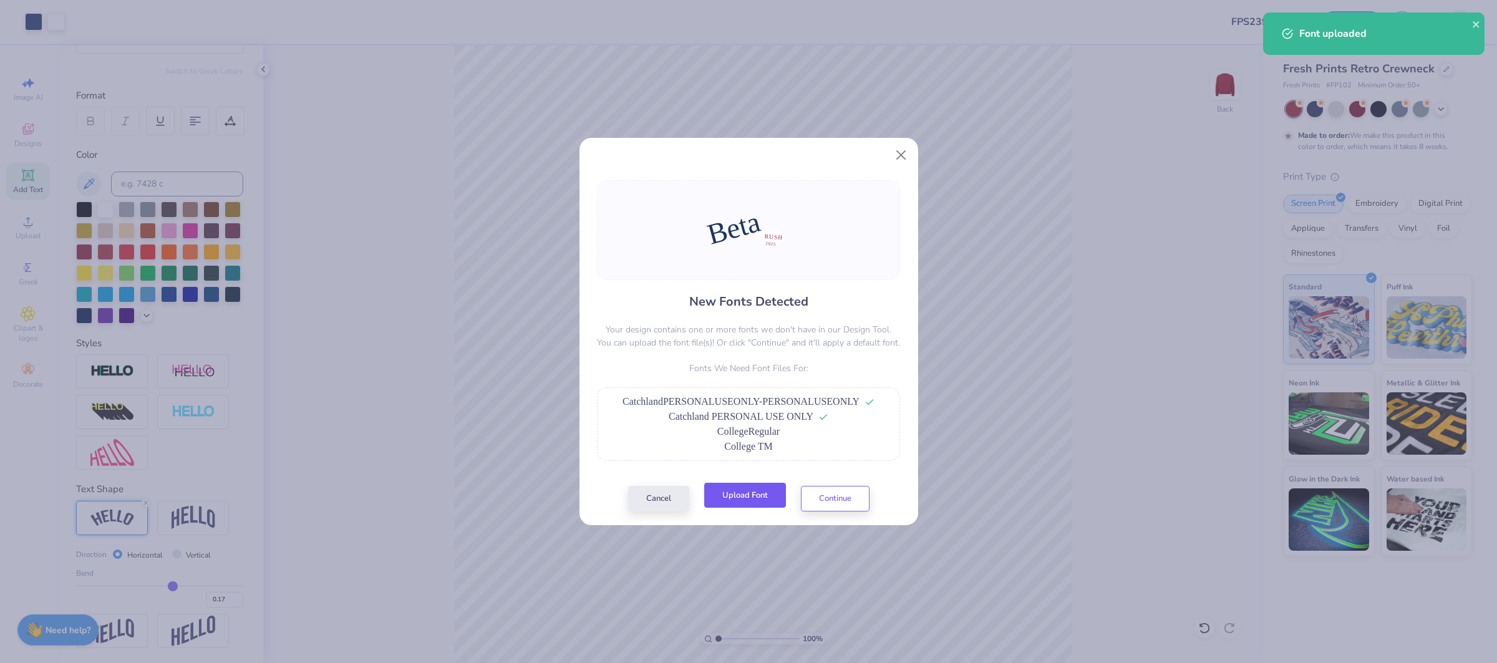
click at [764, 506] on button "Upload Font" at bounding box center [745, 496] width 82 height 26
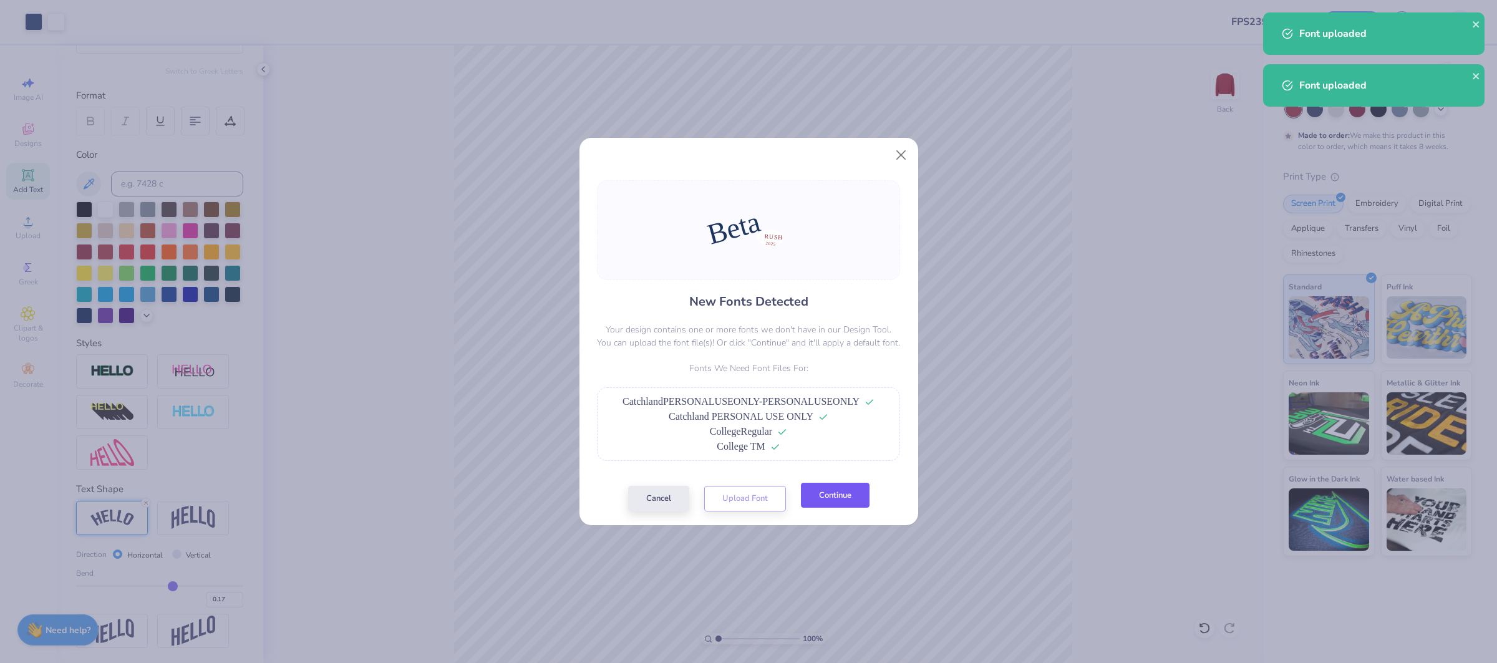
click at [832, 508] on button "Continue" at bounding box center [835, 496] width 69 height 26
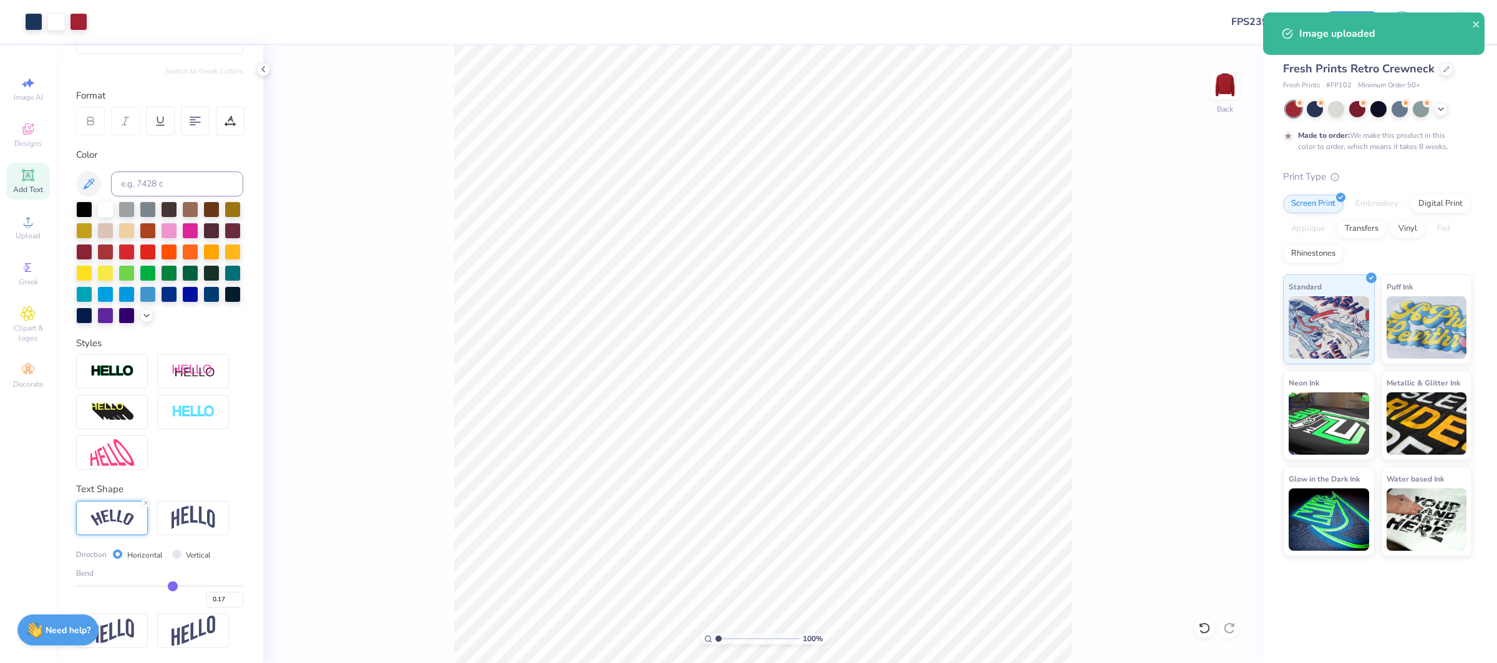
scroll to position [61, 0]
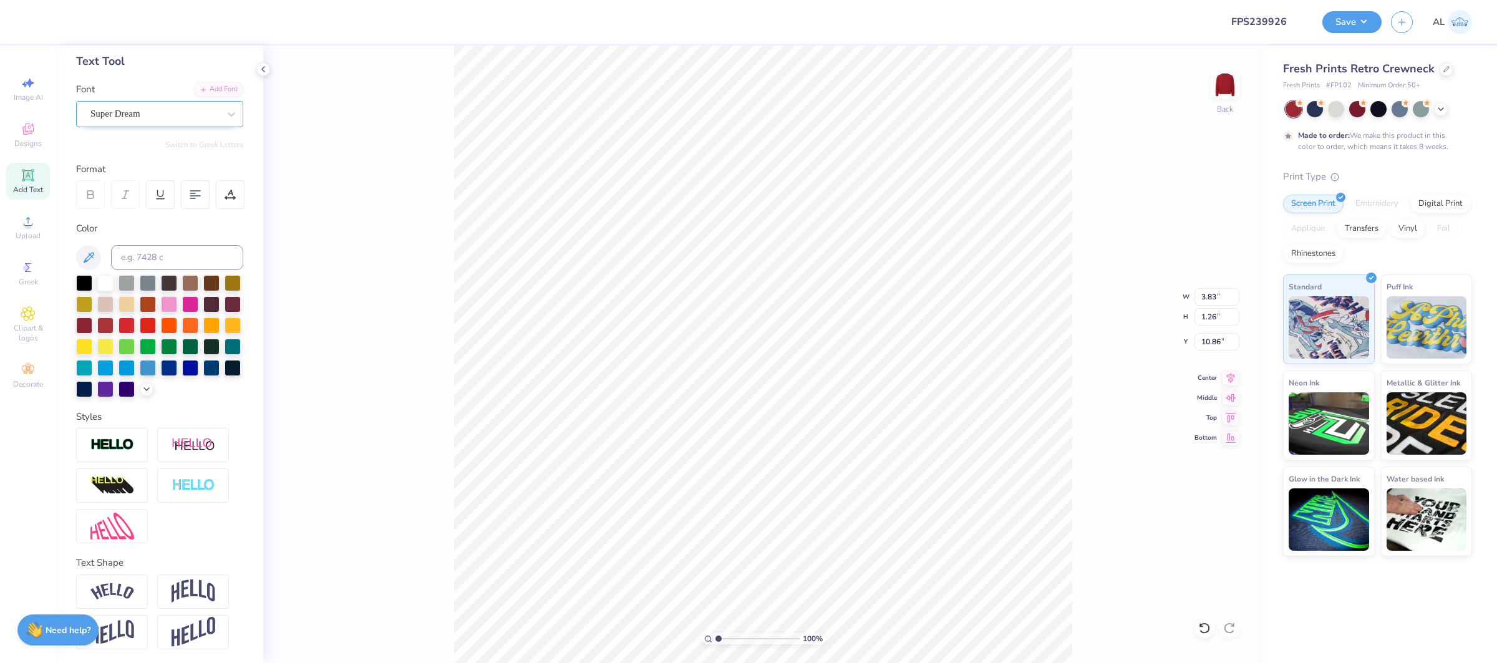
click at [162, 117] on div "Super Dream" at bounding box center [154, 113] width 131 height 19
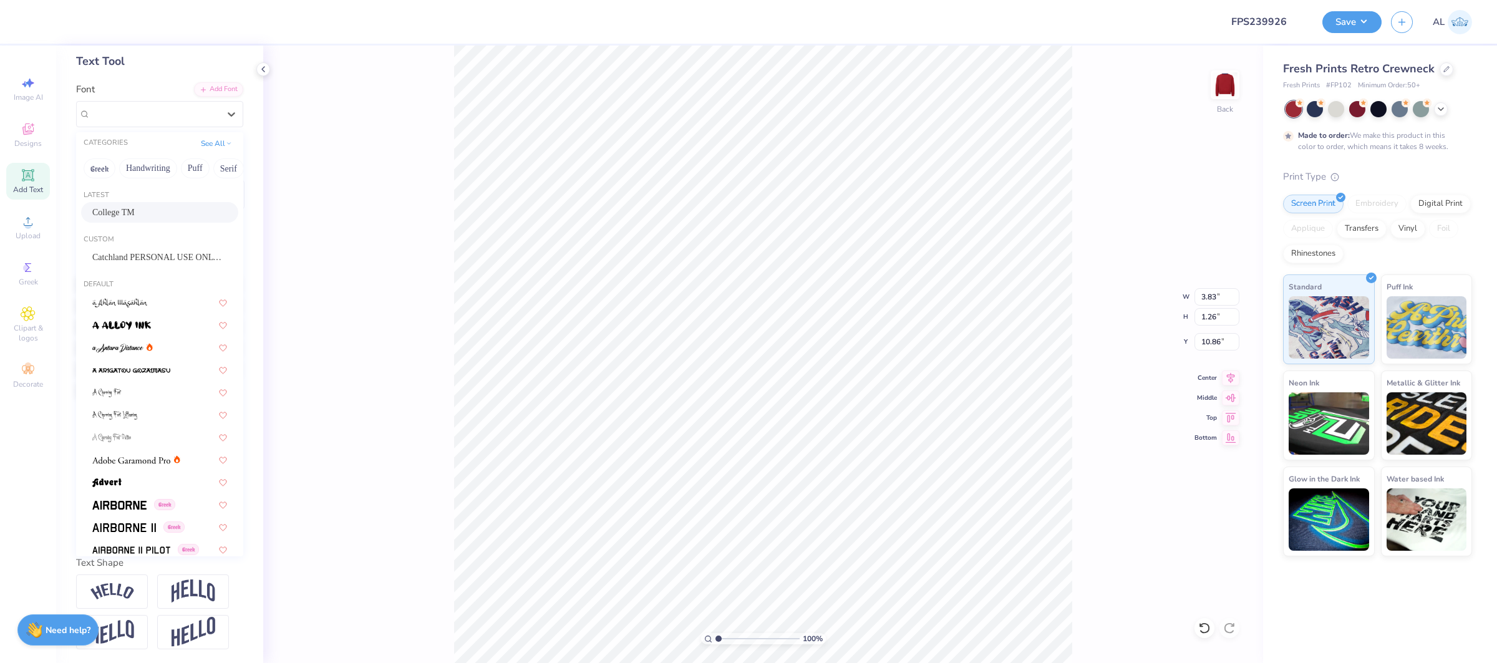
click at [165, 213] on div "College TM" at bounding box center [159, 212] width 135 height 13
type input "2.55"
type input "1.05"
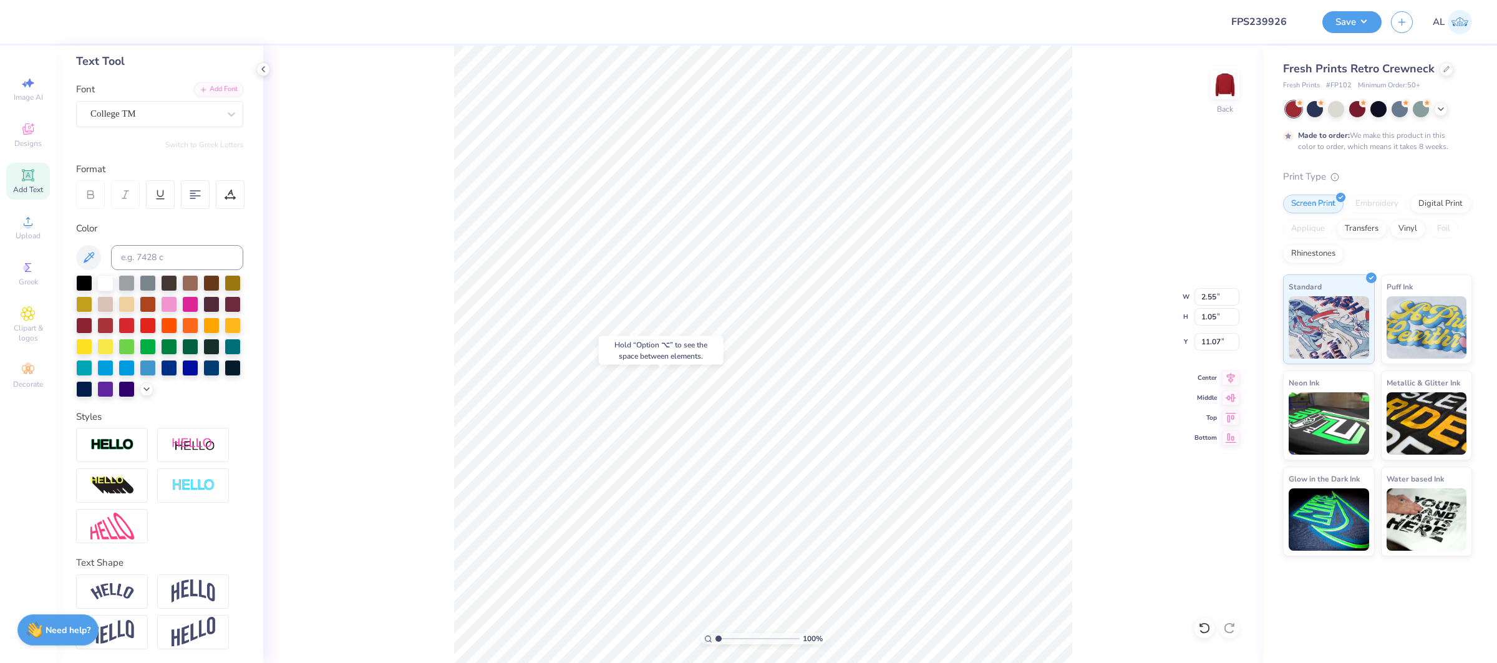
type input "10.93"
type input "2.65"
type input "0.91"
type input "12.58"
click at [186, 120] on div at bounding box center [154, 113] width 129 height 17
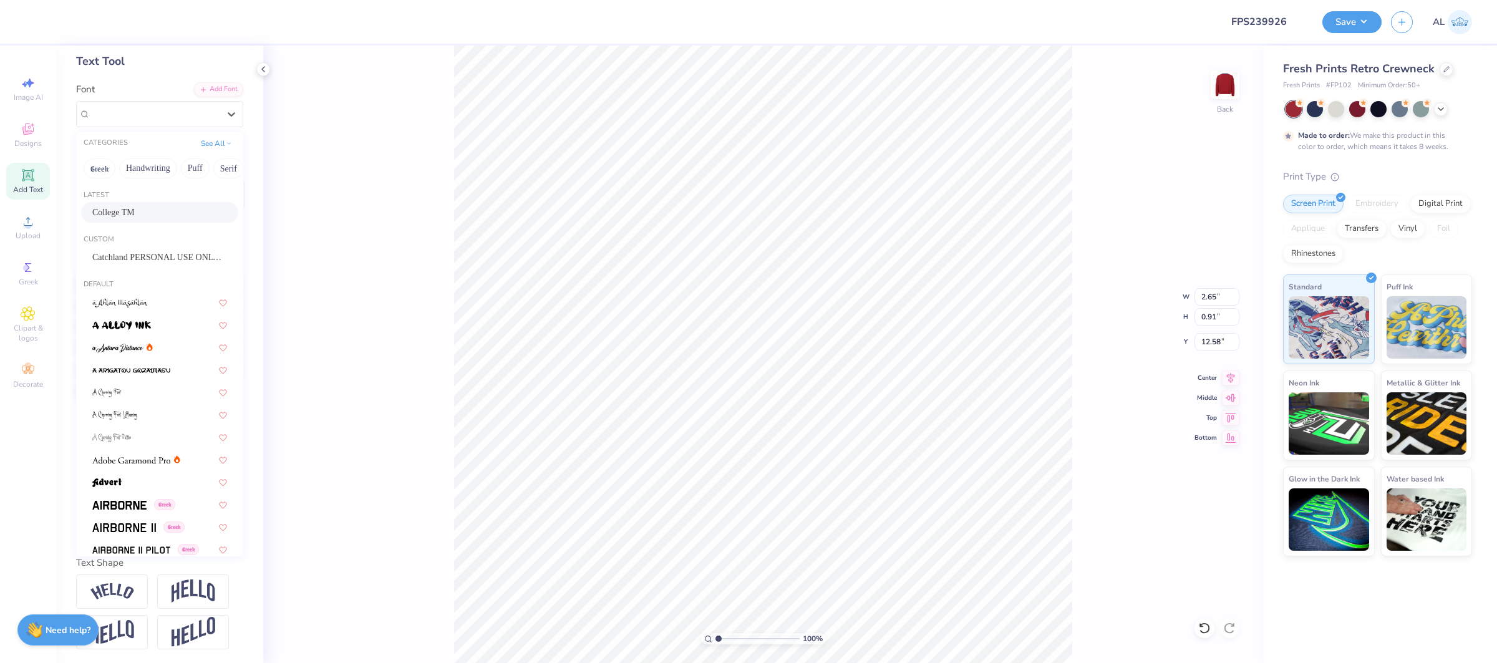
click at [173, 213] on div "College TM" at bounding box center [159, 212] width 135 height 13
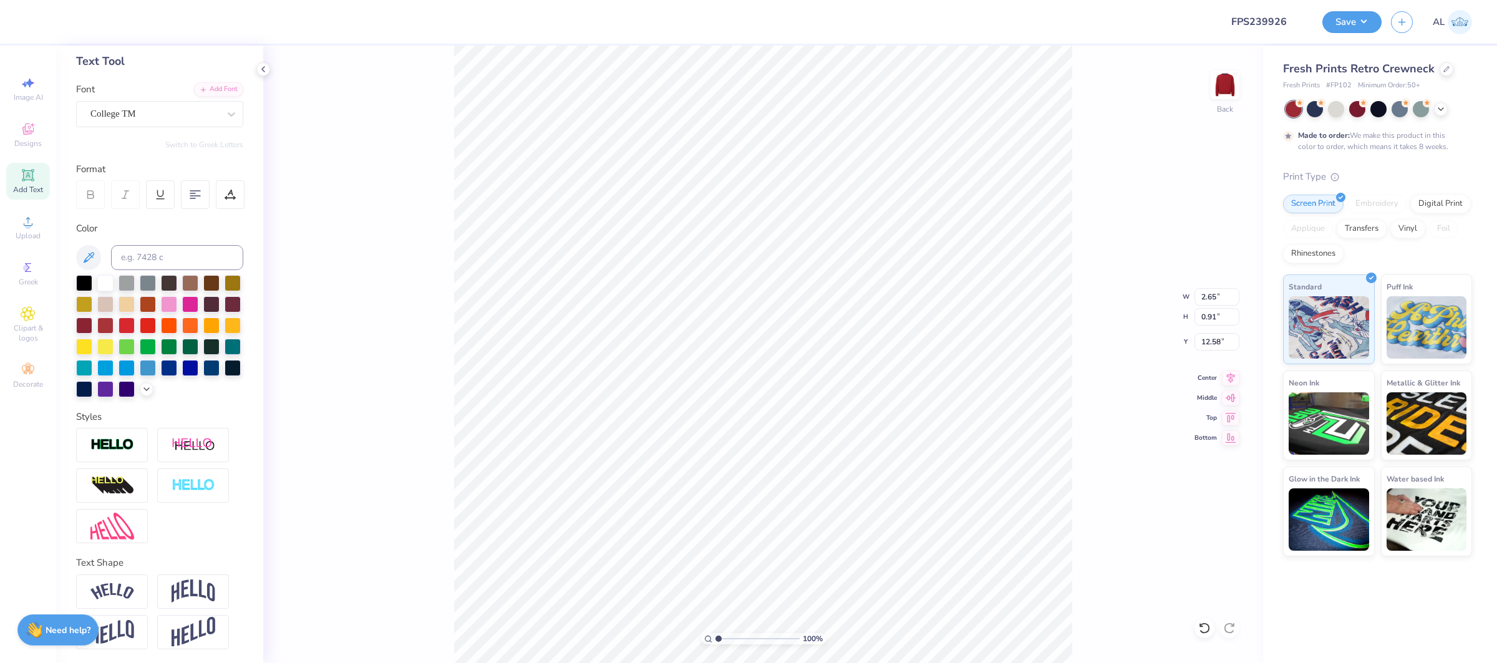
type input "1.79"
type input "0.77"
type input "12.66"
click at [220, 191] on div at bounding box center [230, 194] width 29 height 29
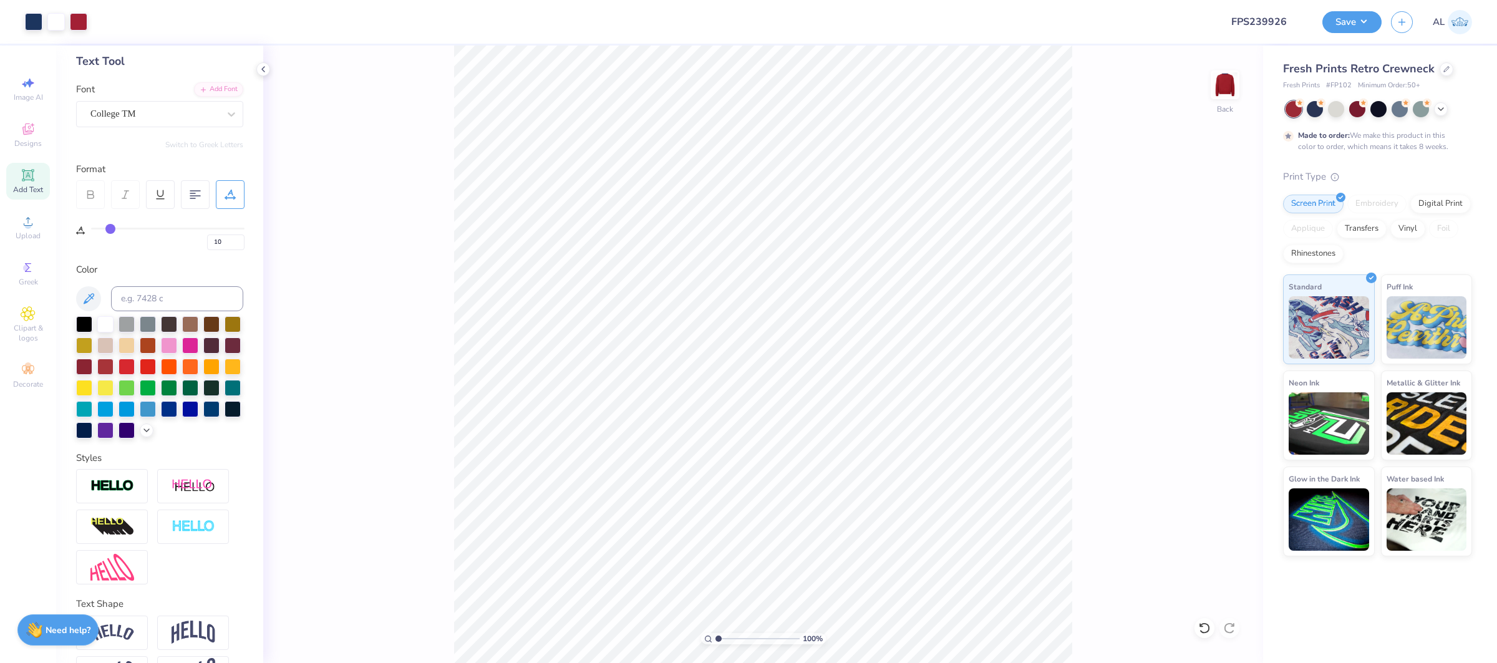
type input "0"
click at [120, 105] on div "Super Dream" at bounding box center [154, 113] width 131 height 19
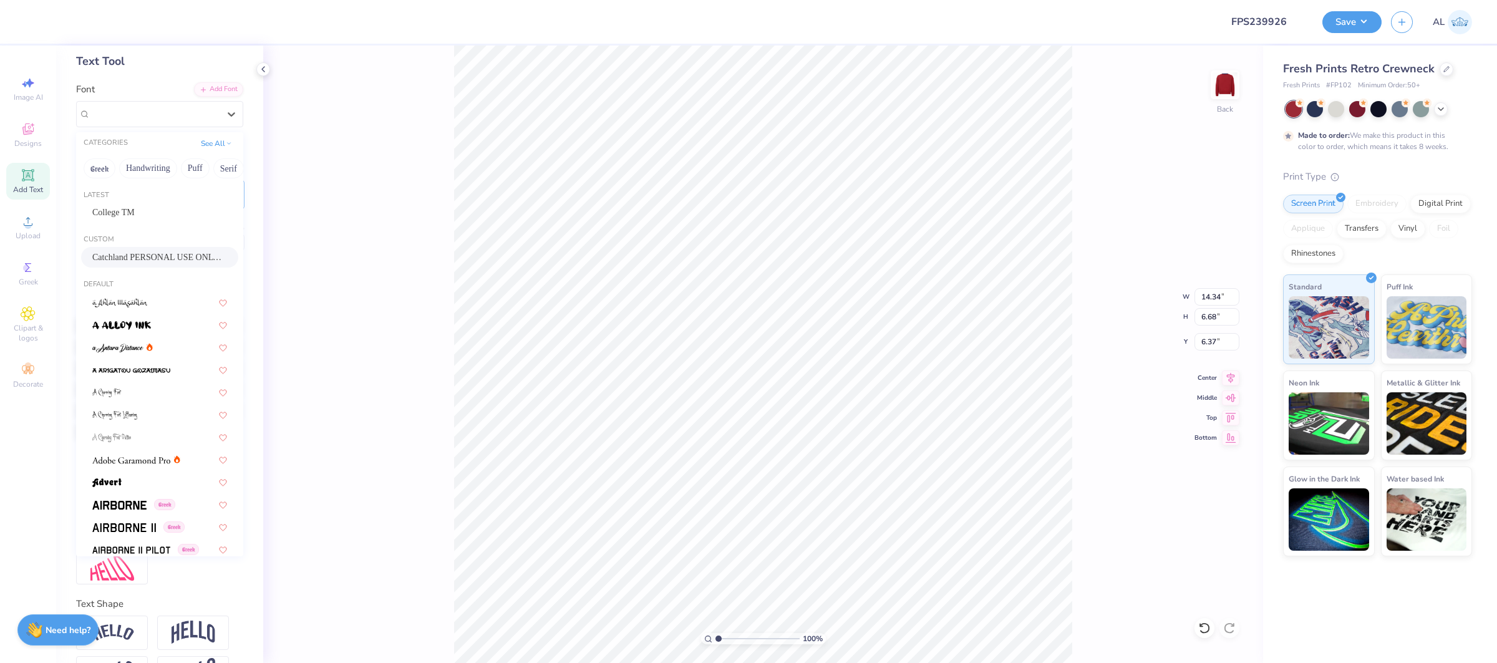
click at [157, 255] on span "Catchland PERSONAL USE ONLY PERSONAL USE ONLY" at bounding box center [159, 257] width 135 height 13
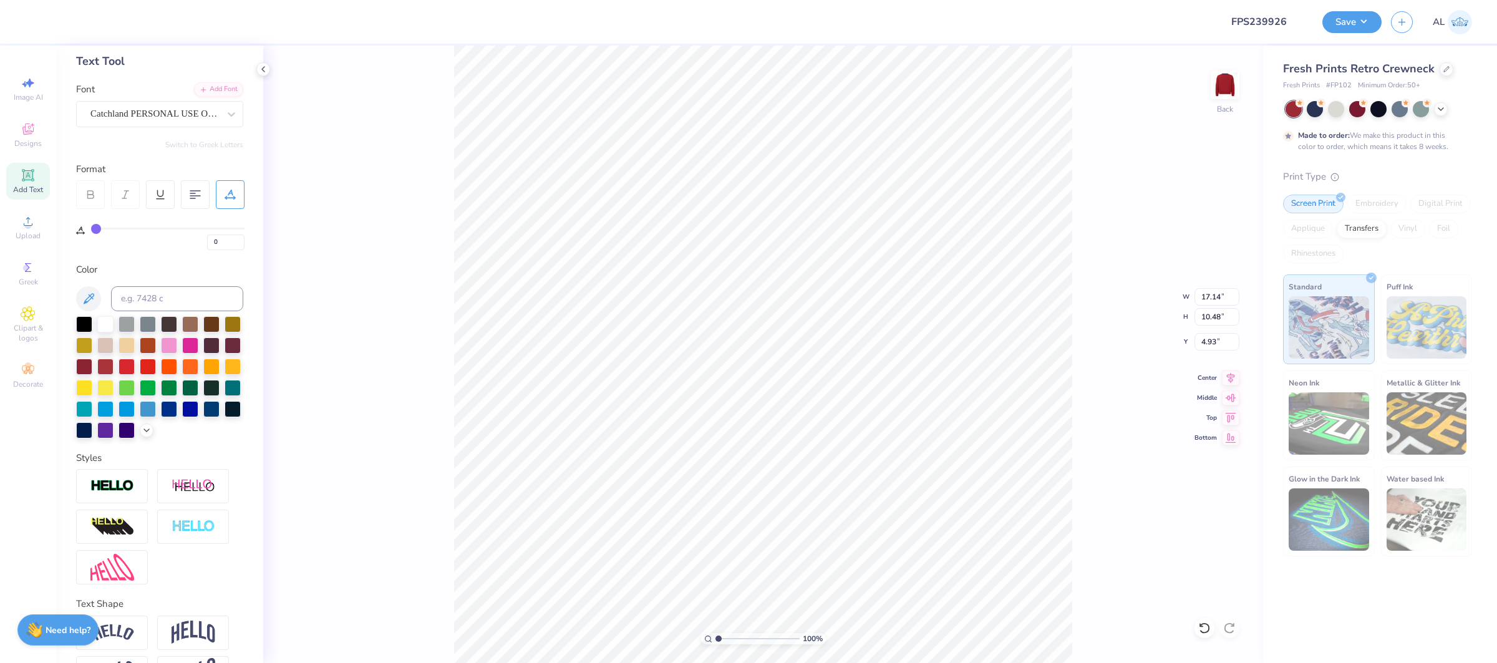
type input "17.14"
type input "10.48"
type input "4.93"
click at [127, 485] on img at bounding box center [112, 486] width 44 height 14
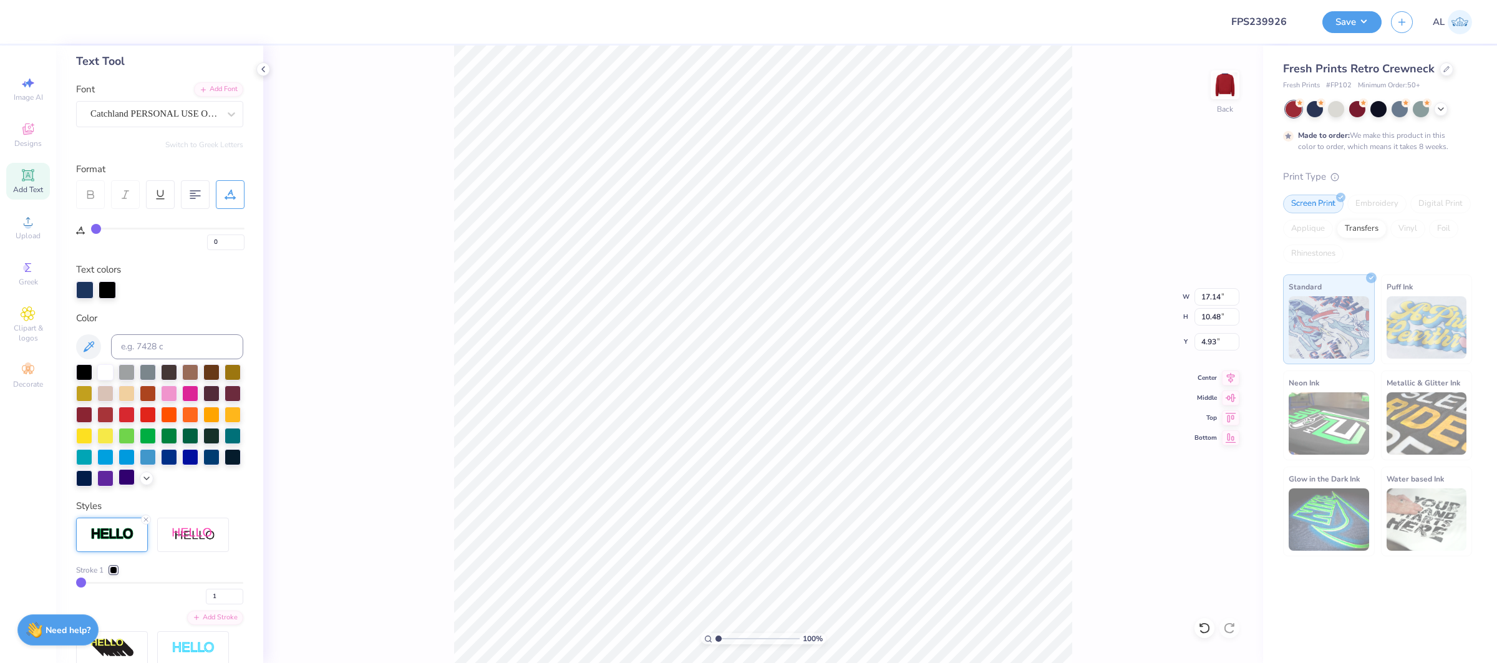
type input "17.18"
type input "10.52"
type input "4.91"
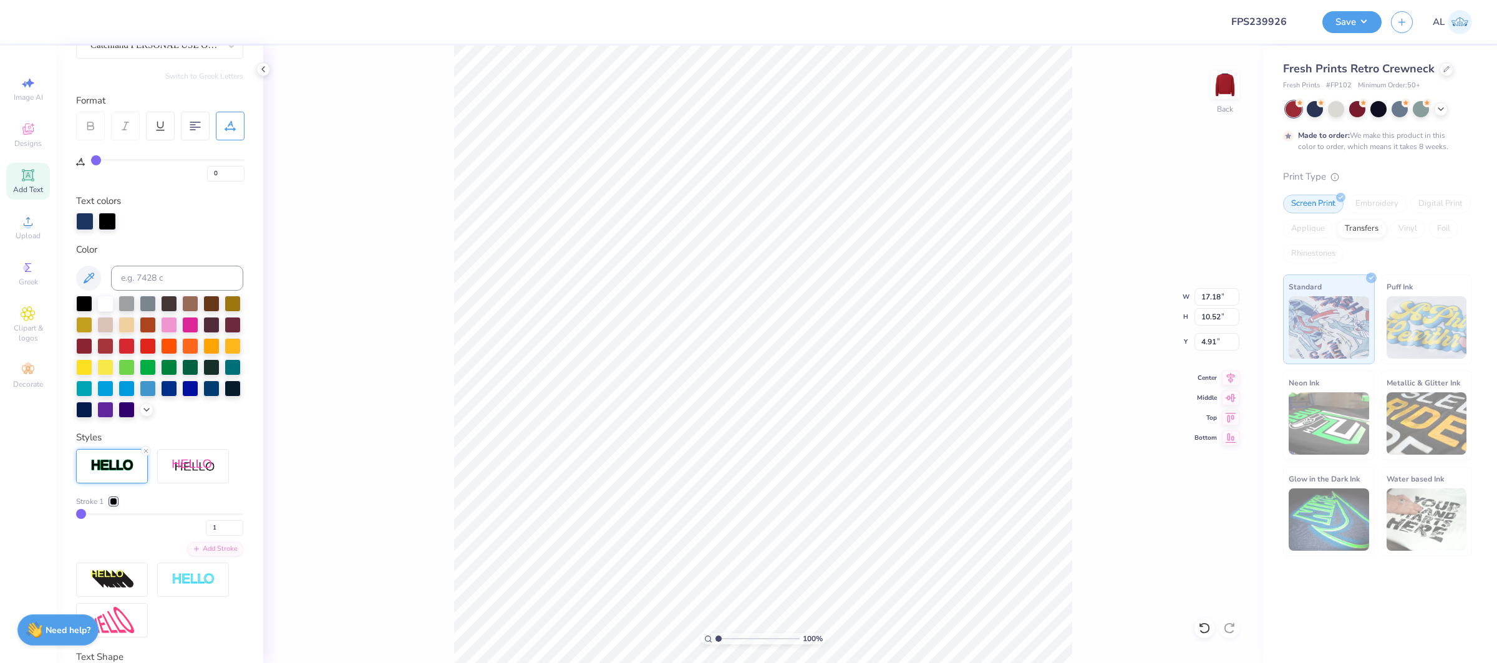
scroll to position [138, 0]
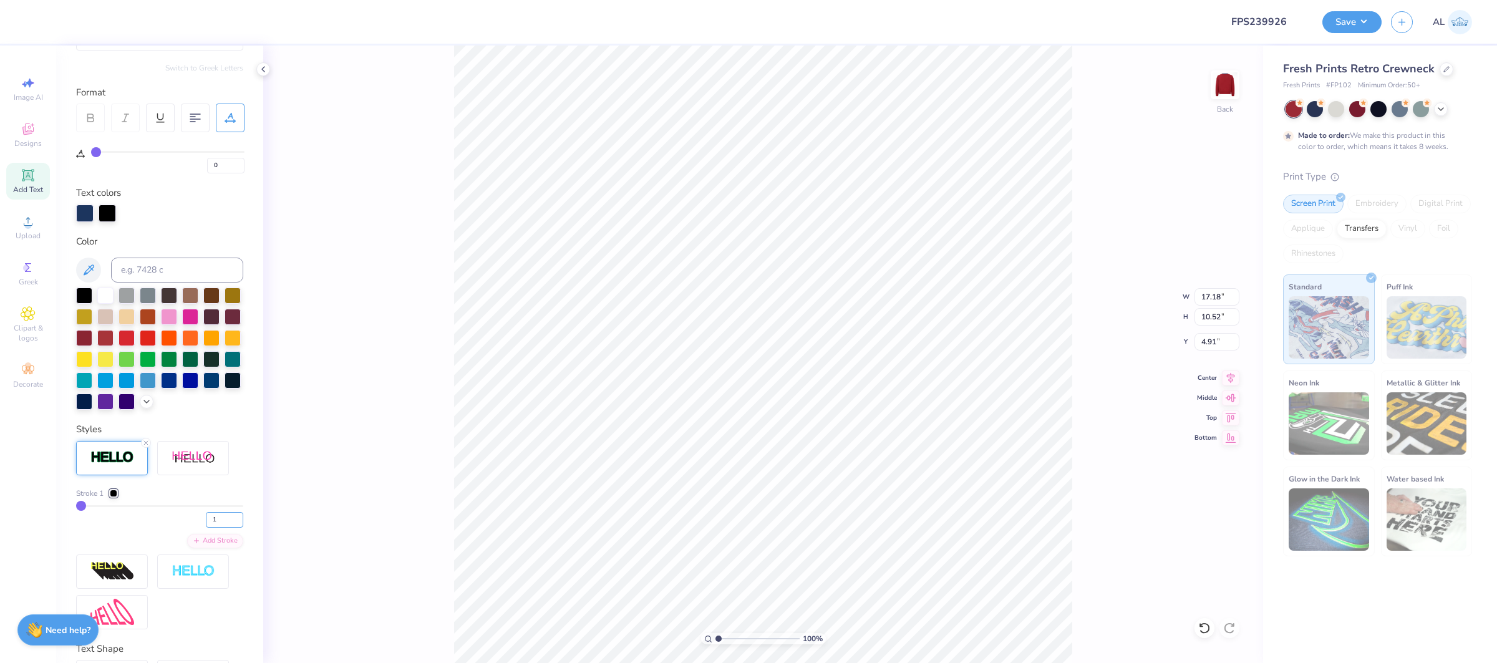
drag, startPoint x: 224, startPoint y: 523, endPoint x: 185, endPoint y: 516, distance: 39.4
click at [185, 516] on div "1" at bounding box center [159, 516] width 167 height 22
type input "3"
type input "17.26"
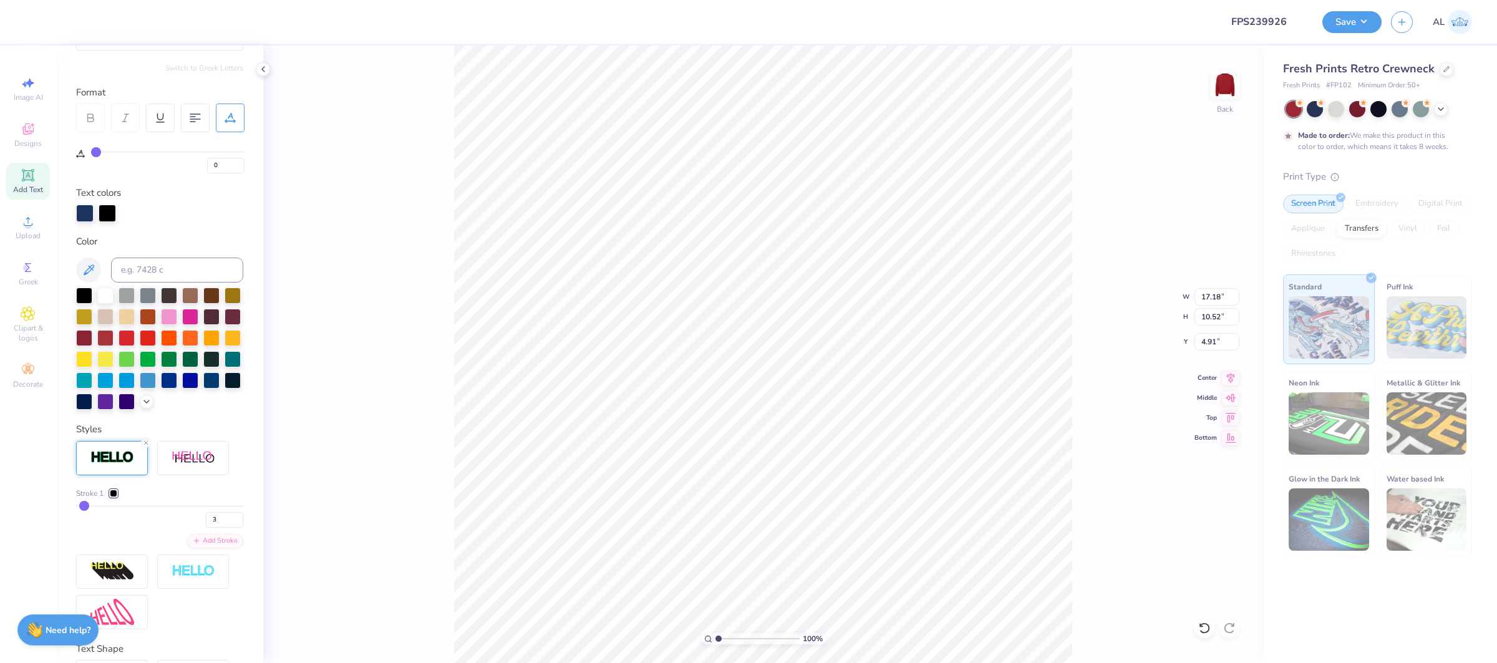
type input "10.60"
type input "4.87"
click at [114, 495] on div at bounding box center [113, 493] width 7 height 7
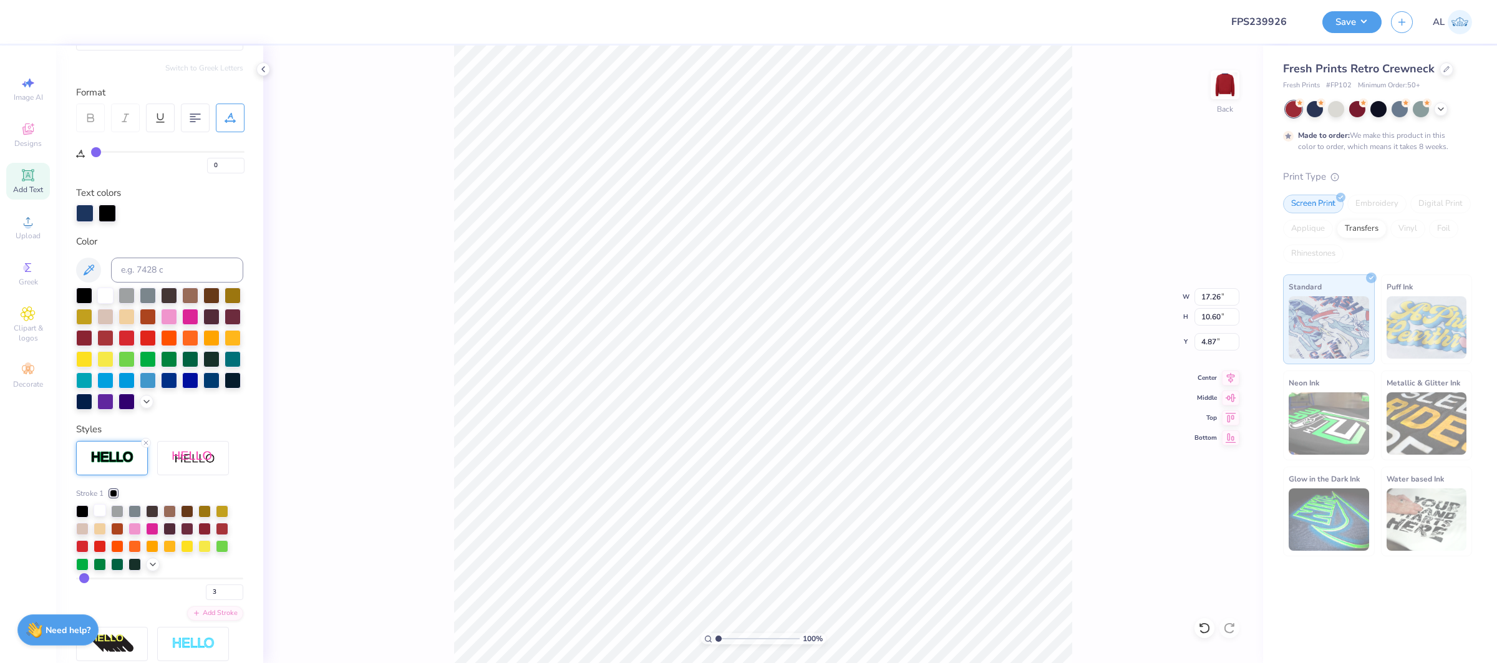
click at [98, 513] on div at bounding box center [100, 510] width 12 height 12
type input "10.60"
type input "4.87"
click at [1203, 294] on input "17.64" at bounding box center [1217, 296] width 45 height 17
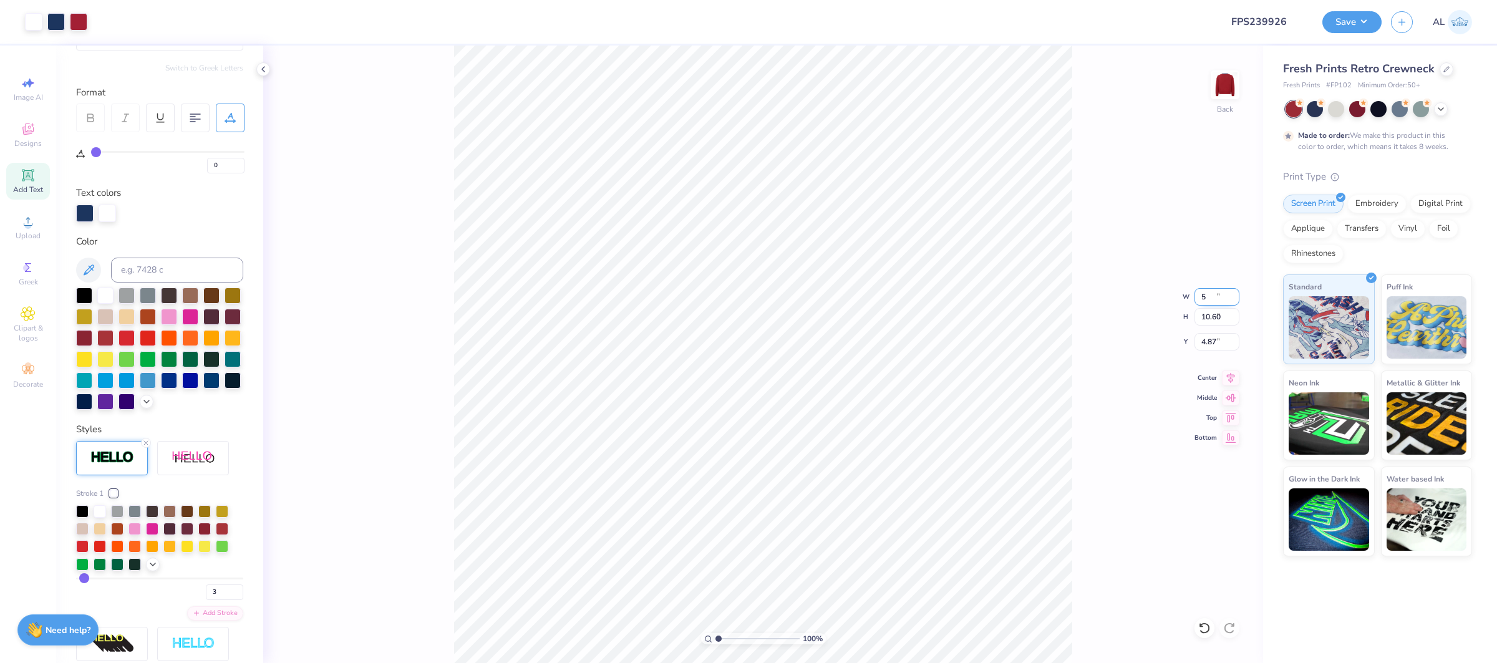
type input "5.00"
type input "3.00"
type input "11.85"
type input "1.91"
click at [726, 639] on input "range" at bounding box center [758, 638] width 84 height 11
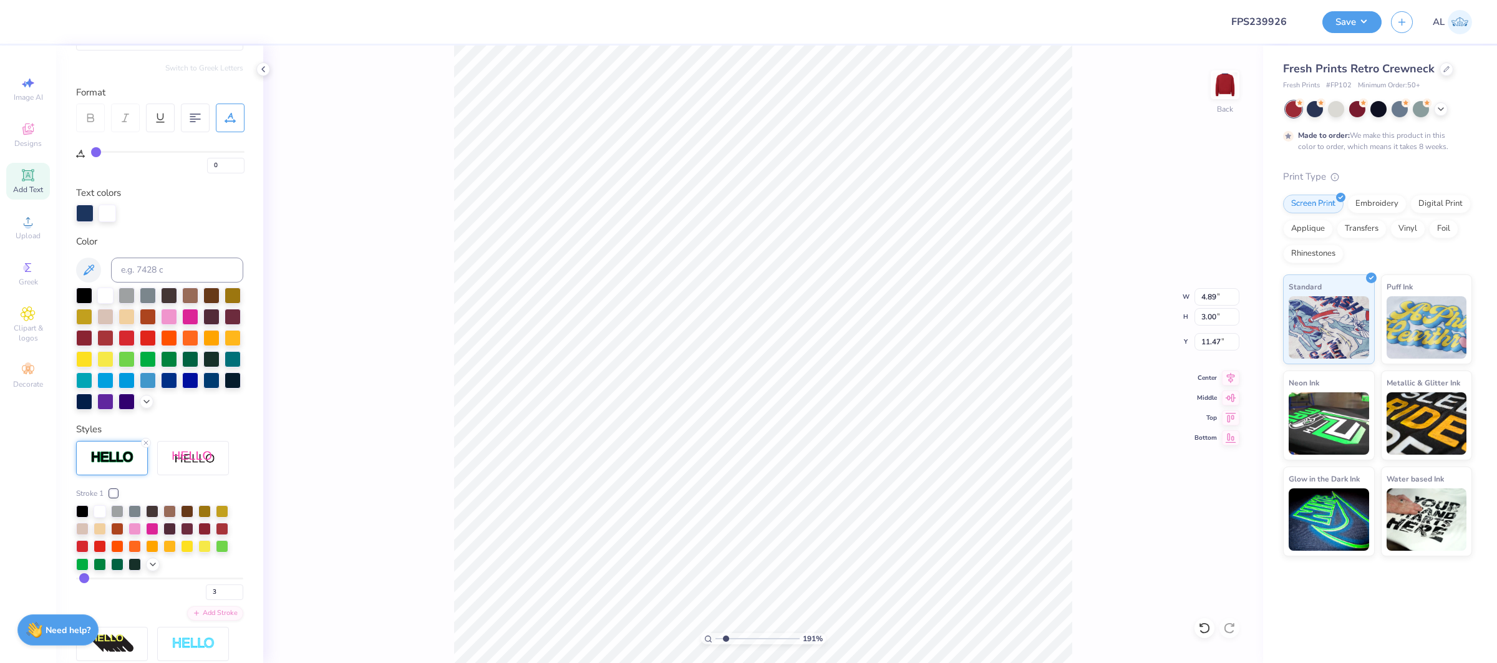
type input "11.47"
type input "10.00"
type input "5.82"
type input "4.18"
click at [1213, 296] on input "4.89" at bounding box center [1217, 296] width 45 height 17
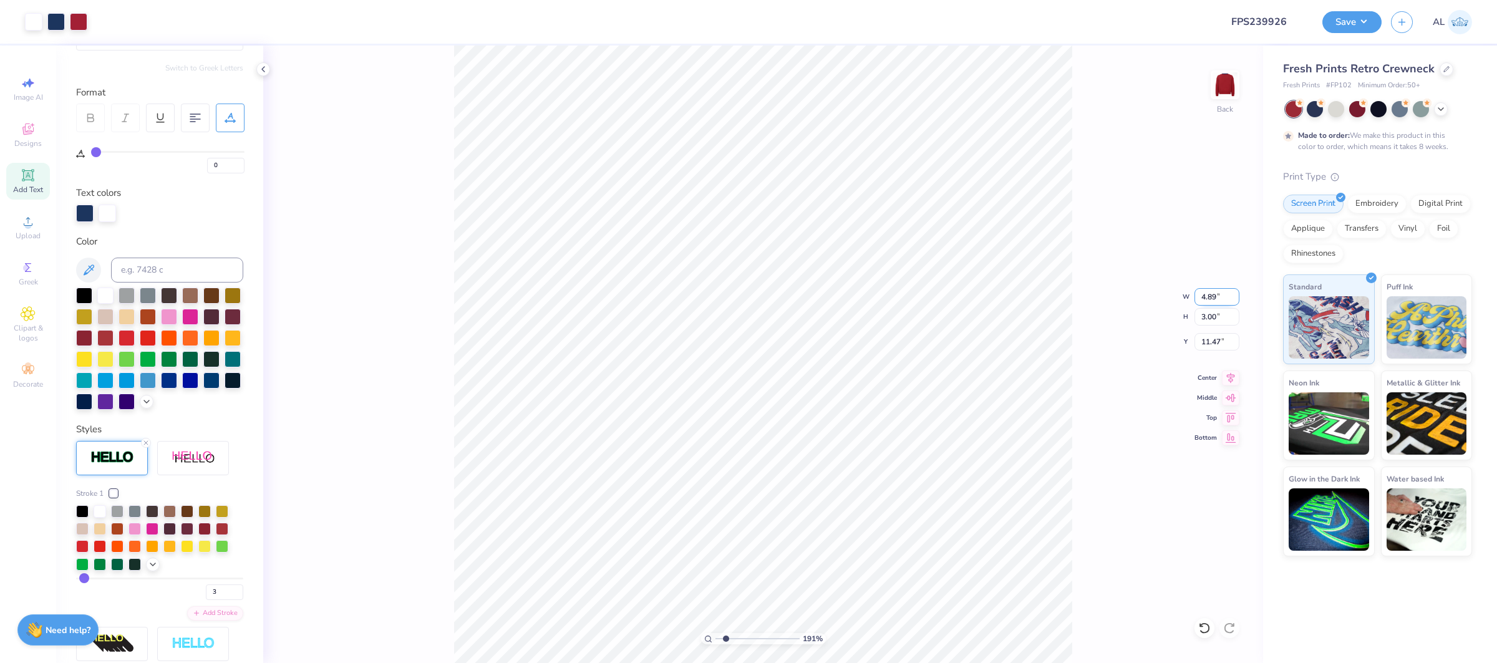
click at [1213, 296] on input "4.89" at bounding box center [1217, 296] width 45 height 17
type input "10.00"
type input "6.14"
type input "9.90"
type input "3.86"
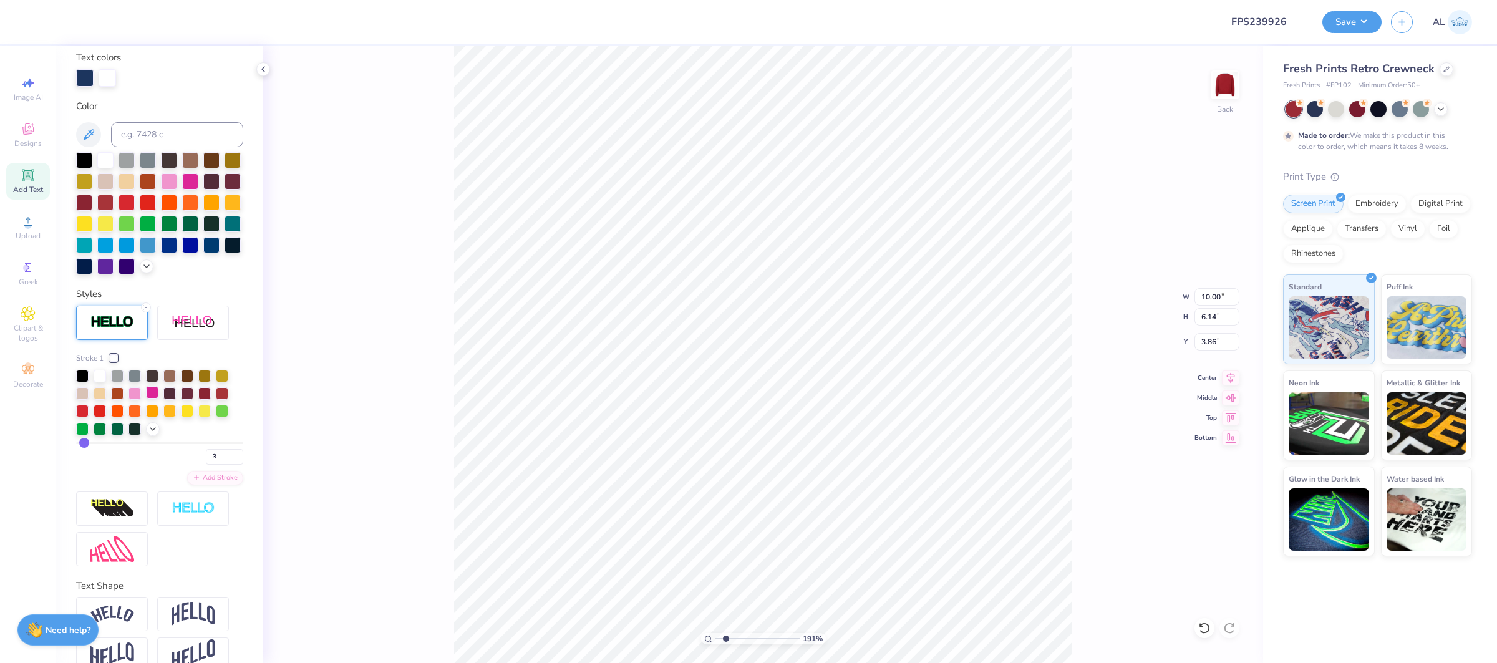
scroll to position [297, 0]
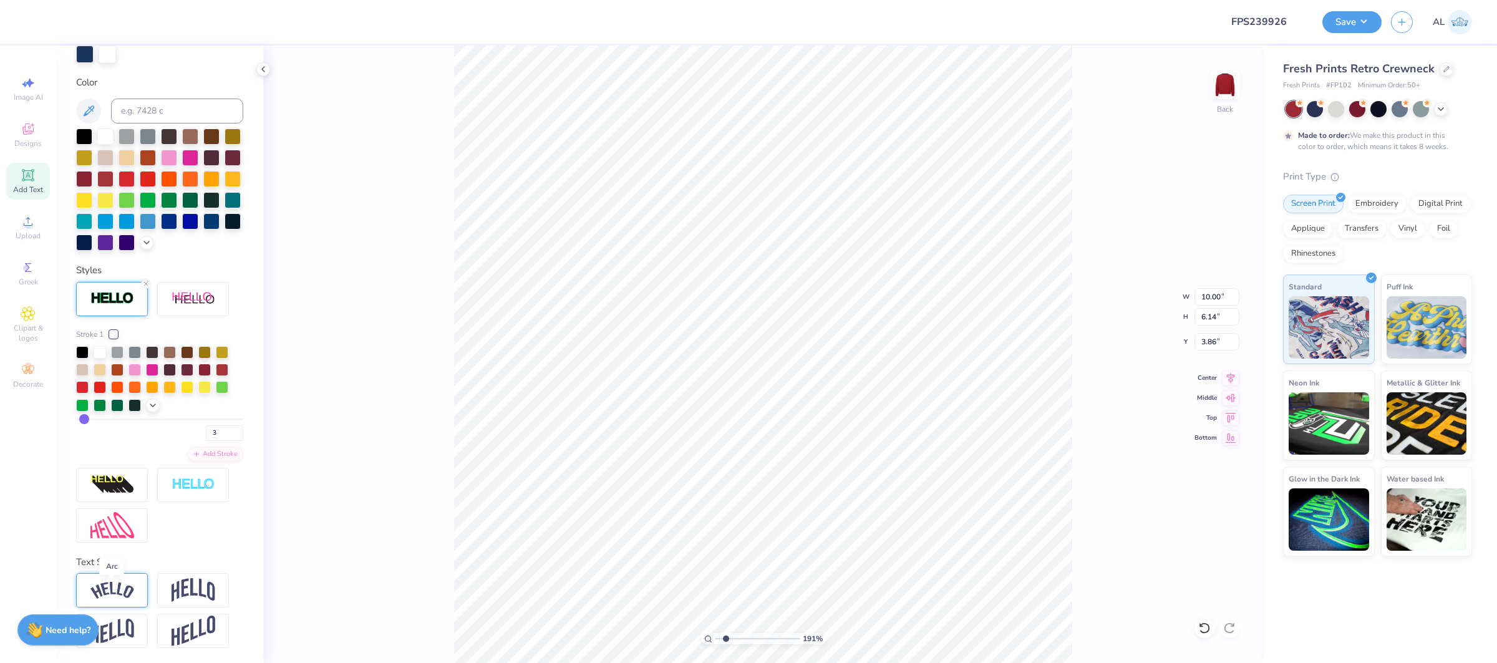
click at [112, 591] on img at bounding box center [112, 590] width 44 height 17
type input "13.55"
type input "7.16"
type input "3.28"
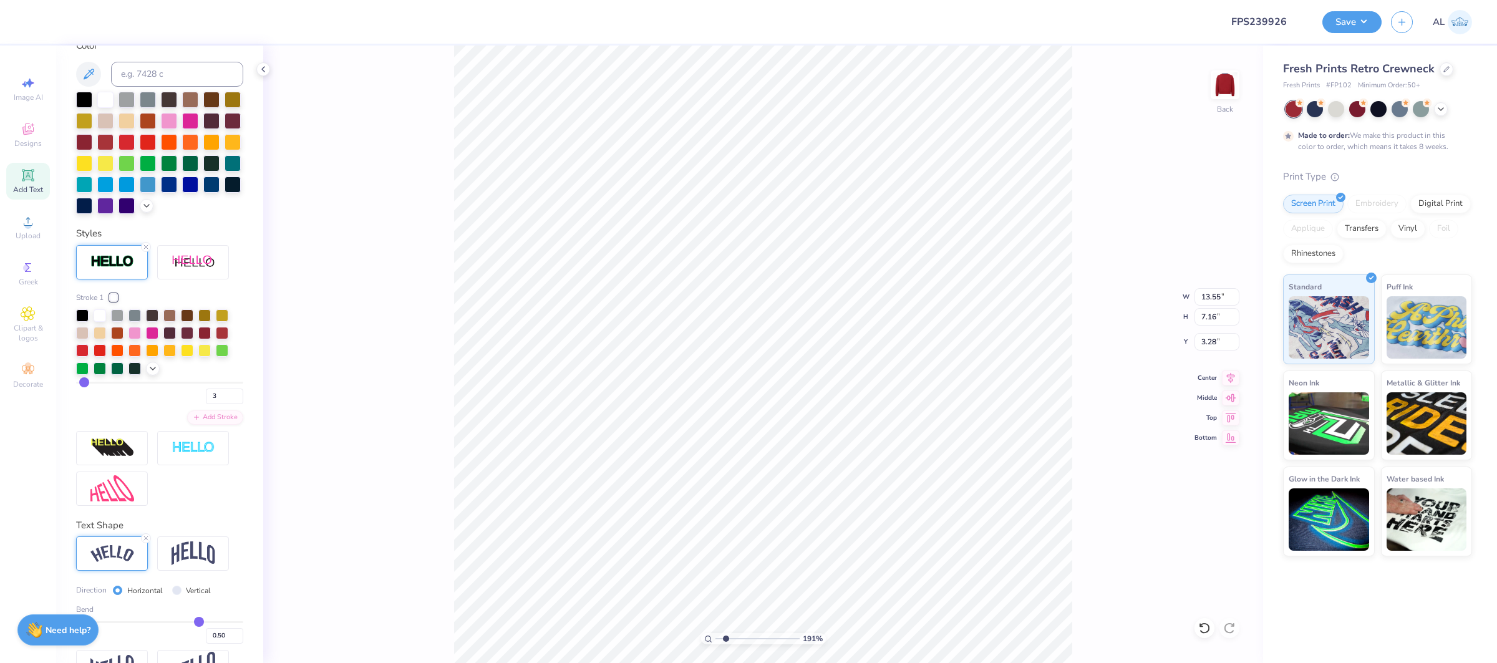
scroll to position [370, 0]
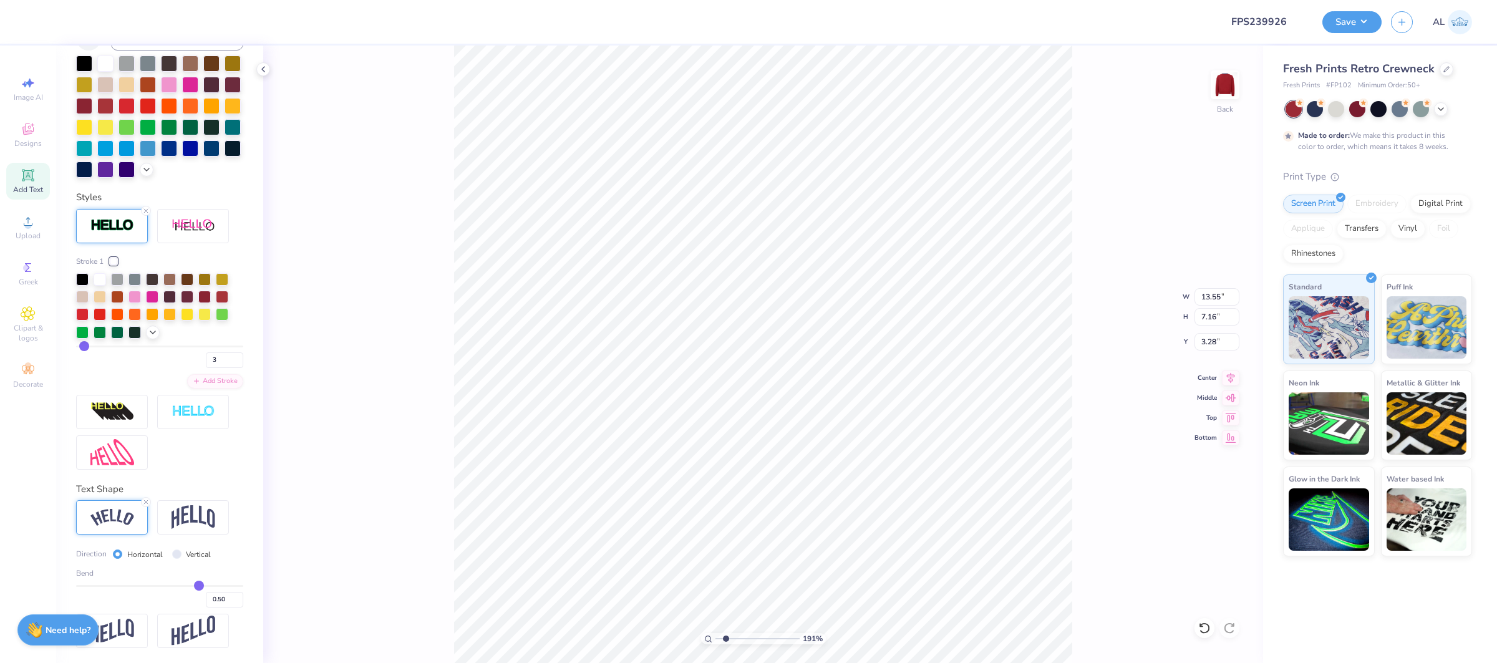
type input "0.47"
type input "0.46"
type input "0.44"
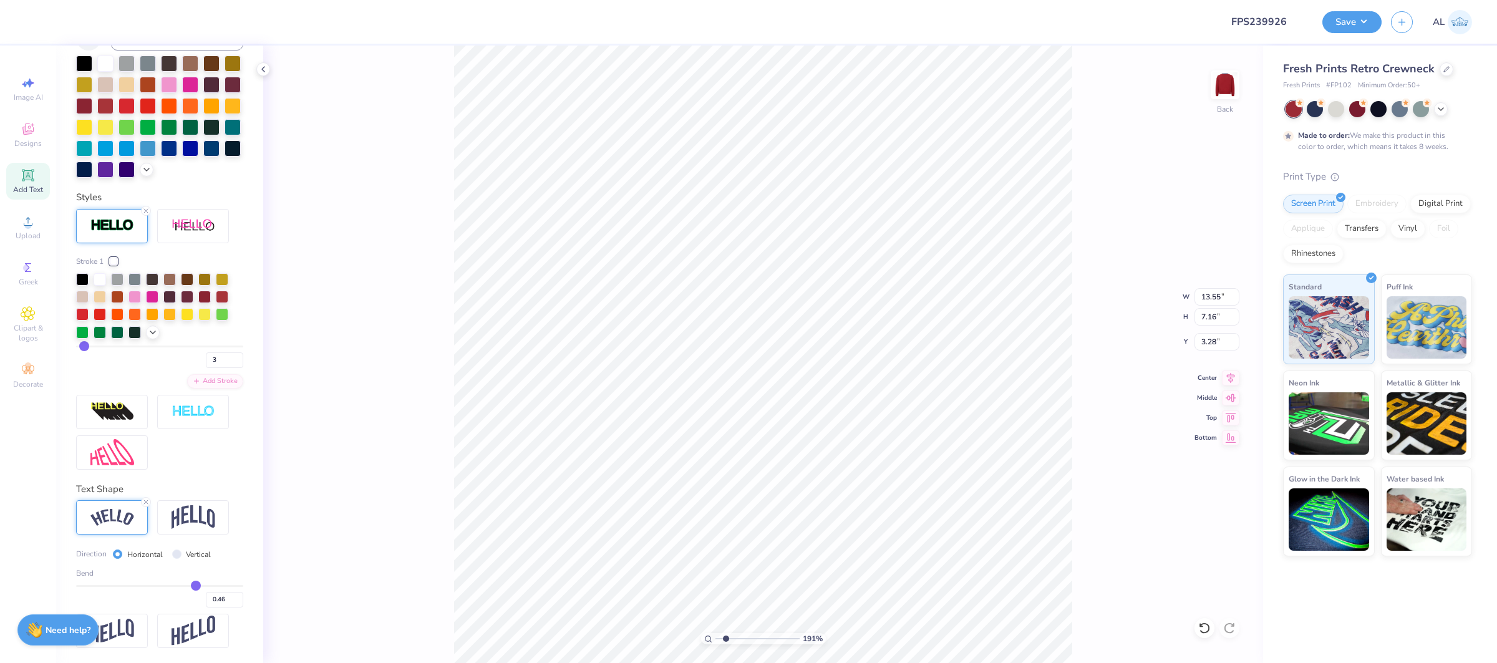
type input "0.44"
type input "0.4"
type input "0.40"
type input "0.37"
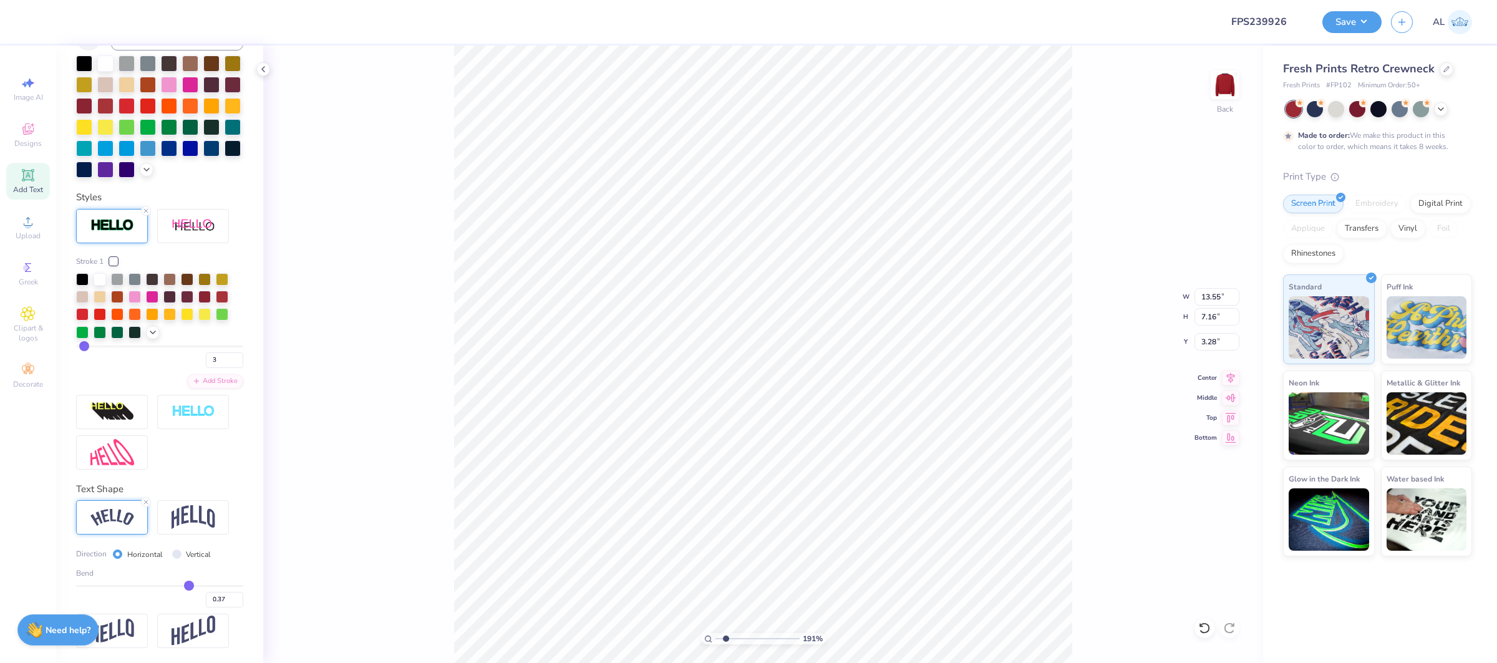
type input "0.33"
type input "0.32"
type input "0.31"
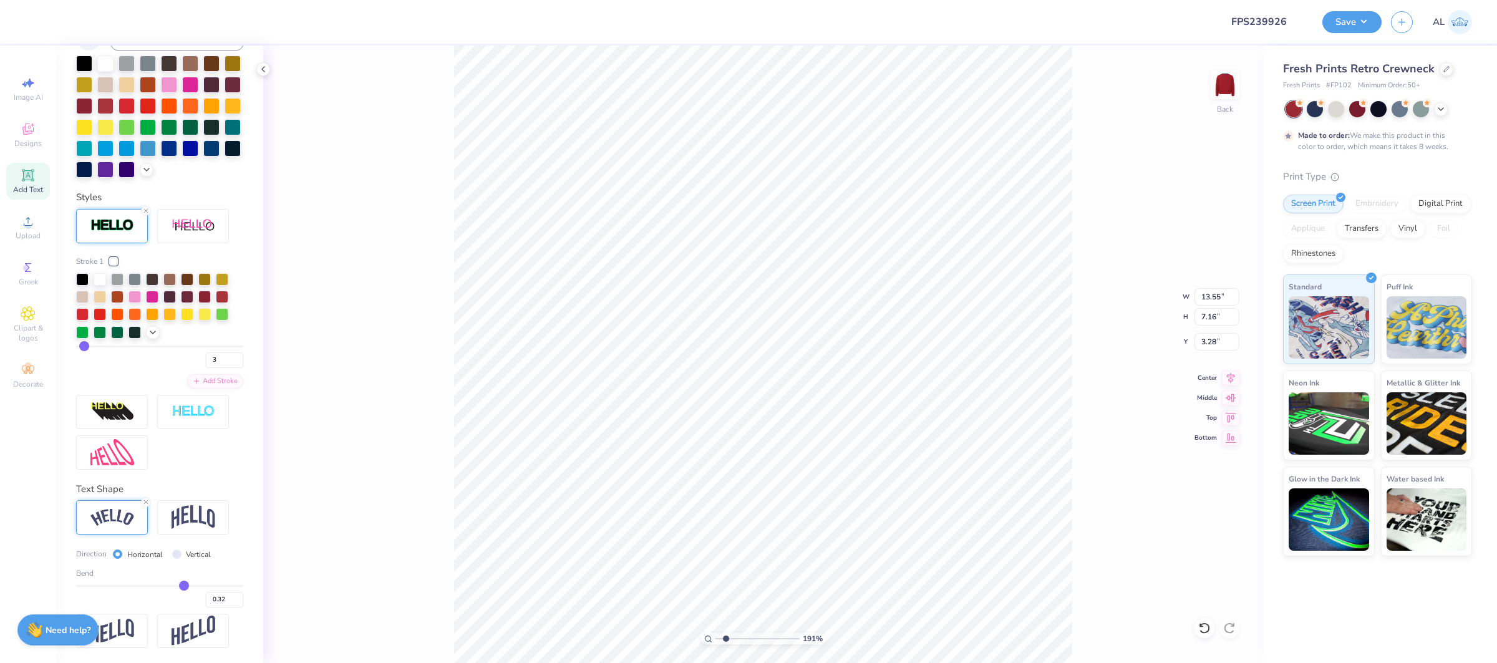
type input "0.31"
drag, startPoint x: 197, startPoint y: 586, endPoint x: 183, endPoint y: 587, distance: 13.2
type input "0.31"
click at [183, 587] on input "range" at bounding box center [159, 586] width 167 height 2
type input "12.32"
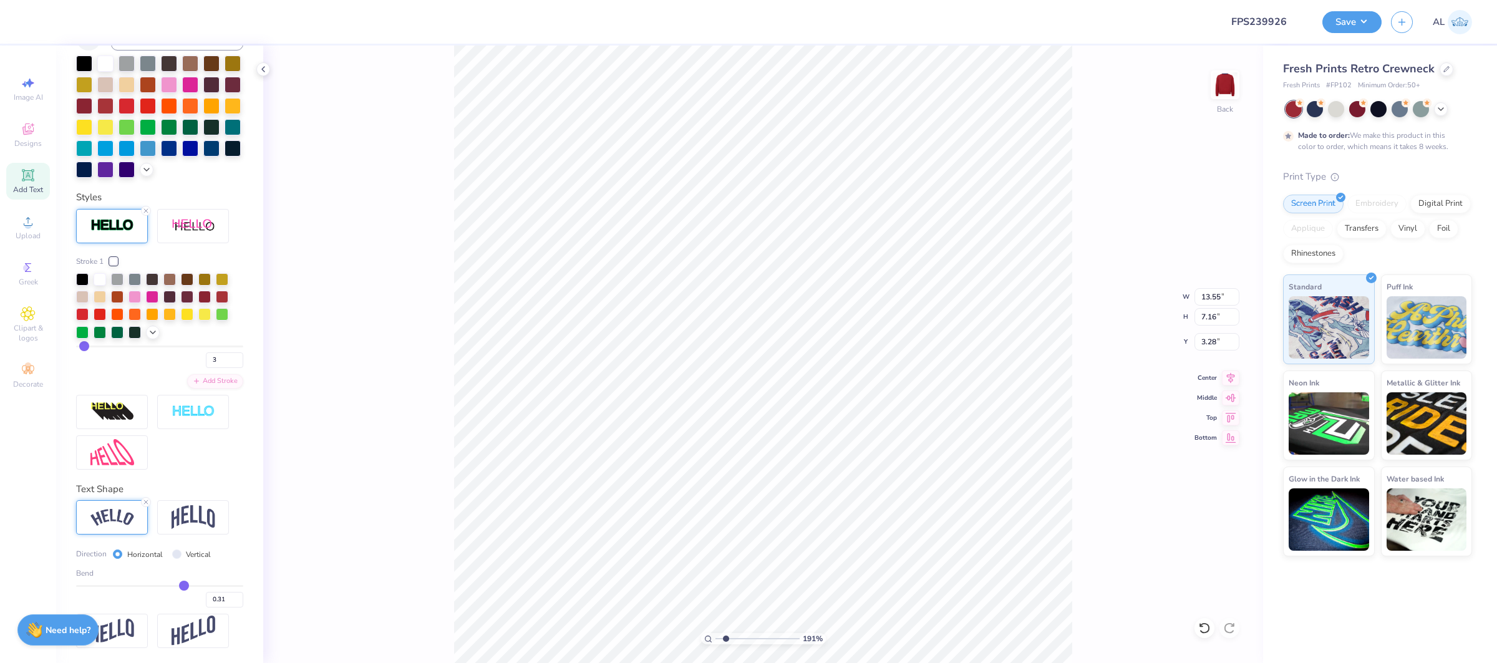
type input "6.60"
type input "3.48"
type input "0.3"
type input "0.30"
type input "0.29"
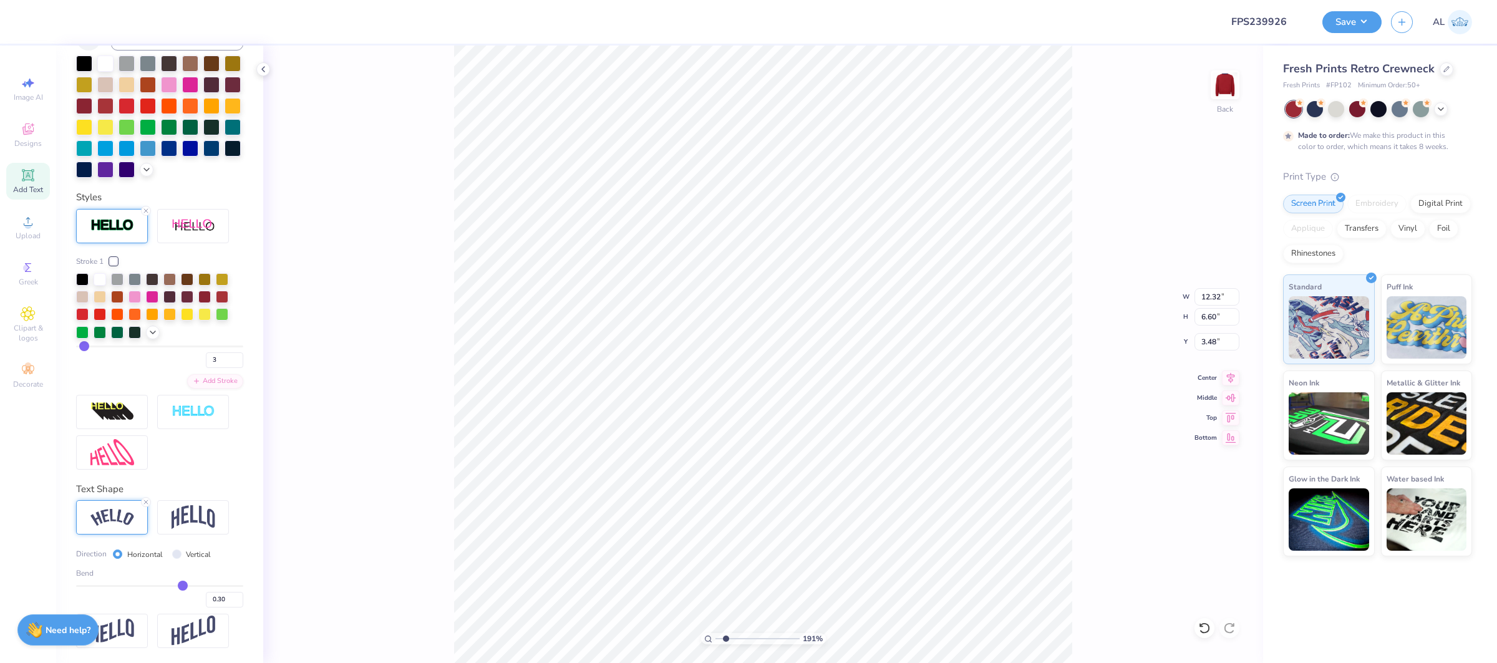
type input "0.29"
type input "0.28"
click at [182, 587] on input "range" at bounding box center [159, 586] width 167 height 2
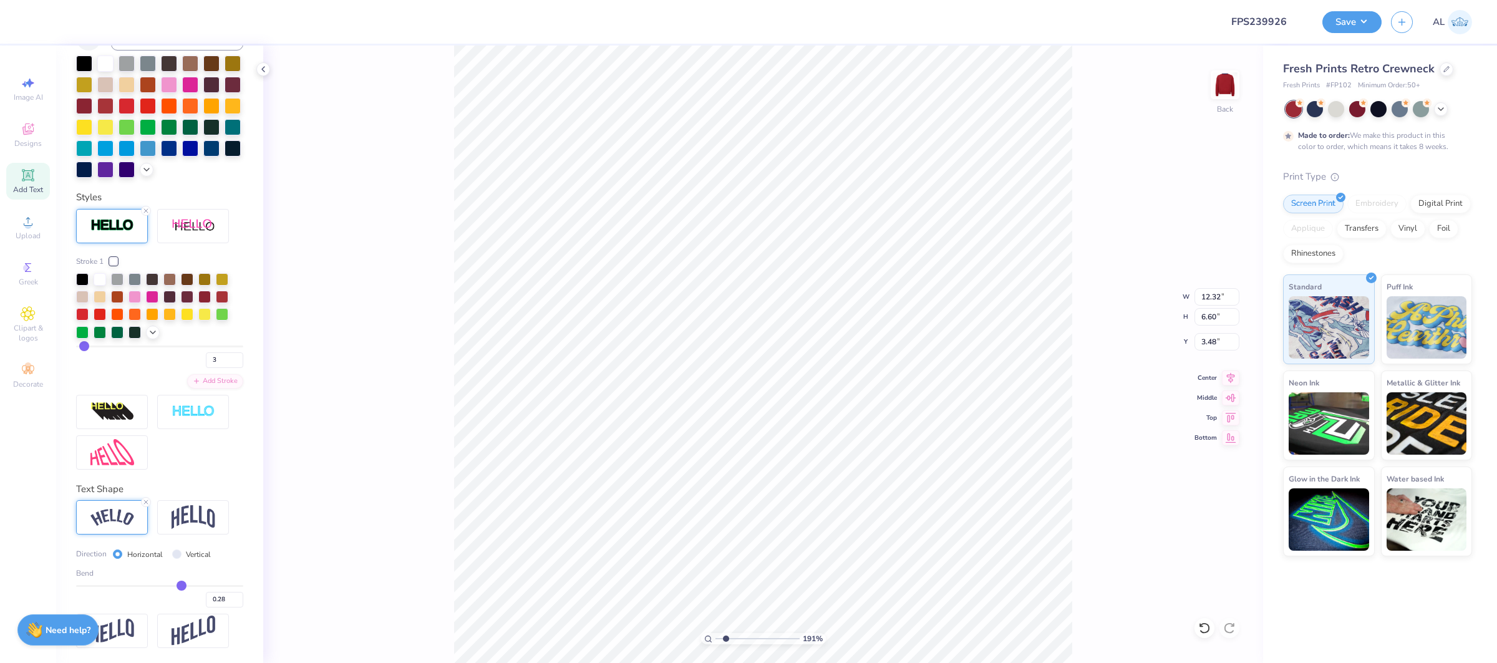
type input "12.11"
type input "6.54"
type input "3.51"
type input "10.79"
type input "5.83"
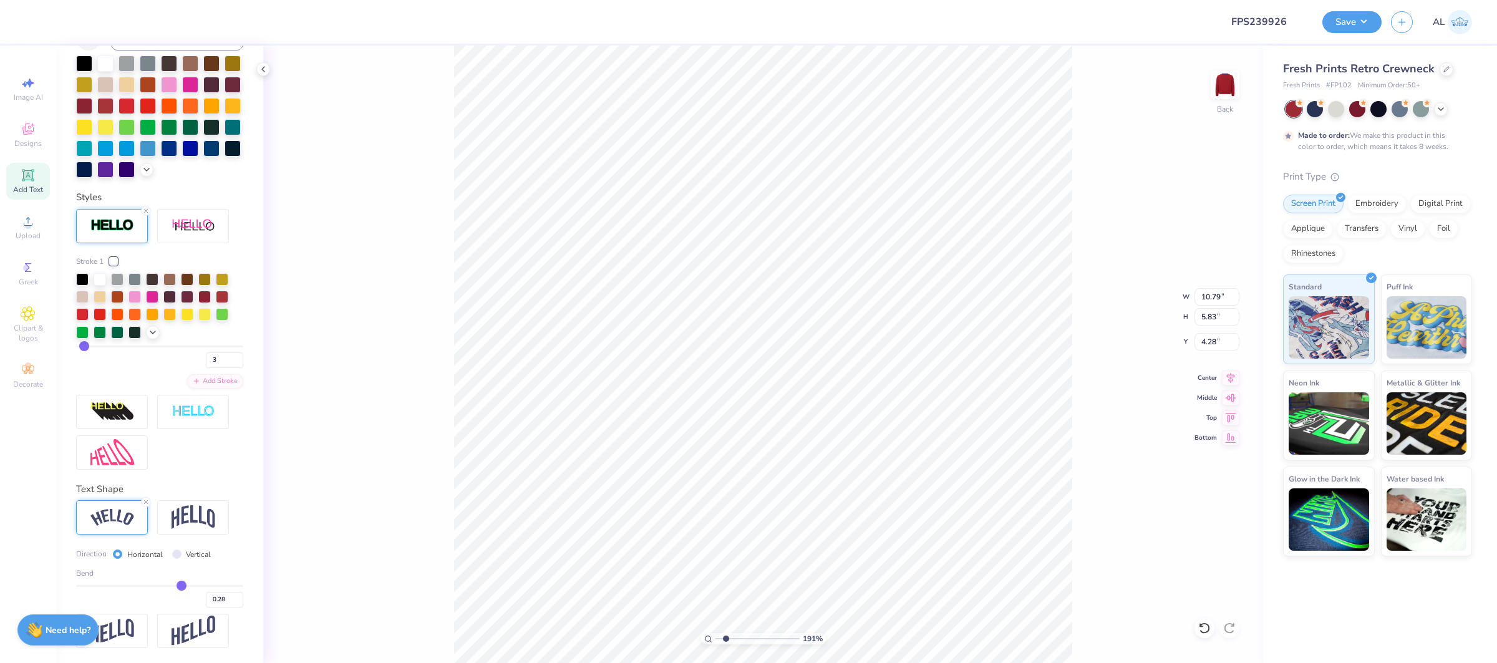
type input "4.17"
type input "10.63"
type input "5.74"
type input "4.20"
click at [235, 599] on input "0.29" at bounding box center [224, 600] width 37 height 16
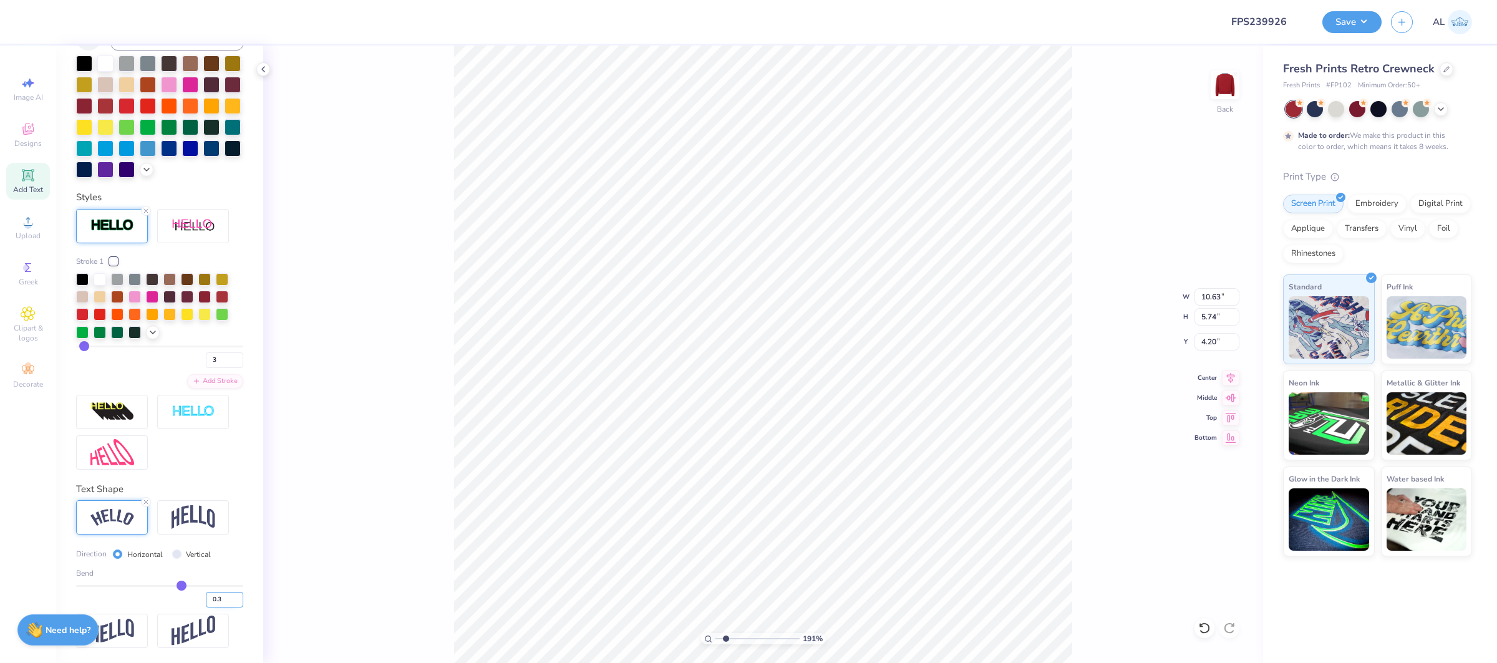
type input "0.3"
click at [235, 599] on input "0.3" at bounding box center [224, 600] width 37 height 16
type input "0.3"
type input "0.30"
type input "10.76"
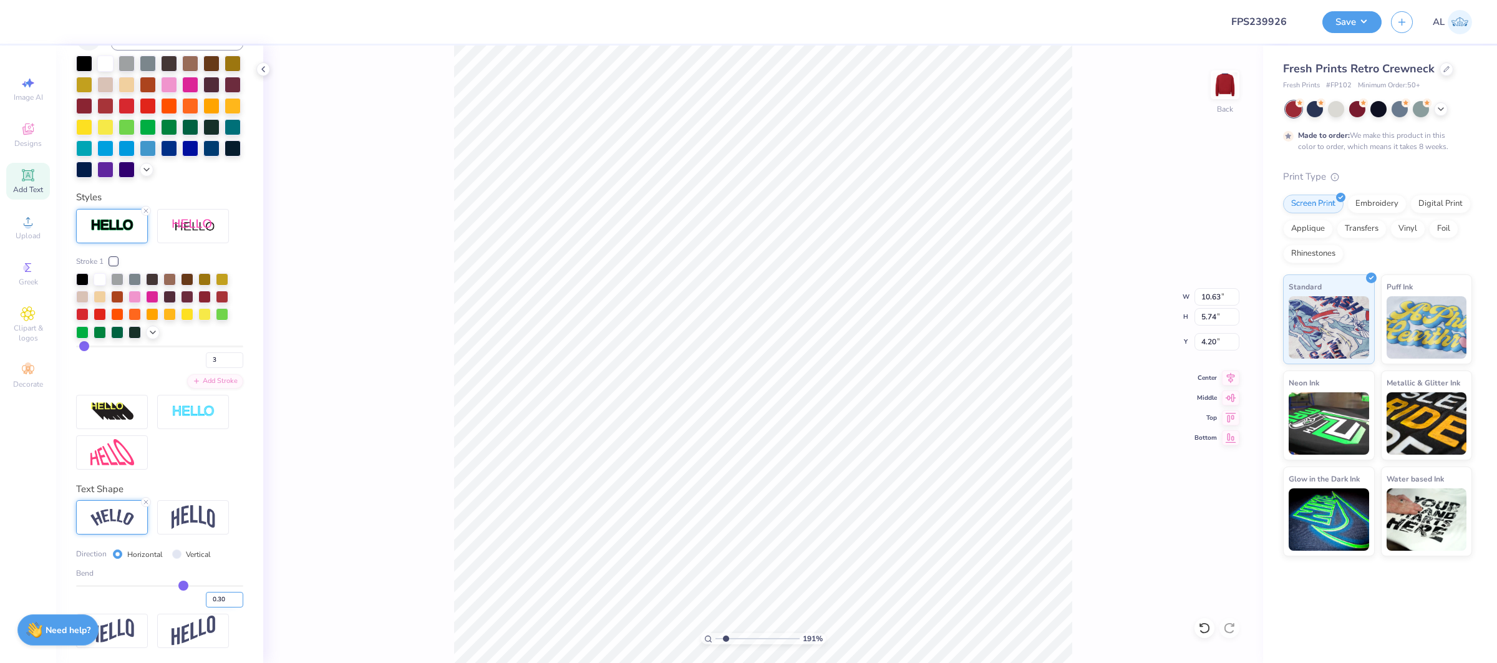
type input "5.78"
type input "4.08"
drag, startPoint x: 240, startPoint y: 596, endPoint x: 281, endPoint y: 591, distance: 41.5
type input "0.31"
click at [239, 596] on input "0.31" at bounding box center [224, 600] width 37 height 16
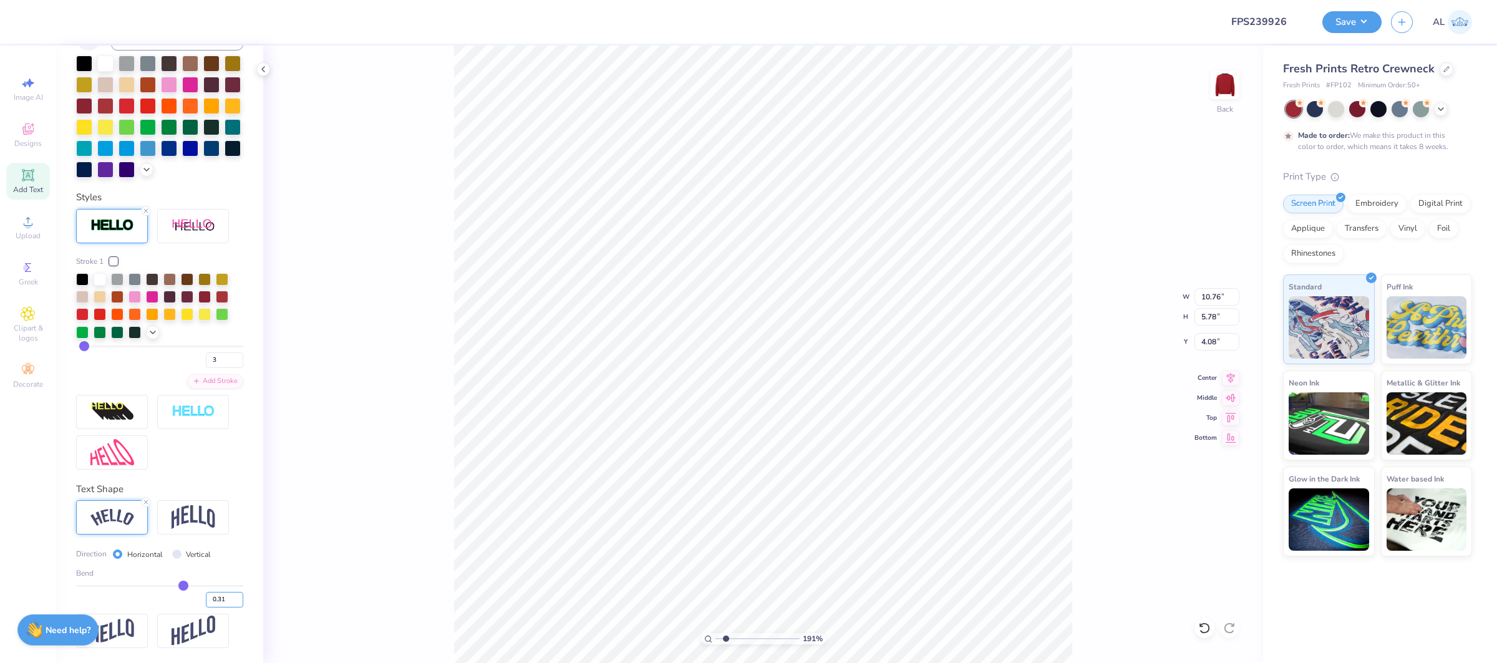
type input "0.31"
type input "10.82"
type input "5.80"
type input "4.07"
drag, startPoint x: 104, startPoint y: 454, endPoint x: 152, endPoint y: 507, distance: 70.7
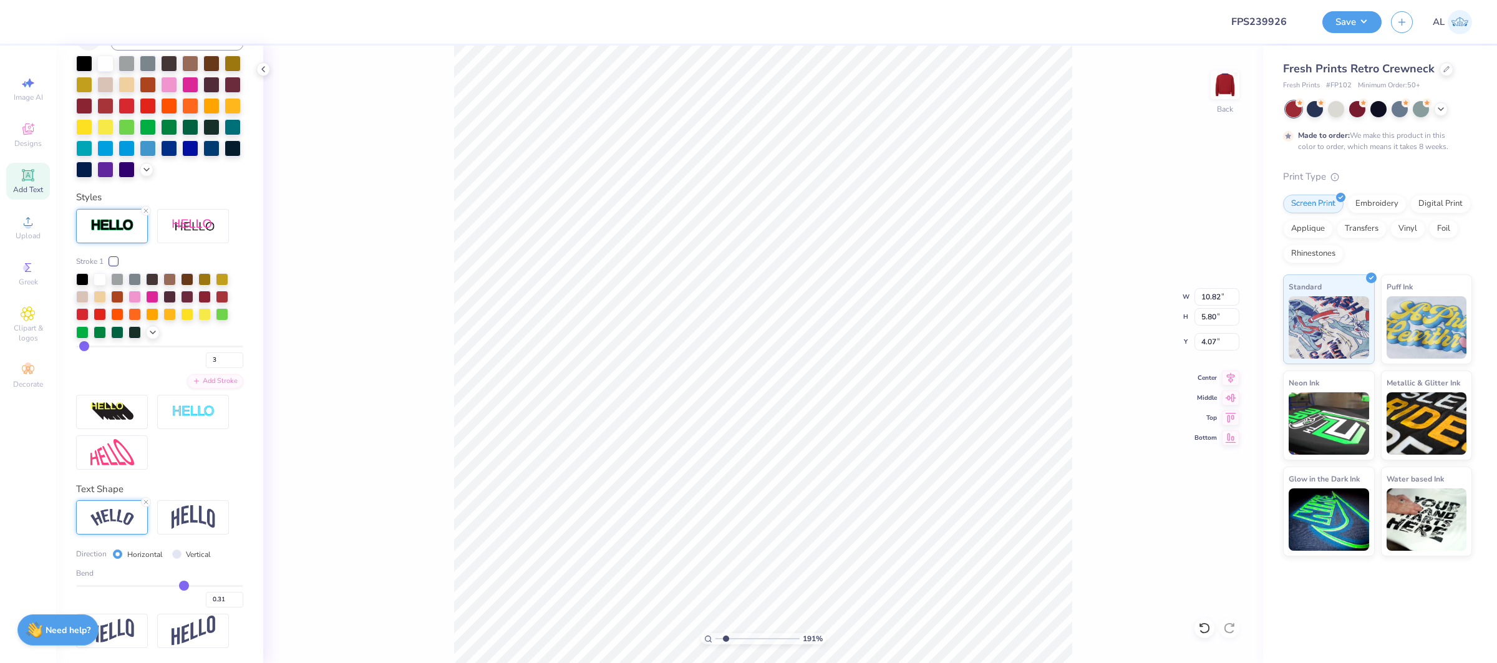
click at [104, 454] on img at bounding box center [112, 452] width 44 height 27
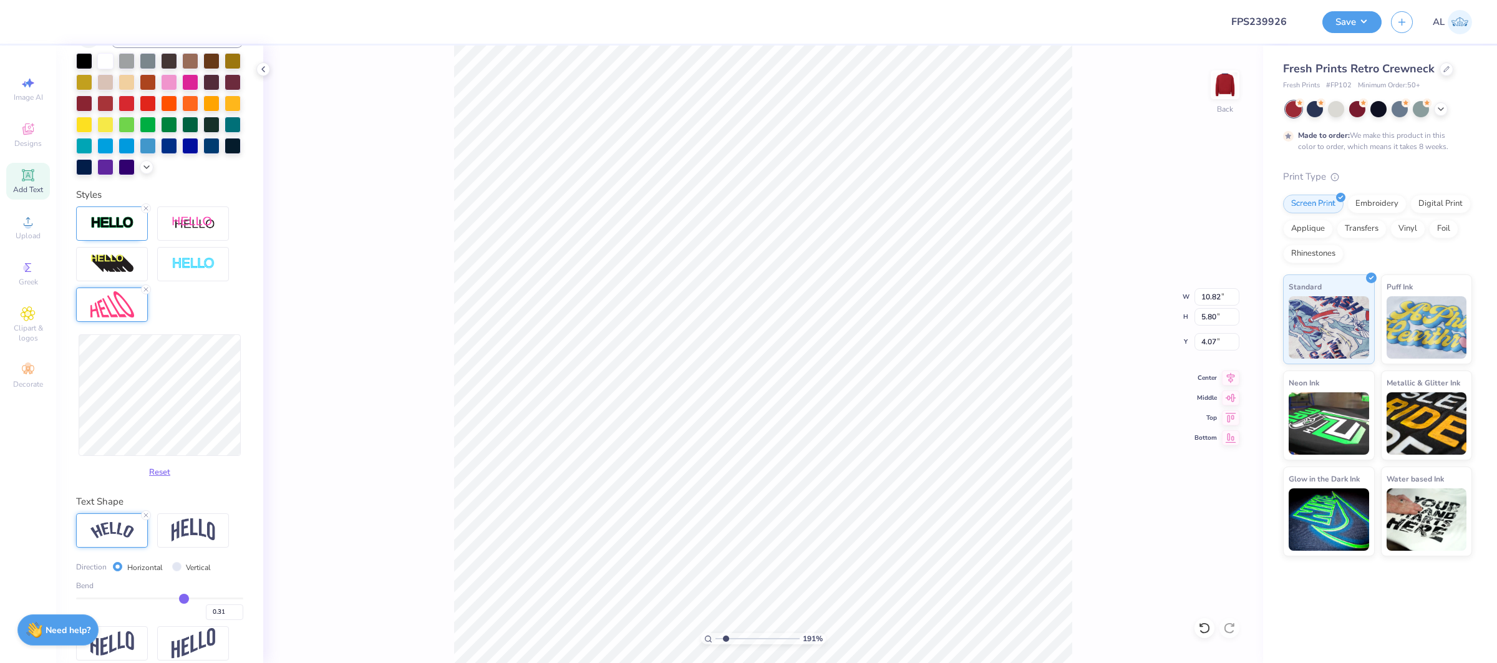
scroll to position [328, 0]
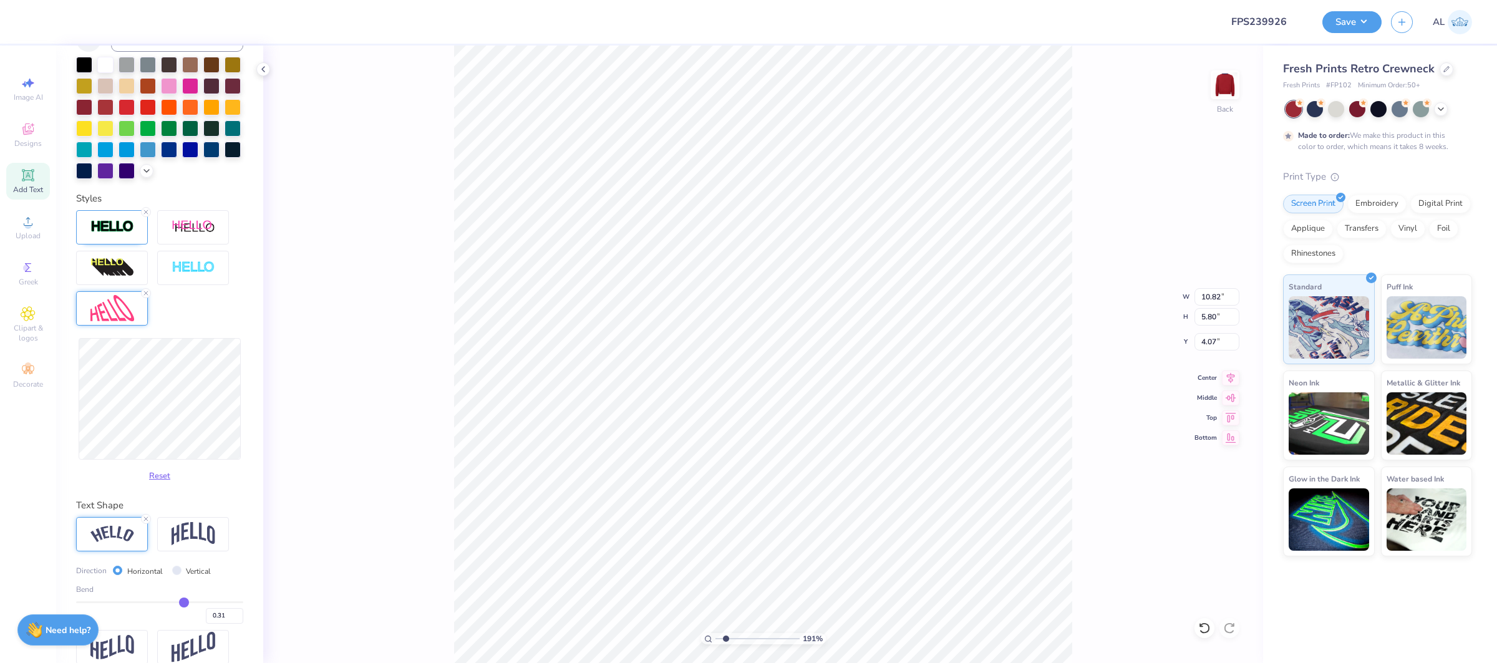
type input "10.90"
type input "5.83"
type input "4.14"
type input "10.91"
type input "5.88"
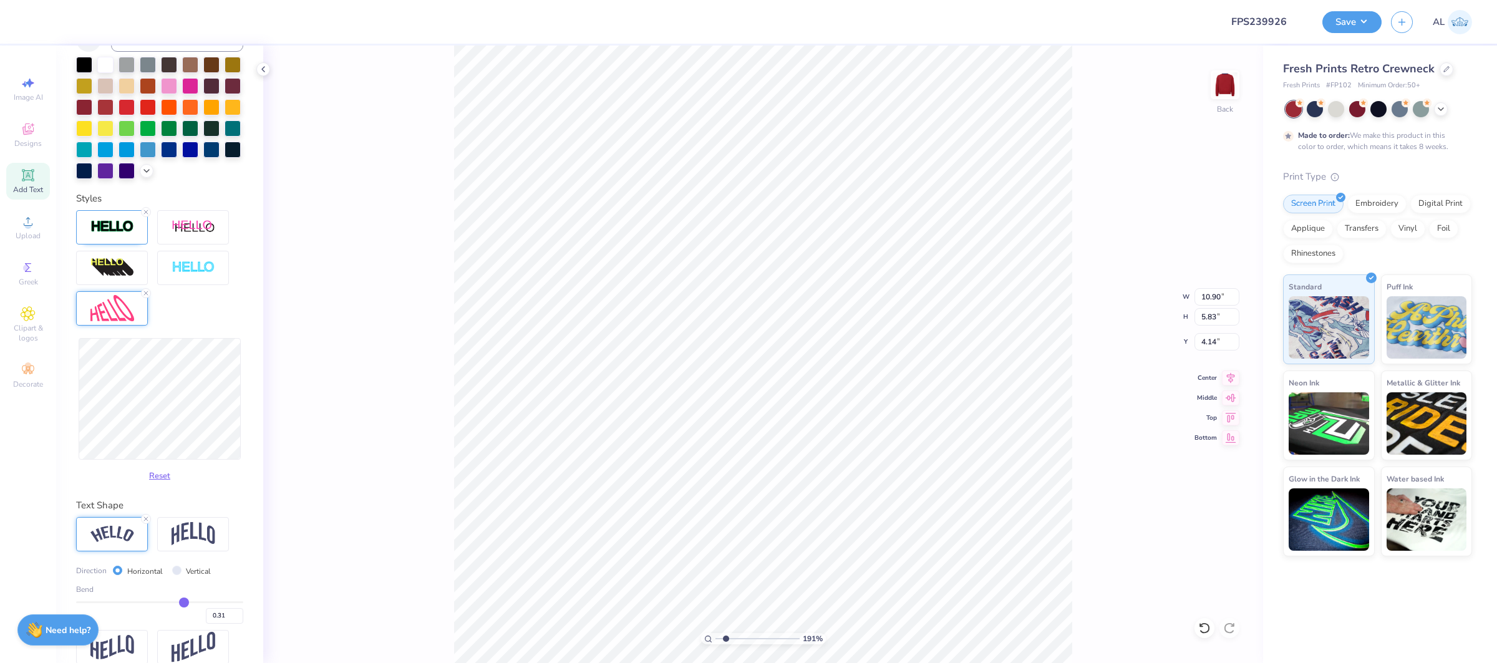
type input "4.22"
type input "11.02"
type input "5.90"
type input "4.27"
type input "10.92"
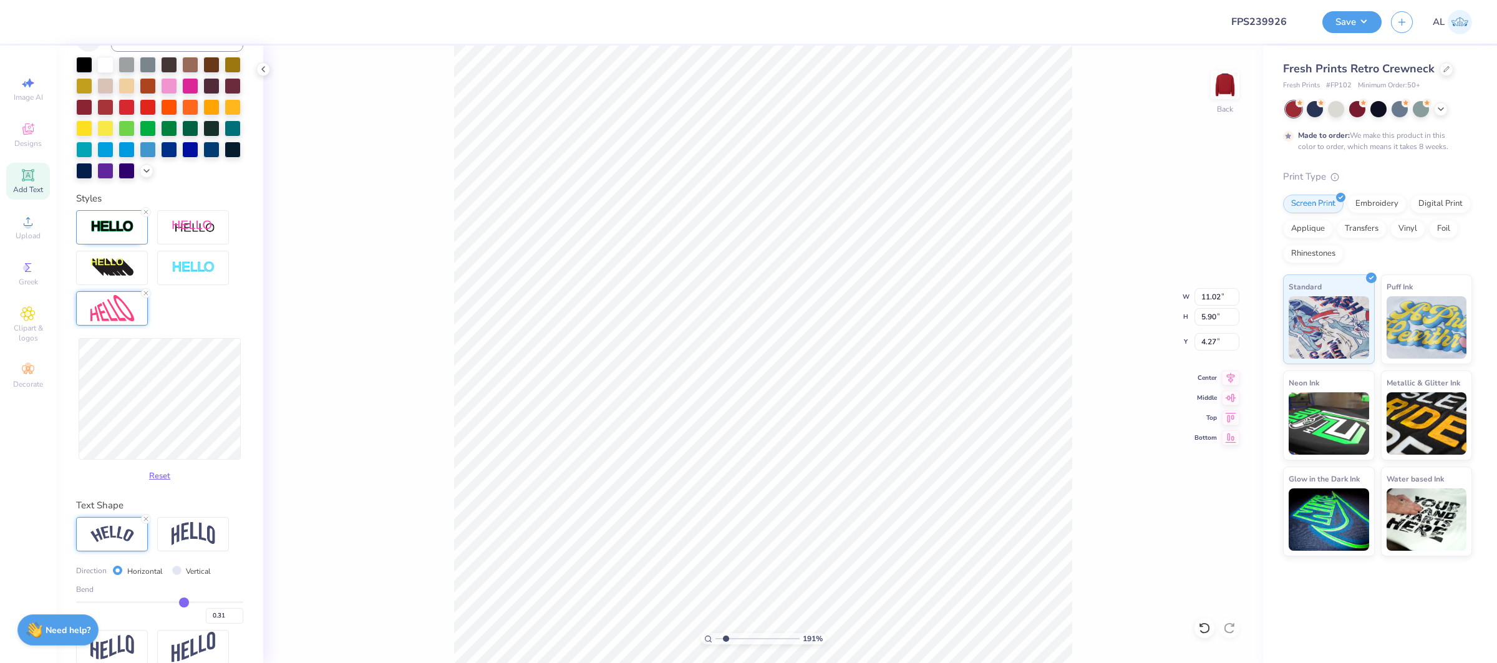
type input "5.89"
type input "4.26"
type input "10.72"
type input "5.83"
type input "4.31"
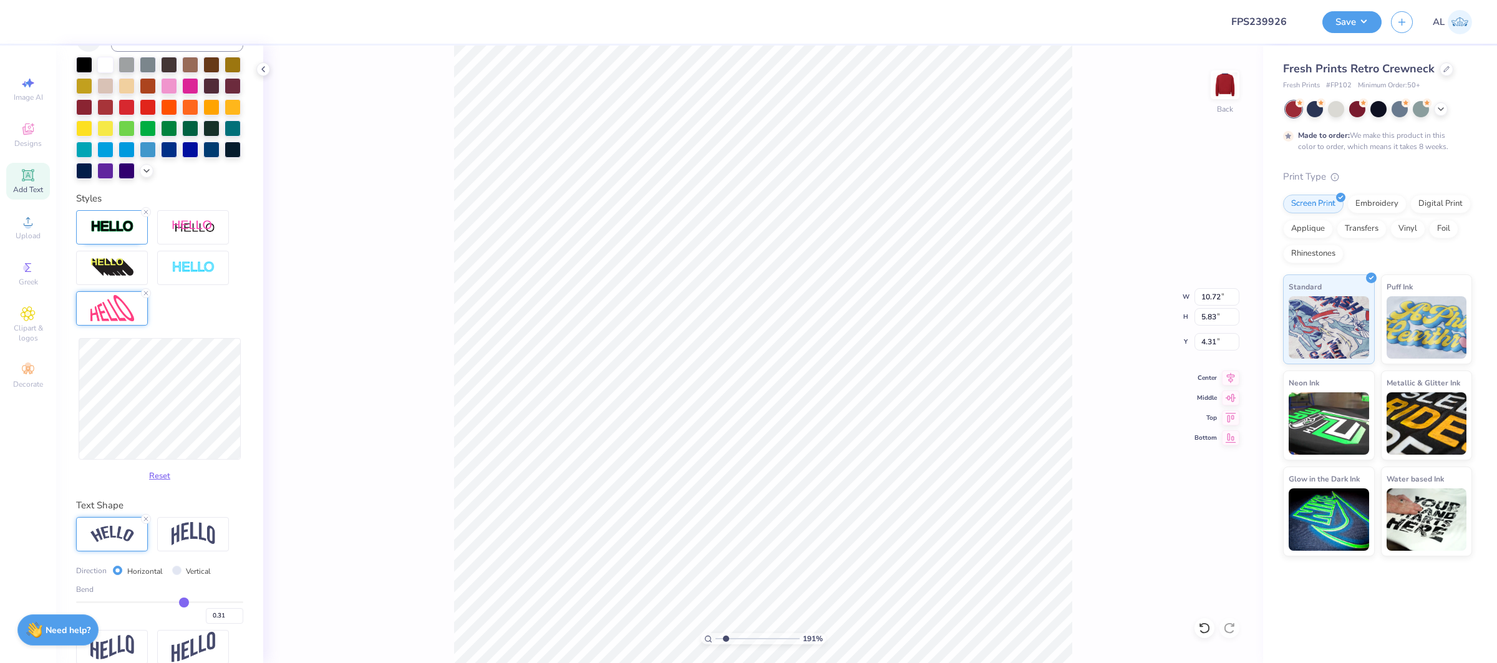
type input "10.59"
type input "5.78"
type input "4.32"
type input "10.61"
type input "5.79"
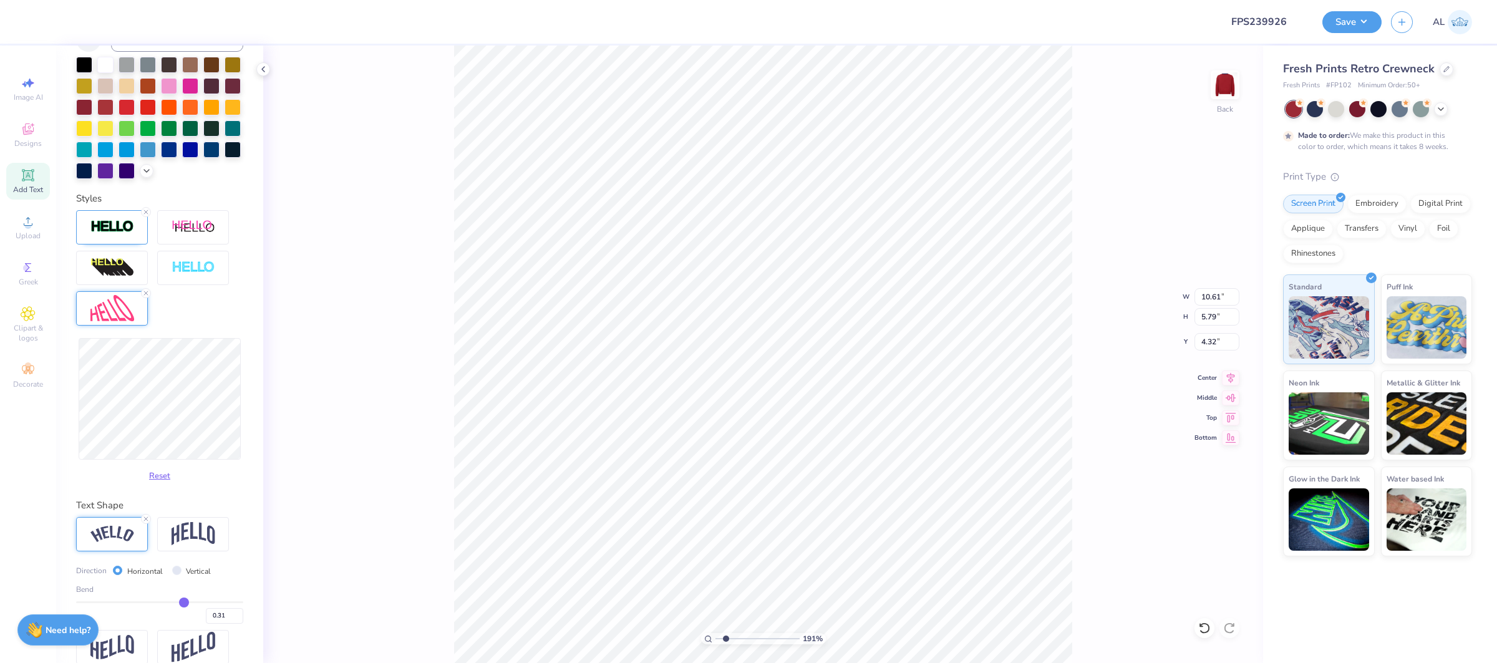
type input "10.58"
type input "5.93"
type input "4.21"
type input "5.87"
type input "4.26"
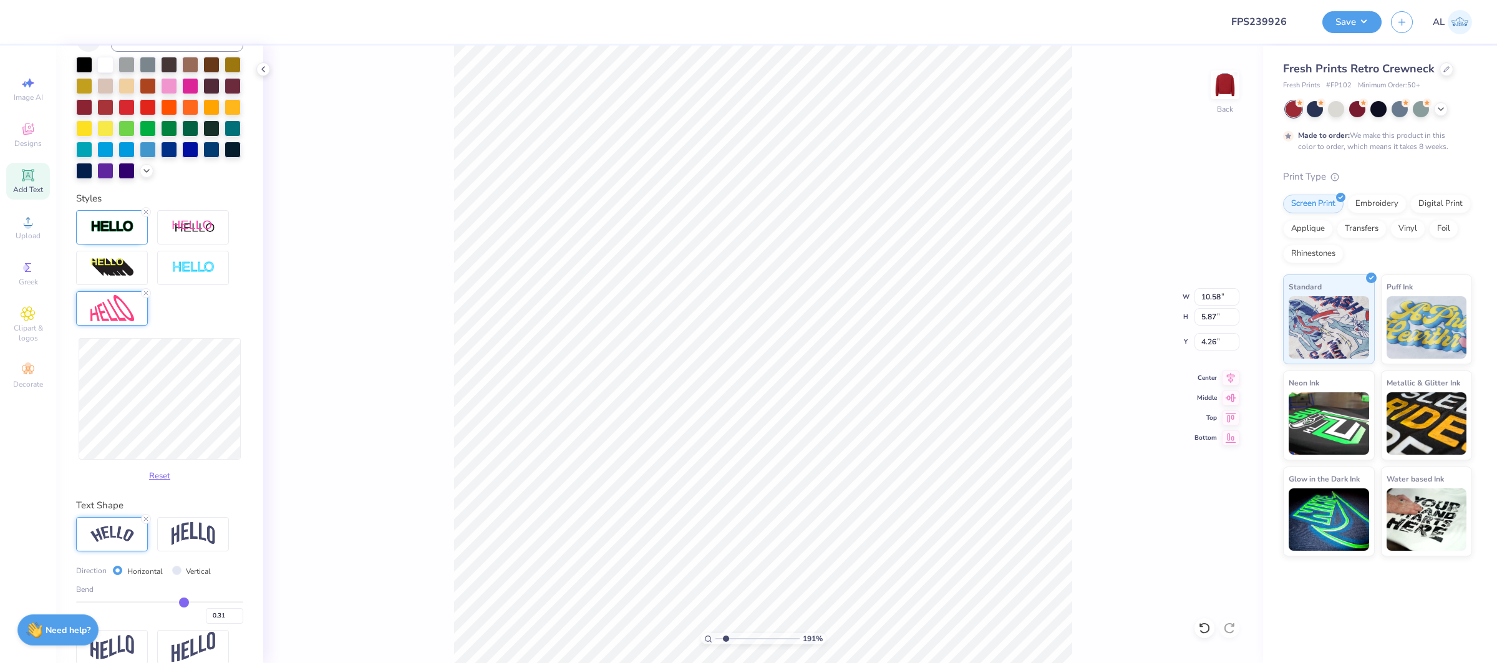
type input "10.53"
type input "5.88"
type input "4.28"
type input "10.69"
type input "5.85"
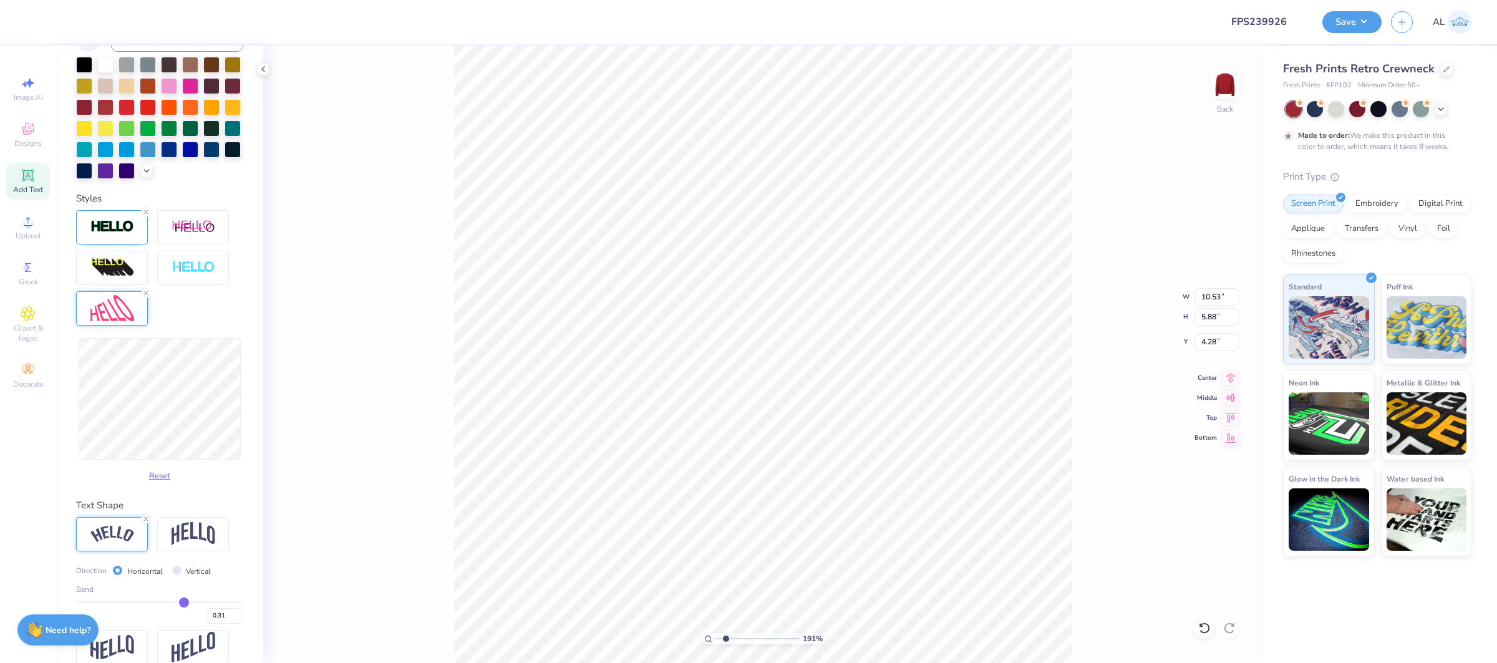
type input "4.22"
type input "10.75"
type input "5.87"
type input "4.26"
type input "10.78"
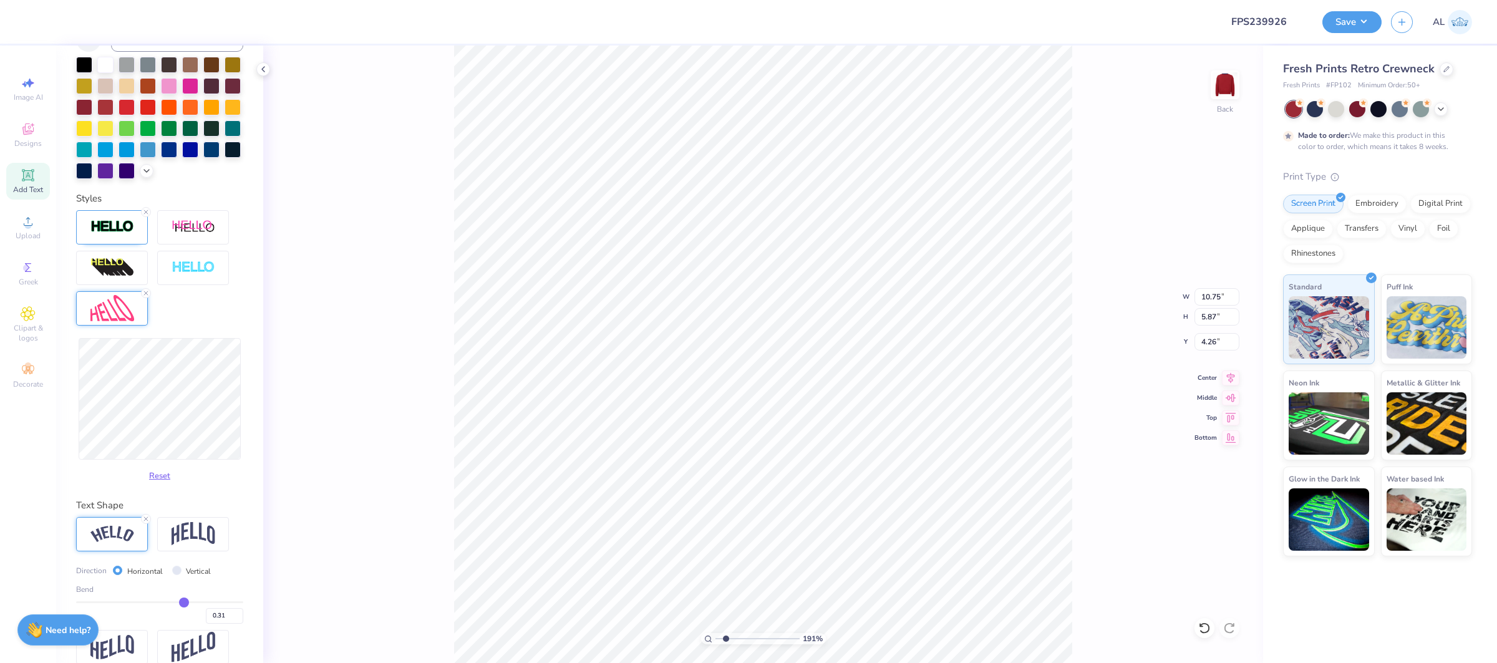
type input "5.62"
click at [1203, 630] on icon at bounding box center [1205, 628] width 12 height 12
type input "4.38"
click at [1203, 630] on icon at bounding box center [1205, 628] width 12 height 12
type input "10.75"
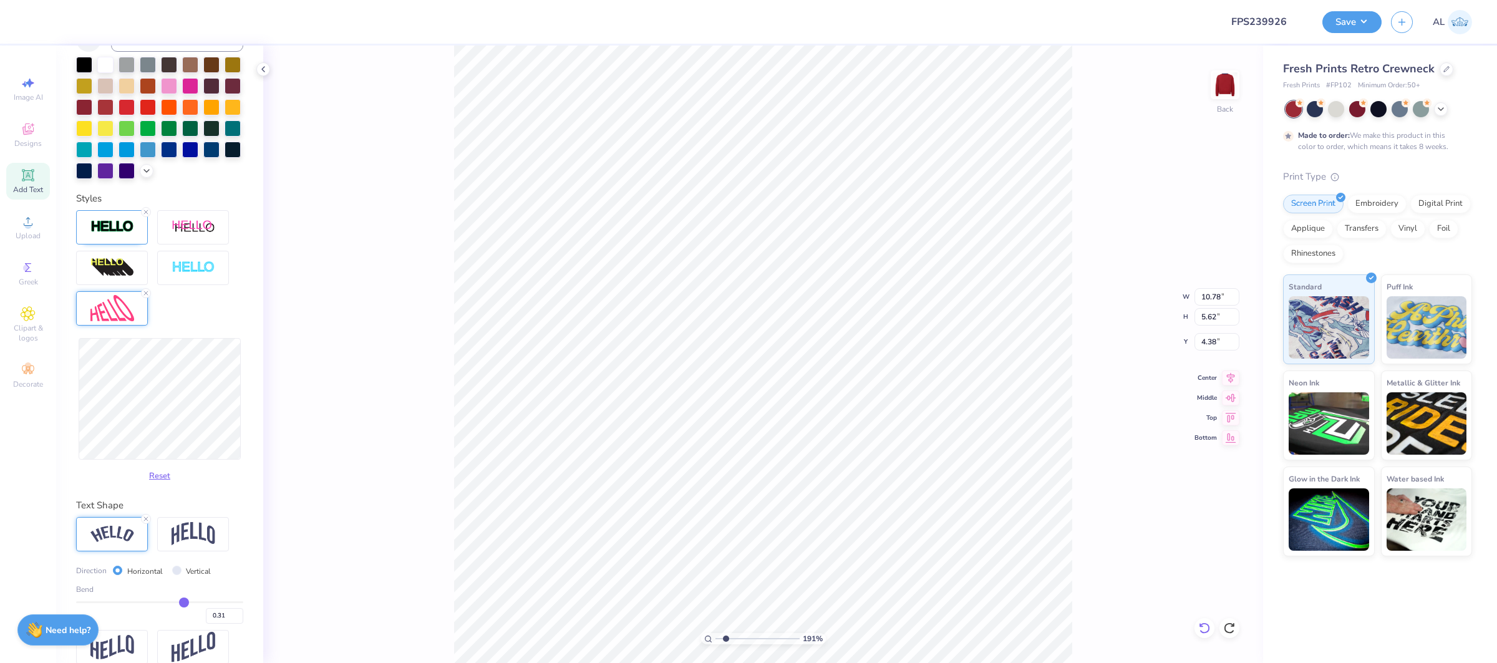
type input "5.87"
type input "4.13"
type input "10.77"
type input "5.89"
type input "4.12"
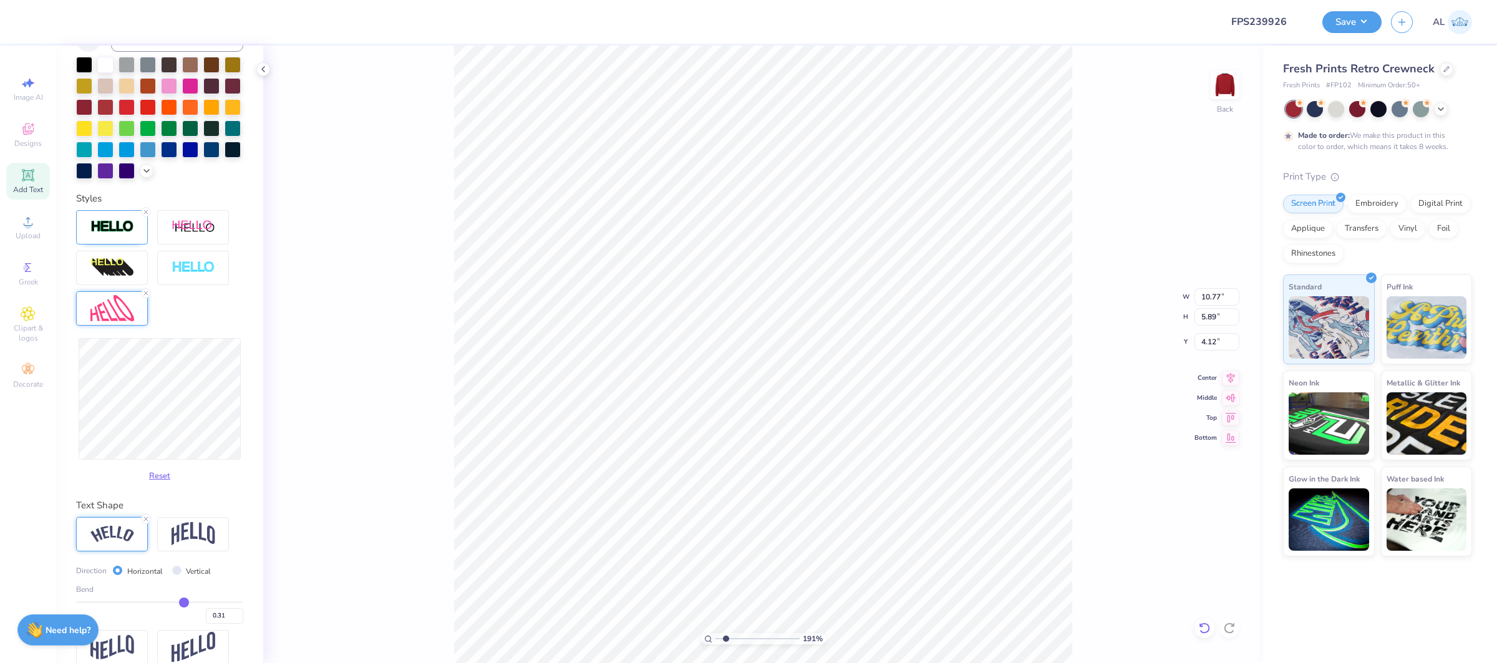
type input "10.97"
type input "5.88"
type input "4.15"
type input "10.58"
type input "5.90"
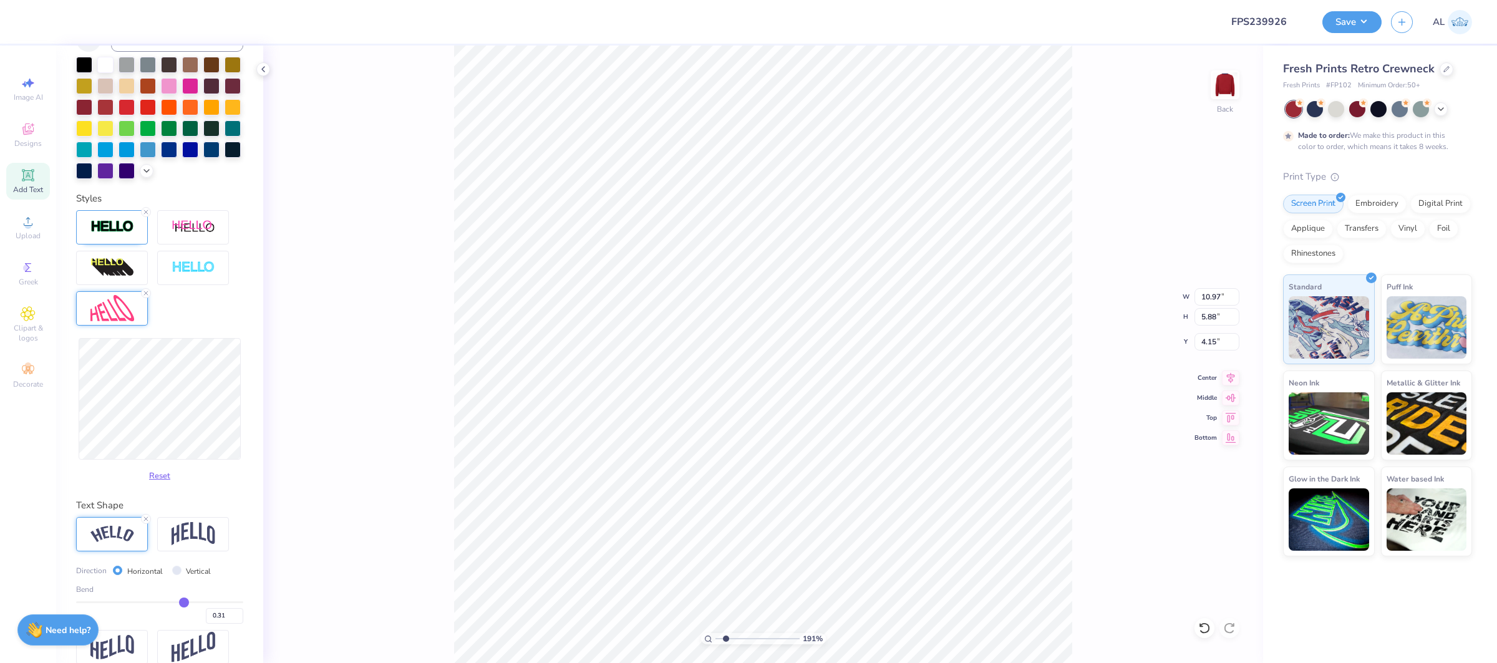
type input "4.17"
type input "10.49"
type input "4.10"
type input "0.3"
click at [240, 620] on input "0.3" at bounding box center [224, 616] width 37 height 16
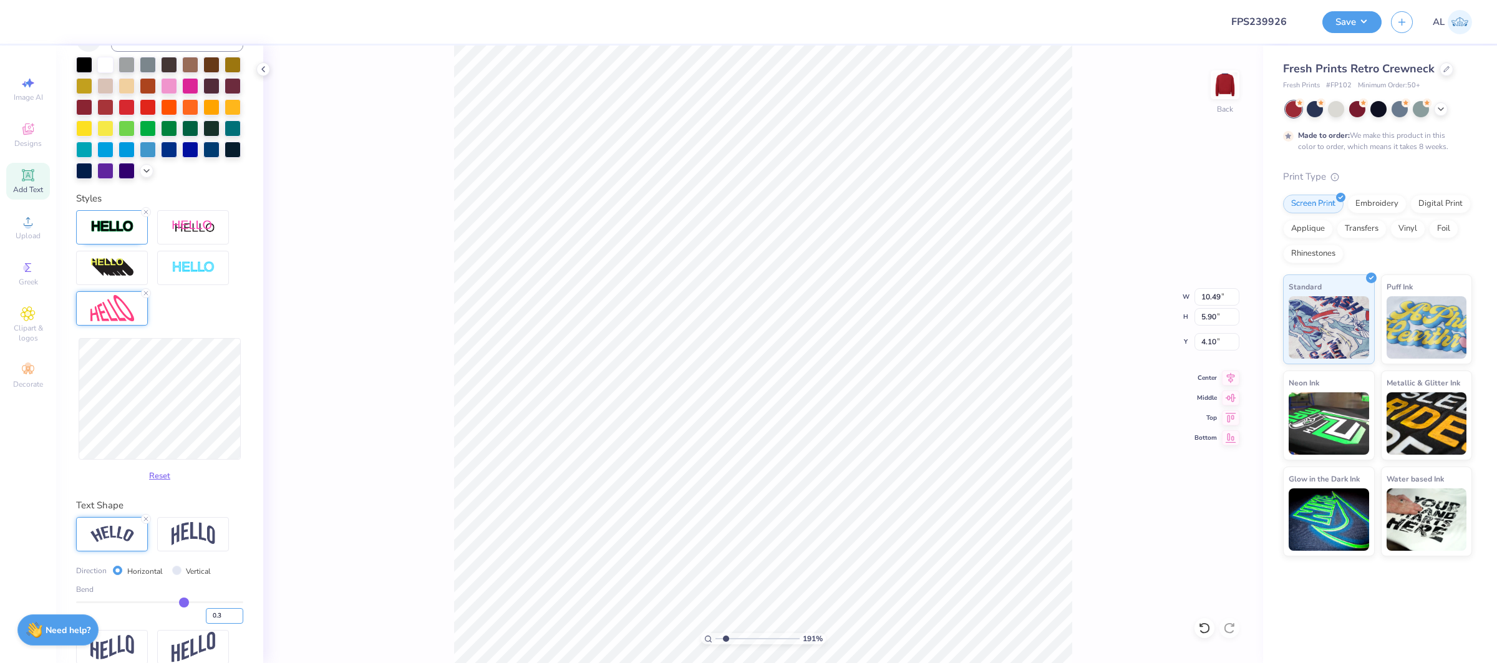
type input "0.3"
type input "0.30"
type input "10.49"
type input "5.84"
type input "4.16"
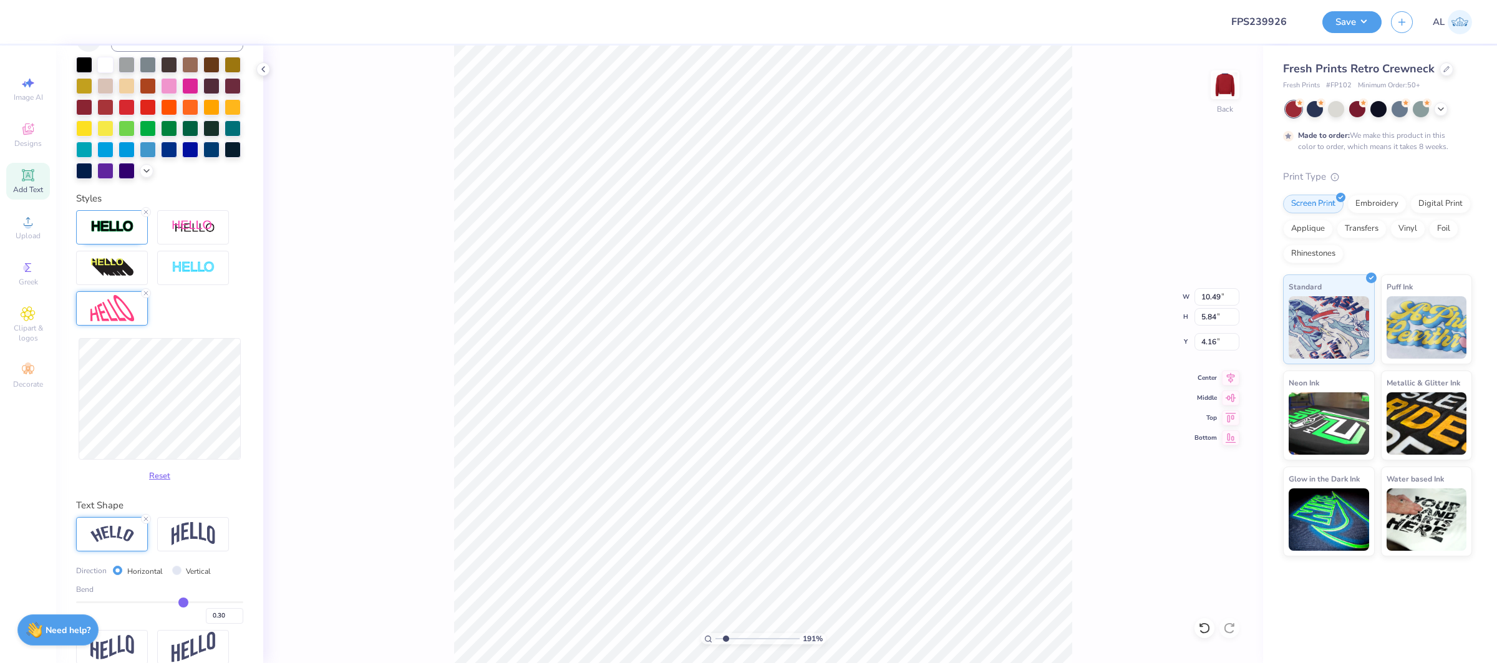
click at [30, 175] on icon at bounding box center [27, 174] width 9 height 9
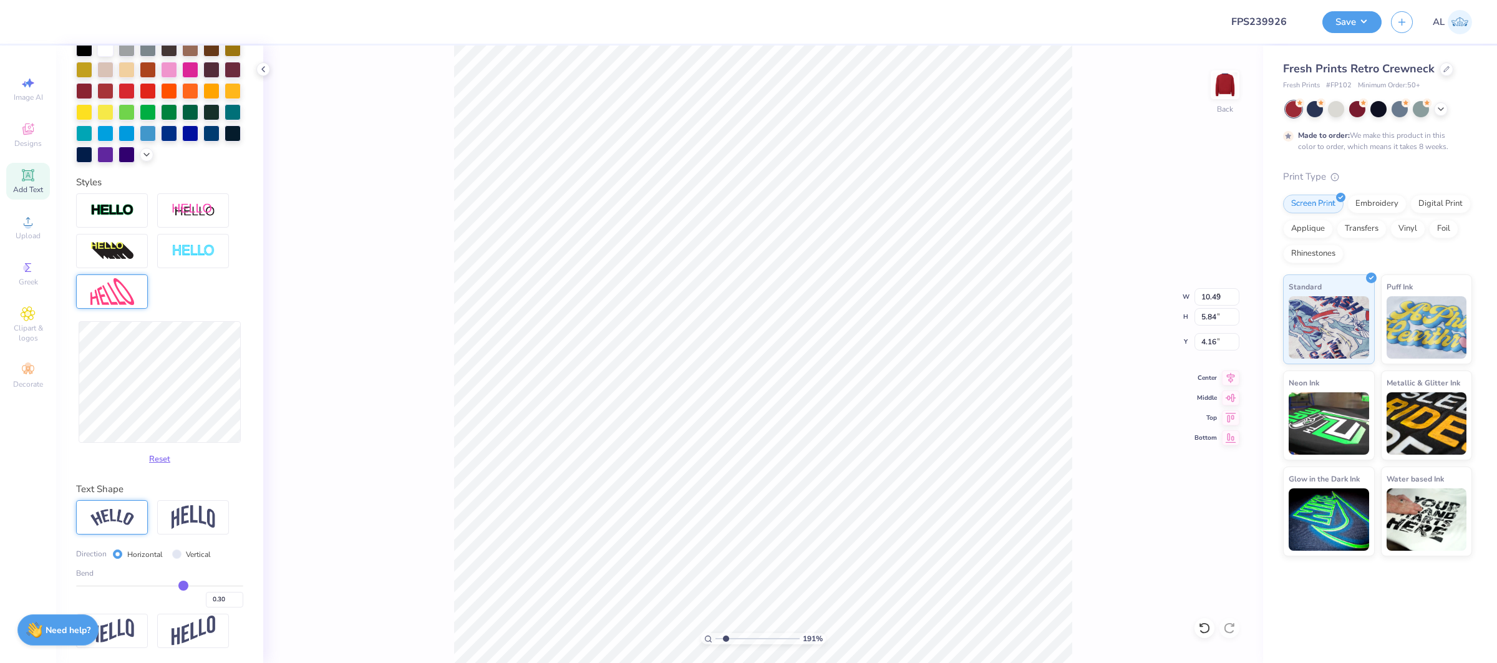
type input "7.26"
type input "2.10"
type input "8.95"
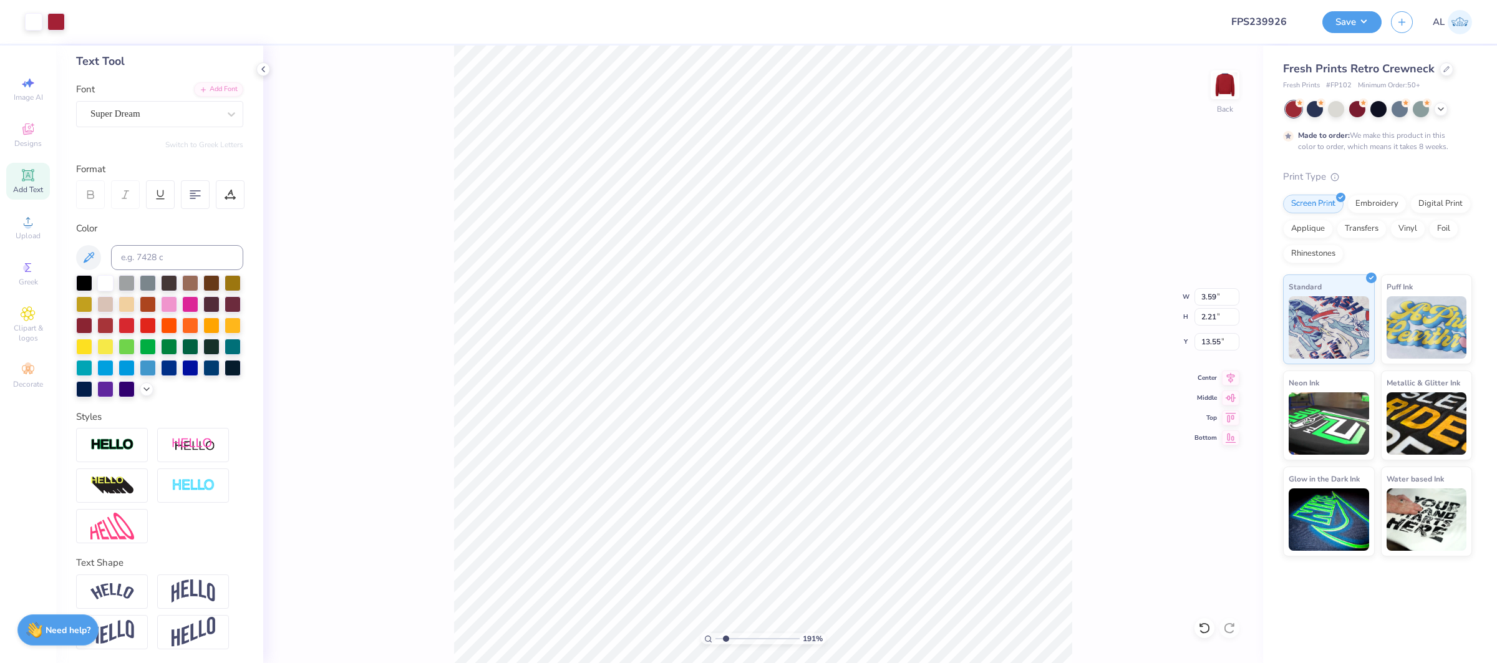
type input "7.15"
click at [770, 641] on input "range" at bounding box center [758, 638] width 84 height 11
type input "10.56"
type input "8.50"
type input "1.37"
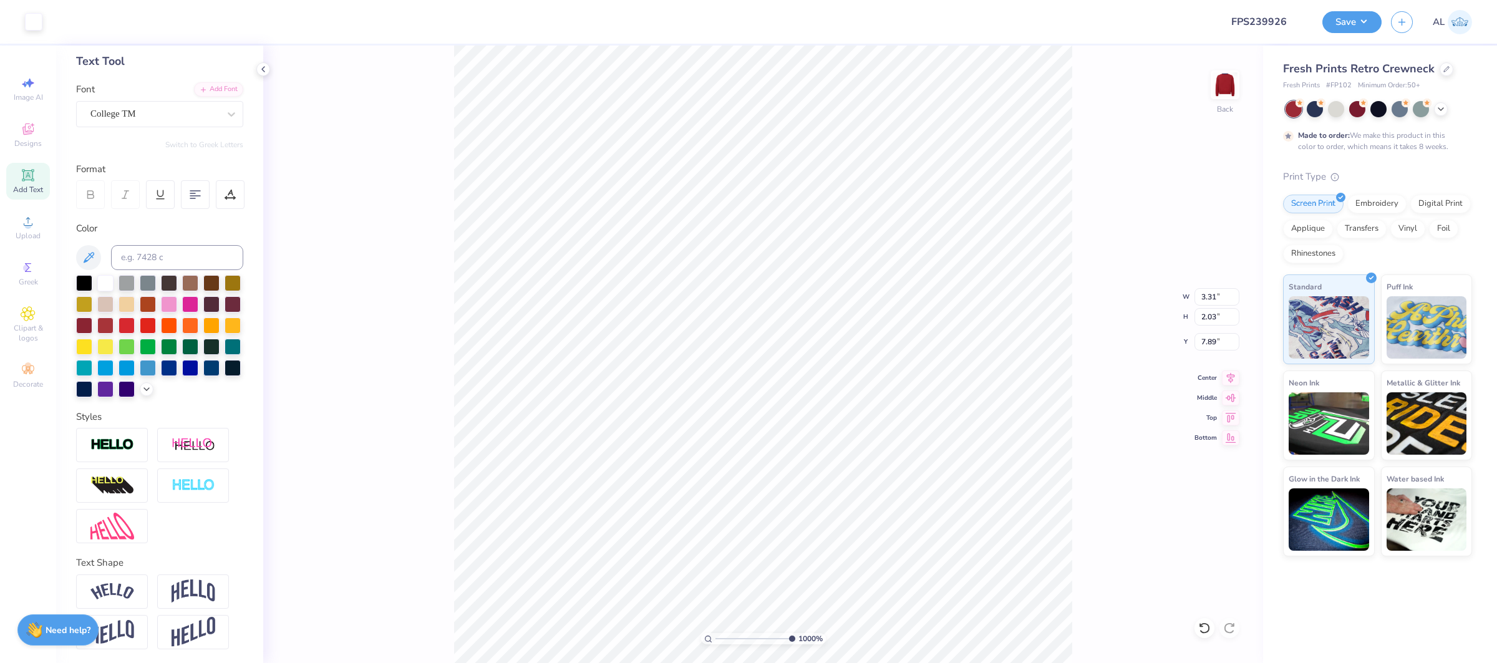
drag, startPoint x: 794, startPoint y: 639, endPoint x: 913, endPoint y: 639, distance: 119.2
click at [795, 639] on input "range" at bounding box center [756, 638] width 80 height 11
drag, startPoint x: 691, startPoint y: 641, endPoint x: 681, endPoint y: 641, distance: 10.6
click at [716, 641] on input "range" at bounding box center [758, 638] width 84 height 11
click at [1203, 300] on input "10.49" at bounding box center [1217, 296] width 45 height 17
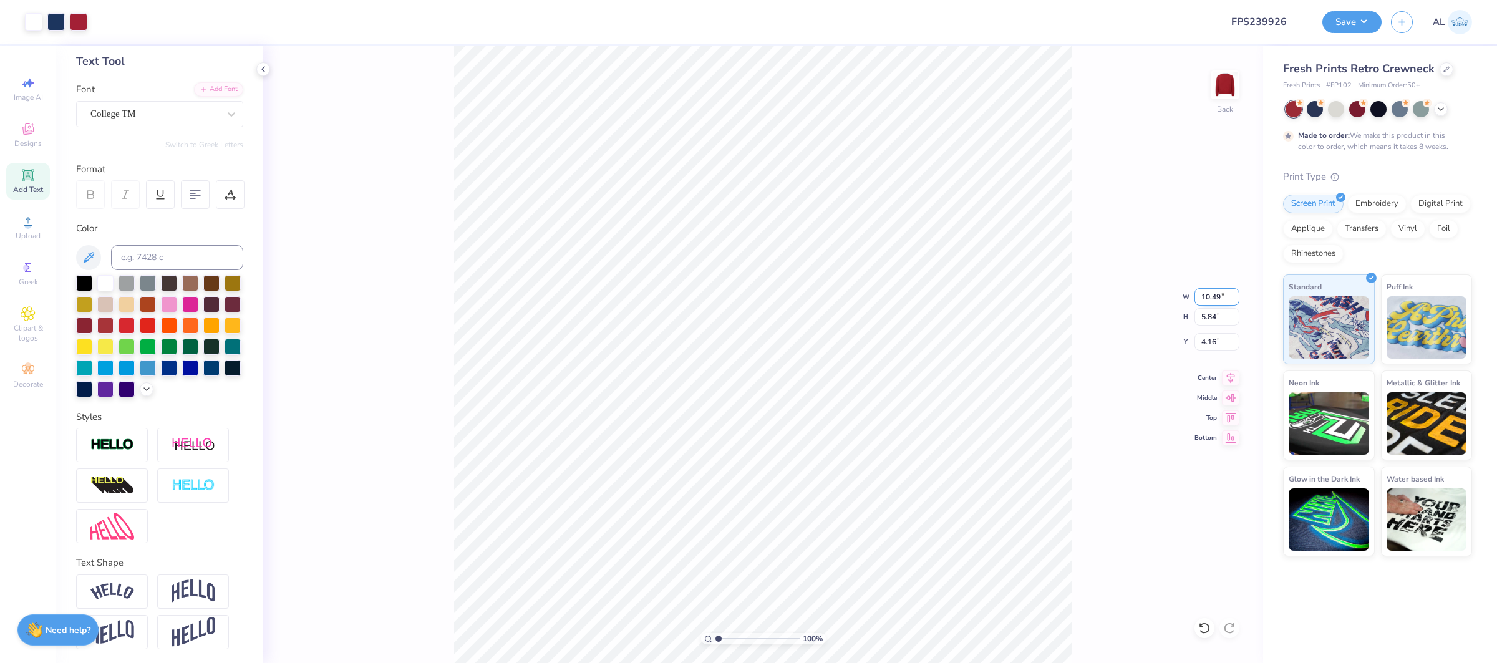
click at [1203, 300] on input "10.49" at bounding box center [1217, 296] width 45 height 17
click at [1215, 317] on input "2.78" at bounding box center [1217, 316] width 45 height 17
click at [1208, 297] on input "5.00" at bounding box center [1217, 296] width 45 height 17
click at [1206, 340] on input "1.03" at bounding box center [1217, 341] width 45 height 17
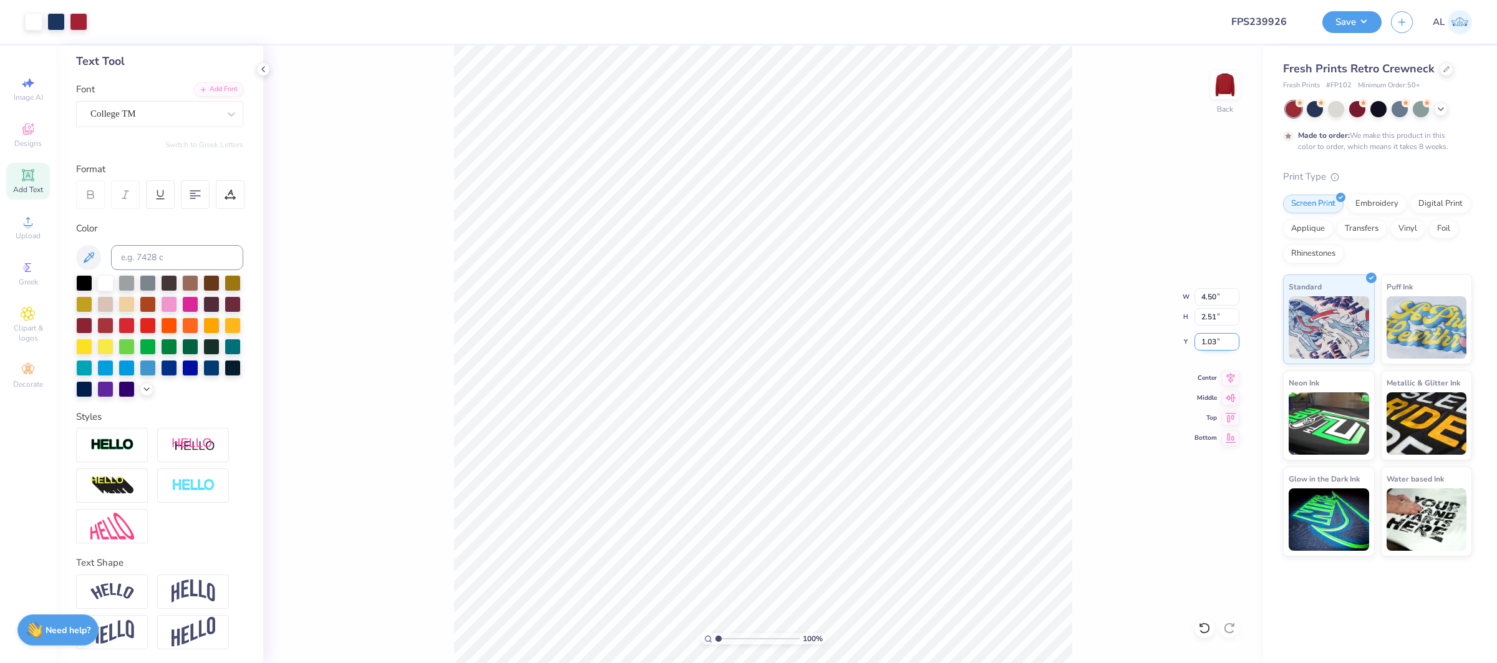
click at [1206, 340] on input "1.03" at bounding box center [1217, 341] width 45 height 17
click at [751, 636] on input "range" at bounding box center [758, 638] width 84 height 11
click at [696, 631] on div "100 %" at bounding box center [763, 355] width 618 height 618
click at [1215, 294] on input "4.50" at bounding box center [1217, 296] width 45 height 17
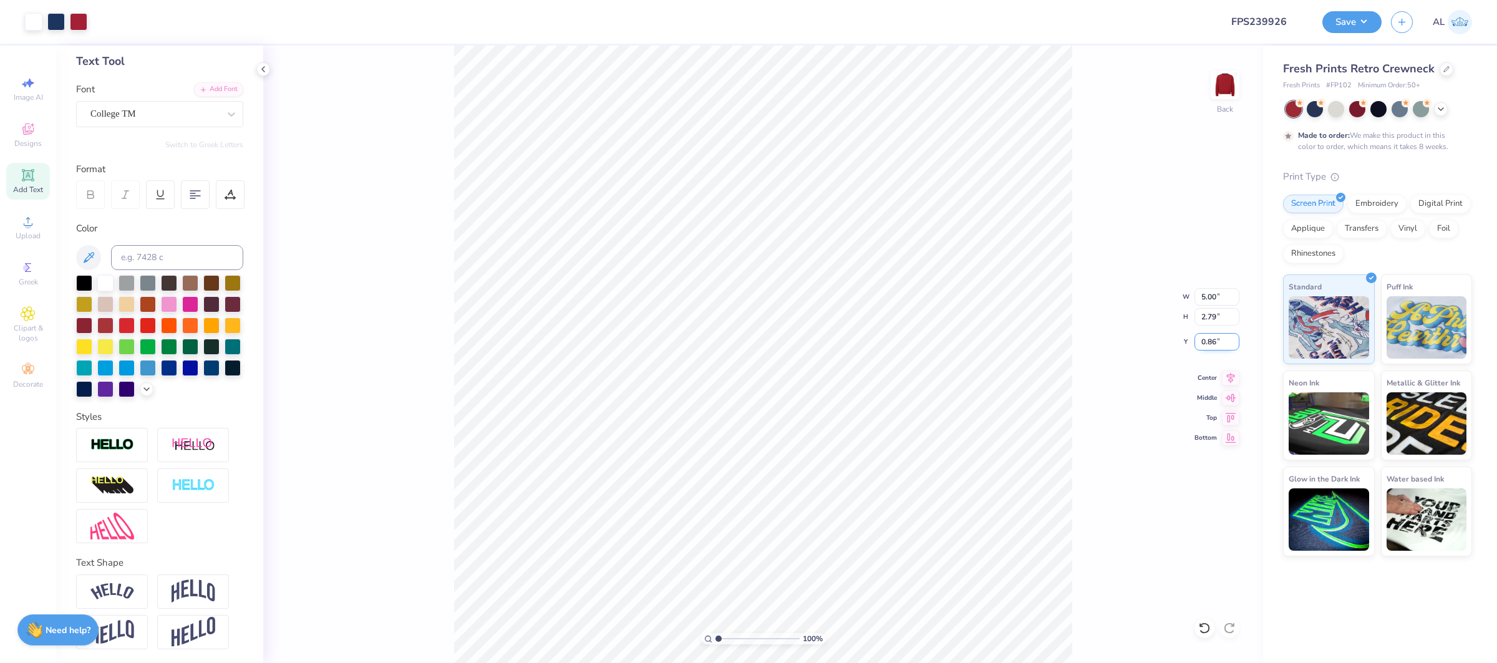
click at [1202, 339] on input "0.86" at bounding box center [1217, 341] width 45 height 17
click at [1355, 23] on button "Save" at bounding box center [1352, 20] width 59 height 22
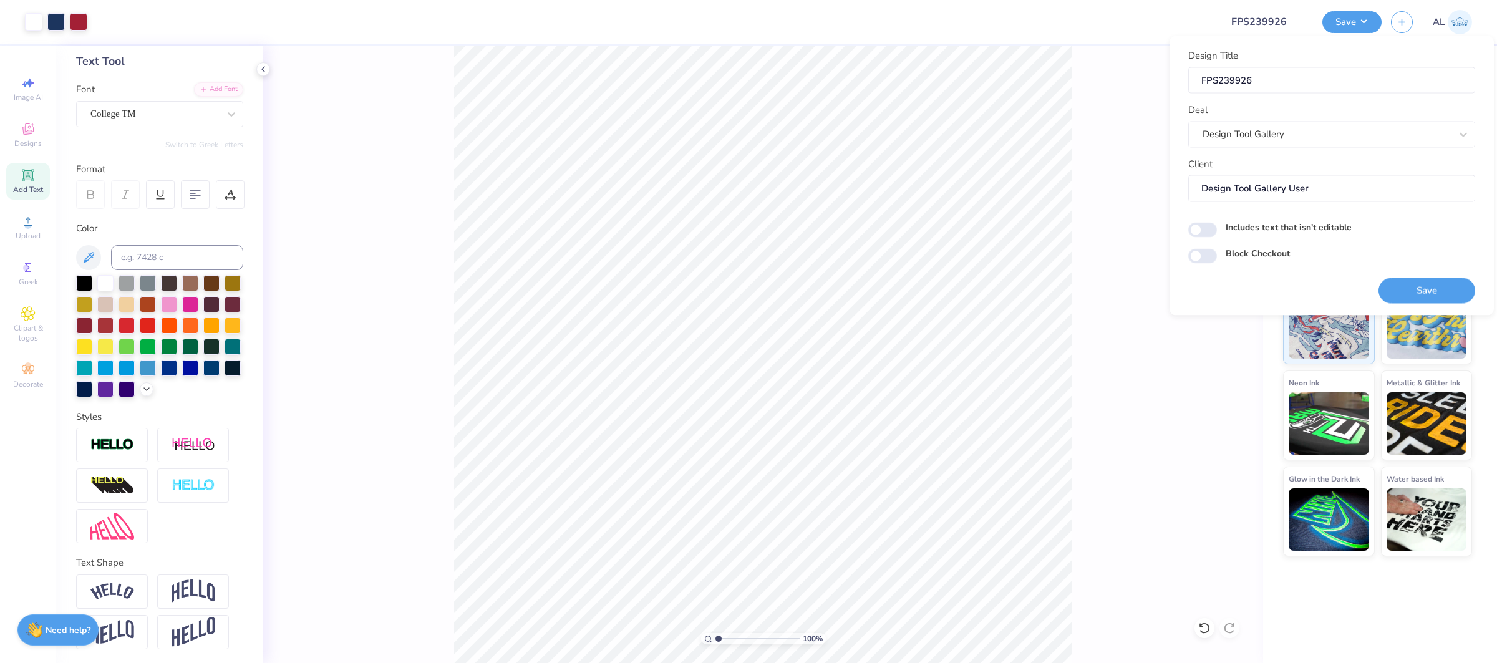
drag, startPoint x: 1417, startPoint y: 291, endPoint x: 166, endPoint y: 1, distance: 1284.1
click at [1417, 291] on button "Save" at bounding box center [1427, 291] width 97 height 26
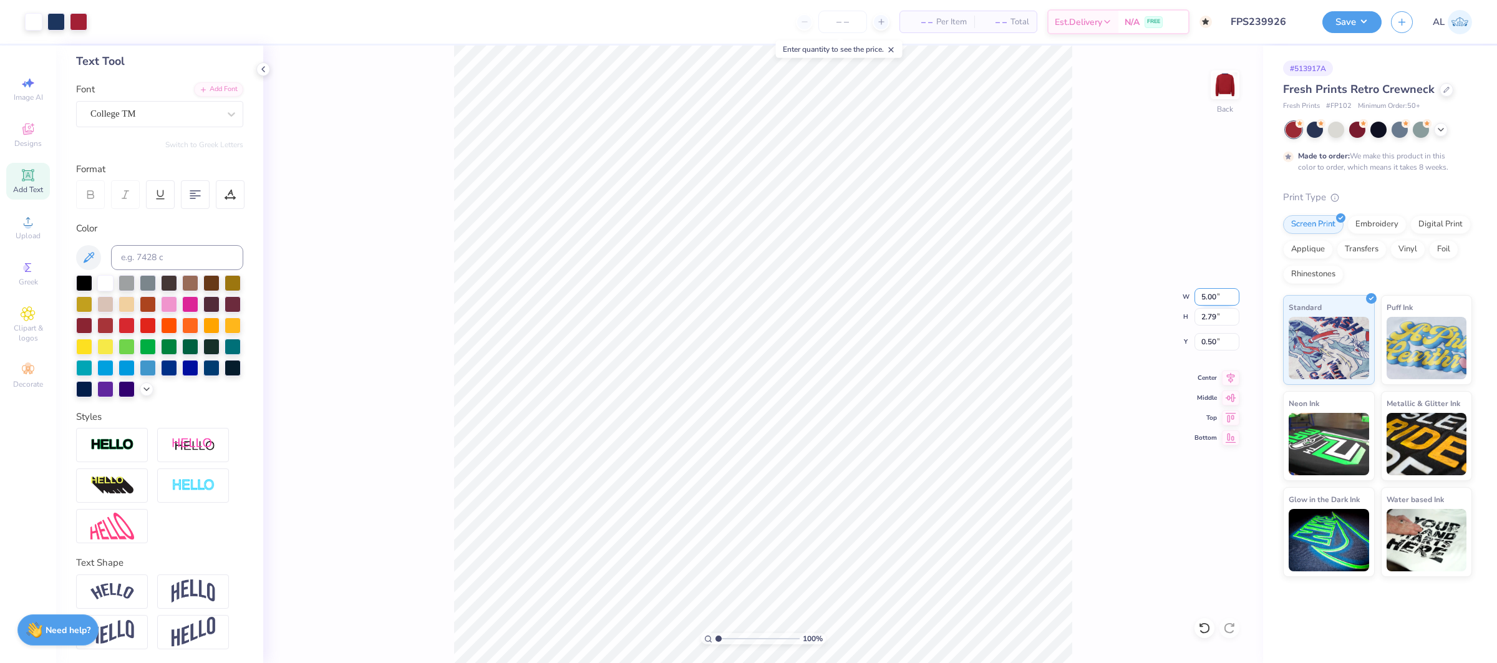
click at [1210, 301] on input "5.00" at bounding box center [1217, 296] width 45 height 17
click at [1209, 343] on input "0.50" at bounding box center [1217, 341] width 45 height 17
click at [1217, 343] on input "0.64" at bounding box center [1217, 341] width 45 height 17
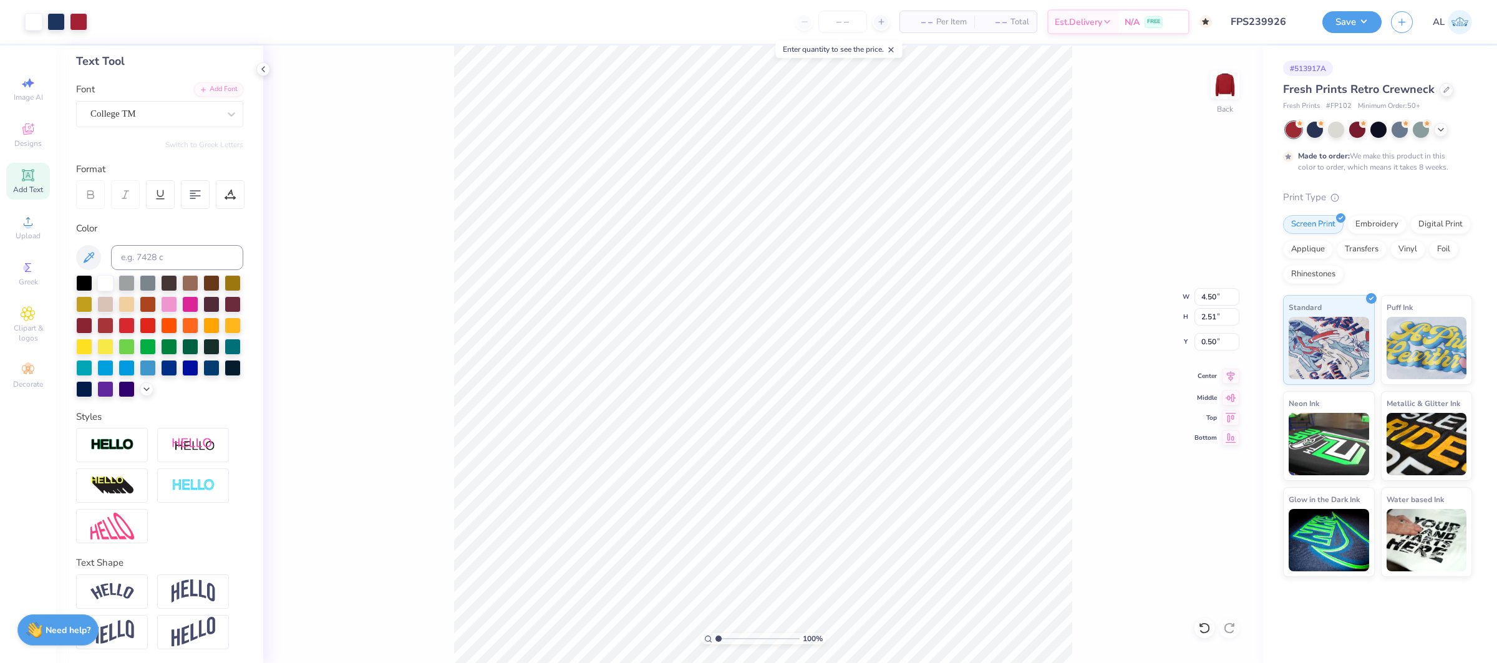
click at [1234, 379] on icon at bounding box center [1230, 376] width 17 height 15
click at [1210, 339] on input "1.26" at bounding box center [1217, 341] width 45 height 17
click at [1346, 28] on button "Save" at bounding box center [1352, 20] width 59 height 22
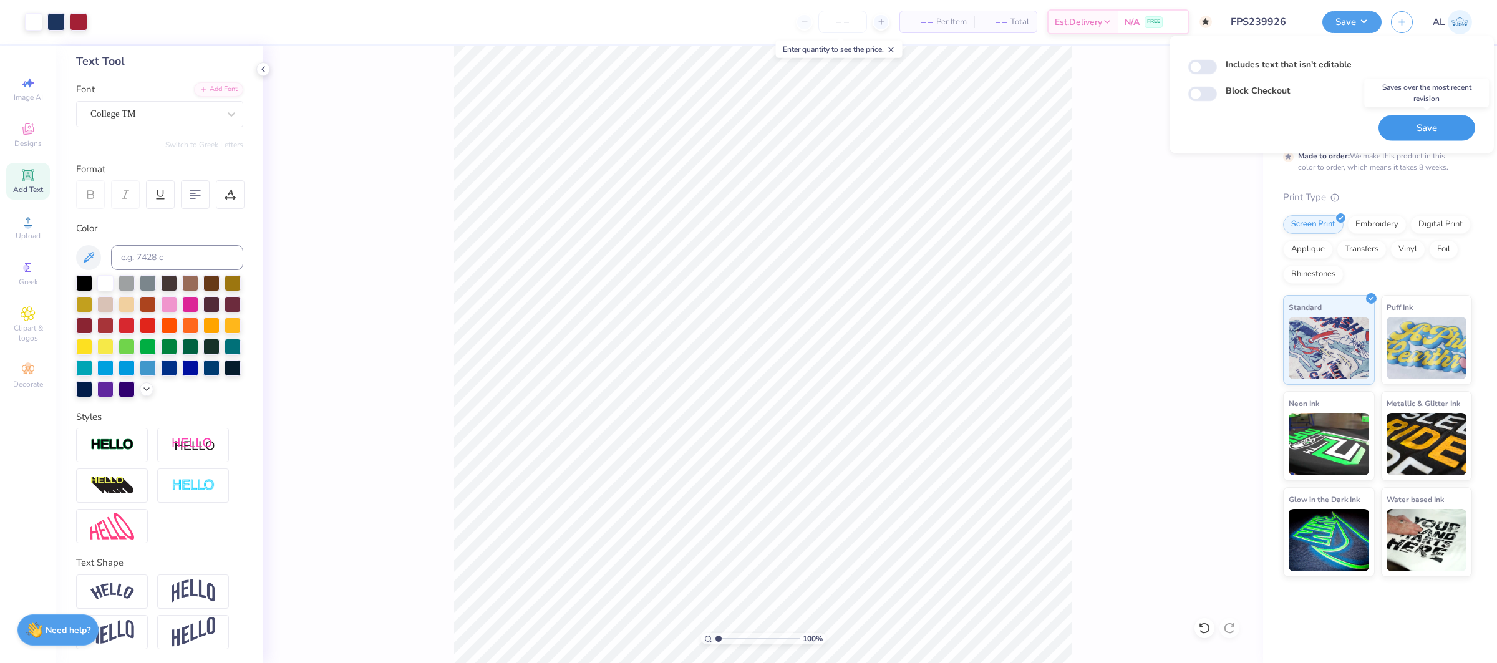
click at [1438, 128] on button "Save" at bounding box center [1427, 128] width 97 height 26
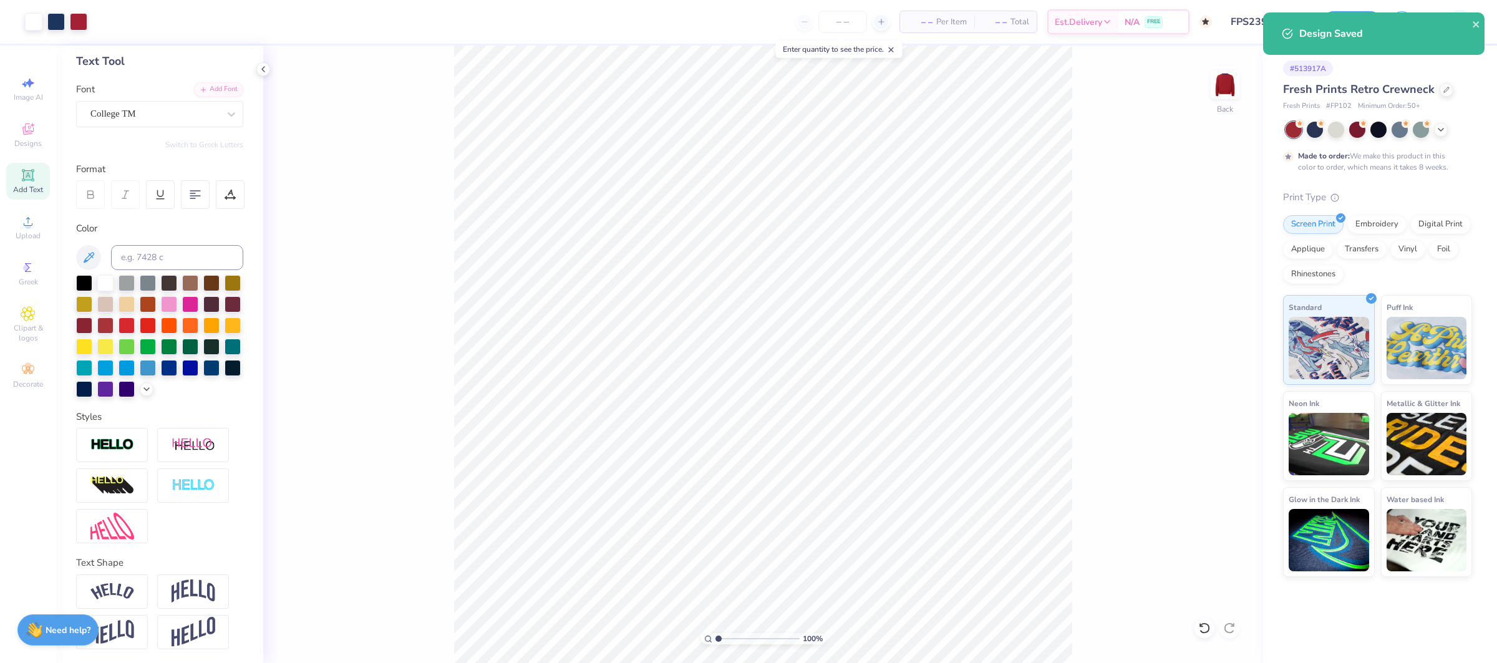
click at [1247, 80] on div "100 % Back" at bounding box center [763, 355] width 1000 height 618
drag, startPoint x: 1476, startPoint y: 24, endPoint x: 1417, endPoint y: 26, distance: 58.1
click at [1472, 23] on icon "close" at bounding box center [1476, 24] width 9 height 10
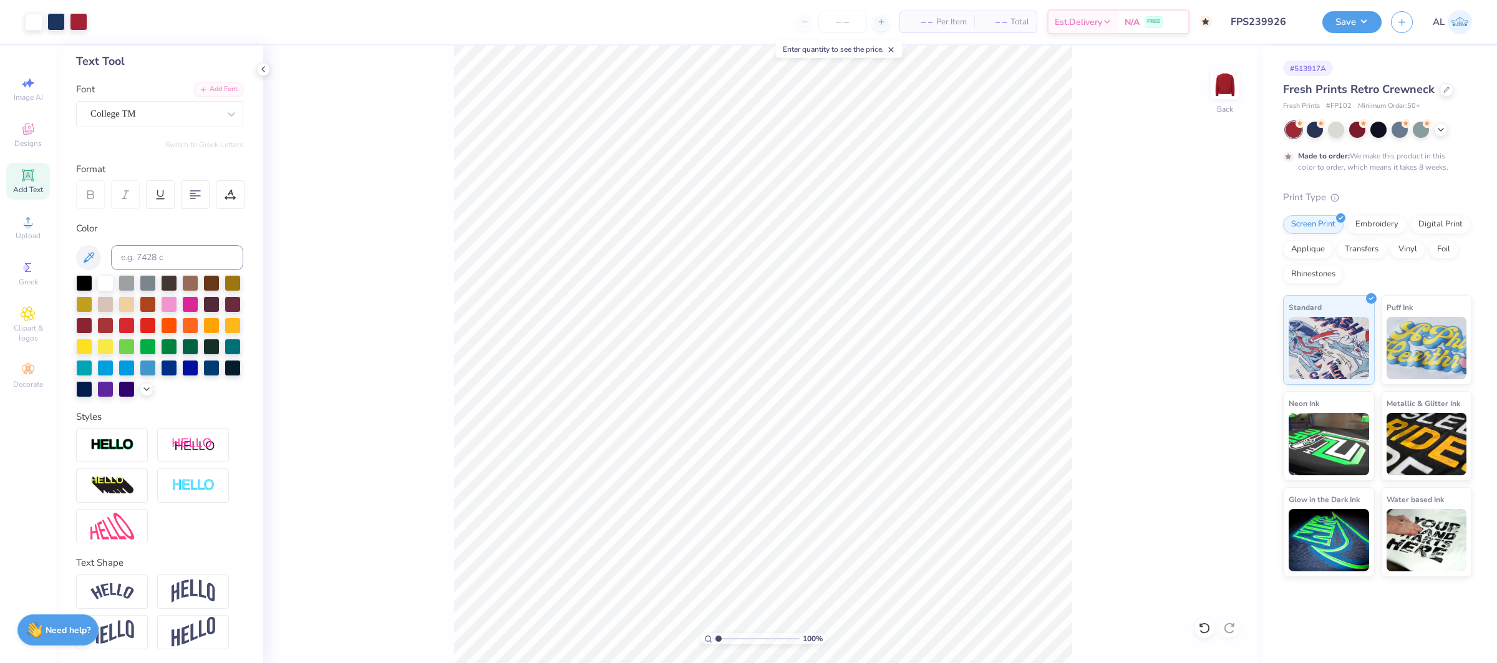
click at [1366, 26] on div "Design Saved" at bounding box center [1376, 38] width 221 height 57
click at [1355, 25] on button "Save" at bounding box center [1352, 20] width 59 height 22
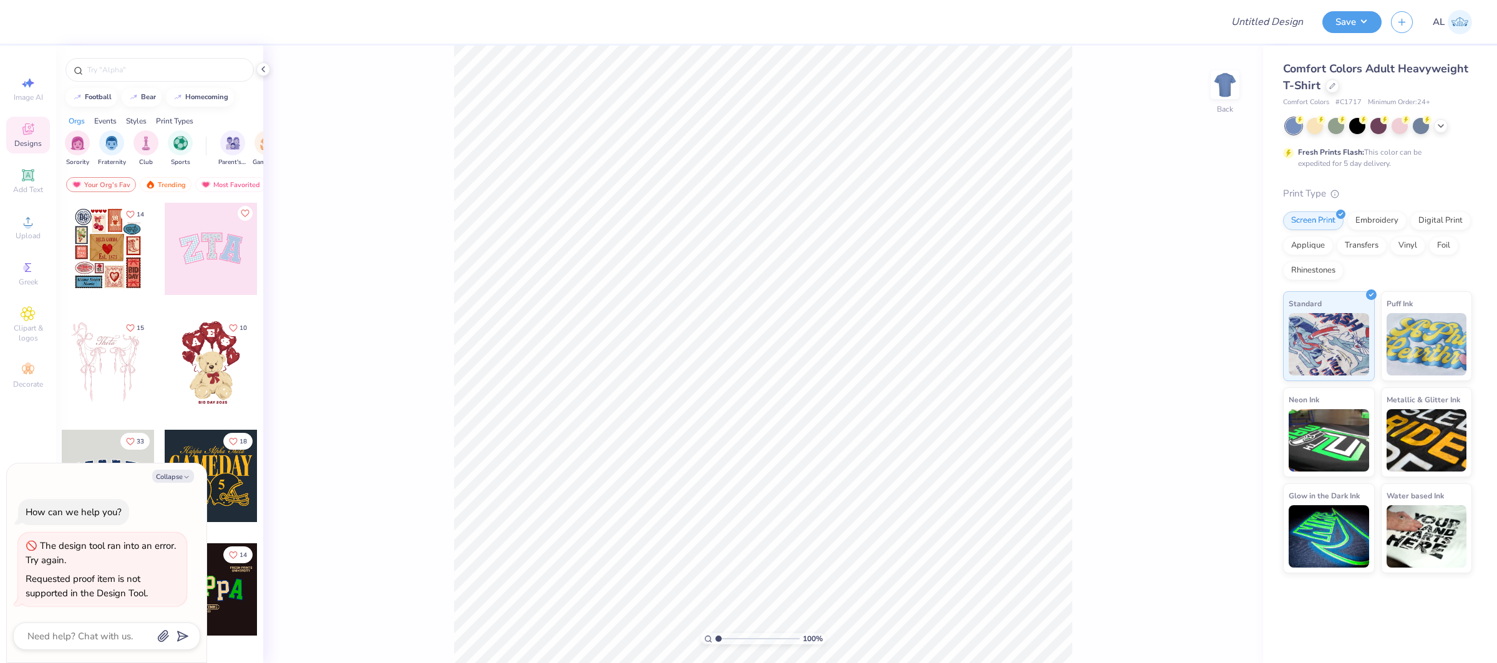
type textarea "x"
click at [136, 583] on div "Requested proof item is not supported in the Design Tool." at bounding box center [87, 586] width 122 height 27
drag, startPoint x: 69, startPoint y: 578, endPoint x: 151, endPoint y: 586, distance: 82.1
click at [151, 586] on div "Requested proof item is not supported in the Design Tool." at bounding box center [102, 586] width 153 height 28
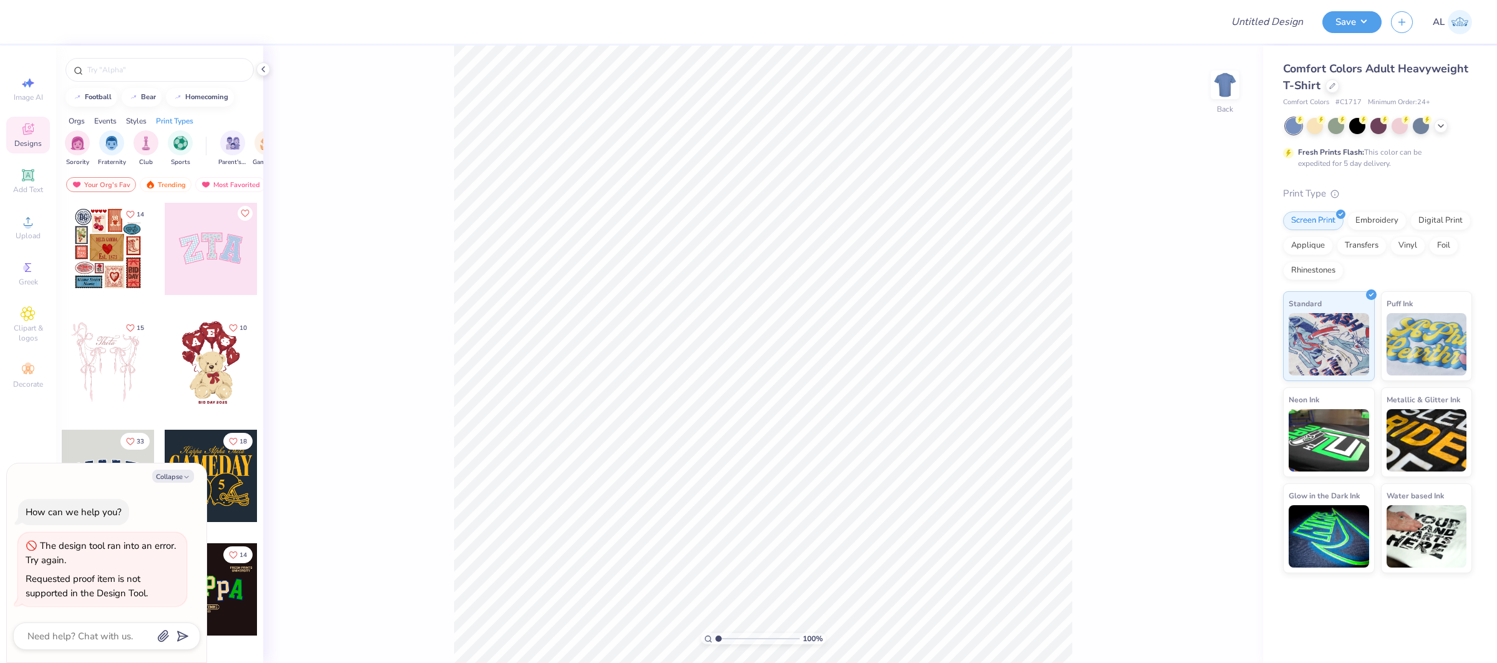
click at [151, 586] on div "Requested proof item is not supported in the Design Tool." at bounding box center [102, 586] width 153 height 28
drag, startPoint x: 160, startPoint y: 590, endPoint x: 48, endPoint y: 542, distance: 121.9
click at [48, 542] on div "The design tool ran into an error. Try again. Requested proof item is not suppo…" at bounding box center [102, 570] width 168 height 74
click at [140, 563] on div "The design tool ran into an error. Try again." at bounding box center [102, 553] width 153 height 28
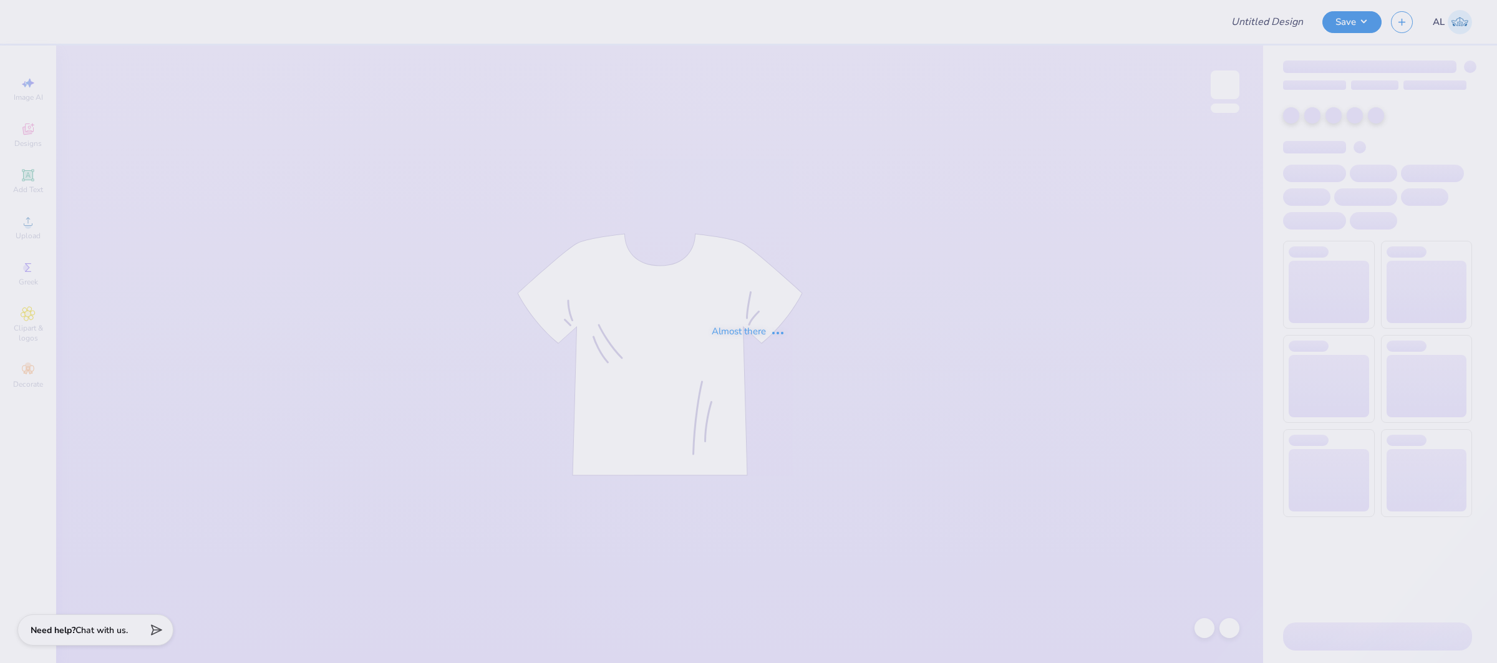
type input "FPS239926"
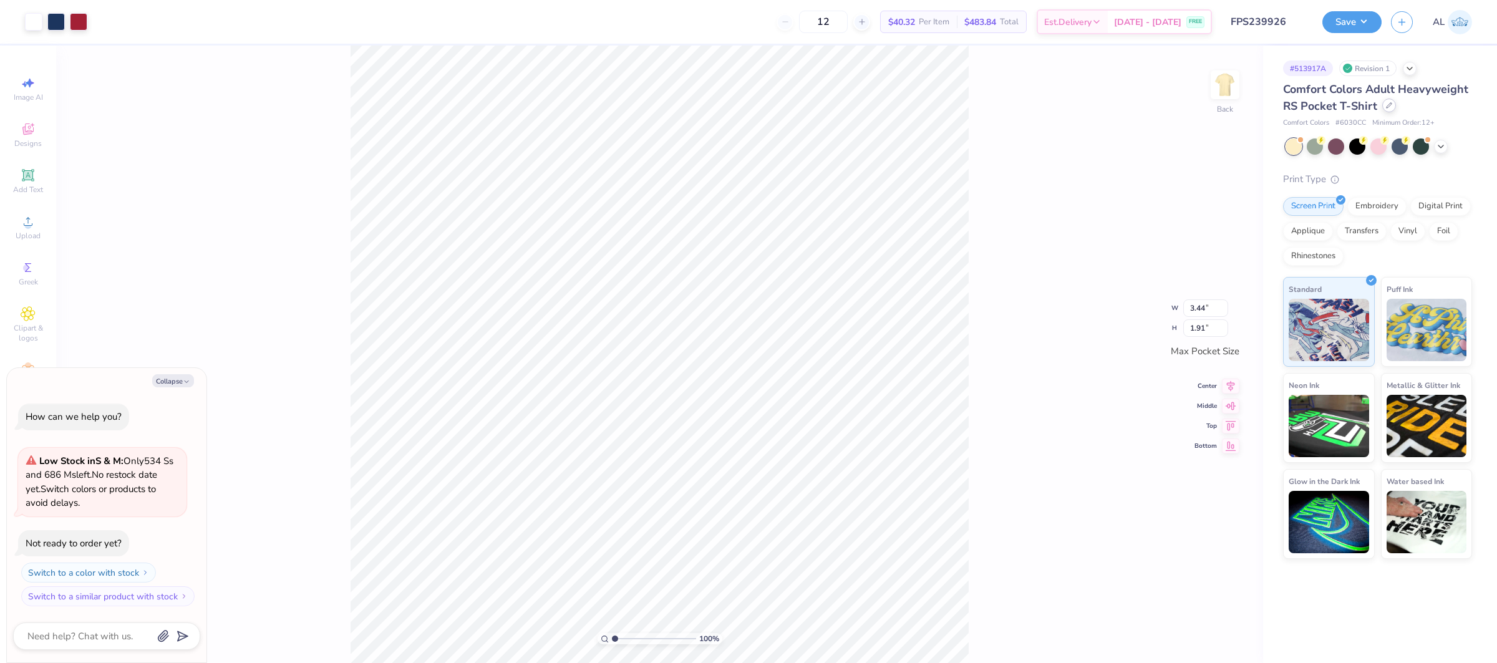
click at [1384, 110] on div at bounding box center [1390, 106] width 14 height 14
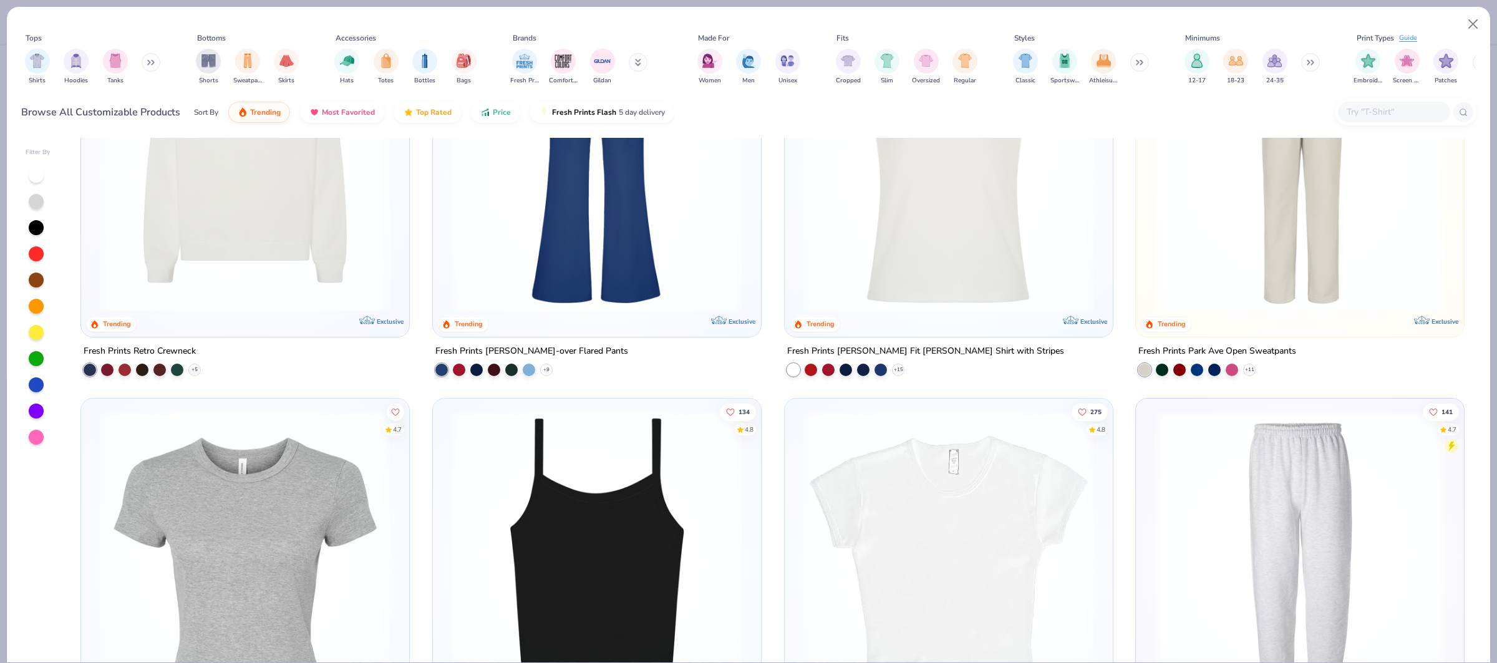
scroll to position [1683, 0]
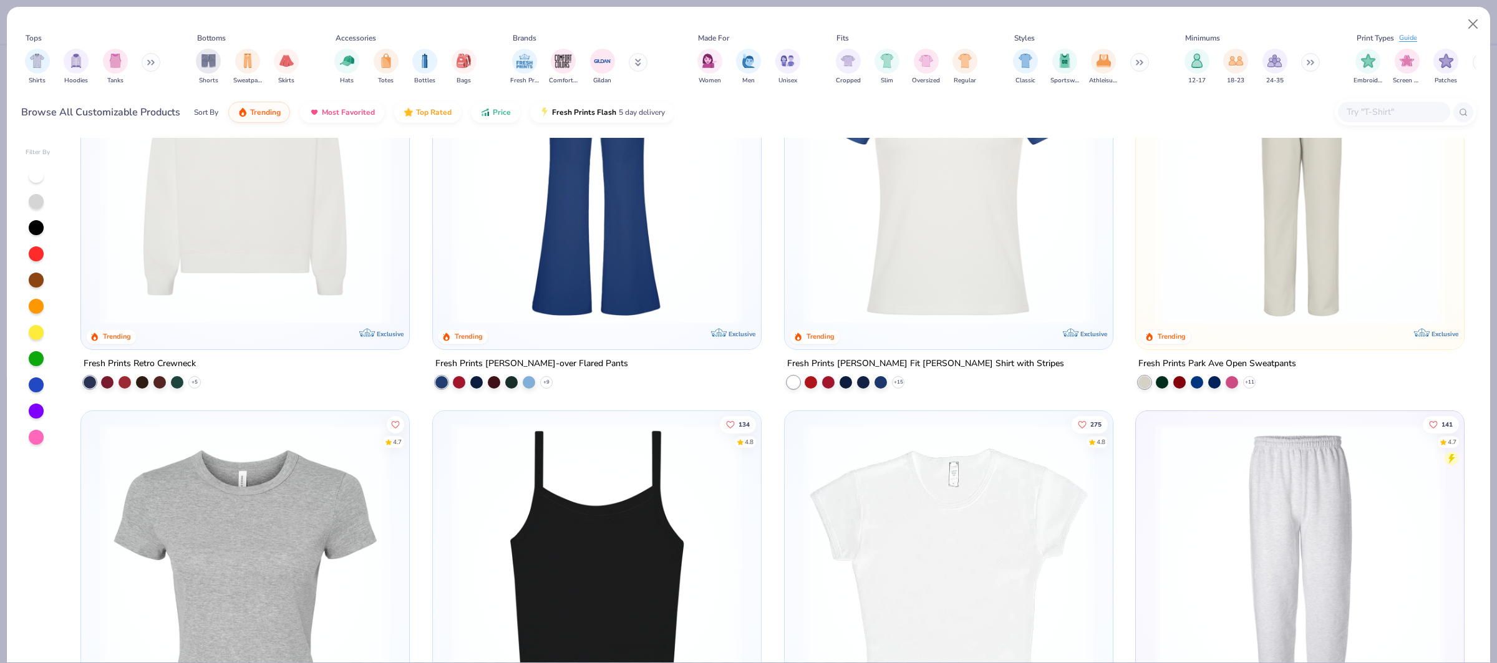
click at [178, 237] on img at bounding box center [245, 179] width 303 height 291
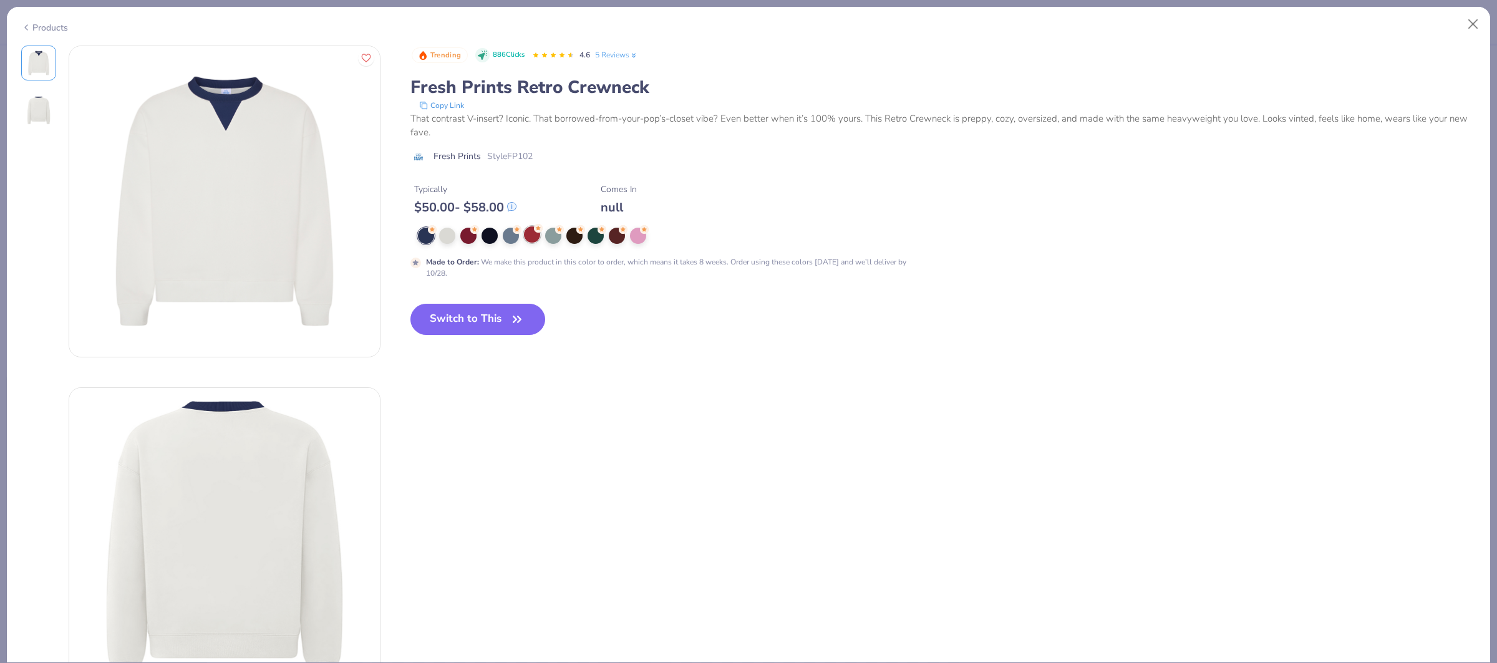
click at [540, 238] on div at bounding box center [532, 234] width 16 height 16
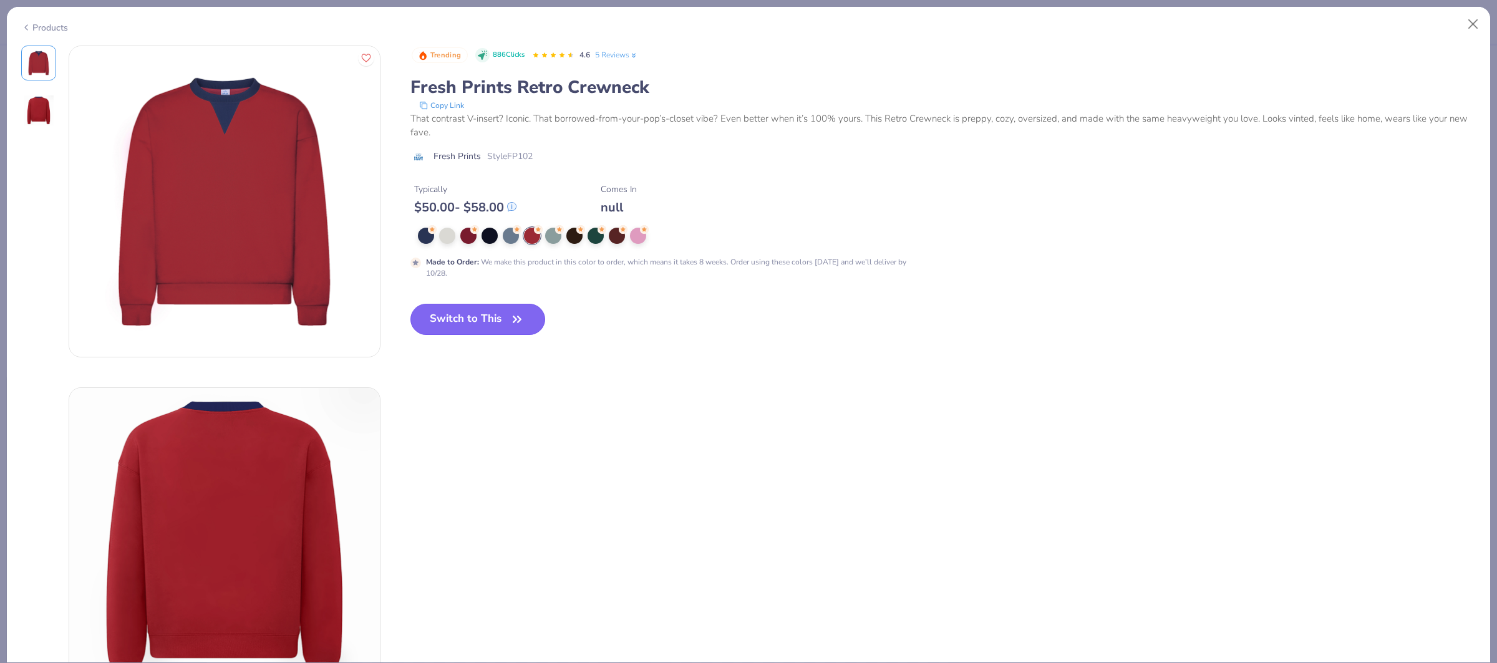
click at [502, 316] on button "Switch to This" at bounding box center [478, 319] width 135 height 31
click at [506, 329] on button "Switch to This" at bounding box center [478, 319] width 135 height 31
type textarea "x"
type input "50"
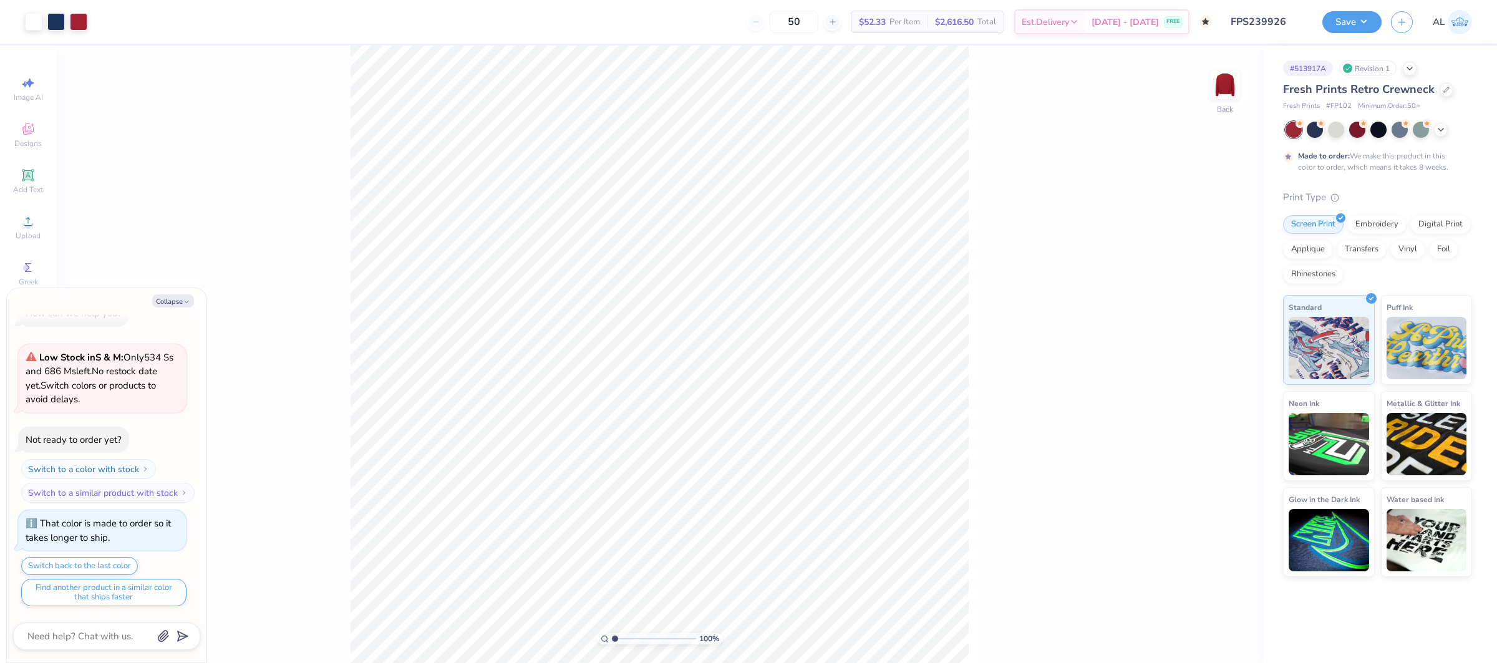
type textarea "x"
click at [1213, 304] on input "4.35" at bounding box center [1217, 306] width 45 height 17
type input "4.5"
type textarea "x"
type input "4.50"
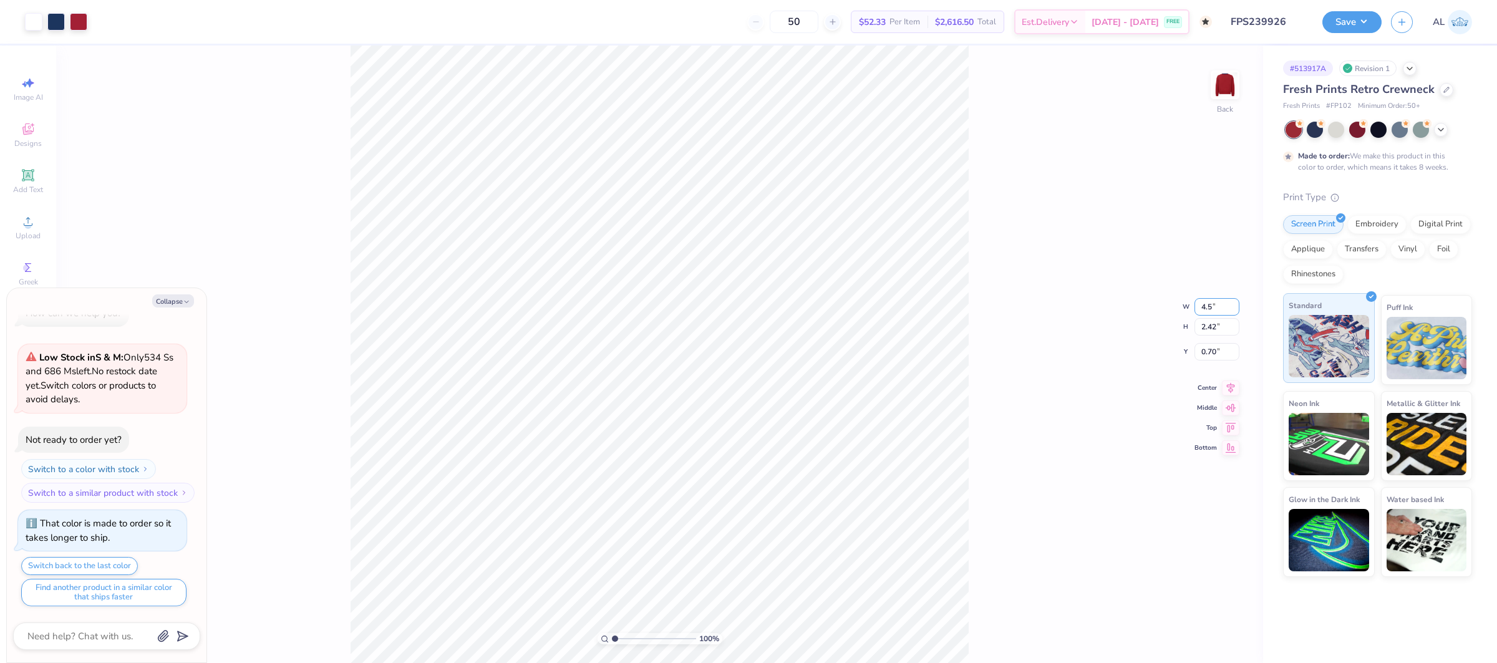
type input "2.51"
type input "0.65"
click at [1212, 341] on input "0.65" at bounding box center [1217, 341] width 45 height 17
type input ".5"
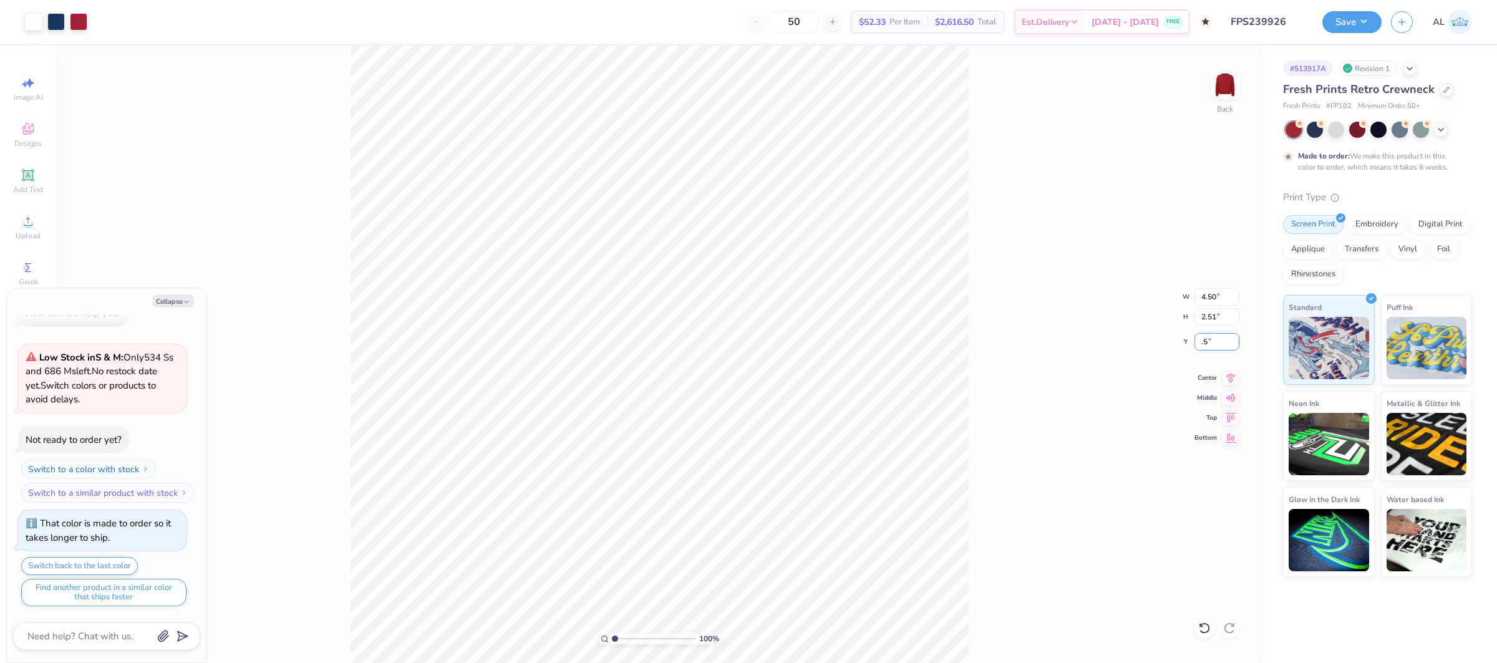
type textarea "x"
type input "0.50"
click at [1343, 22] on button "Save" at bounding box center [1352, 20] width 59 height 22
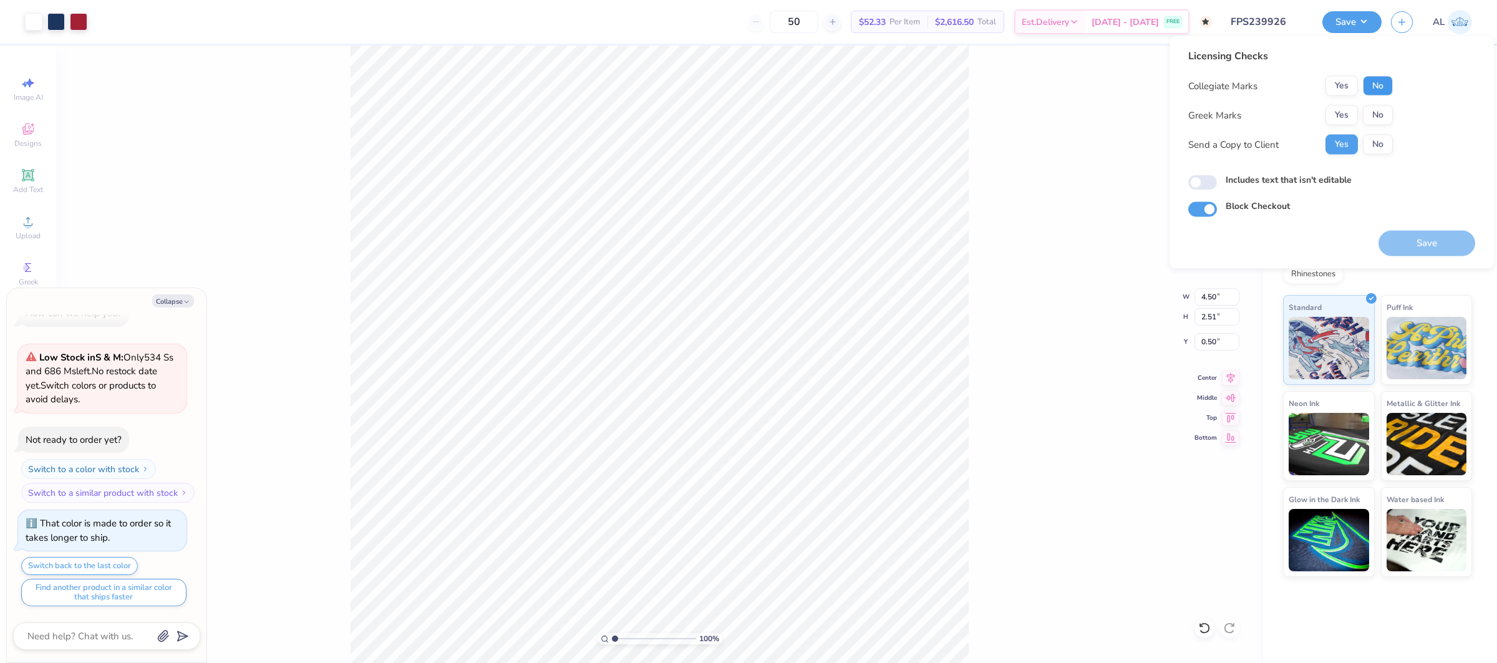
click at [1375, 80] on button "No" at bounding box center [1378, 86] width 30 height 20
click at [1344, 114] on button "Yes" at bounding box center [1342, 115] width 32 height 20
type textarea "x"
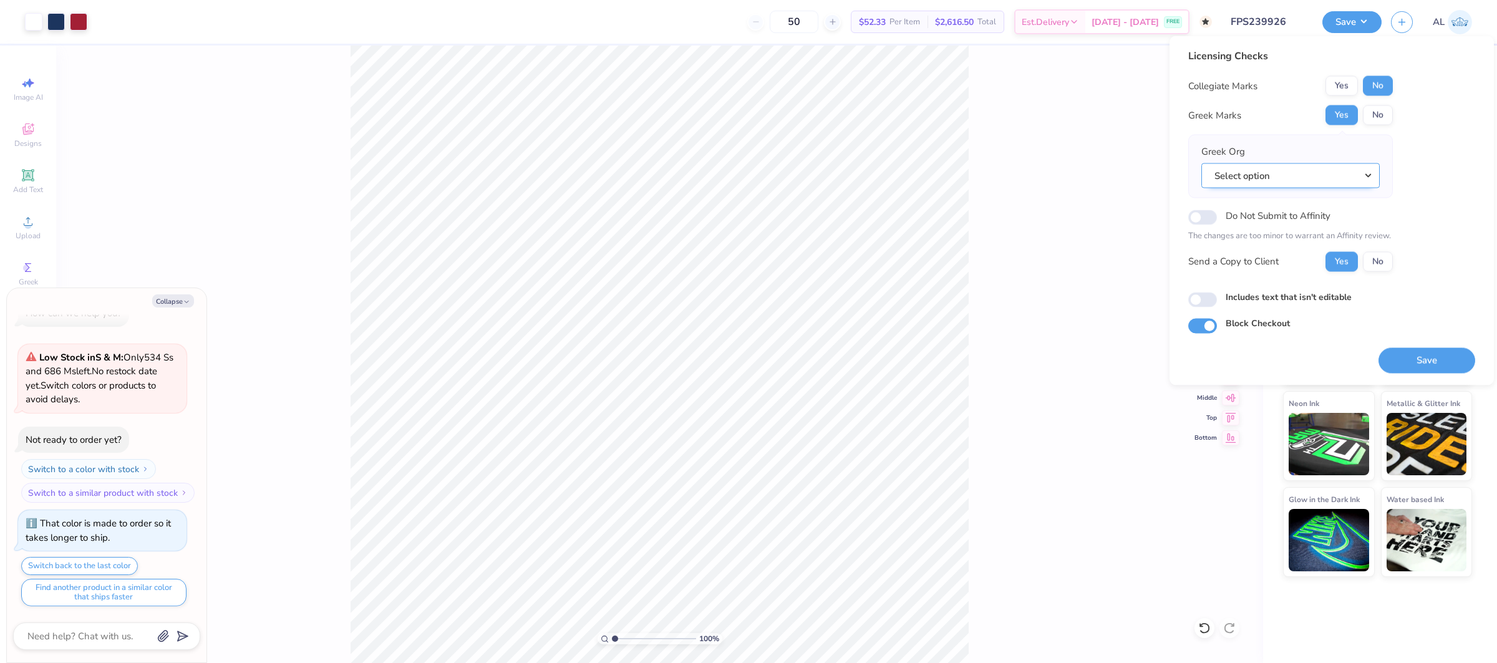
click at [1328, 170] on button "Select option" at bounding box center [1291, 176] width 178 height 26
click at [1299, 172] on button "Select option" at bounding box center [1291, 176] width 178 height 26
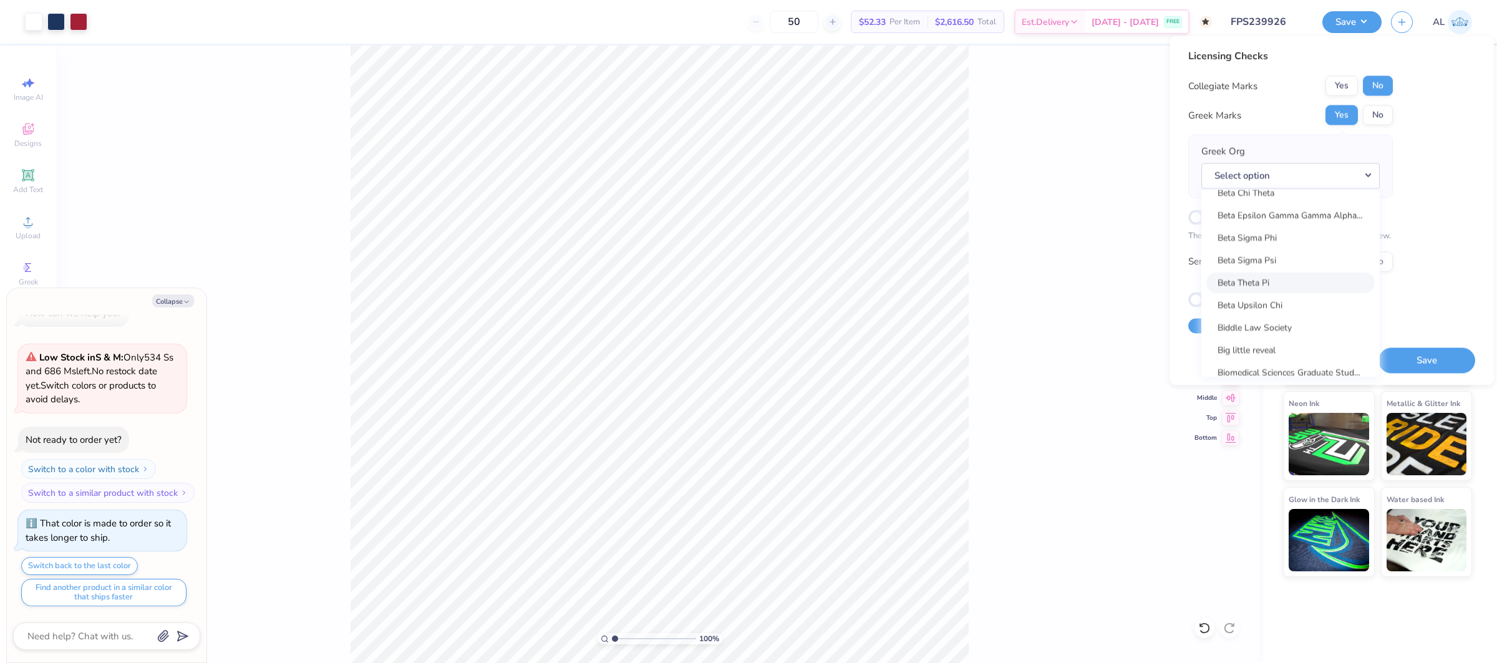
click at [1291, 281] on link "Beta Theta Pi" at bounding box center [1291, 283] width 168 height 21
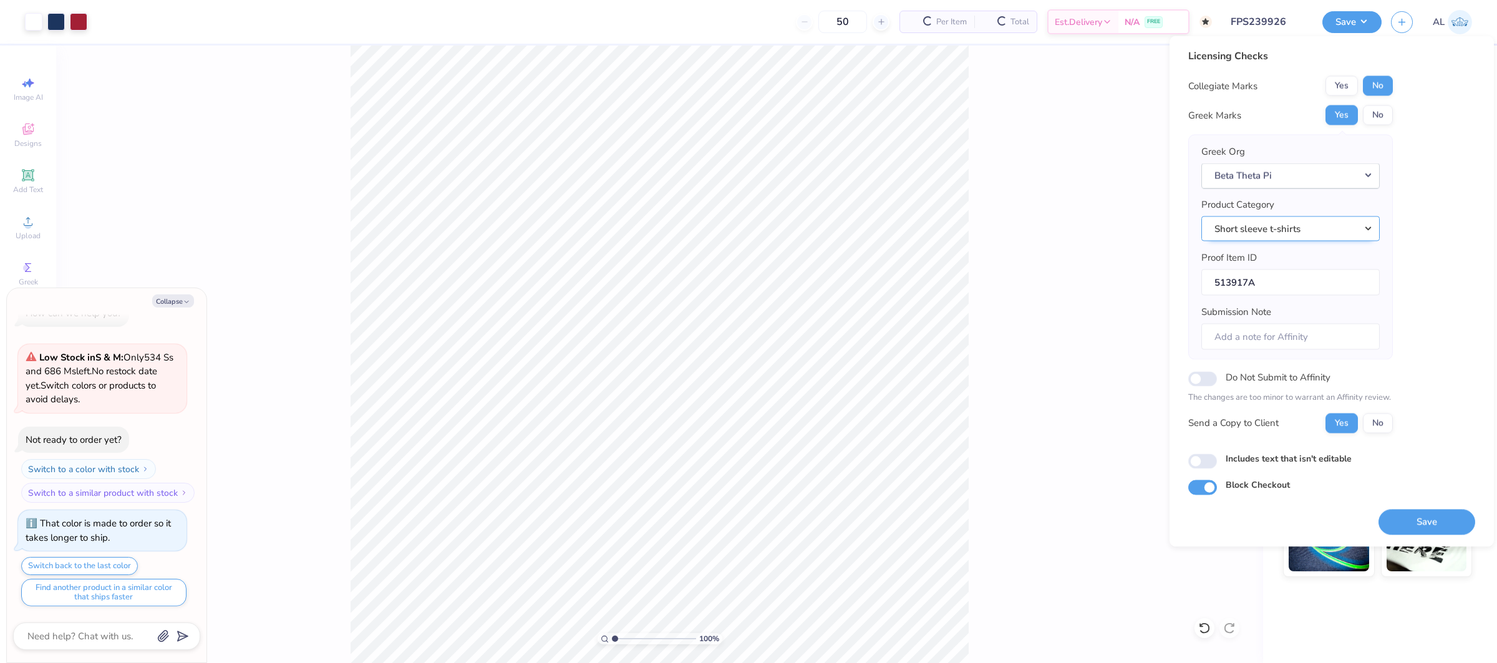
click at [1316, 226] on button "Short sleeve t-shirts" at bounding box center [1291, 229] width 178 height 26
click at [1301, 318] on link "Crewneck sweatshirts" at bounding box center [1291, 319] width 168 height 21
type textarea "x"
click at [1407, 518] on button "Save" at bounding box center [1427, 522] width 97 height 26
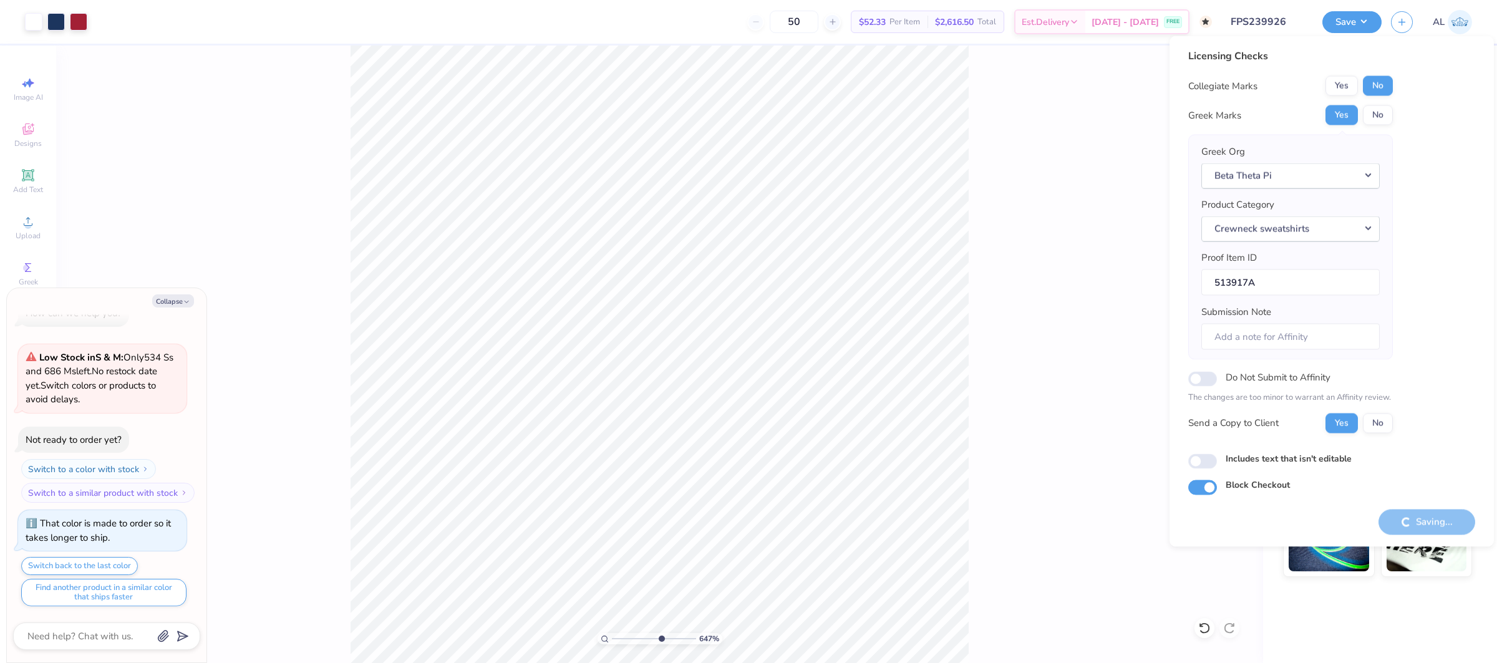
click at [660, 638] on input "range" at bounding box center [654, 638] width 84 height 11
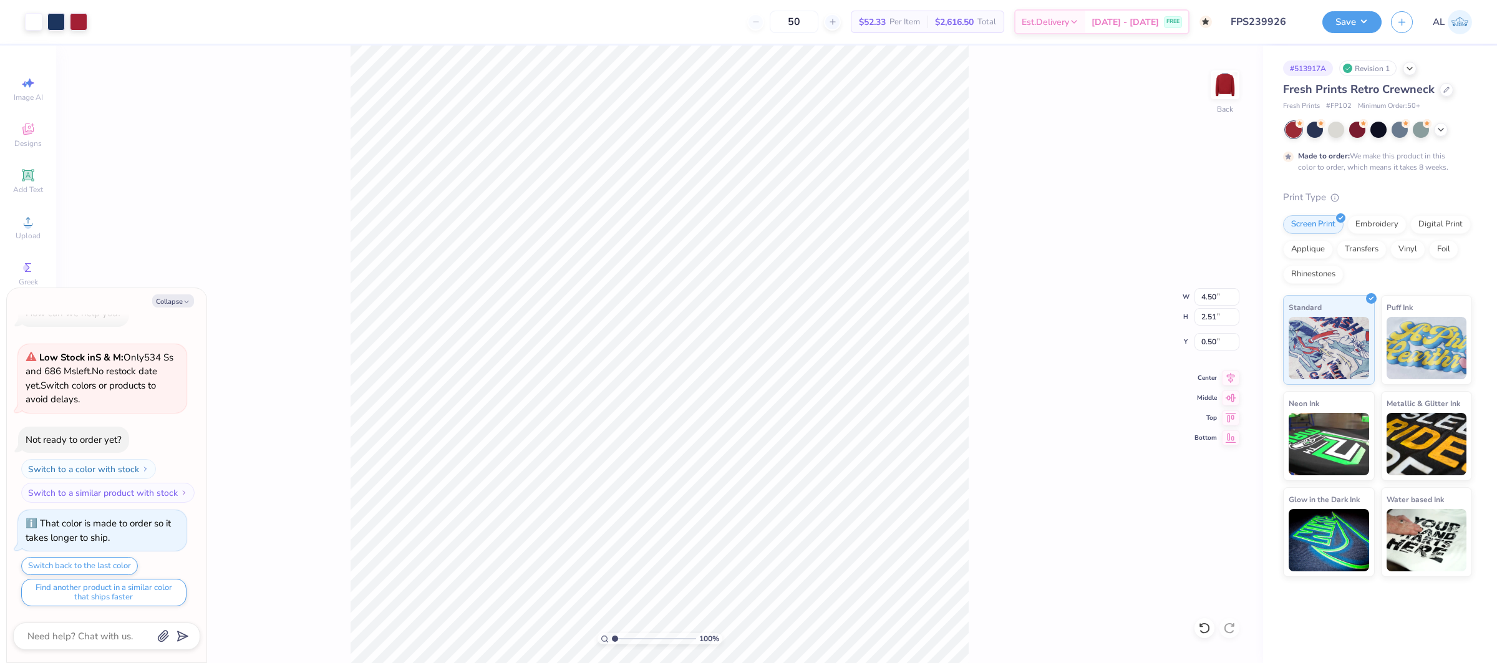
drag, startPoint x: 578, startPoint y: 639, endPoint x: 570, endPoint y: 639, distance: 8.1
type input "1"
click at [612, 639] on input "range" at bounding box center [654, 638] width 84 height 11
type textarea "x"
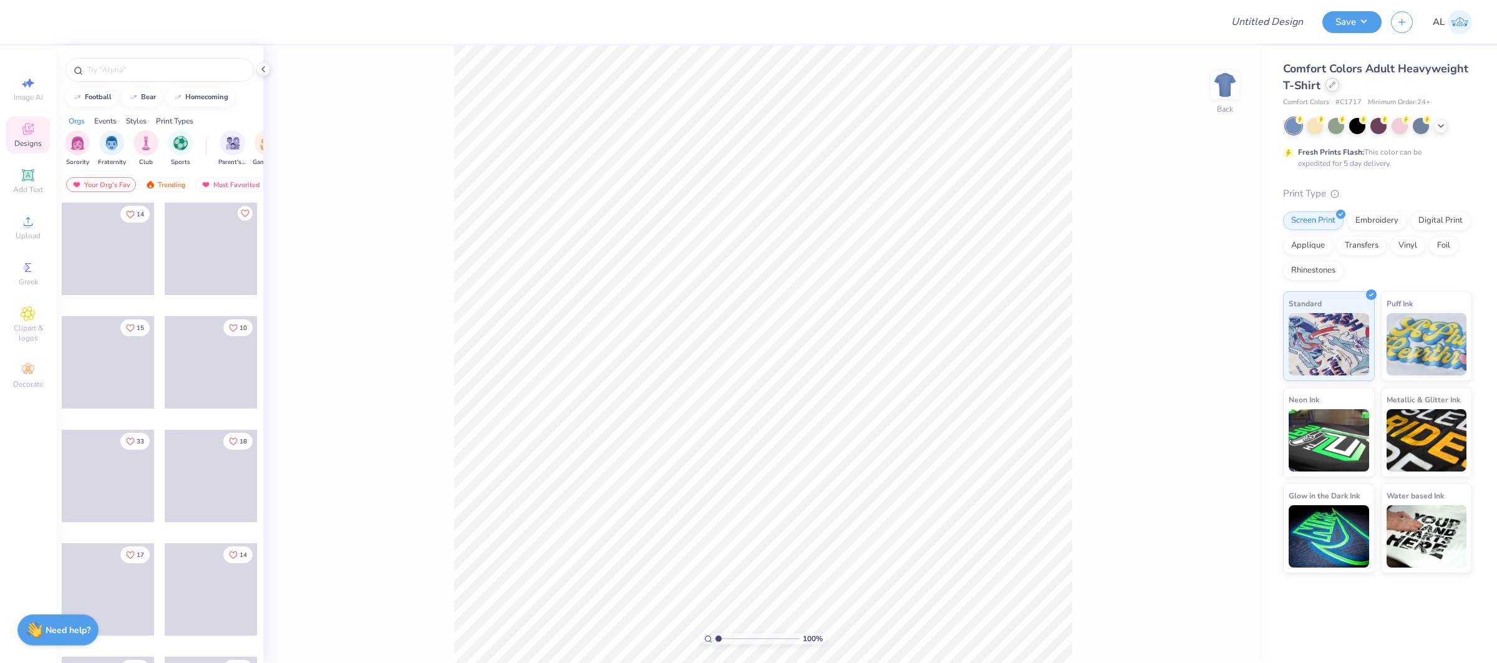
click at [1332, 84] on icon at bounding box center [1333, 85] width 6 height 6
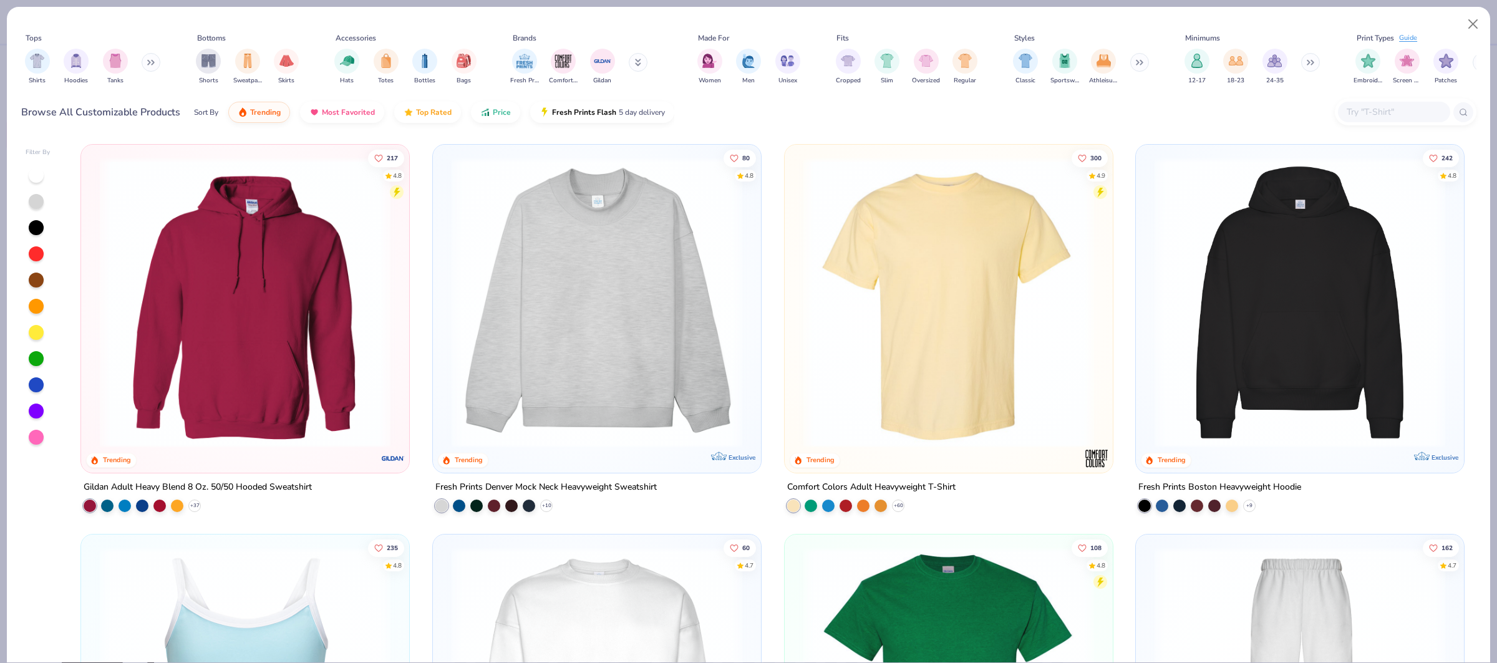
click at [1322, 247] on img at bounding box center [1300, 302] width 303 height 291
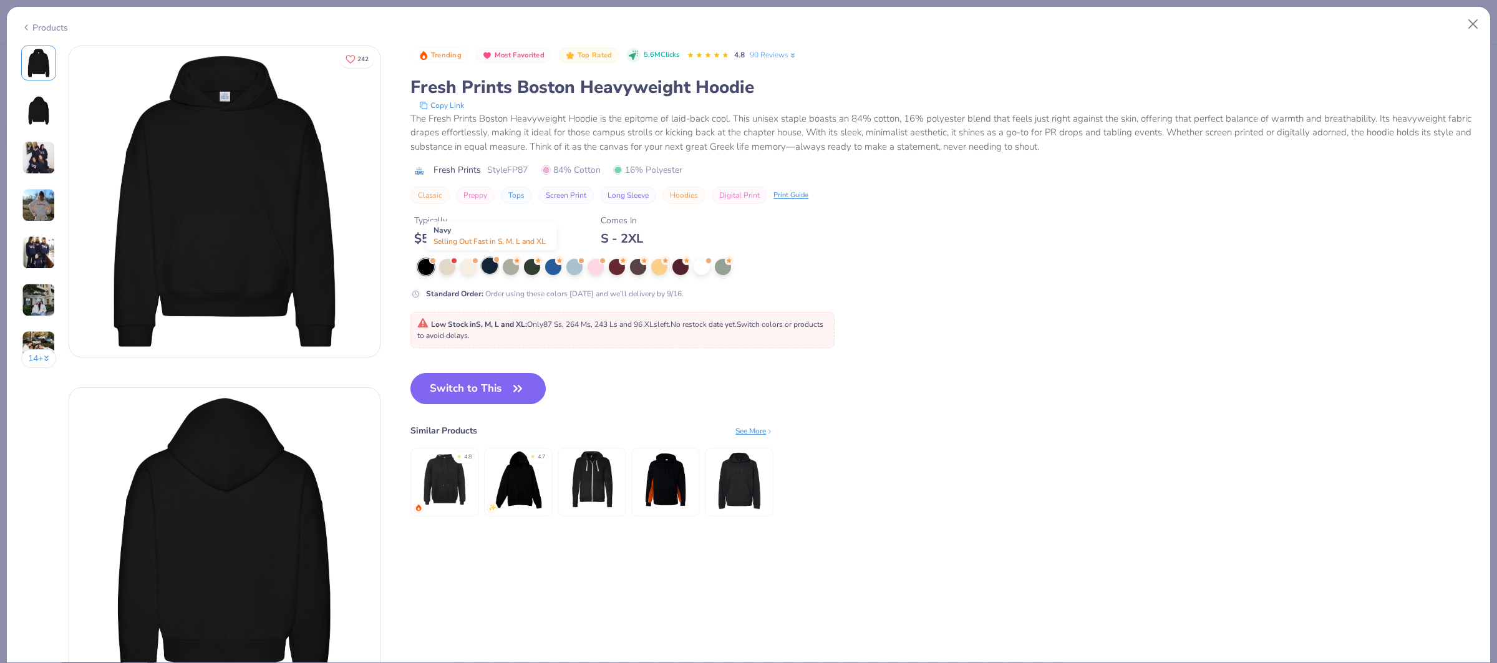
click at [494, 270] on div at bounding box center [490, 266] width 16 height 16
